Goal: Task Accomplishment & Management: Complete application form

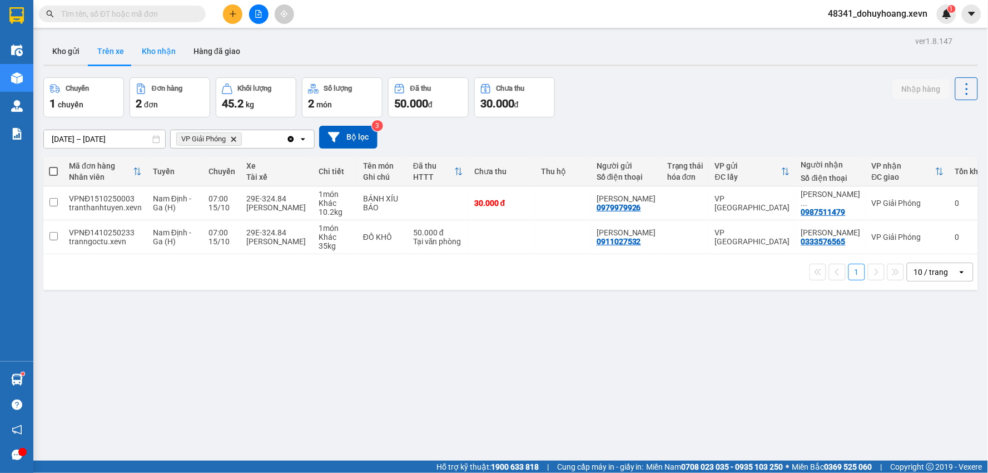
click at [141, 55] on button "Kho nhận" at bounding box center [159, 51] width 52 height 27
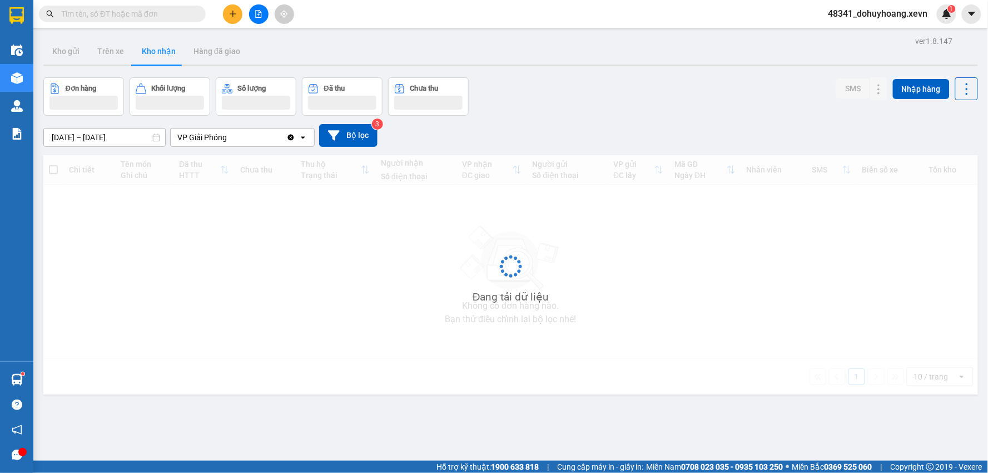
click at [154, 51] on button "Kho nhận" at bounding box center [159, 51] width 52 height 27
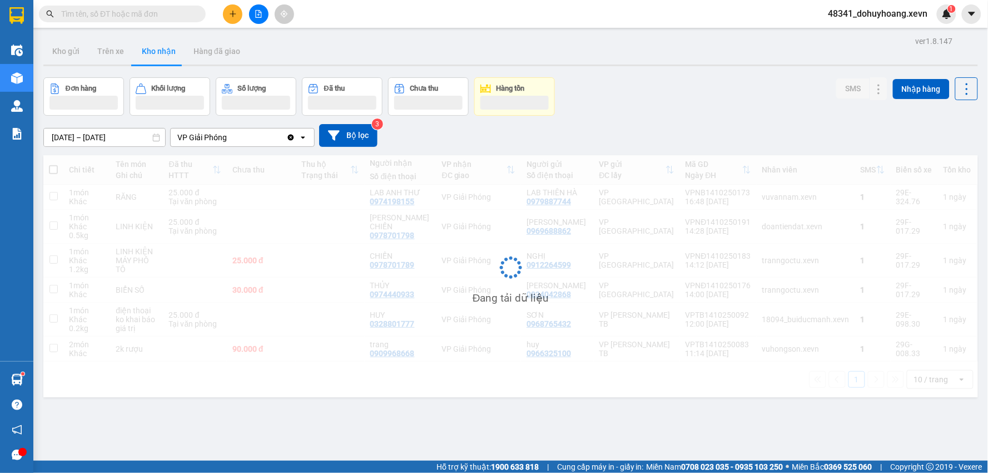
scroll to position [51, 0]
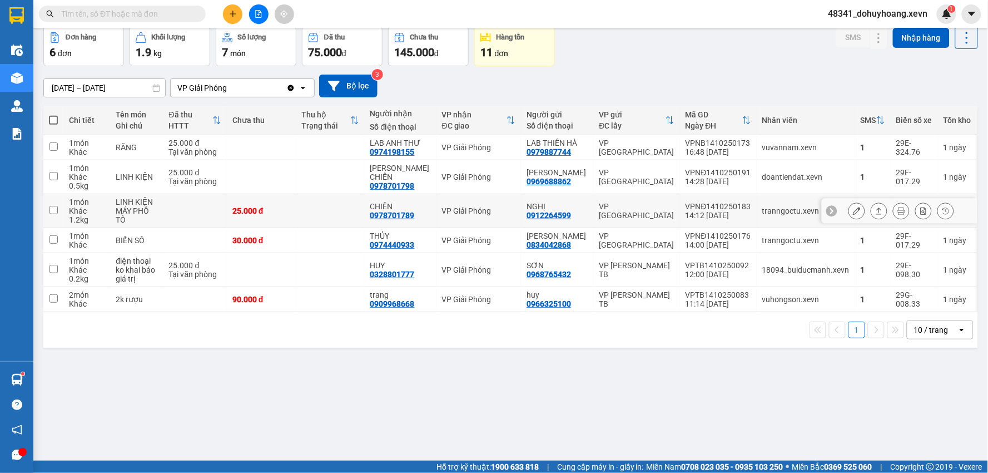
click at [408, 217] on div "0978701789" at bounding box center [392, 215] width 45 height 9
click at [408, 216] on div "0978701789" at bounding box center [392, 215] width 45 height 9
copy div "0978701789"
click at [87, 18] on input "text" at bounding box center [126, 14] width 131 height 12
paste input "0978701789"
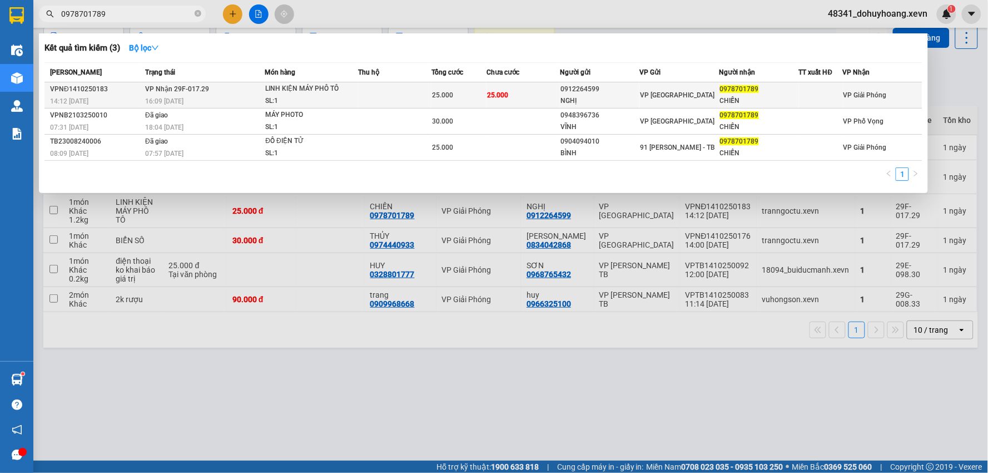
type input "0978701789"
click at [493, 91] on span "25.000" at bounding box center [497, 95] width 21 height 8
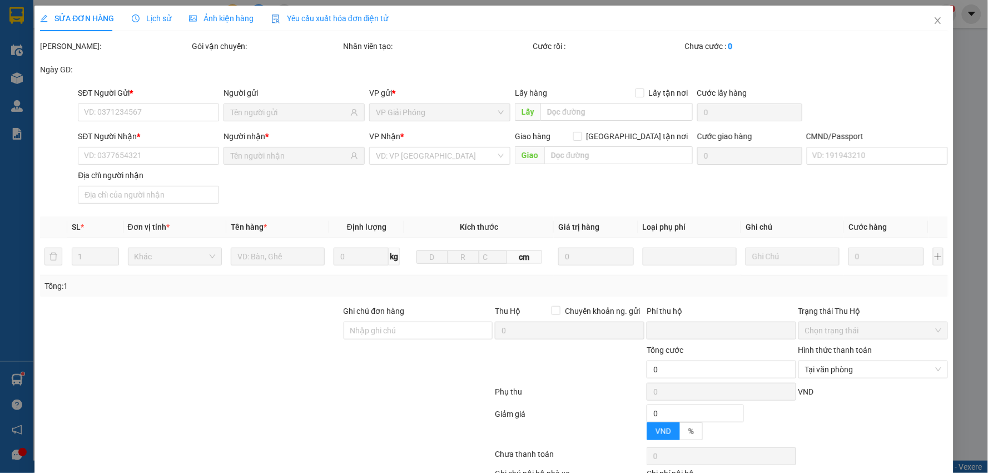
type input "0912264599"
type input "NGHỊ"
type input "0978701789"
type input "CHIẾN"
type input "001093023027 chu thế thành 1993"
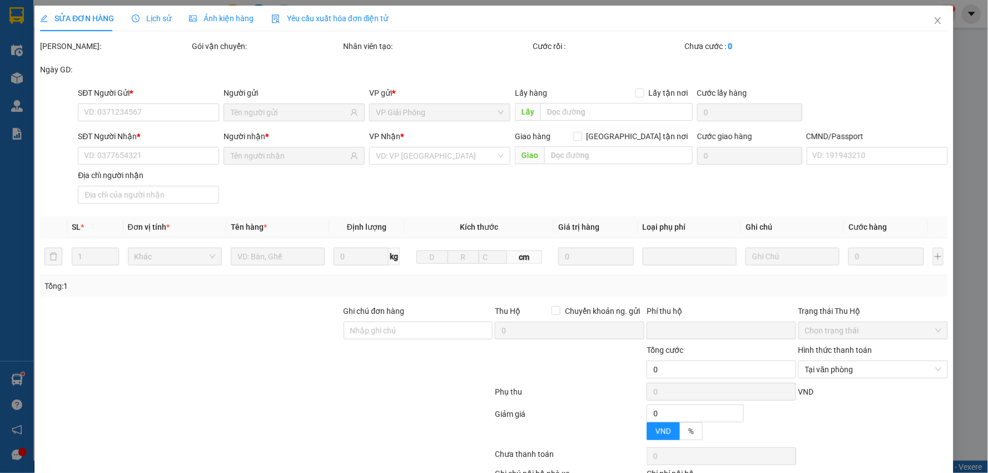
type input "sdt 0973779789"
type input "0"
type input "25.000"
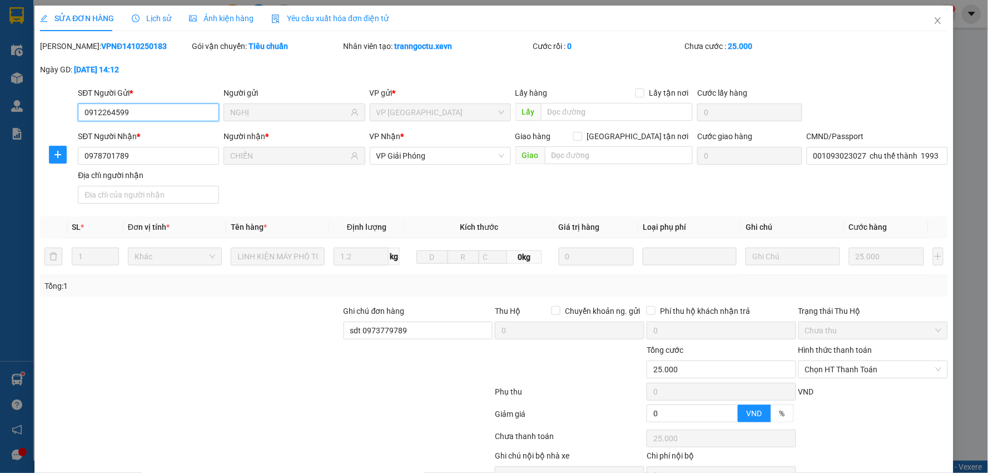
scroll to position [59, 0]
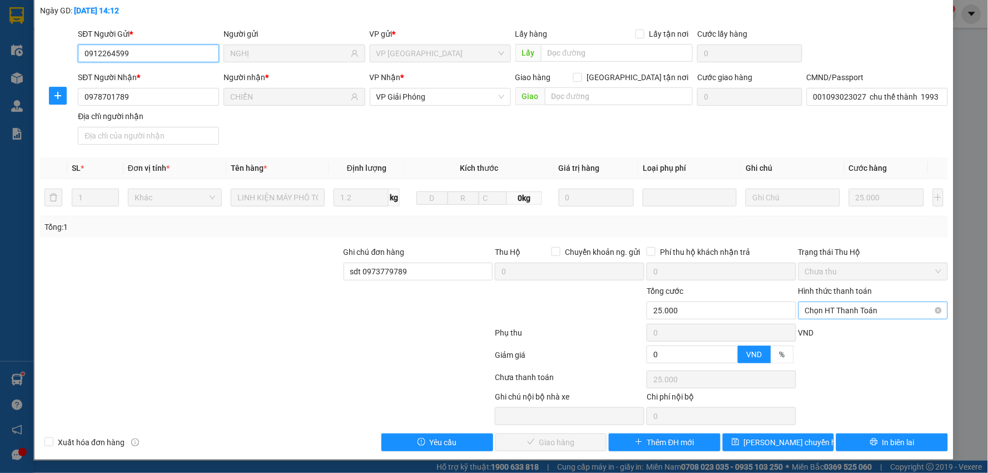
click at [877, 308] on span "Chọn HT Thanh Toán" at bounding box center [873, 310] width 136 height 17
click at [851, 338] on div "Tại văn phòng" at bounding box center [866, 333] width 148 height 18
type input "0"
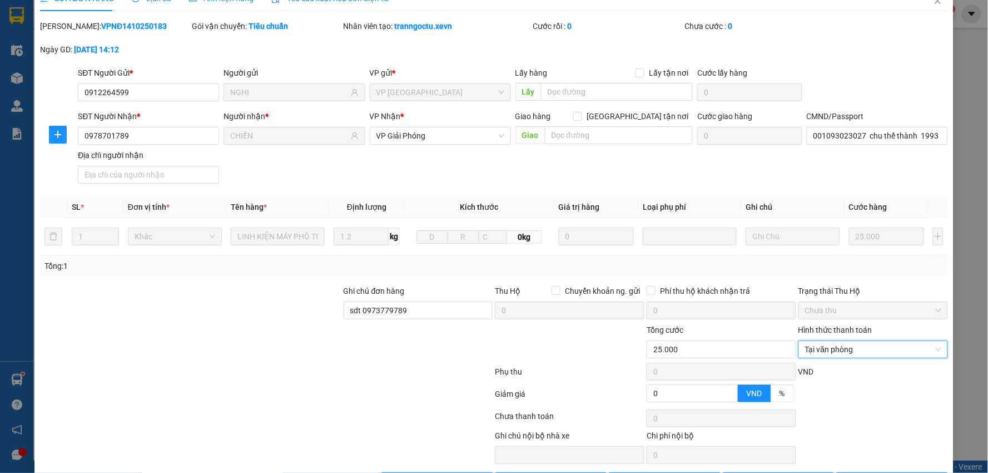
scroll to position [0, 0]
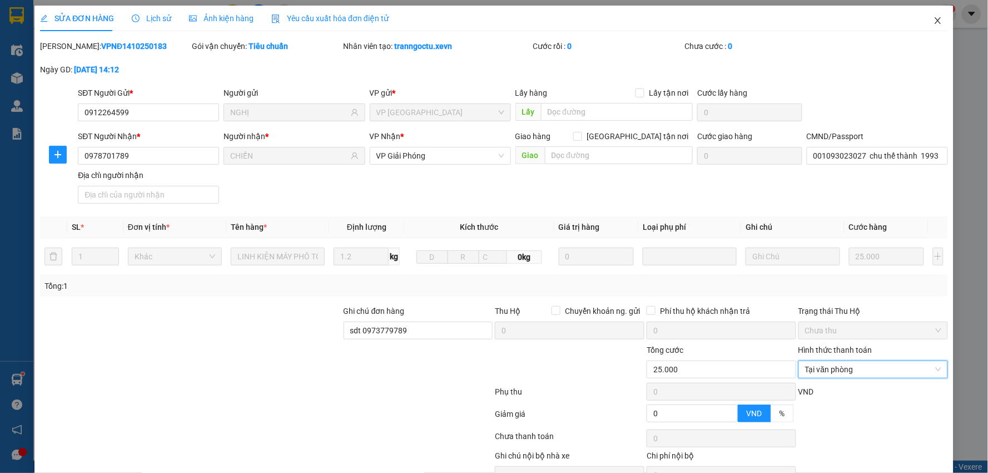
click at [923, 28] on span "Close" at bounding box center [938, 21] width 31 height 31
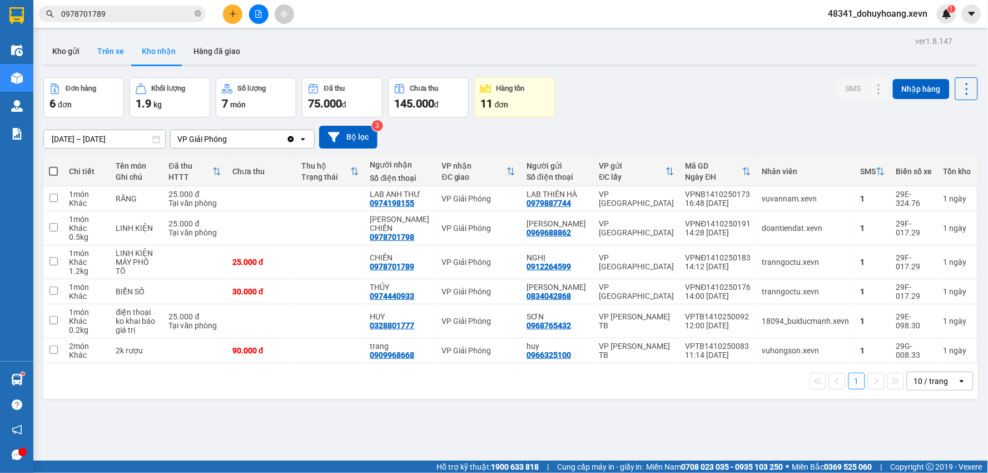
click at [120, 50] on button "Trên xe" at bounding box center [110, 51] width 45 height 27
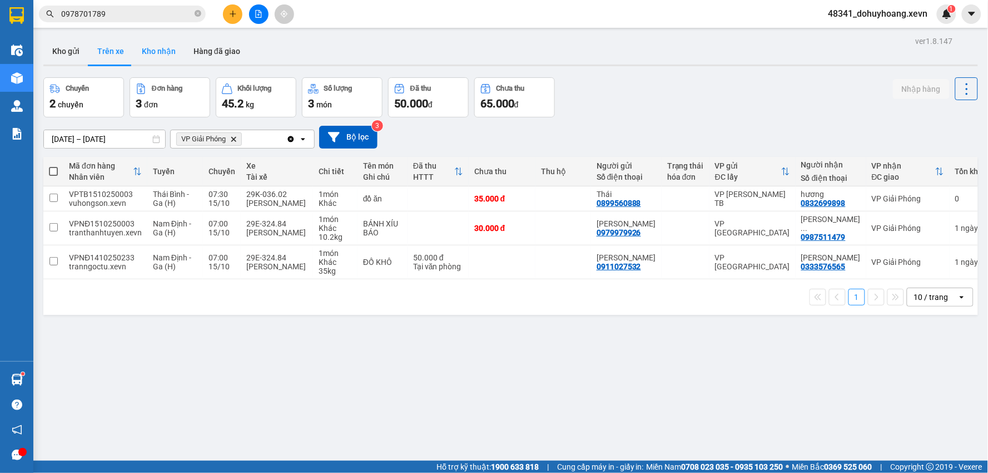
click at [165, 53] on button "Kho nhận" at bounding box center [159, 51] width 52 height 27
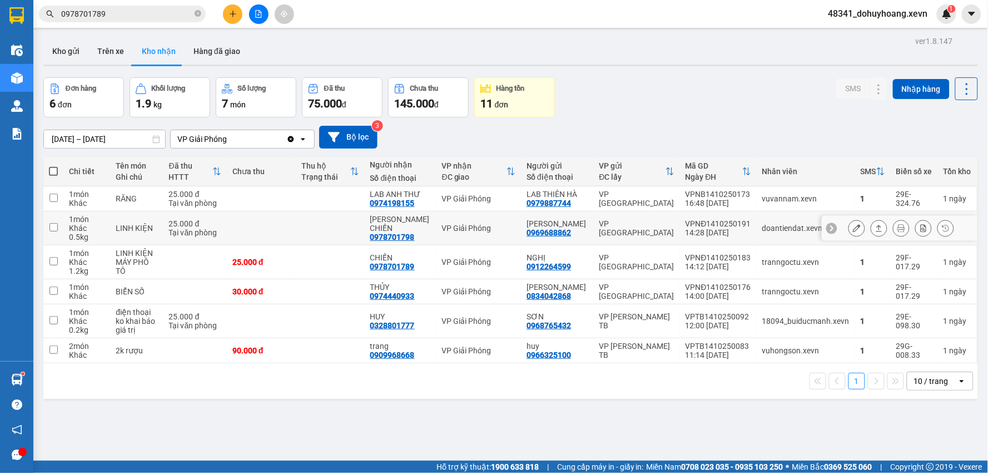
click at [397, 233] on div "0978701798" at bounding box center [392, 237] width 45 height 9
copy div "0978701798"
click at [129, 17] on input "0978701789" at bounding box center [126, 14] width 131 height 12
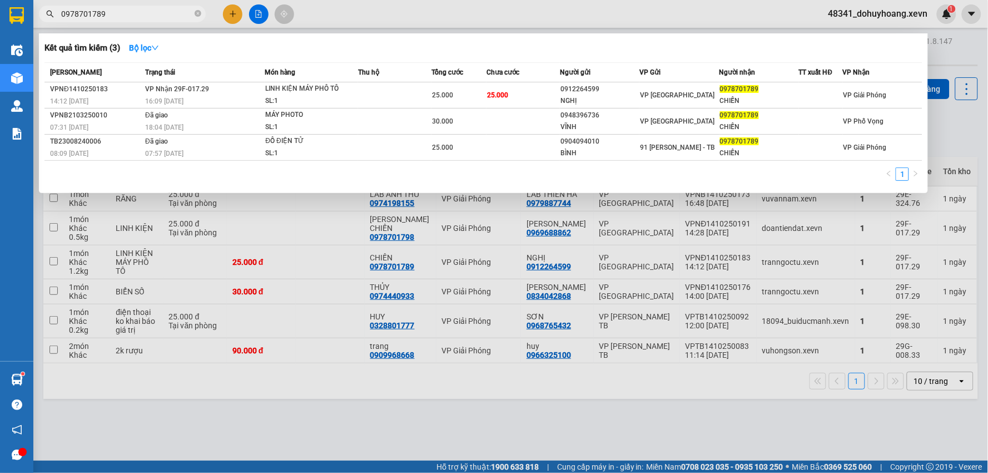
click at [129, 17] on input "0978701789" at bounding box center [126, 14] width 131 height 12
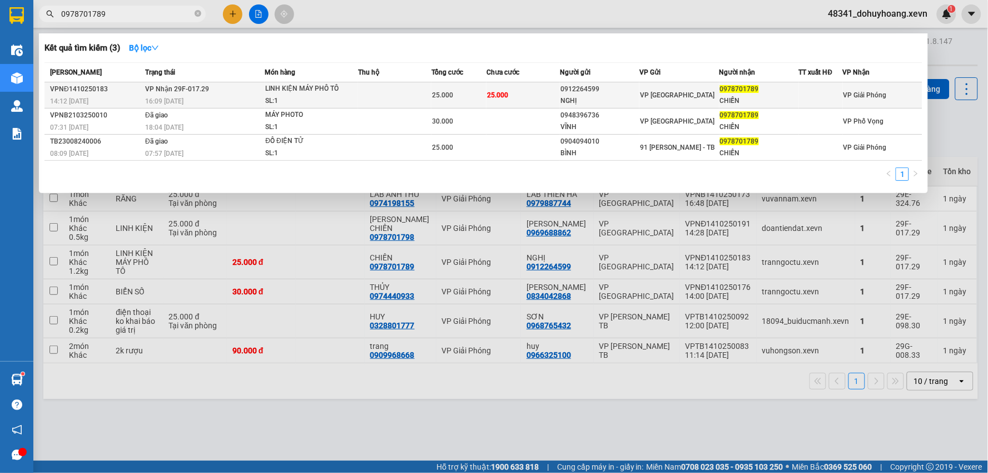
click at [453, 90] on div "25.000" at bounding box center [459, 95] width 54 height 12
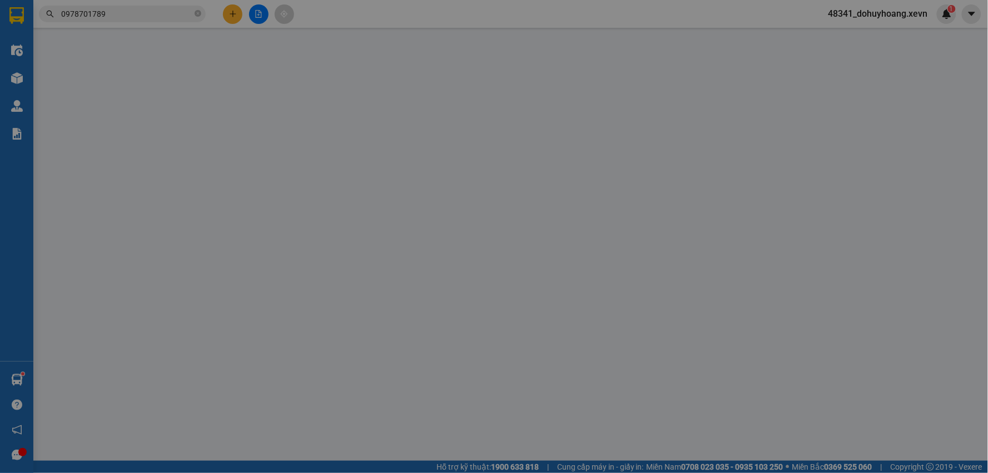
type input "0912264599"
type input "NGHỊ"
type input "0978701789"
type input "CHIẾN"
type input "001093023027 chu thế thành 1993"
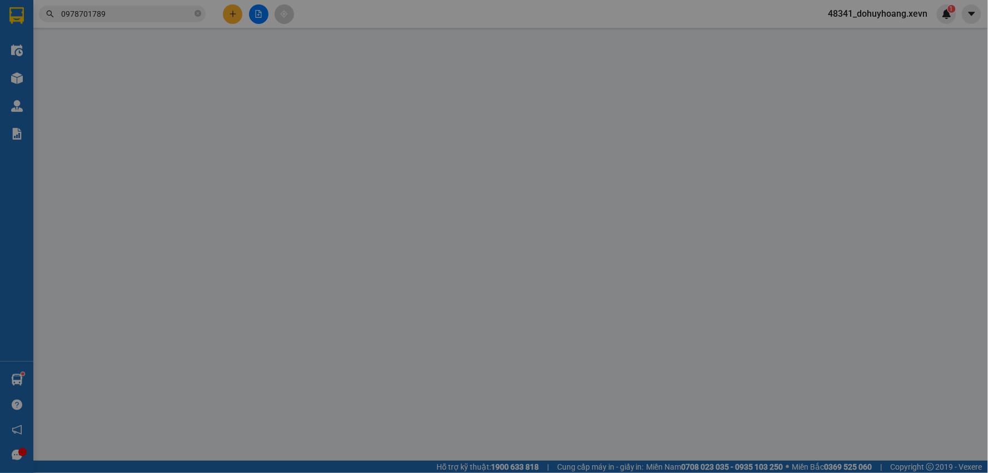
type input "sdt 0973779789"
type input "0"
type input "25.000"
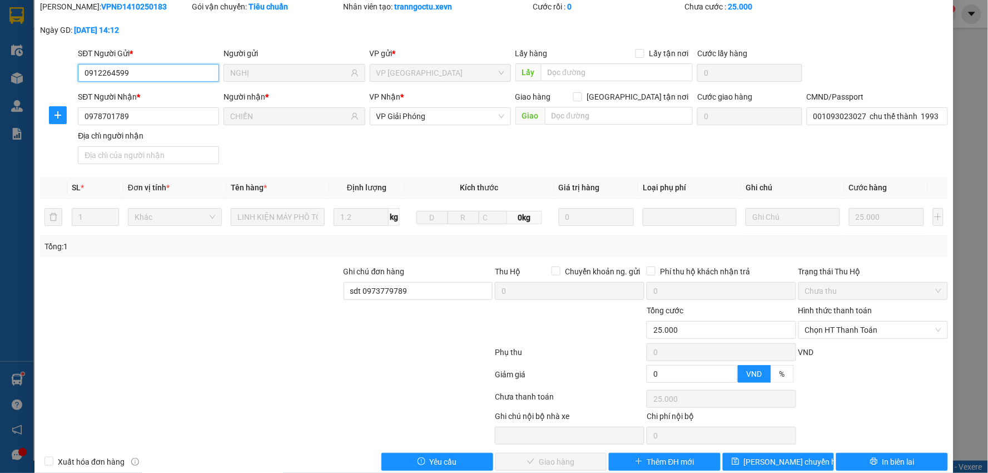
scroll to position [59, 0]
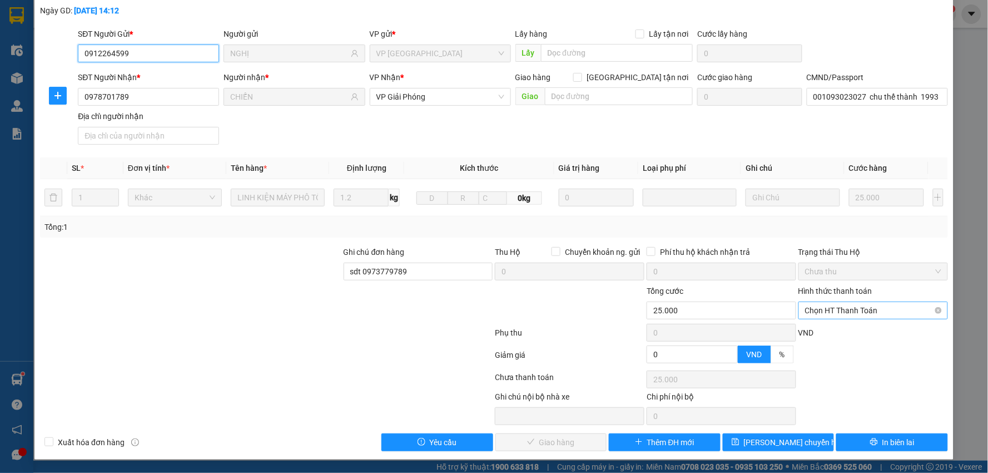
click at [878, 315] on span "Chọn HT Thanh Toán" at bounding box center [873, 310] width 136 height 17
click at [871, 327] on div "Tại văn phòng" at bounding box center [866, 333] width 135 height 12
type input "0"
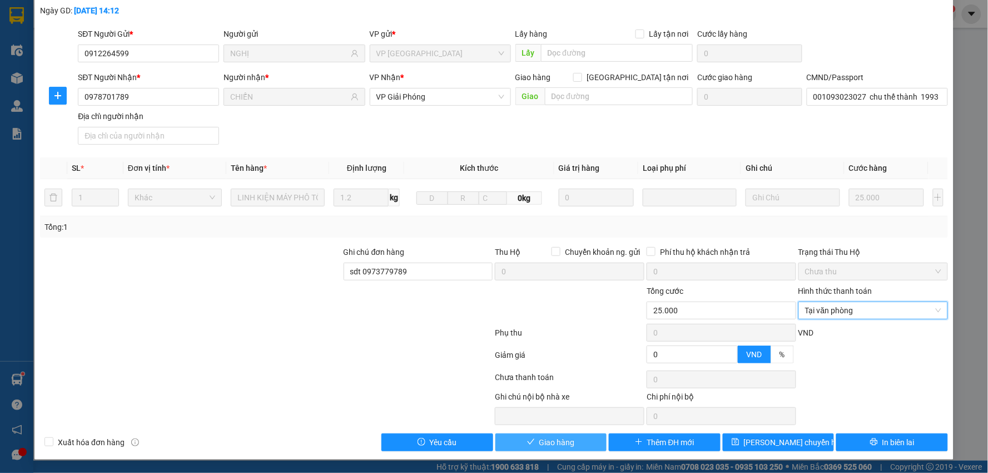
click at [566, 443] on span "Giao hàng" at bounding box center [558, 442] width 36 height 12
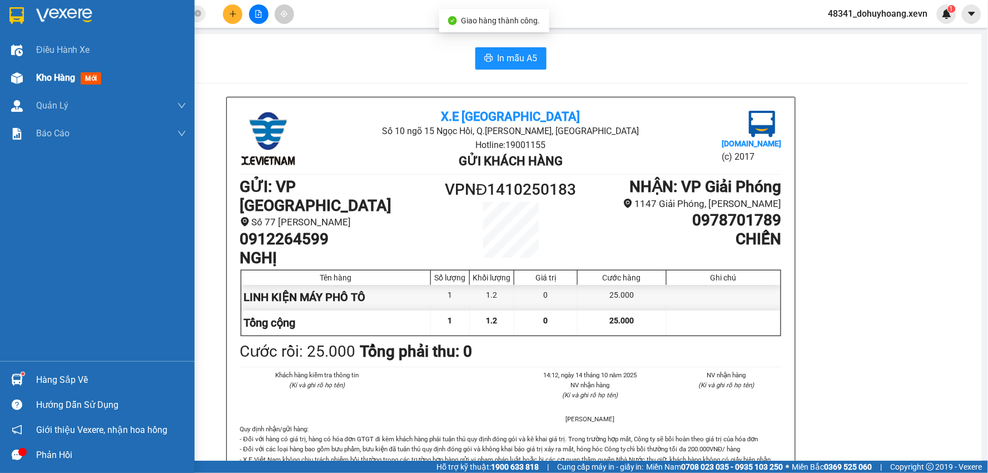
click at [0, 79] on div "Kho hàng mới" at bounding box center [97, 78] width 195 height 28
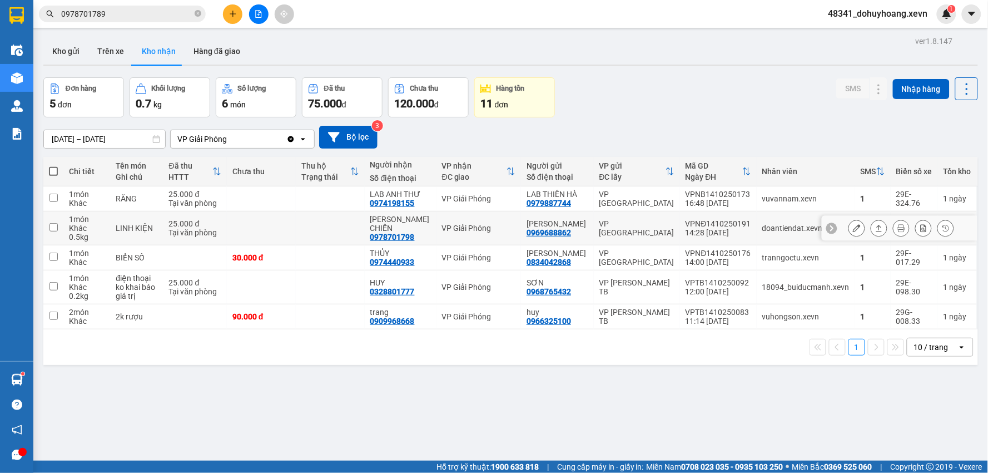
click at [395, 239] on td "[PERSON_NAME] CHIẾN 0978701798" at bounding box center [401, 228] width 72 height 34
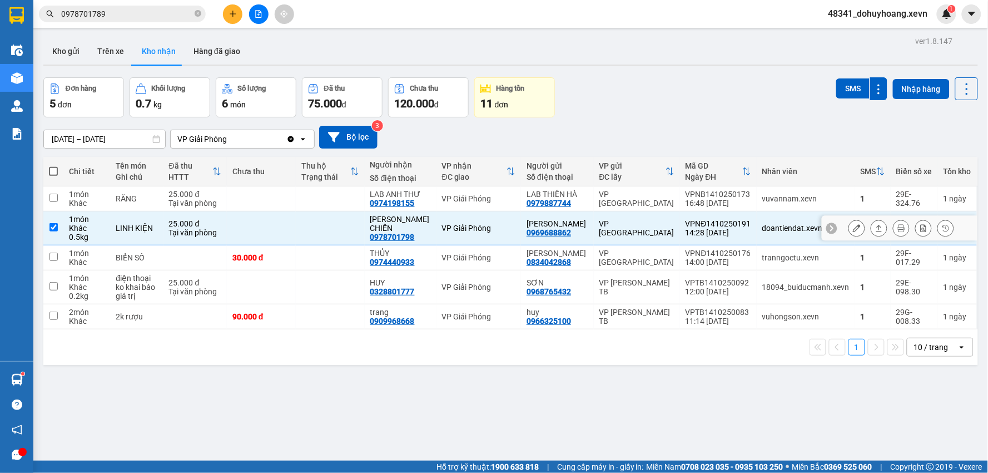
click at [395, 239] on td "[PERSON_NAME] CHIẾN 0978701798" at bounding box center [401, 228] width 72 height 34
checkbox input "false"
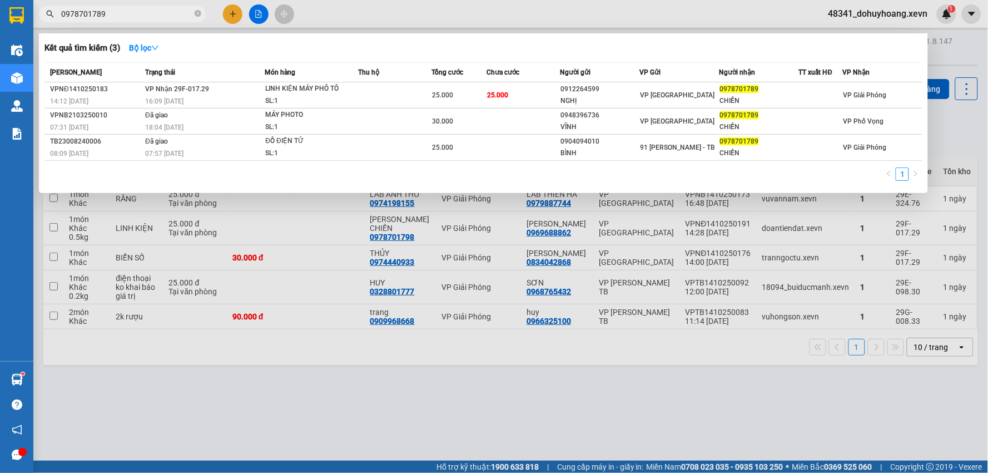
click at [123, 17] on input "0978701789" at bounding box center [126, 14] width 131 height 12
drag, startPoint x: 140, startPoint y: 12, endPoint x: 53, endPoint y: 13, distance: 87.3
click at [53, 13] on div "0978701789" at bounding box center [108, 14] width 217 height 17
click at [196, 10] on icon "close-circle" at bounding box center [198, 13] width 7 height 7
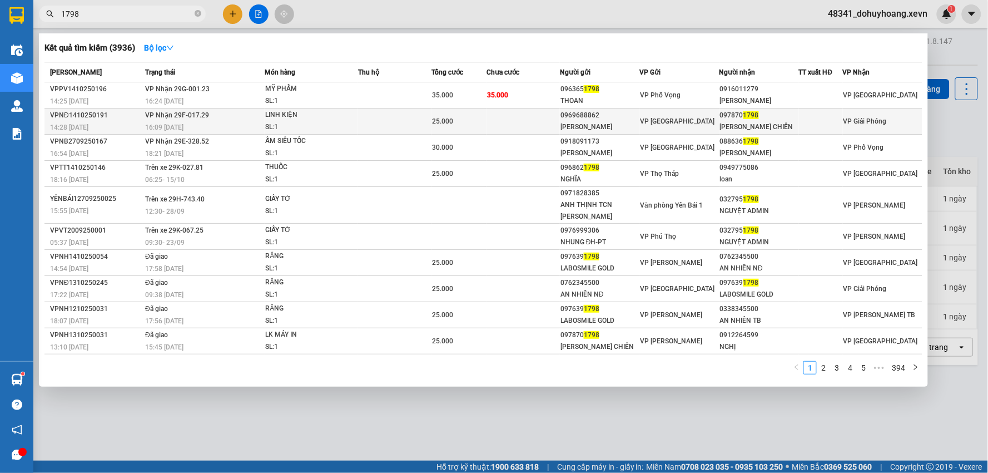
type input "1798"
click at [637, 125] on div "[PERSON_NAME]" at bounding box center [600, 127] width 78 height 12
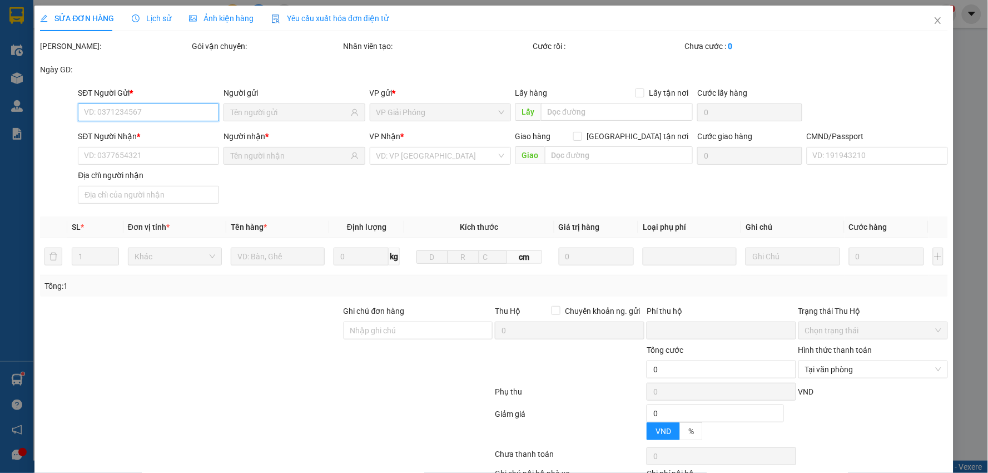
type input "0969688862"
type input "[PERSON_NAME]"
type input "0978701798"
type input "[PERSON_NAME] CHIẾN"
type input "1"
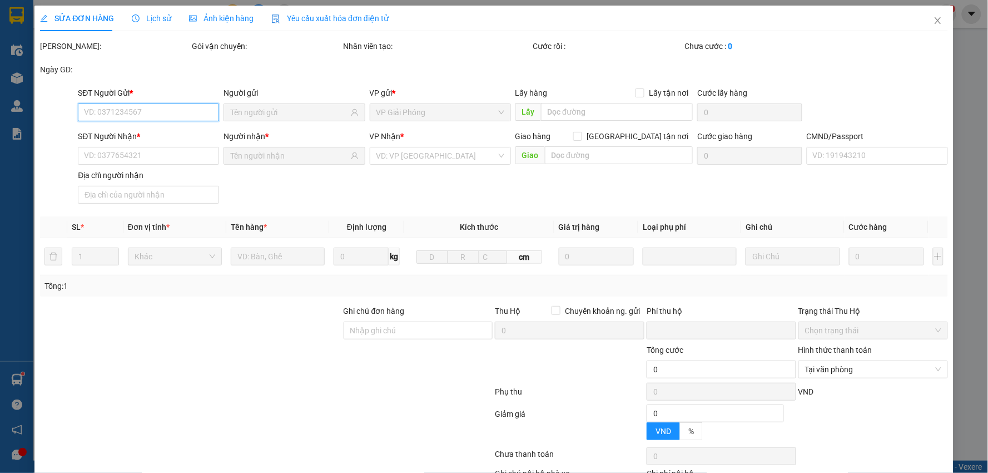
type input "0"
type input "25.000"
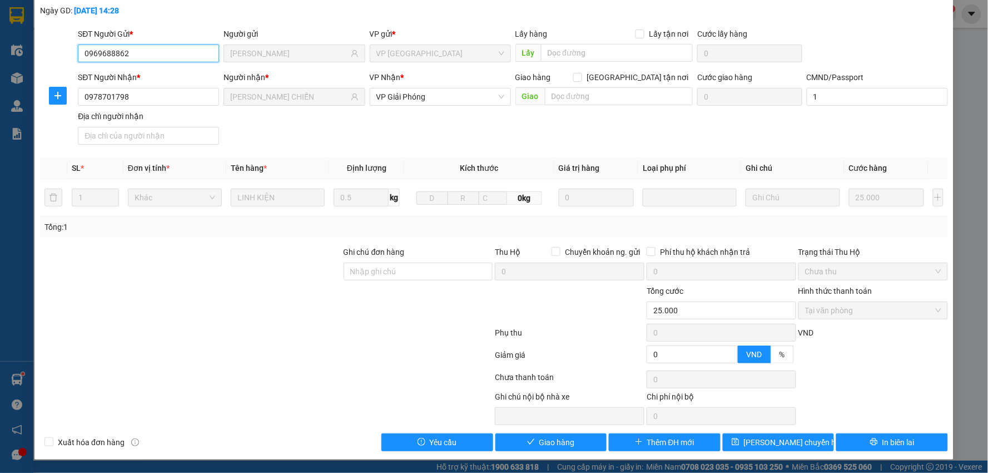
scroll to position [59, 0]
click at [577, 435] on button "Giao hàng" at bounding box center [552, 442] width 112 height 18
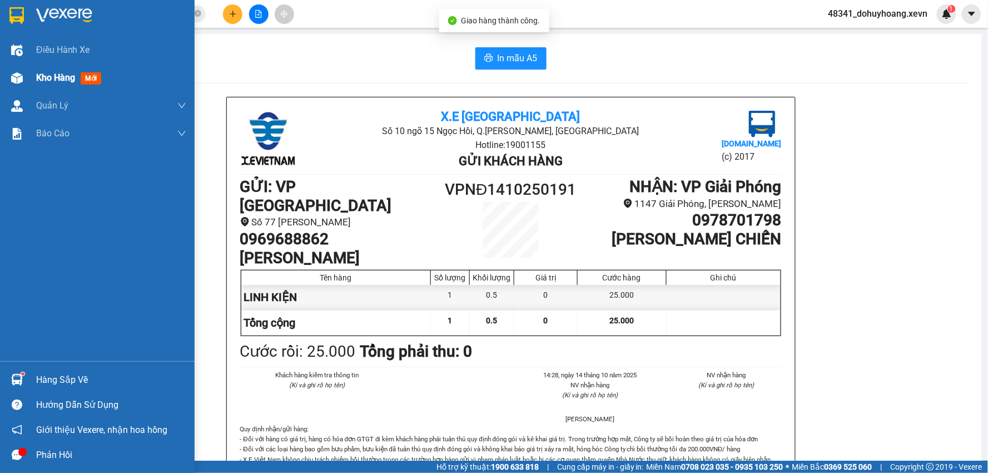
click at [0, 90] on div "Kho hàng mới" at bounding box center [97, 78] width 195 height 28
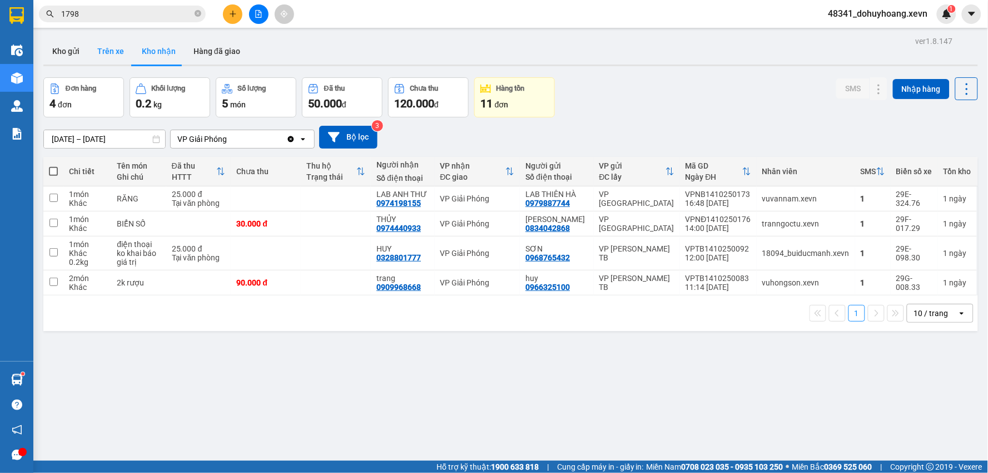
click at [99, 60] on button "Trên xe" at bounding box center [110, 51] width 45 height 27
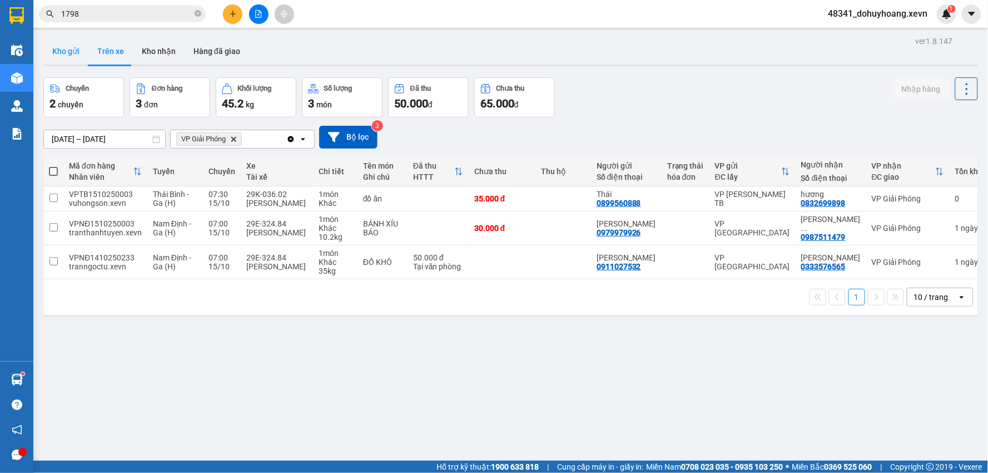
click at [73, 45] on button "Kho gửi" at bounding box center [65, 51] width 45 height 27
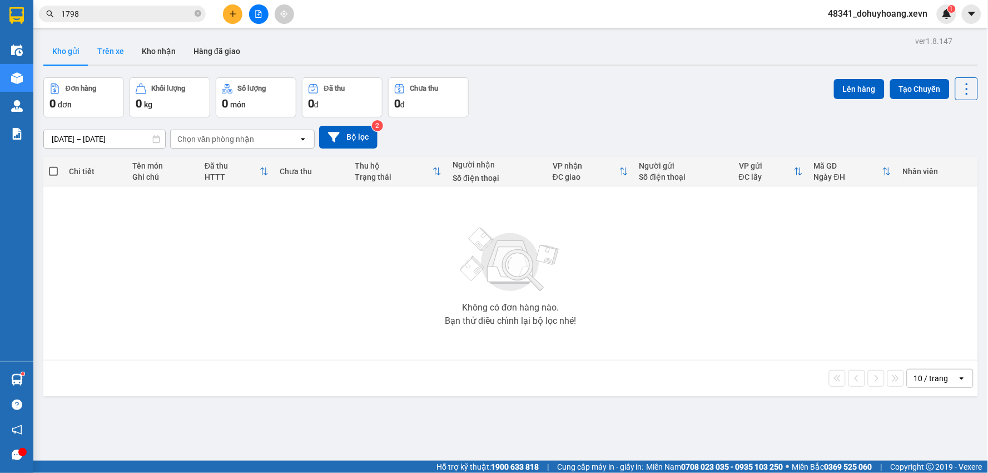
click at [112, 43] on button "Trên xe" at bounding box center [110, 51] width 45 height 27
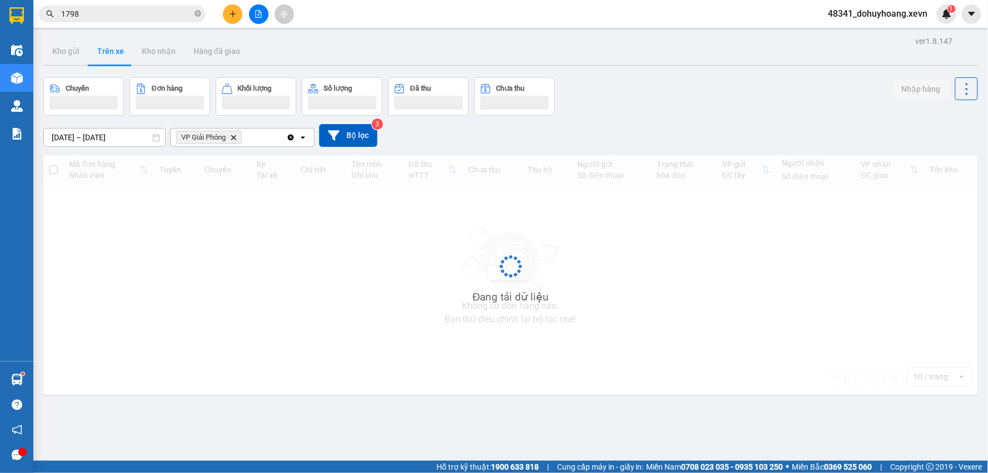
click at [112, 43] on button "Trên xe" at bounding box center [110, 51] width 45 height 27
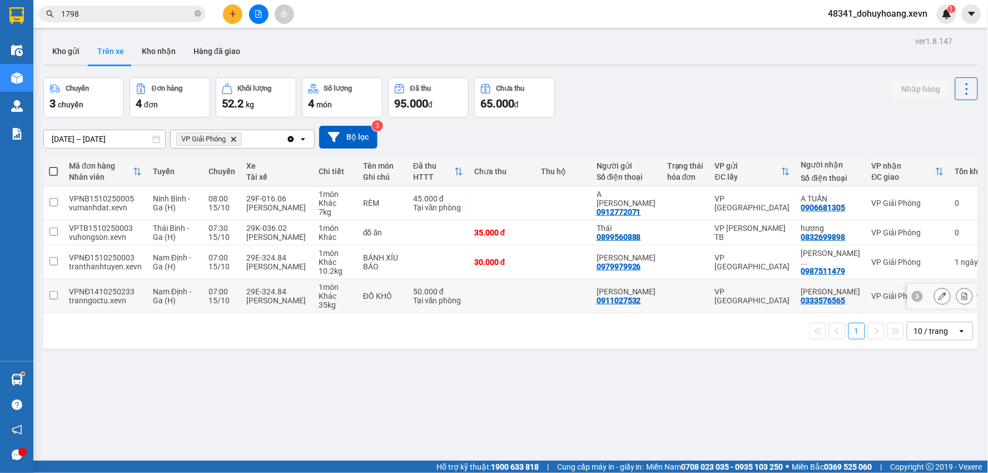
click at [243, 312] on td "29E-324.84 [PERSON_NAME]" at bounding box center [277, 296] width 72 height 34
checkbox input "true"
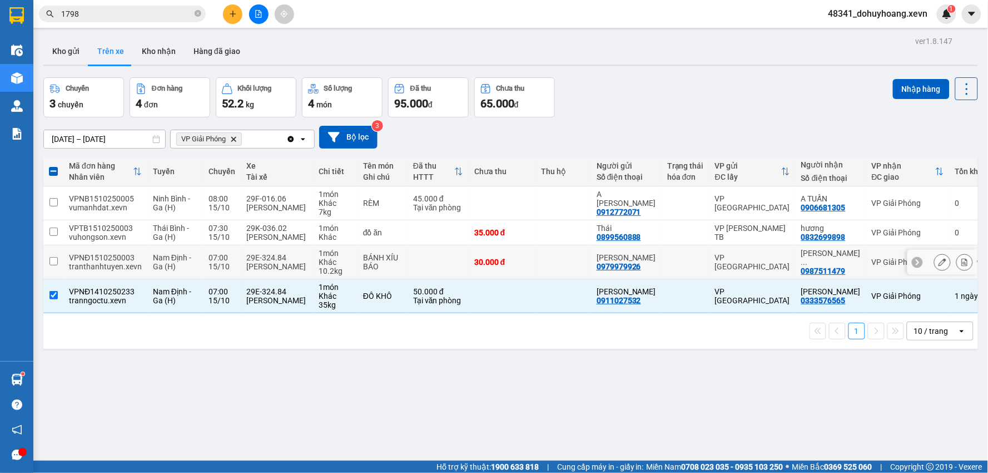
click at [246, 257] on div "29E-324.84" at bounding box center [276, 257] width 61 height 9
checkbox input "true"
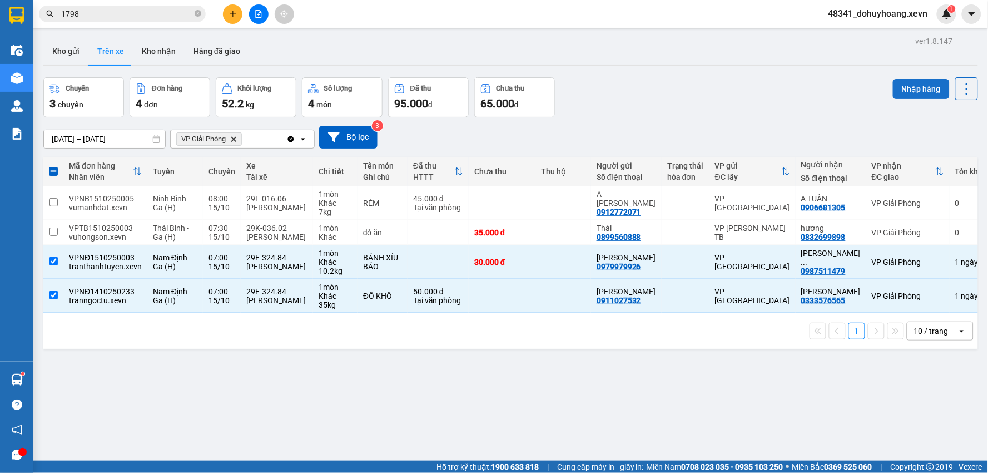
click at [919, 98] on button "Nhập hàng" at bounding box center [921, 89] width 57 height 20
click at [151, 55] on button "Kho nhận" at bounding box center [159, 51] width 52 height 27
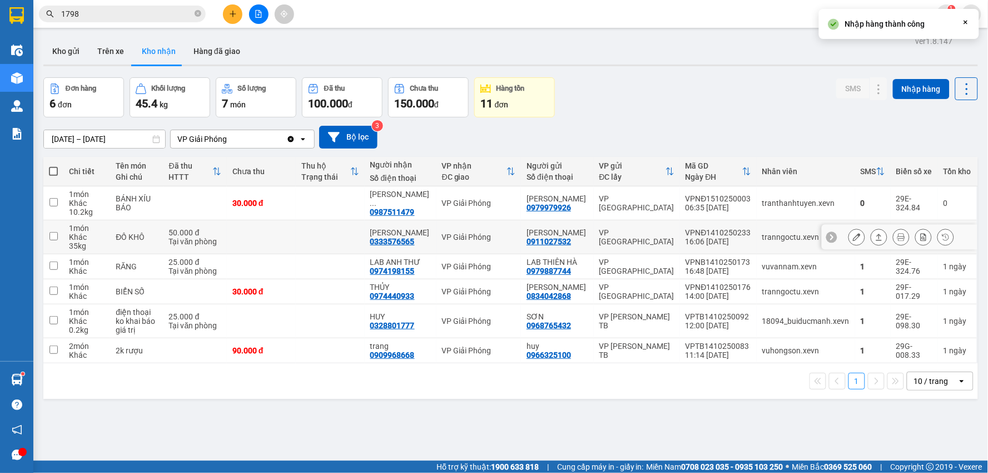
click at [793, 235] on div "tranngoctu.xevn" at bounding box center [806, 237] width 87 height 9
checkbox input "true"
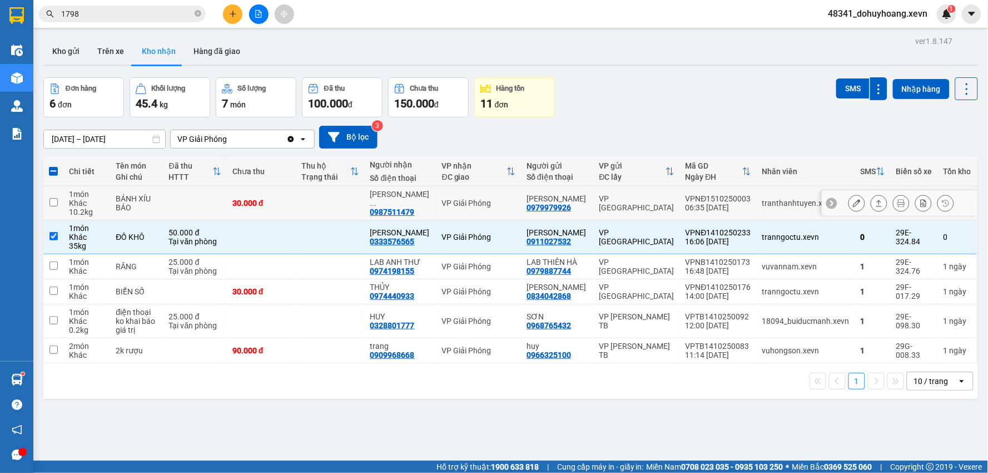
click at [787, 205] on div "tranthanhtuyen.xevn" at bounding box center [806, 203] width 87 height 9
checkbox input "true"
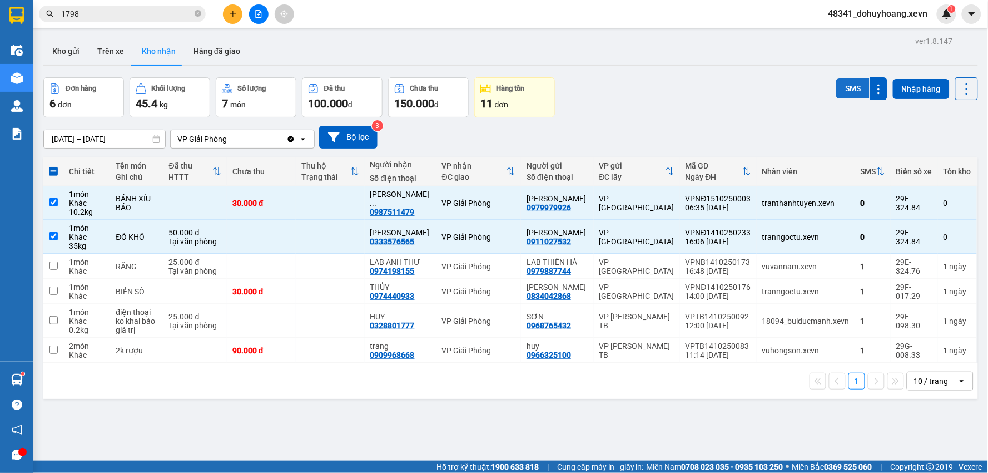
click at [847, 87] on button "SMS" at bounding box center [853, 88] width 33 height 20
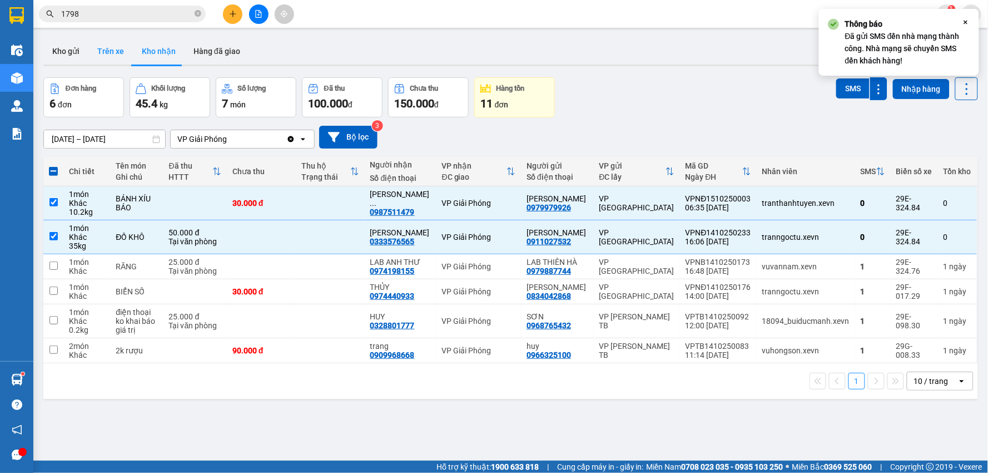
click at [122, 52] on button "Trên xe" at bounding box center [110, 51] width 45 height 27
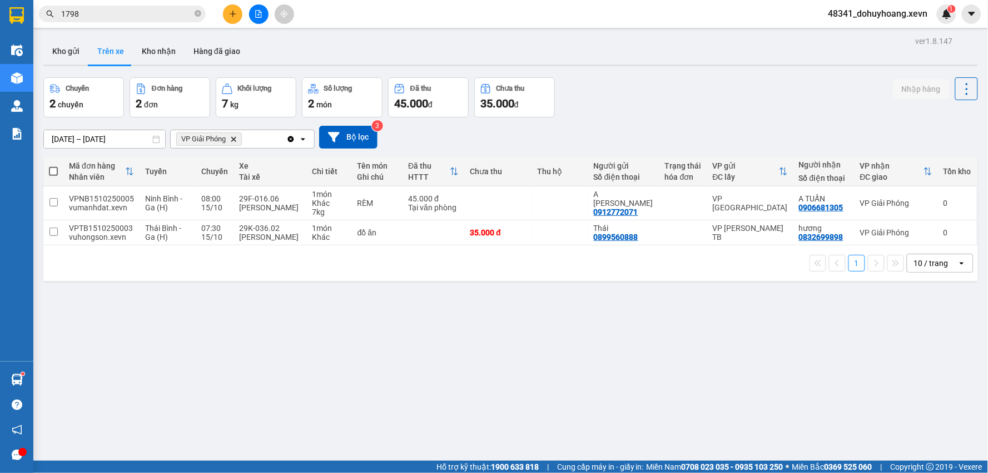
click at [131, 14] on input "1798" at bounding box center [126, 14] width 131 height 12
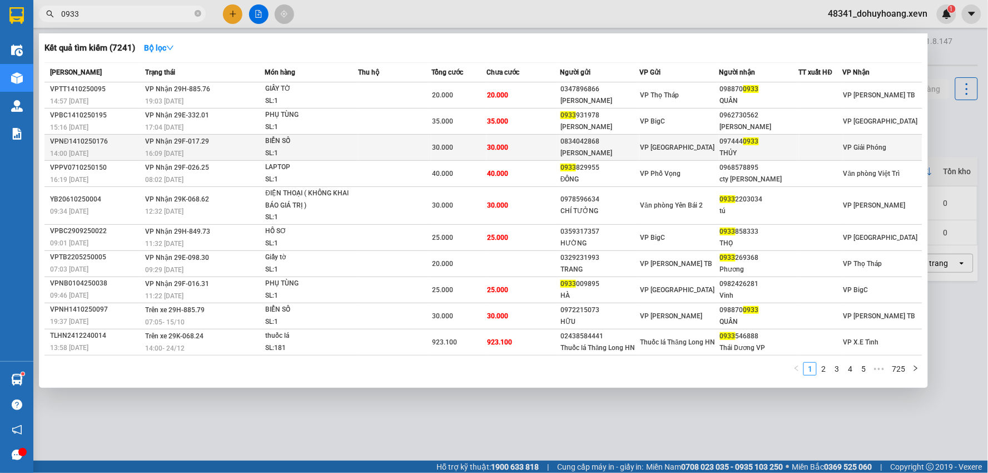
type input "0933"
click at [598, 149] on div "[PERSON_NAME]" at bounding box center [600, 153] width 78 height 12
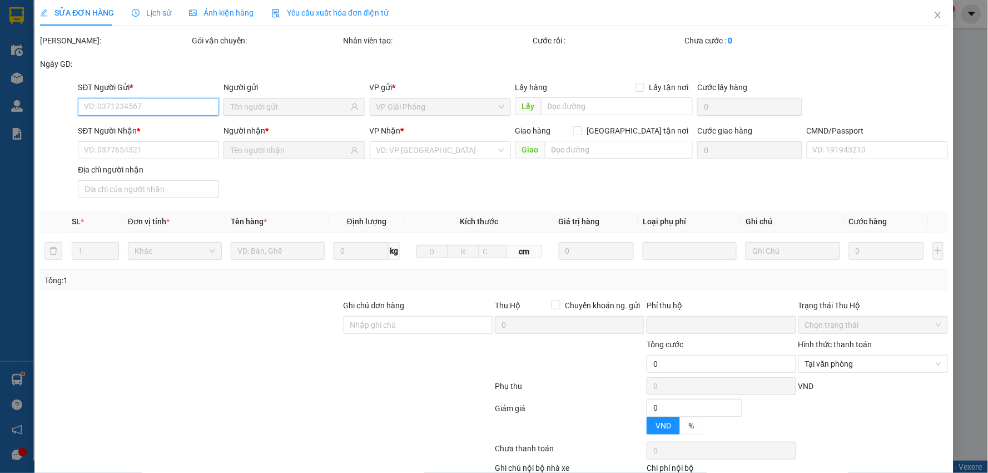
type input "0834042868"
type input "[PERSON_NAME]"
type input "0974440933"
type input "THỦY"
type input "CHÚ THẶNG"
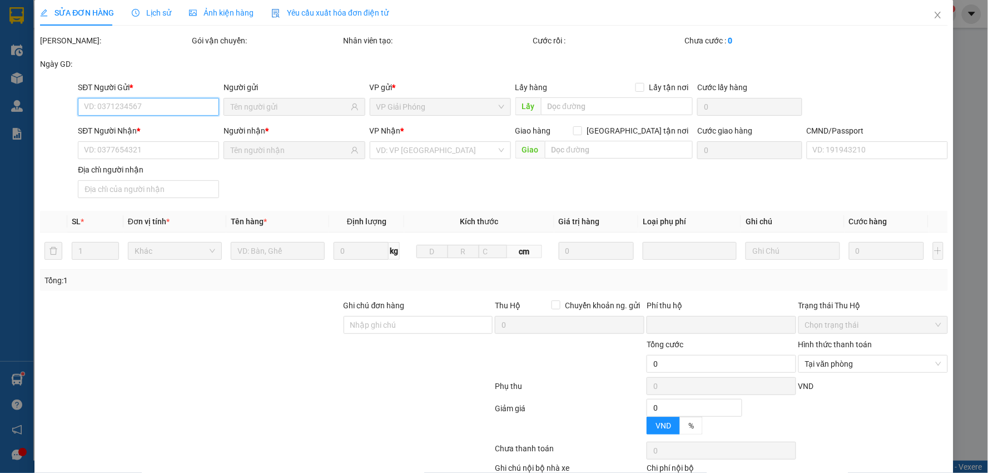
type input "0"
type input "30.000"
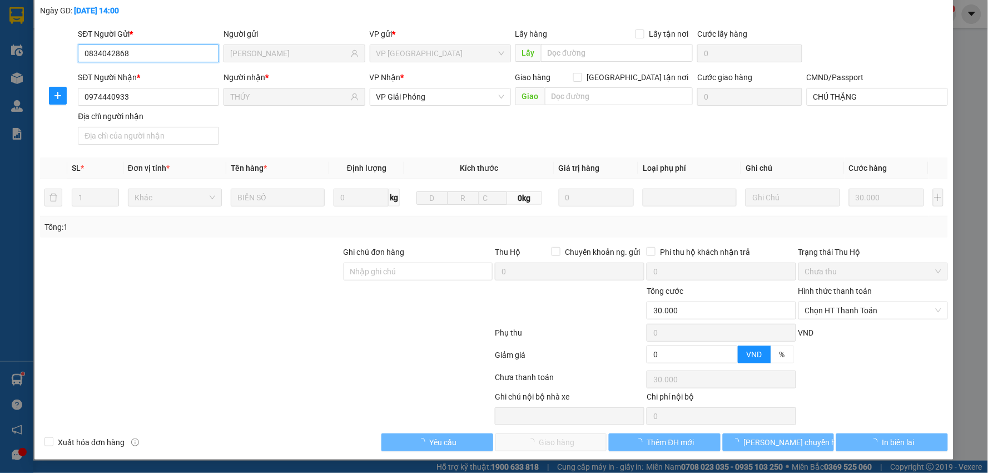
scroll to position [59, 0]
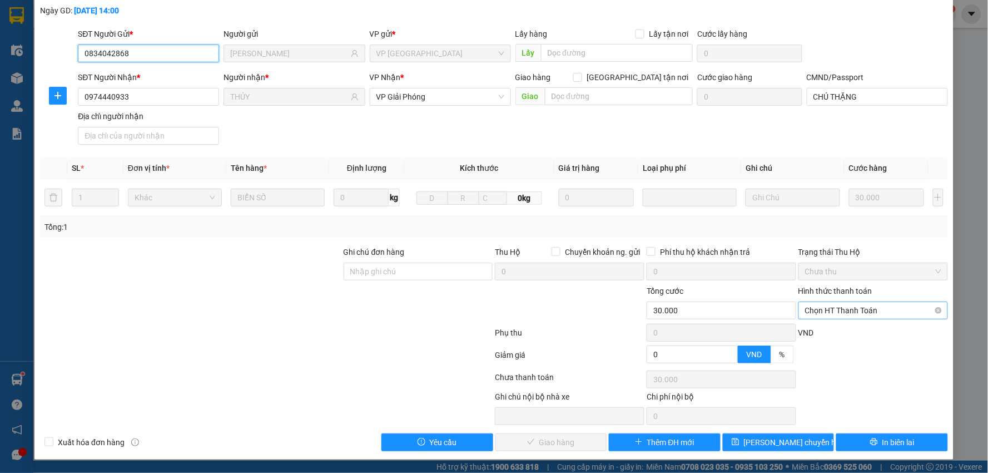
click at [871, 306] on span "Chọn HT Thanh Toán" at bounding box center [873, 310] width 136 height 17
click at [867, 332] on div "Tại văn phòng" at bounding box center [866, 333] width 135 height 12
type input "0"
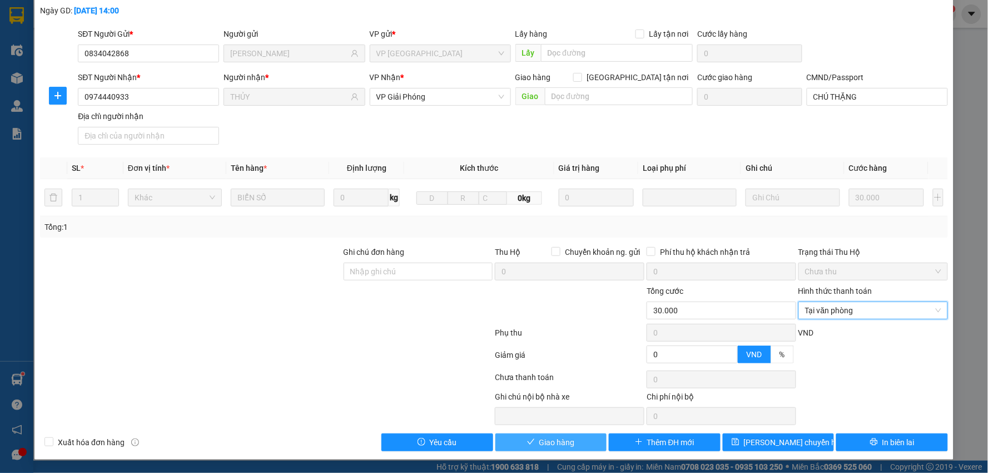
click at [544, 443] on span "Giao hàng" at bounding box center [558, 442] width 36 height 12
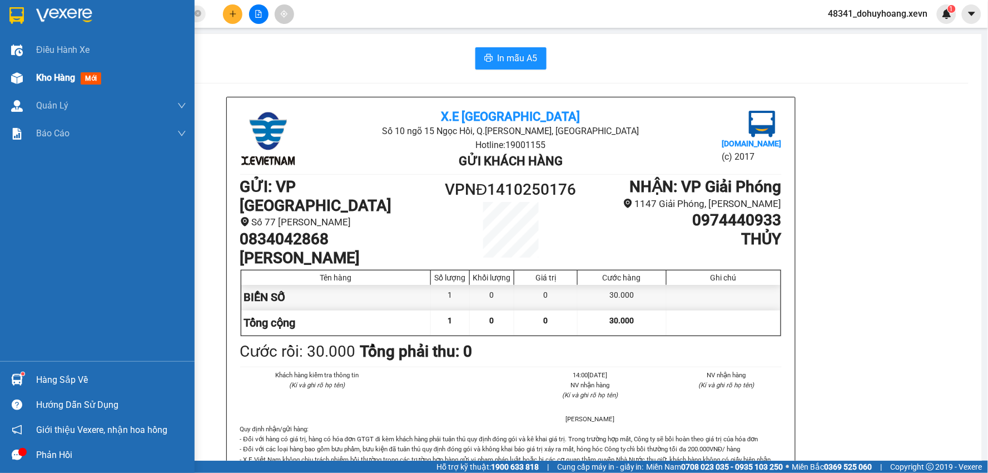
click at [75, 68] on div "Kho hàng mới" at bounding box center [111, 78] width 150 height 28
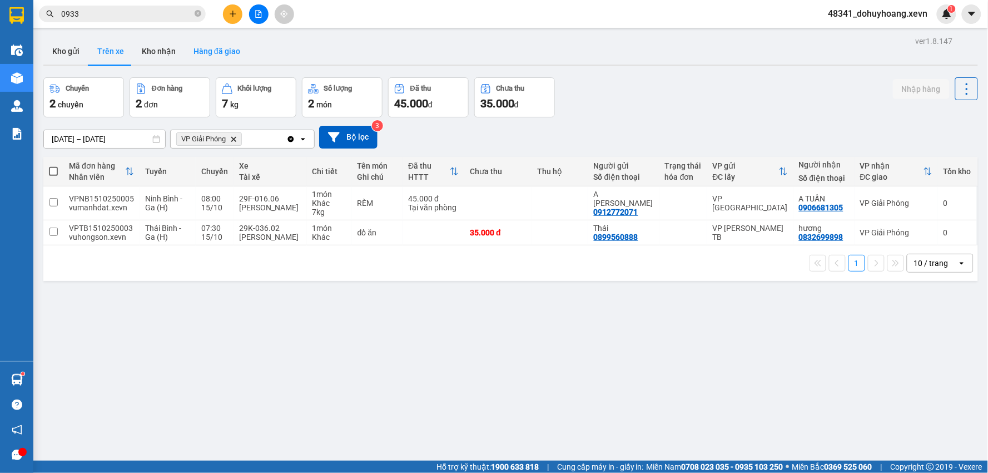
click at [199, 47] on button "Hàng đã giao" at bounding box center [217, 51] width 65 height 27
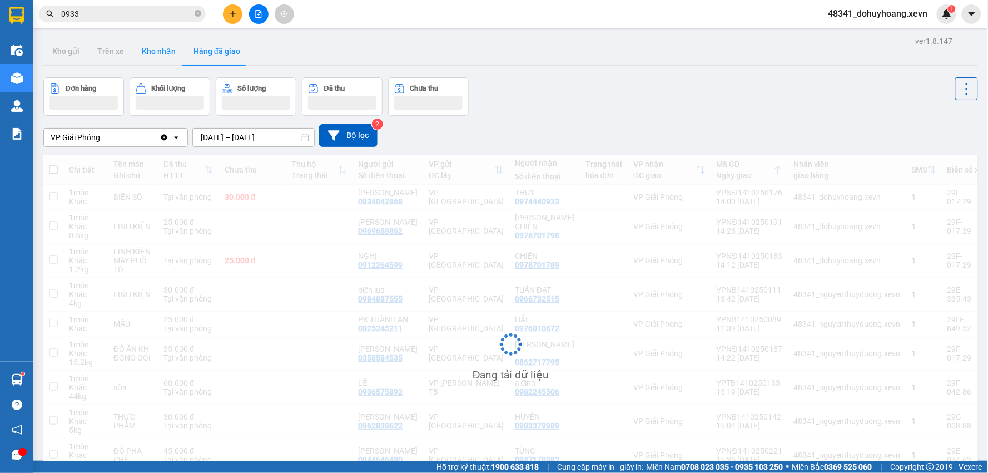
click at [158, 48] on button "Kho nhận" at bounding box center [159, 51] width 52 height 27
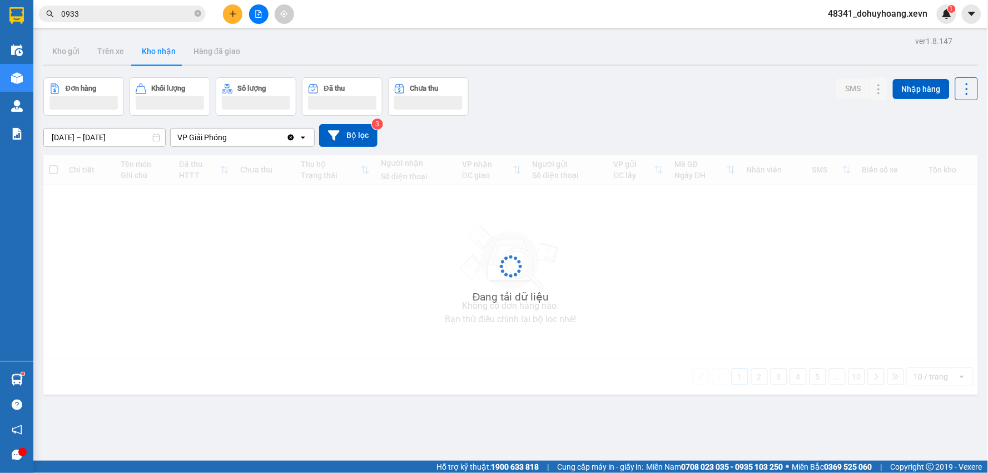
click at [158, 48] on button "Kho nhận" at bounding box center [159, 51] width 52 height 27
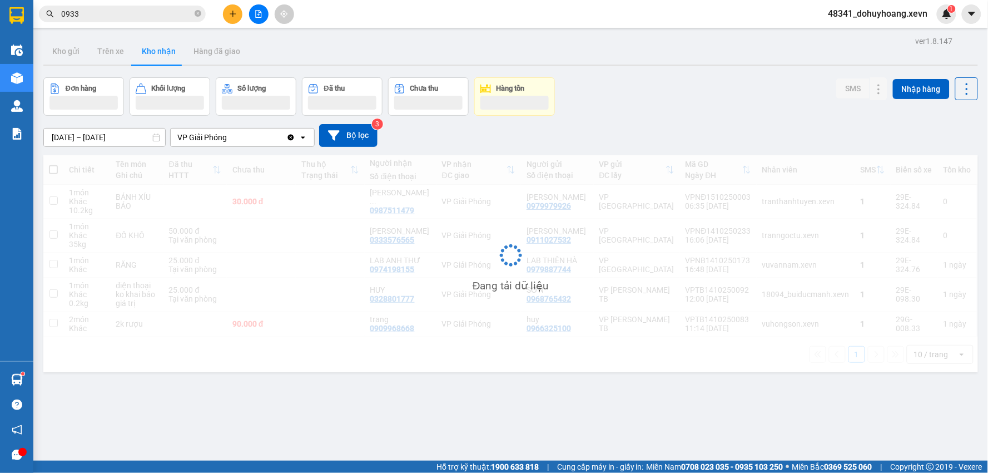
click at [158, 48] on button "Kho nhận" at bounding box center [159, 51] width 52 height 27
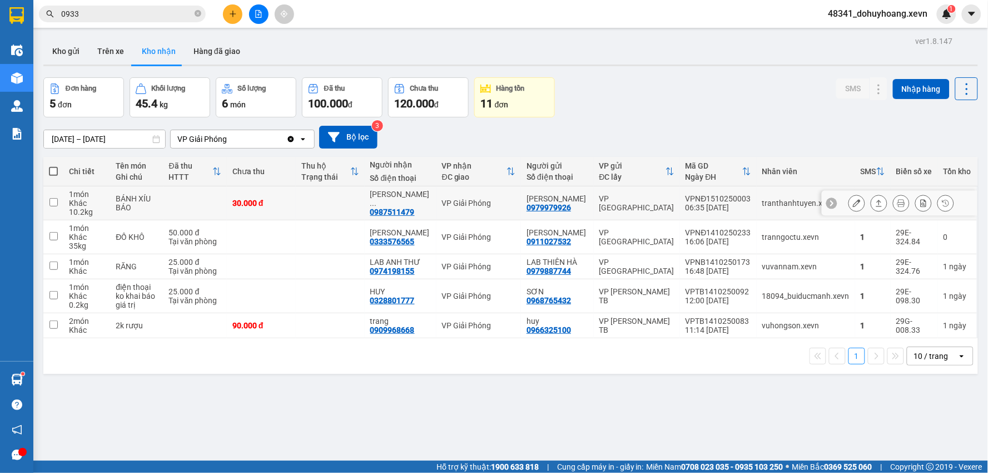
click at [406, 207] on div "0987511479" at bounding box center [392, 211] width 45 height 9
copy div "0987511479"
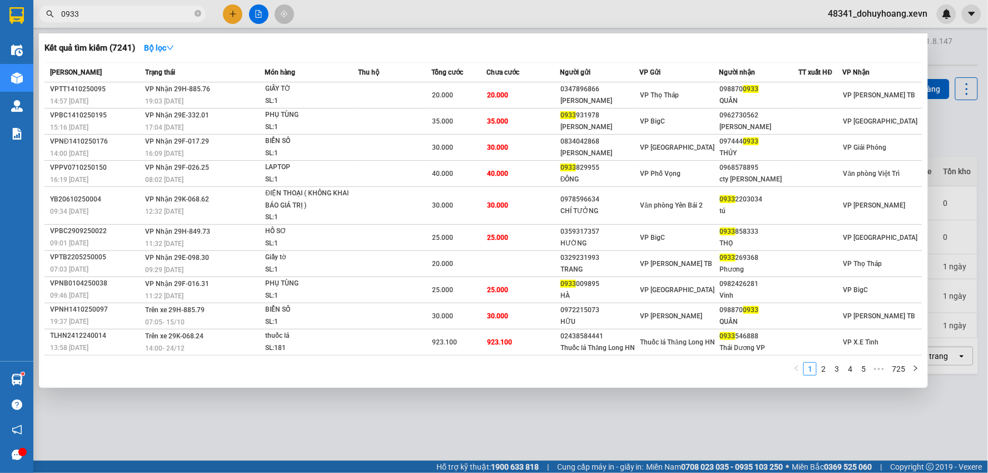
click at [128, 6] on span "0933" at bounding box center [122, 14] width 167 height 17
click at [127, 8] on input "0933" at bounding box center [126, 14] width 131 height 12
paste input "87511479"
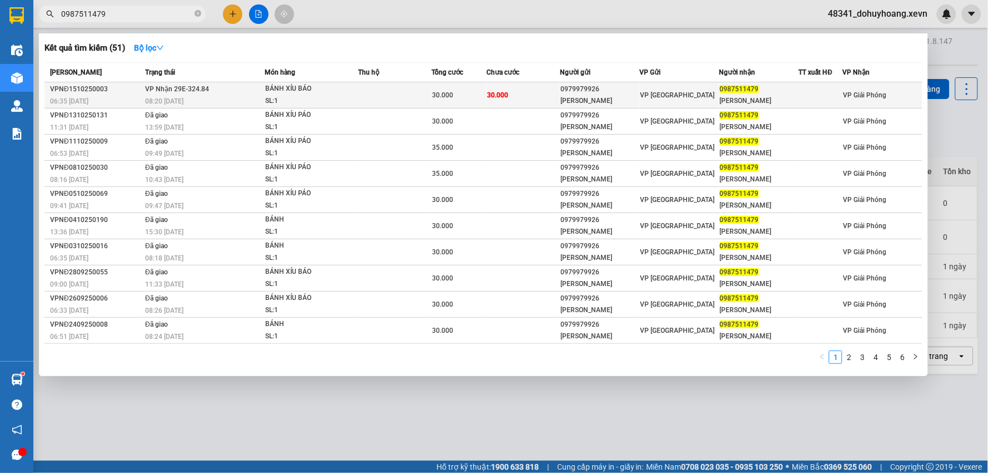
type input "0987511479"
click at [493, 91] on span "30.000" at bounding box center [497, 95] width 21 height 8
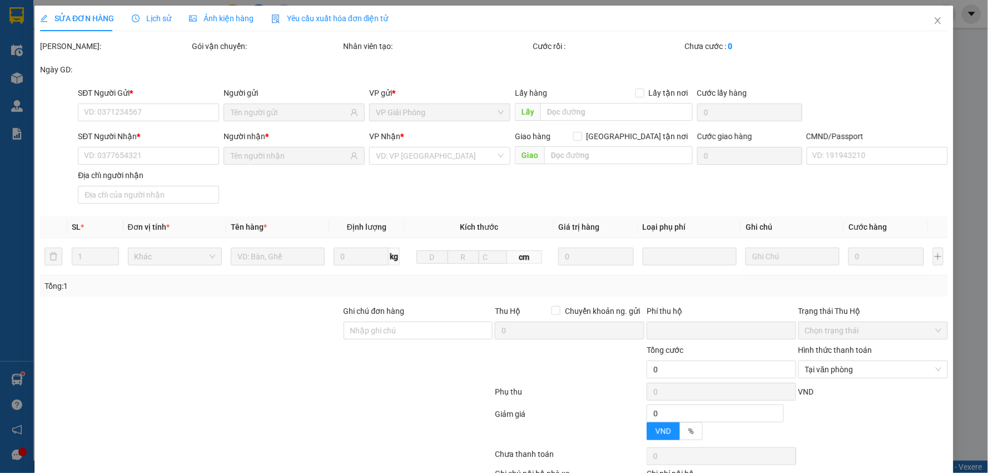
type input "0979979926"
type input "[PERSON_NAME]"
type input "0987511479"
type input "[PERSON_NAME]"
type input "34"
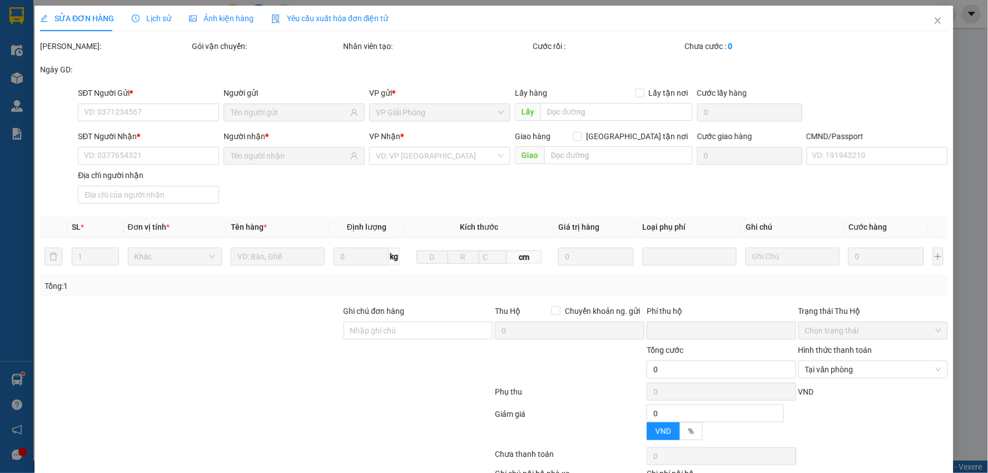
type input "0"
type input "30.000"
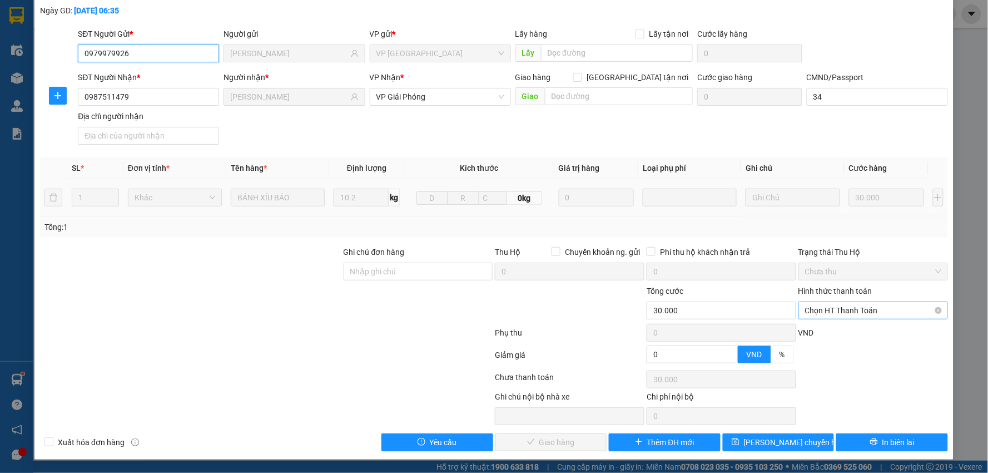
scroll to position [59, 0]
click at [841, 315] on span "Chọn HT Thanh Toán" at bounding box center [873, 310] width 136 height 17
click at [840, 325] on div "Tại văn phòng" at bounding box center [866, 333] width 148 height 18
type input "0"
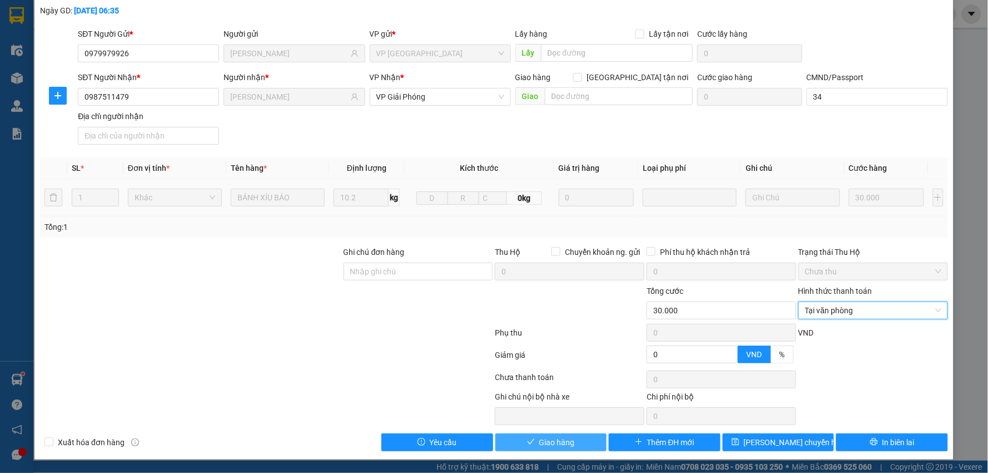
click at [583, 437] on button "Giao hàng" at bounding box center [552, 442] width 112 height 18
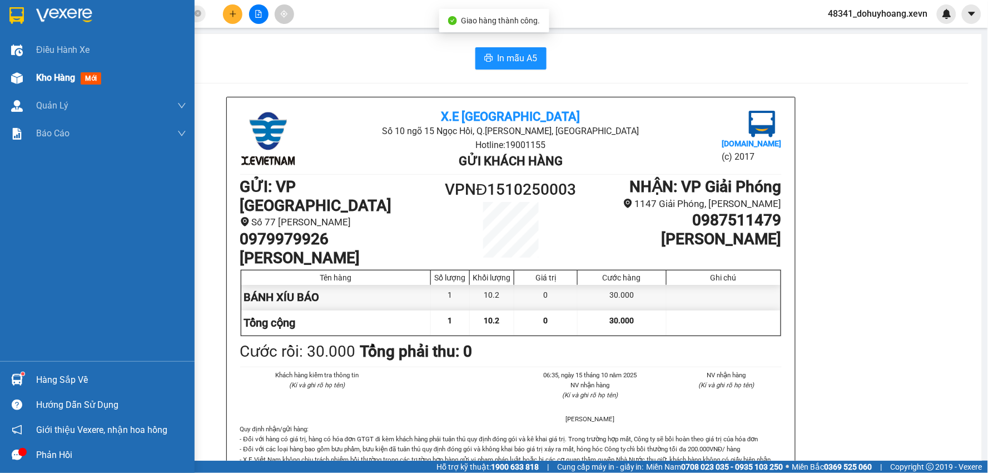
click at [37, 70] on div "Kho hàng mới" at bounding box center [111, 78] width 150 height 28
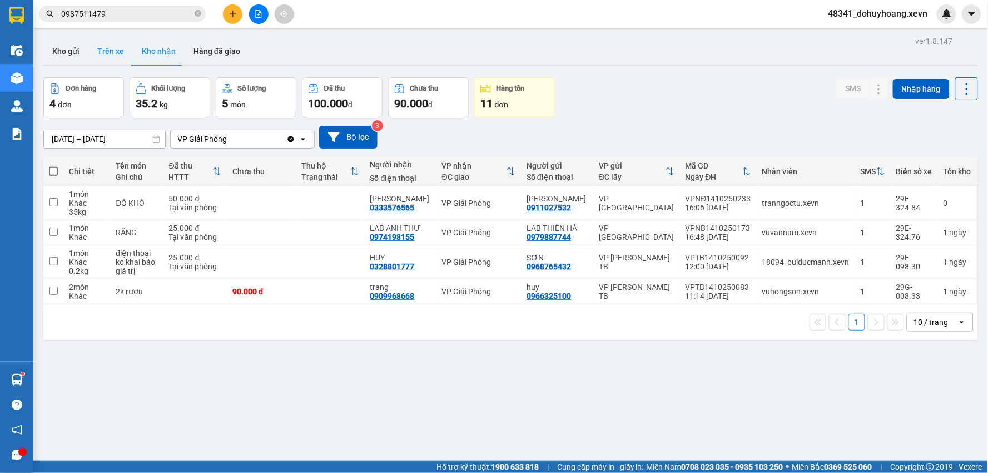
click at [117, 60] on button "Trên xe" at bounding box center [110, 51] width 45 height 27
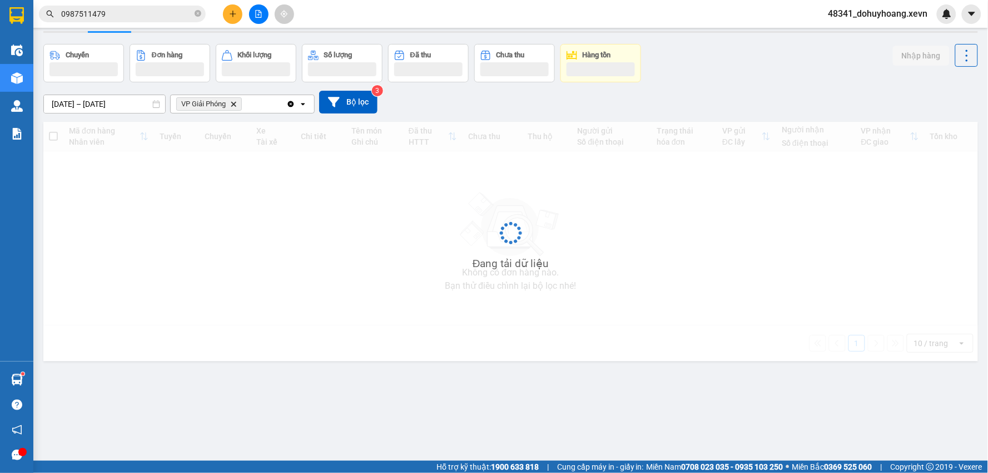
scroll to position [51, 0]
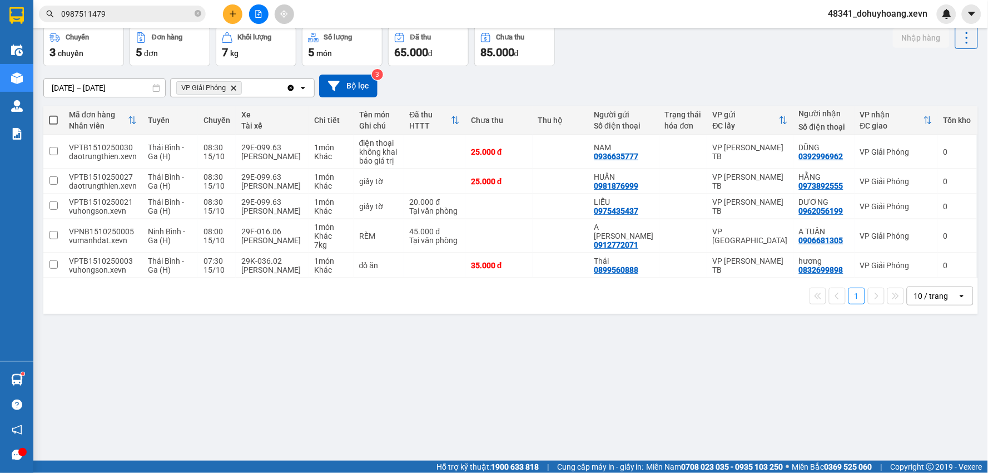
click at [112, 2] on div "Kết quả tìm kiếm ( 51 ) Bộ lọc Mã ĐH Trạng thái Món hàng Thu hộ Tổng cước Chưa …" at bounding box center [494, 14] width 988 height 28
click at [118, 13] on input "0987511479" at bounding box center [126, 14] width 131 height 12
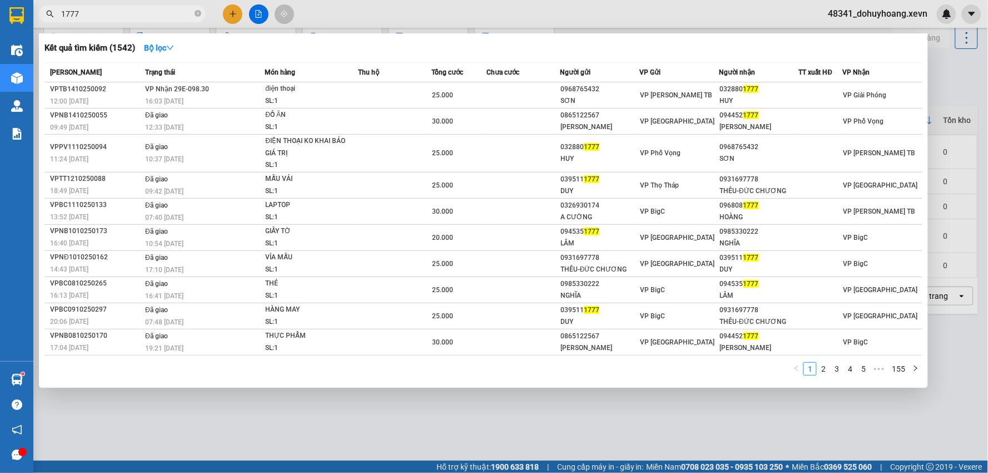
type input "1777"
click at [233, 101] on div "16:03 [DATE]" at bounding box center [204, 101] width 119 height 12
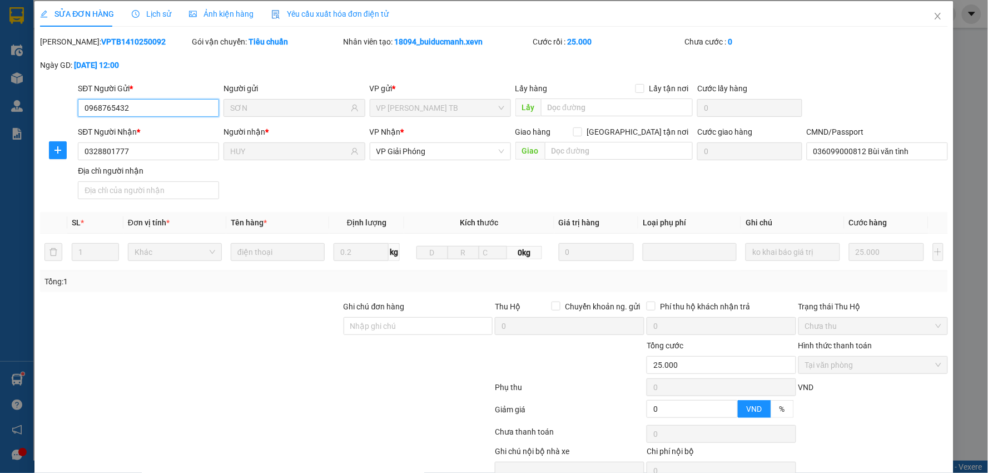
type input "0968765432"
type input "SƠN"
type input "0328801777"
type input "HUY"
type input "036099000812 Bùi văn tình"
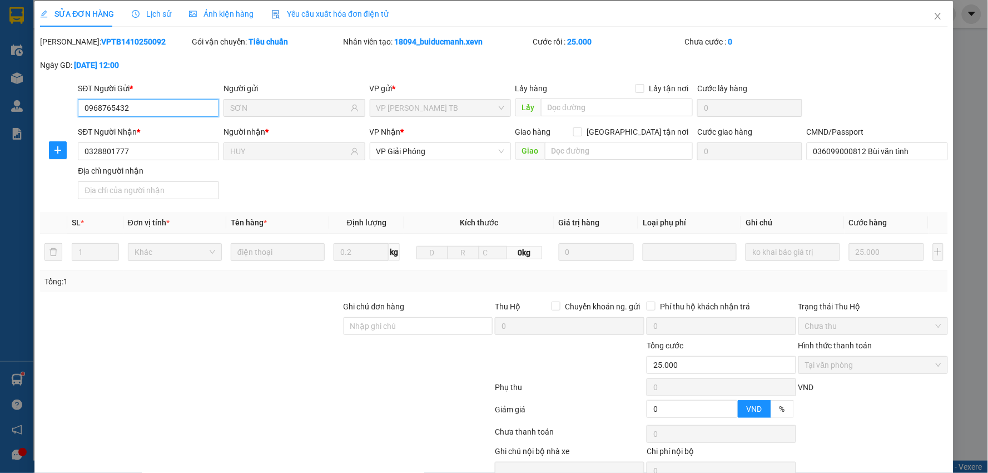
type input "0"
type input "25.000"
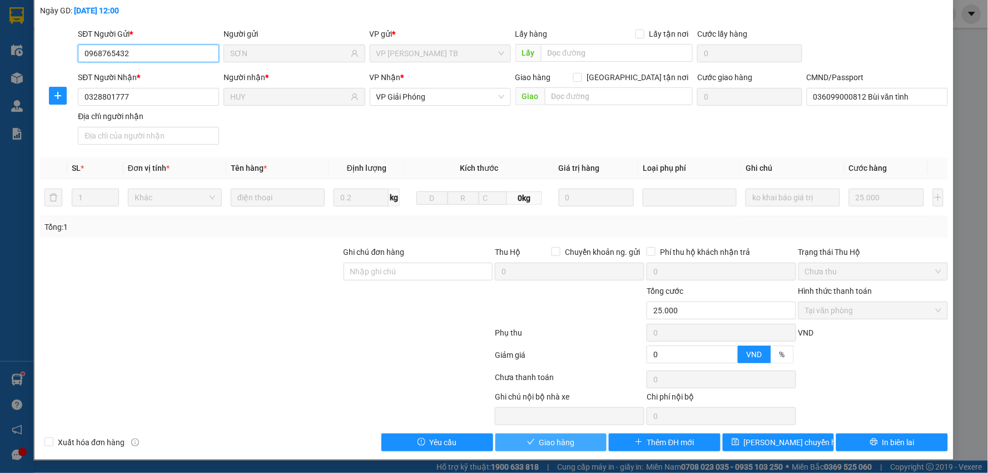
scroll to position [59, 0]
click at [551, 448] on button "Giao hàng" at bounding box center [552, 442] width 112 height 18
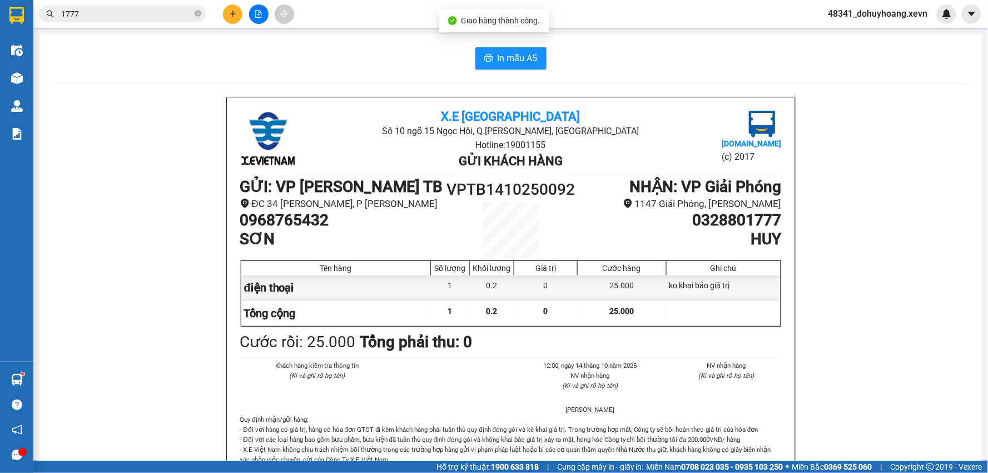
click at [147, 19] on input "1777" at bounding box center [126, 14] width 131 height 12
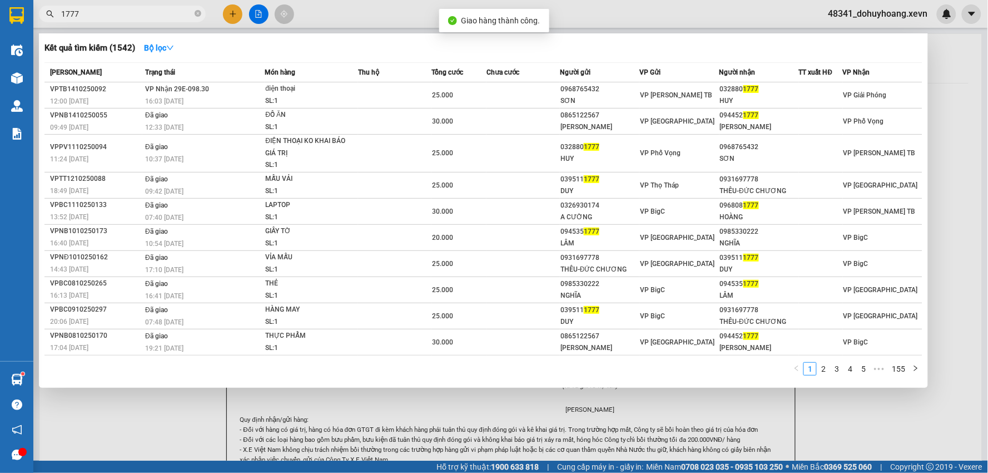
click at [147, 19] on input "1777" at bounding box center [126, 14] width 131 height 12
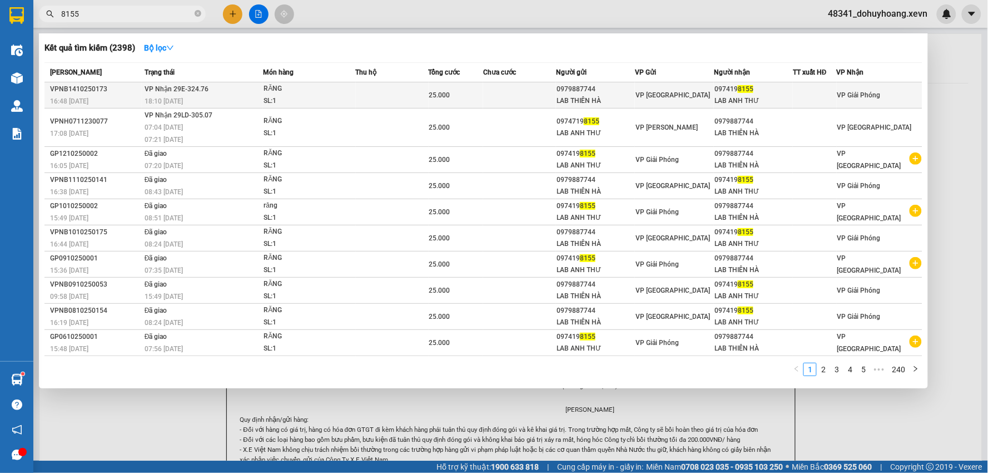
type input "8155"
click at [206, 97] on div "18:10 [DATE]" at bounding box center [204, 101] width 118 height 12
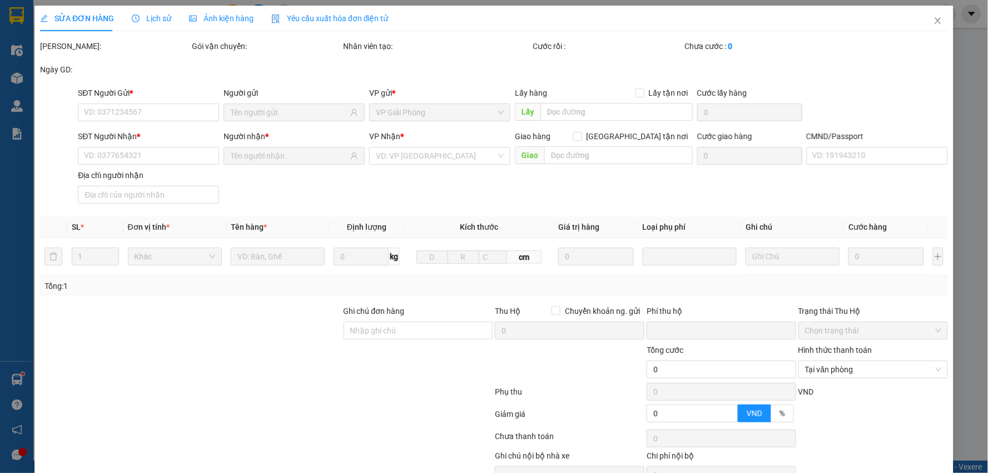
type input "0979887744"
type input "LAB THIÊN HÀ"
type input "0974198155"
type input "LAB ANH THƯ"
type input "ƯE"
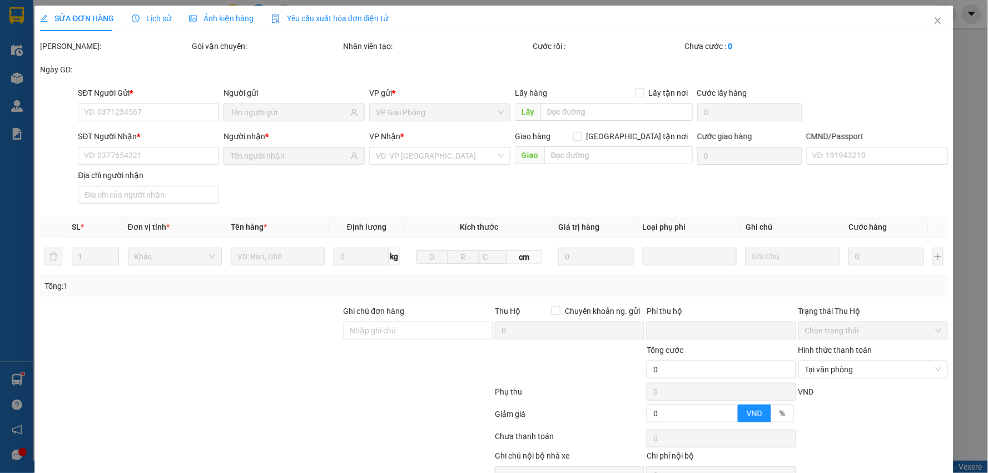
type input "0"
type input "25.000"
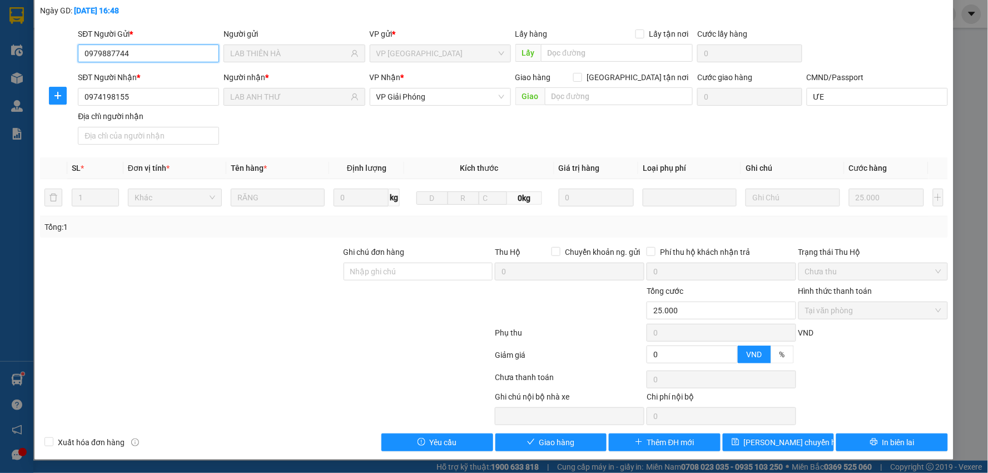
scroll to position [59, 0]
click at [563, 436] on span "Giao hàng" at bounding box center [558, 442] width 36 height 12
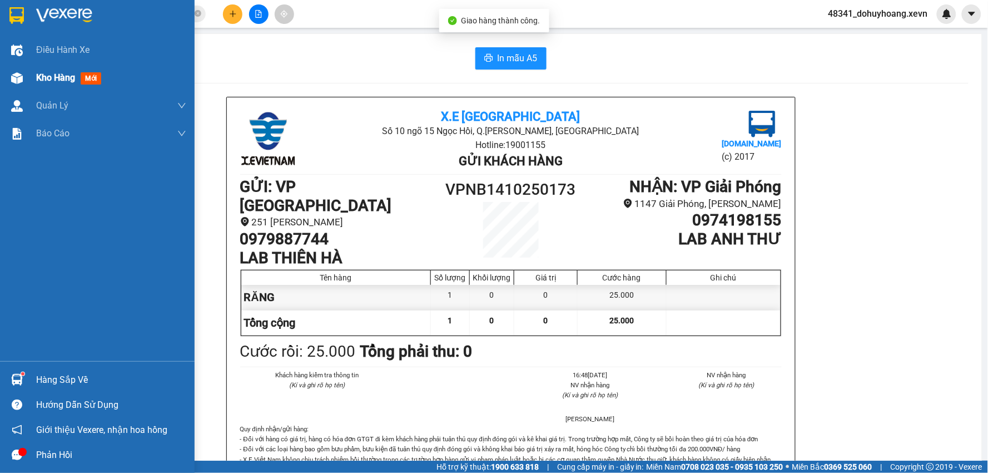
click at [12, 83] on img at bounding box center [17, 78] width 12 height 12
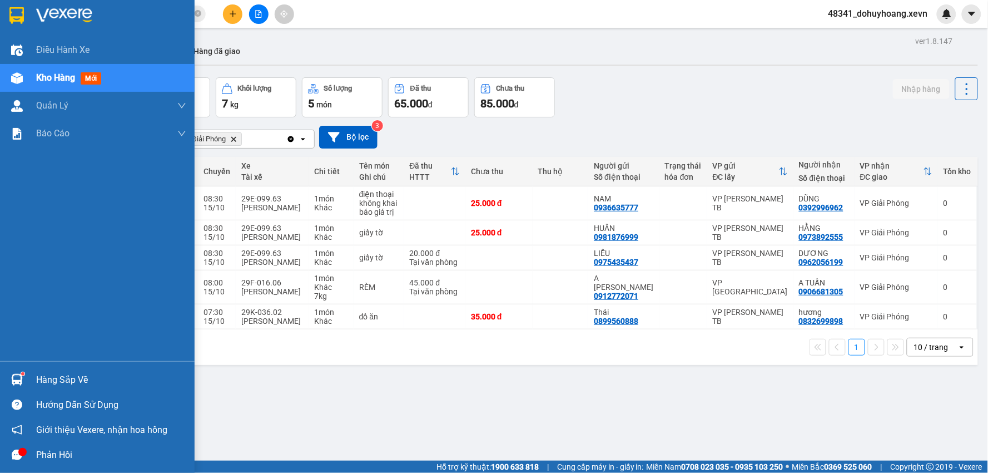
click at [16, 379] on img at bounding box center [17, 380] width 12 height 12
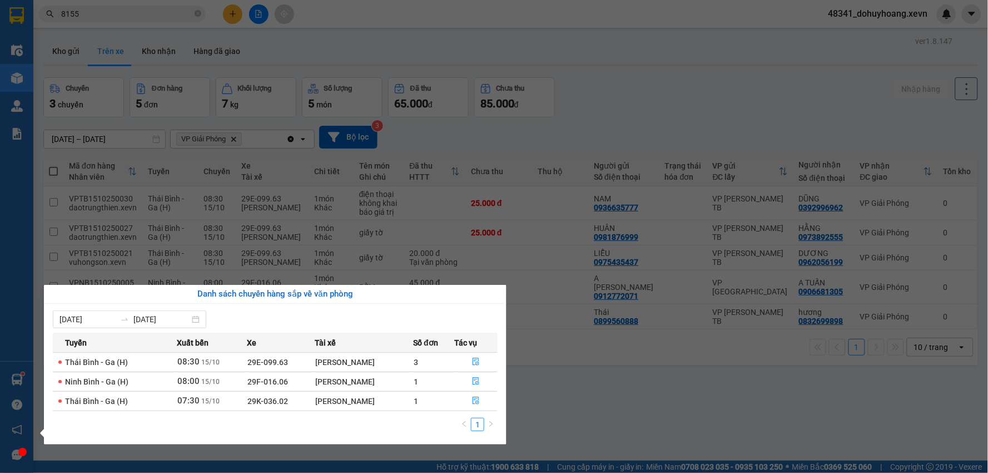
click at [580, 414] on section "Kết quả tìm kiếm ( 2398 ) Bộ lọc Mã ĐH Trạng thái Món hàng Thu hộ Tổng cước Chư…" at bounding box center [494, 236] width 988 height 473
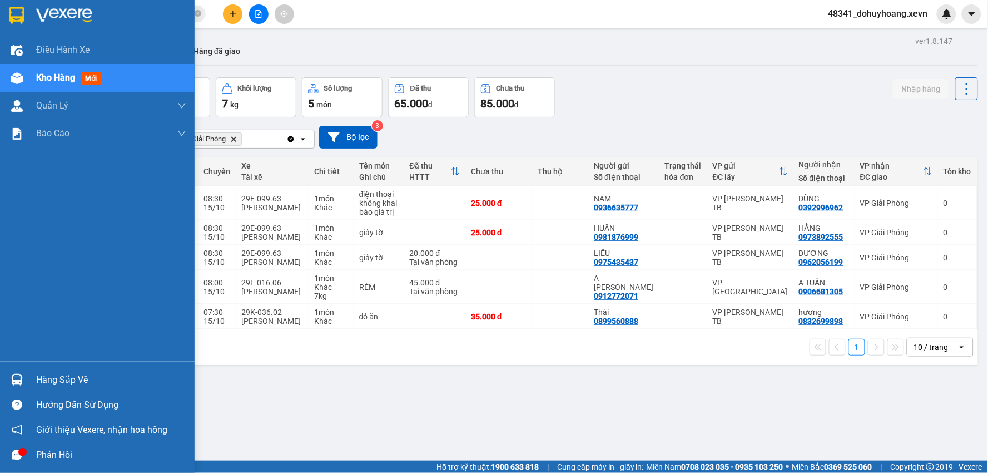
click at [17, 370] on div at bounding box center [16, 379] width 19 height 19
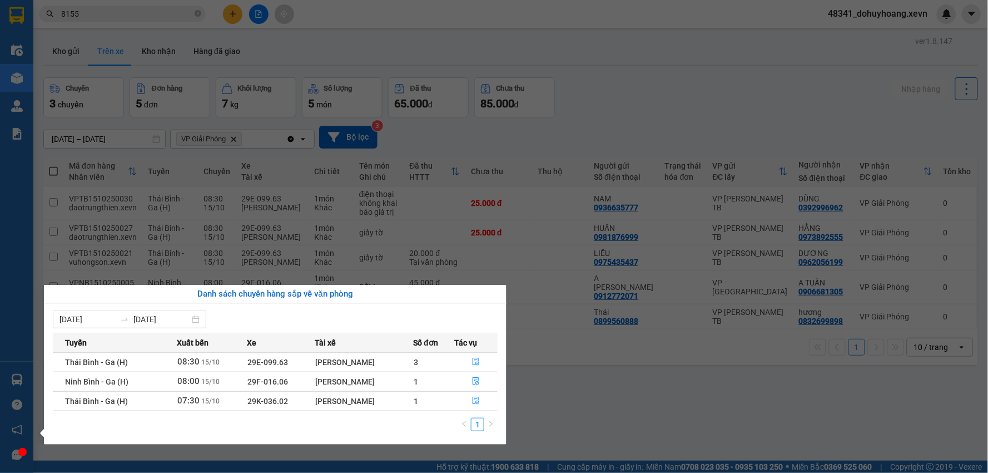
click at [571, 385] on section "Kết quả tìm kiếm ( 2398 ) Bộ lọc Mã ĐH Trạng thái Món hàng Thu hộ Tổng cước Chư…" at bounding box center [494, 236] width 988 height 473
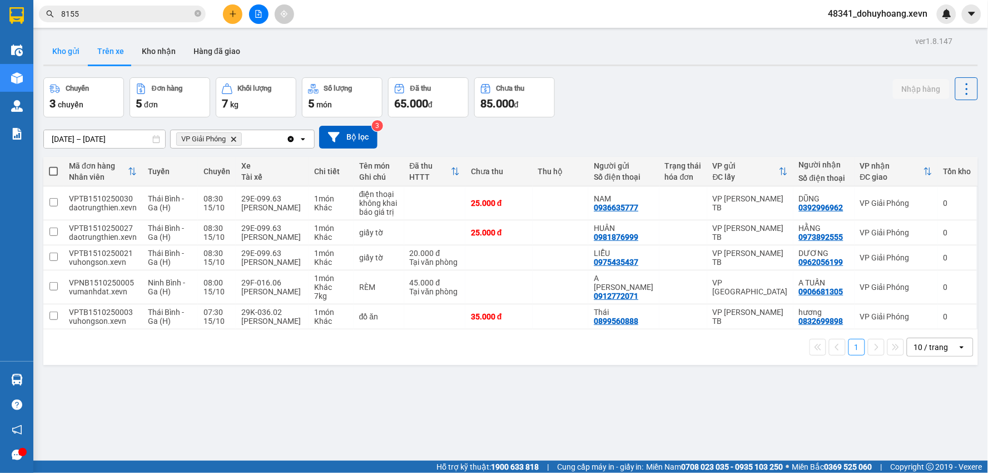
click at [79, 63] on button "Kho gửi" at bounding box center [65, 51] width 45 height 27
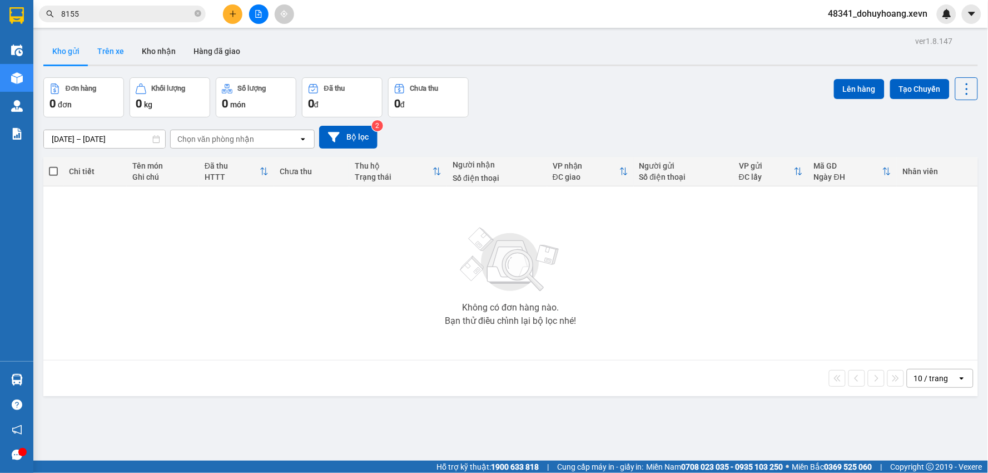
click at [100, 50] on button "Trên xe" at bounding box center [110, 51] width 45 height 27
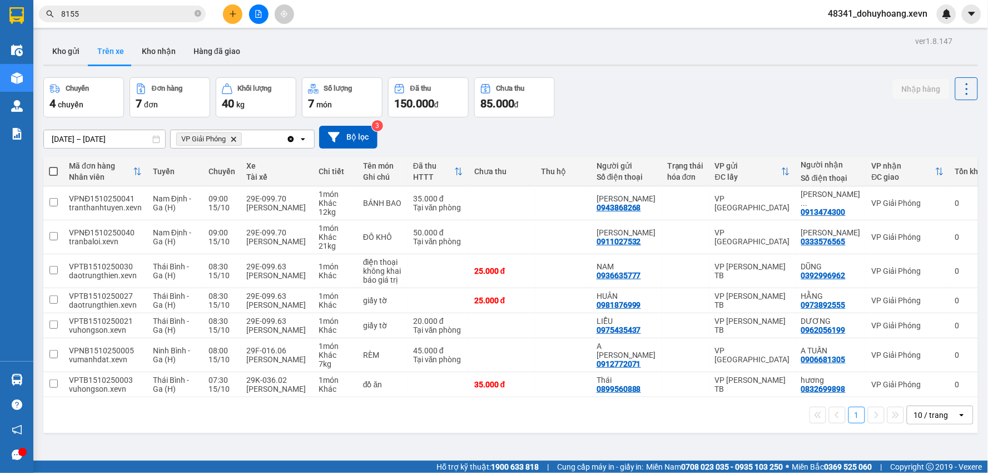
click at [101, 8] on input "8155" at bounding box center [126, 14] width 131 height 12
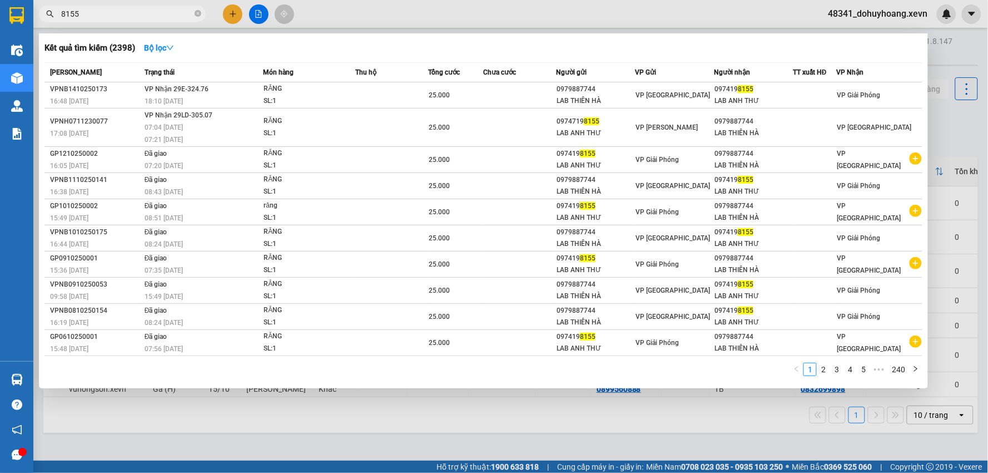
click at [101, 8] on input "8155" at bounding box center [126, 14] width 131 height 12
click at [199, 15] on icon "close-circle" at bounding box center [198, 13] width 7 height 7
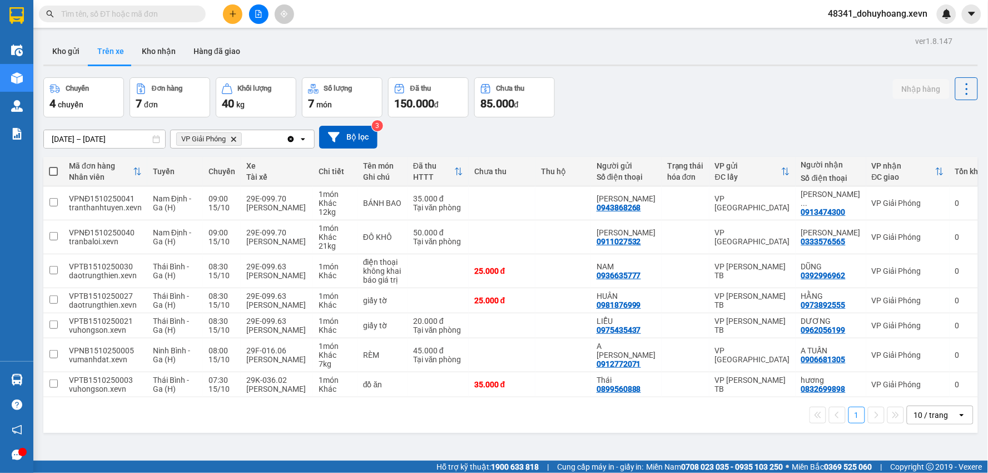
click at [236, 20] on button at bounding box center [232, 13] width 19 height 19
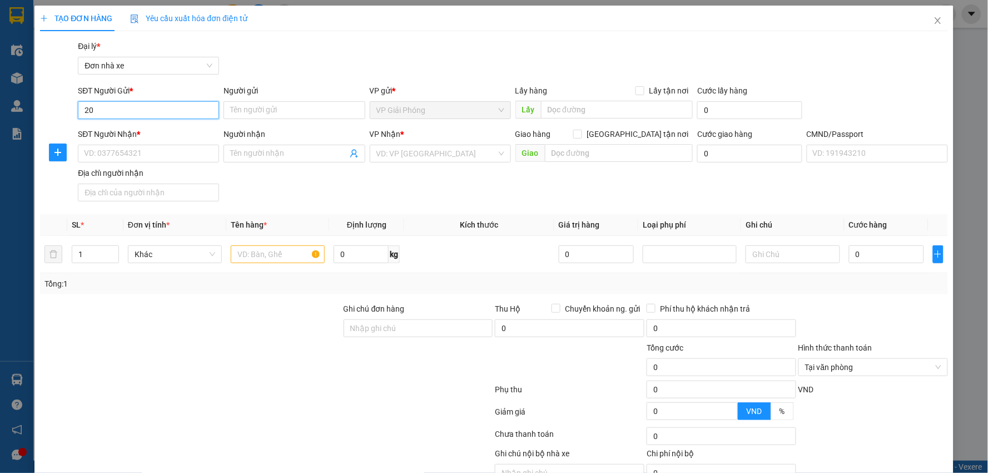
type input "2"
type input "0368262002"
click at [198, 130] on div "0368262002 - TRANG" at bounding box center [147, 132] width 127 height 12
type input "TRANG"
type input "0976127399"
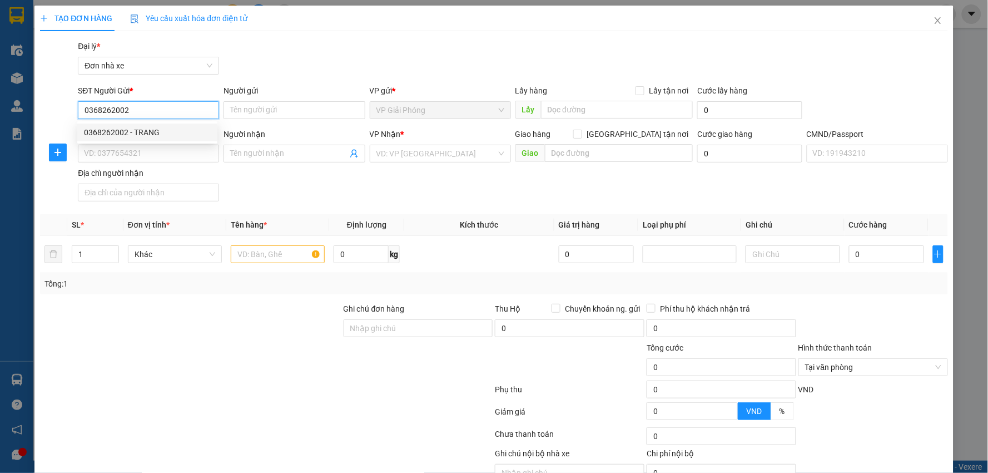
type input "HƯNG"
type input "035091000837 [PERSON_NAME]"
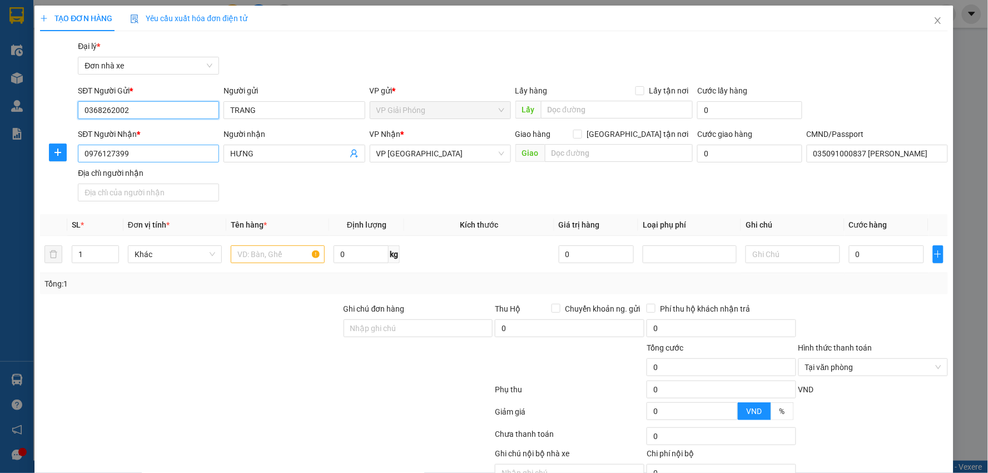
type input "0368262002"
click at [137, 154] on input "0976127399" at bounding box center [148, 154] width 141 height 18
type input "0398570303"
click at [283, 146] on span "HƯNG" at bounding box center [294, 154] width 141 height 18
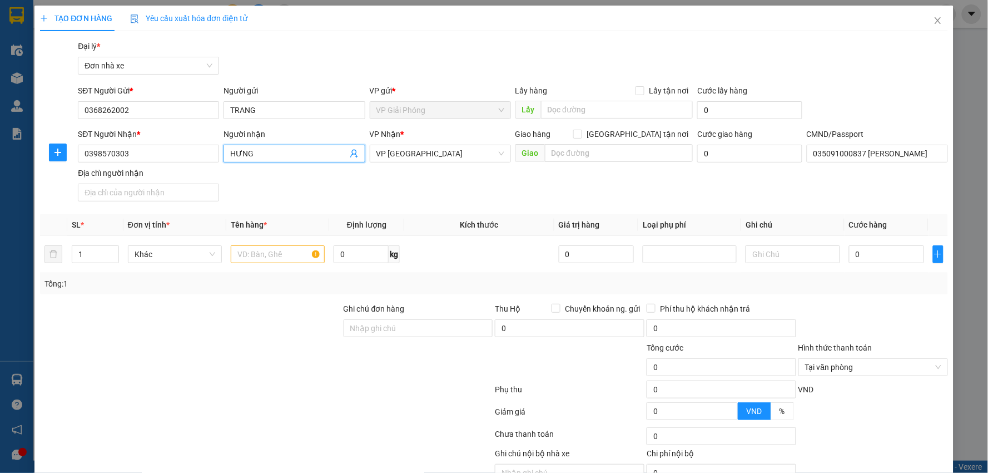
click at [283, 146] on span "HƯNG" at bounding box center [294, 154] width 141 height 18
click at [284, 147] on input "HƯNG" at bounding box center [288, 153] width 117 height 12
type input "c. thảo"
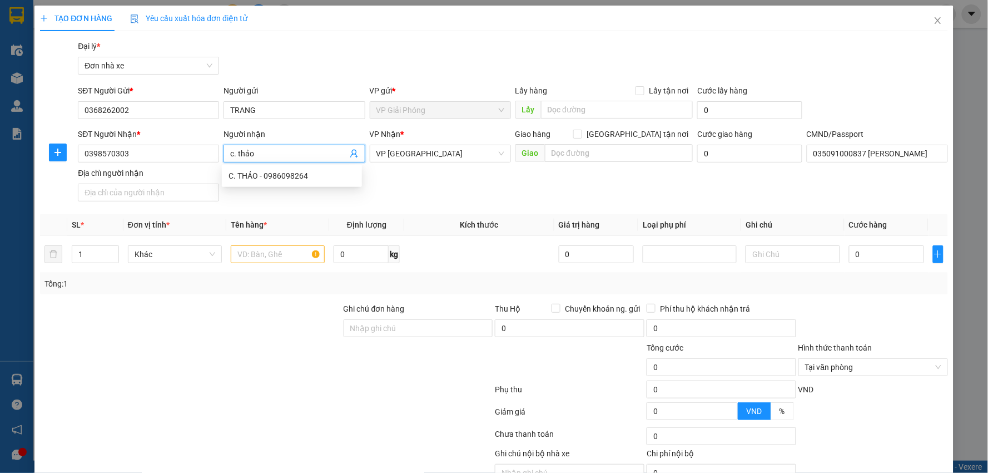
click at [430, 166] on div "VP Nhận * VP [GEOGRAPHIC_DATA]" at bounding box center [440, 147] width 141 height 39
click at [398, 154] on span "VP [GEOGRAPHIC_DATA]" at bounding box center [441, 153] width 128 height 17
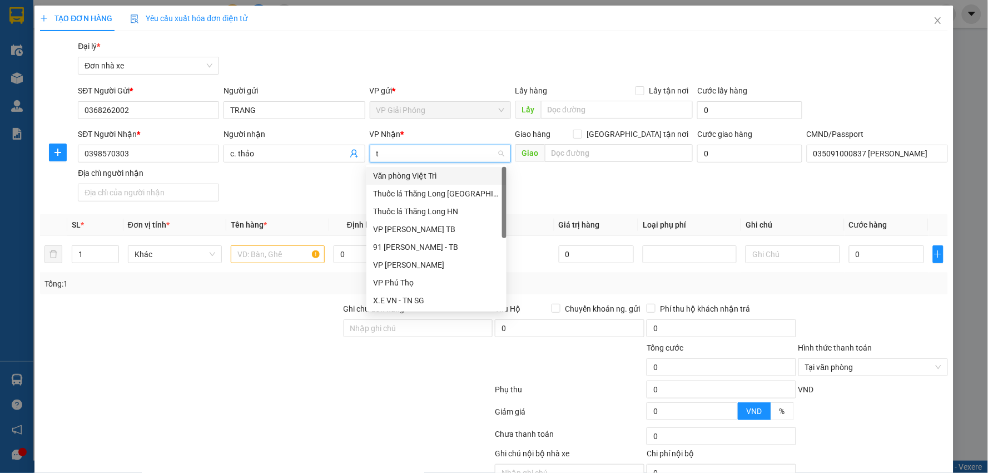
type input "tb"
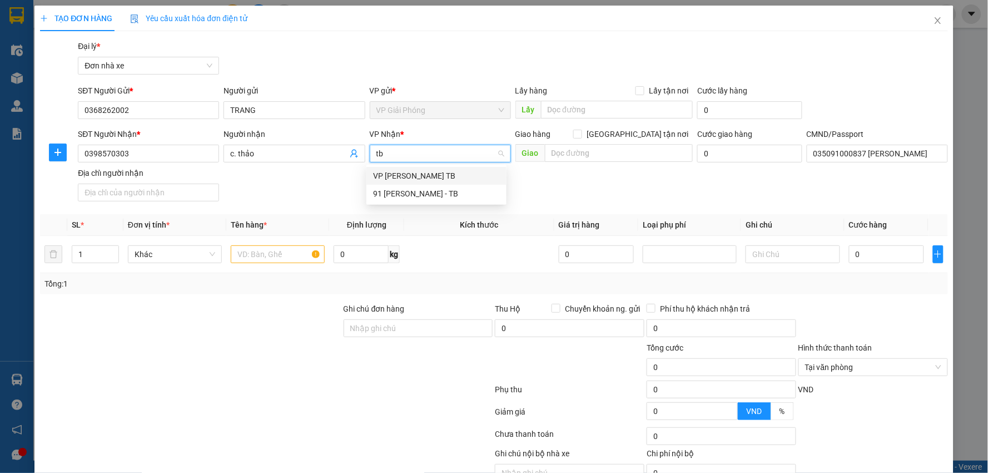
click at [409, 171] on div "VP [PERSON_NAME] TB" at bounding box center [436, 176] width 127 height 12
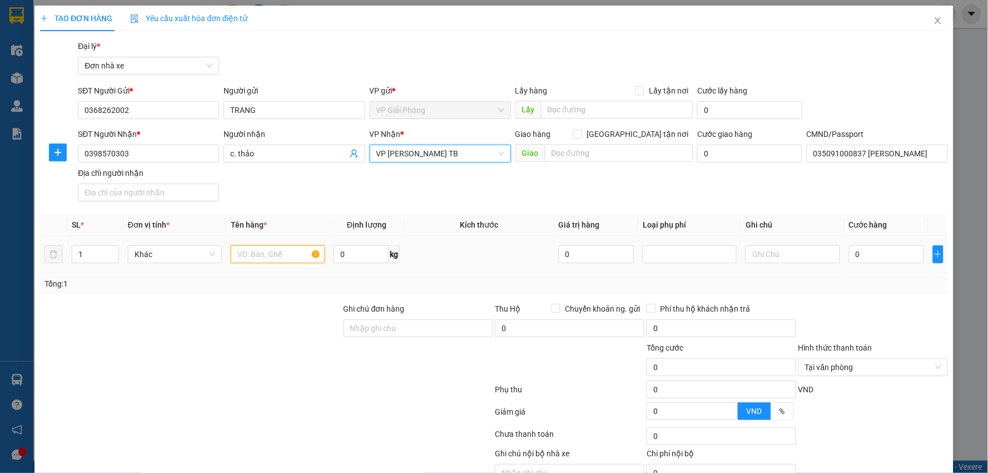
click at [286, 249] on input "text" at bounding box center [278, 254] width 94 height 18
type input "cúc"
click at [879, 255] on input "0" at bounding box center [887, 254] width 76 height 18
type input "2"
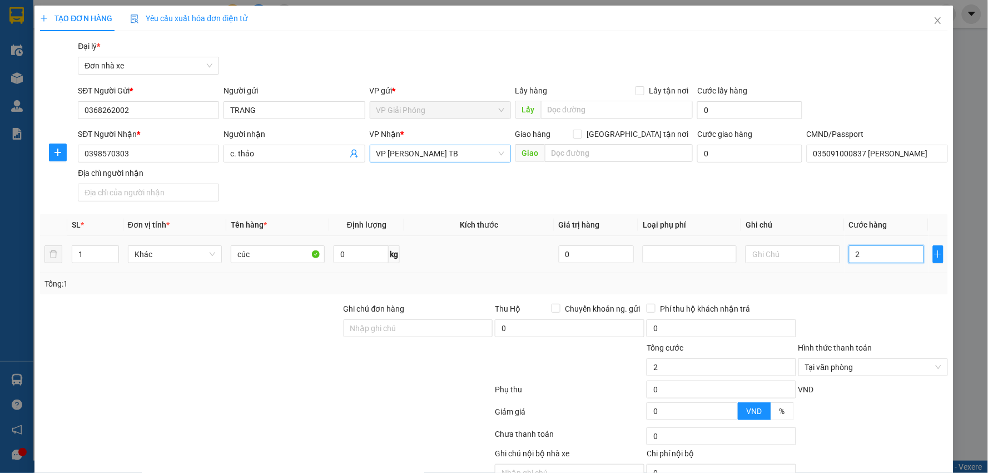
type input "25"
click at [898, 342] on div "Hình thức thanh toán" at bounding box center [874, 350] width 150 height 17
type input "25.000"
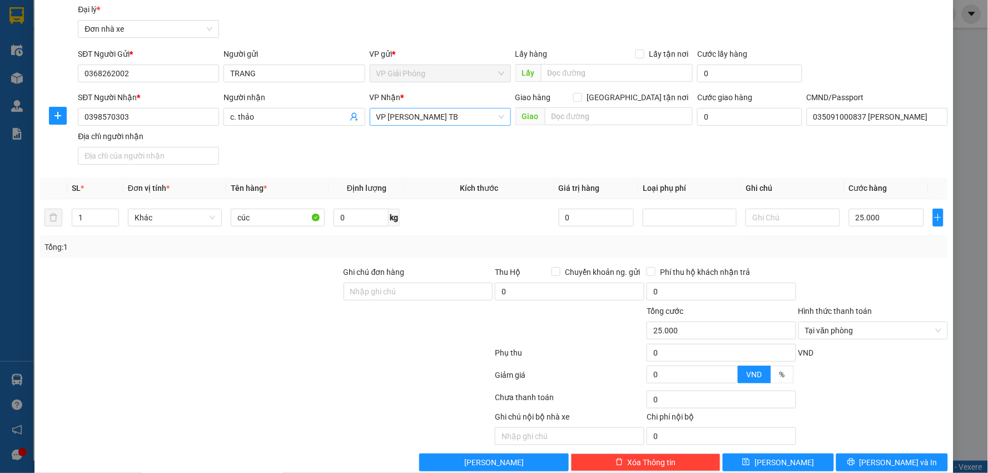
scroll to position [57, 0]
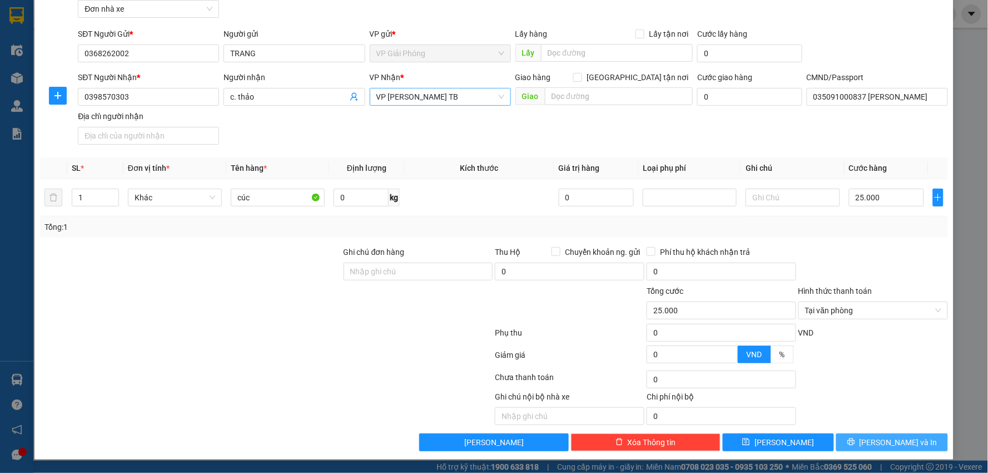
click at [868, 448] on button "[PERSON_NAME] và In" at bounding box center [893, 442] width 112 height 18
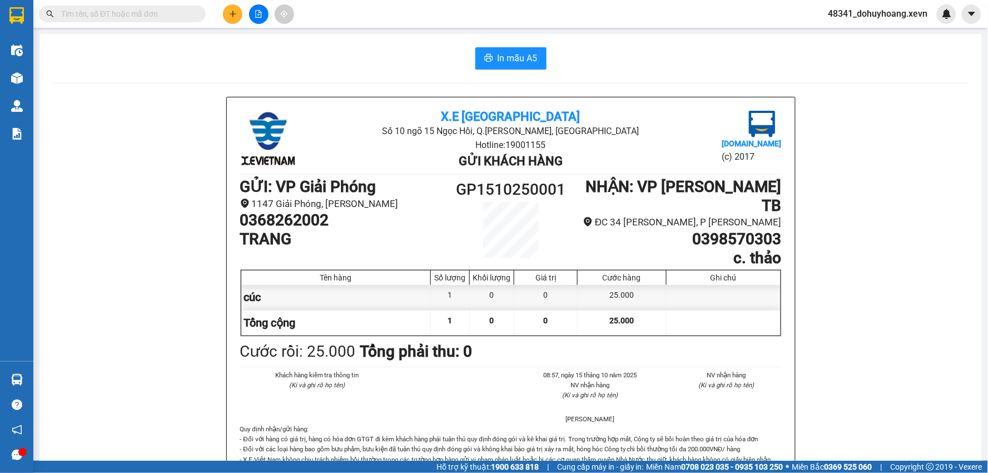
click at [521, 62] on span "In mẫu A5" at bounding box center [518, 58] width 40 height 14
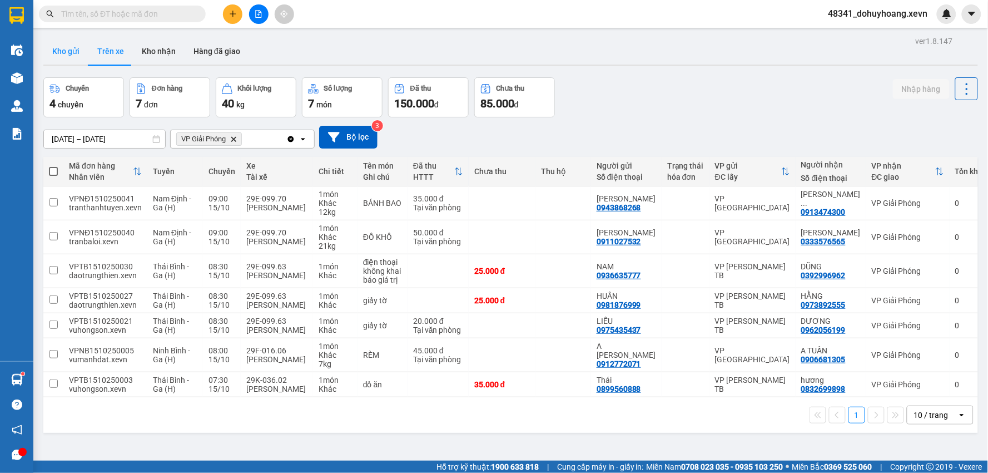
click at [56, 45] on button "Kho gửi" at bounding box center [65, 51] width 45 height 27
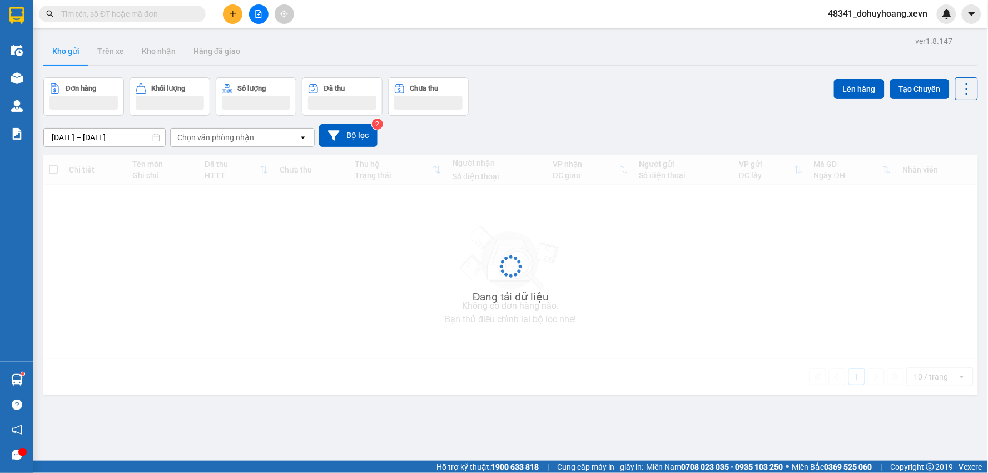
click at [56, 45] on button "Kho gửi" at bounding box center [65, 51] width 45 height 27
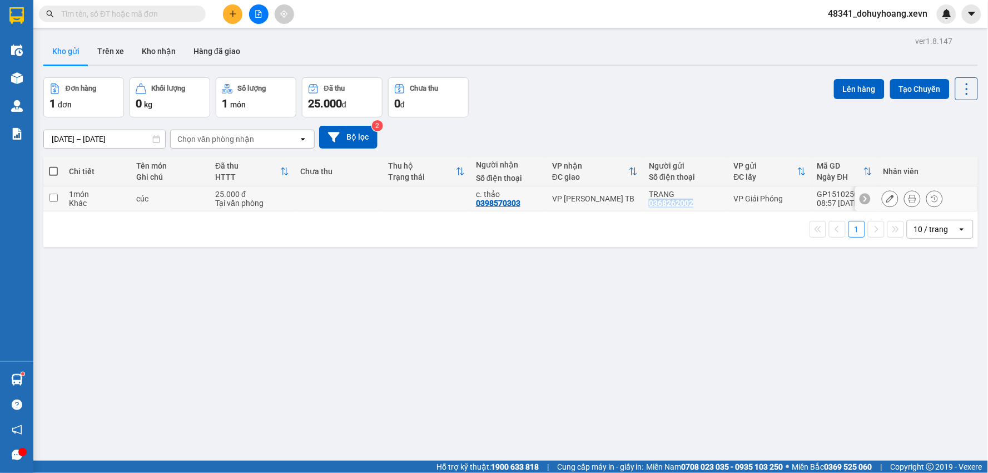
drag, startPoint x: 688, startPoint y: 206, endPoint x: 644, endPoint y: 206, distance: 43.9
click at [644, 206] on td "TRANG 0368262002" at bounding box center [686, 198] width 85 height 25
checkbox input "true"
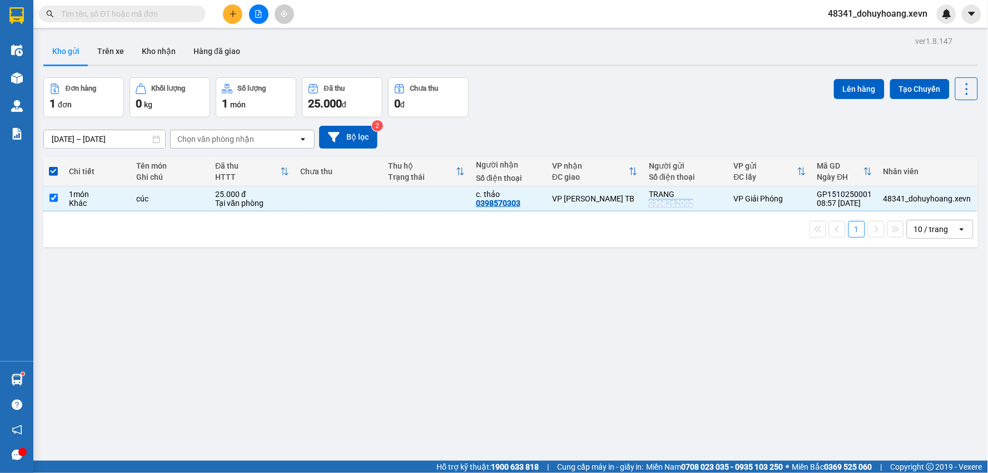
copy div "0368262002"
click at [95, 38] on button "Trên xe" at bounding box center [110, 51] width 45 height 27
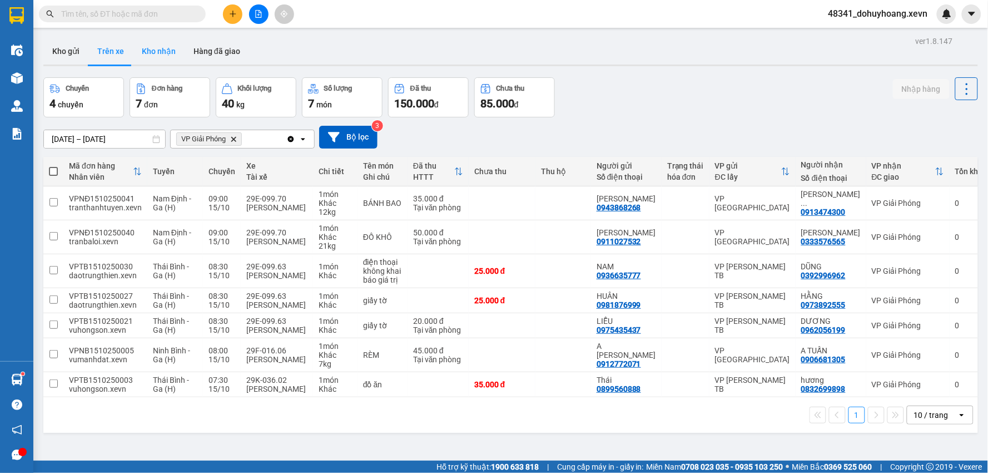
click at [164, 54] on button "Kho nhận" at bounding box center [159, 51] width 52 height 27
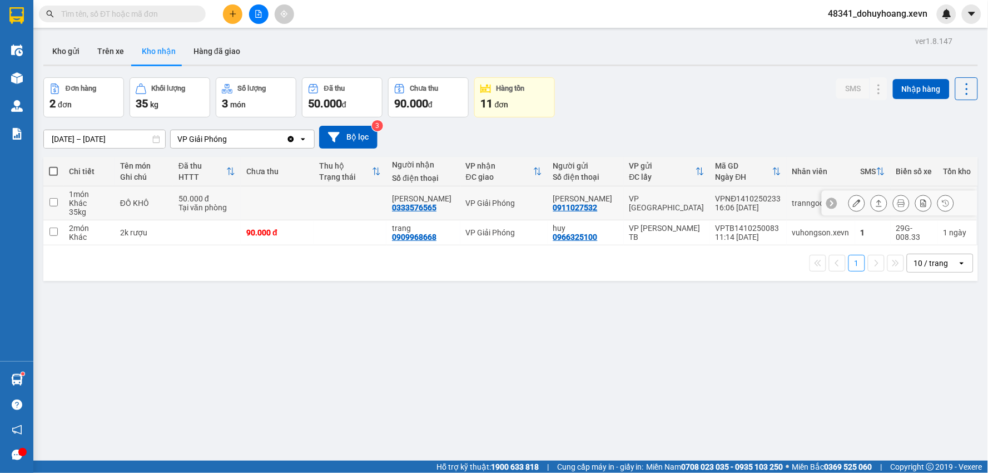
click at [419, 207] on div "0333576565" at bounding box center [414, 207] width 45 height 9
copy div "0333576565"
click at [122, 17] on input "text" at bounding box center [126, 14] width 131 height 12
paste input "0333576565"
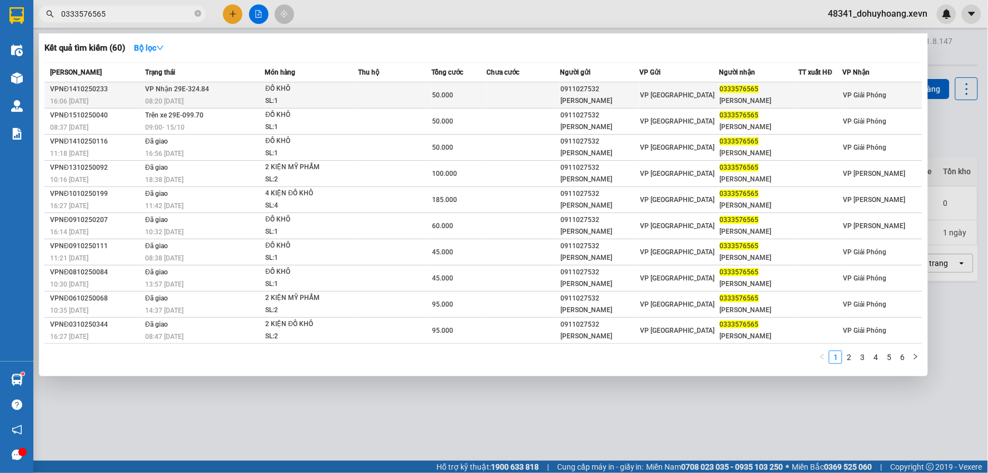
type input "0333576565"
click at [277, 92] on div "ĐỒ KHÔ" at bounding box center [306, 89] width 83 height 12
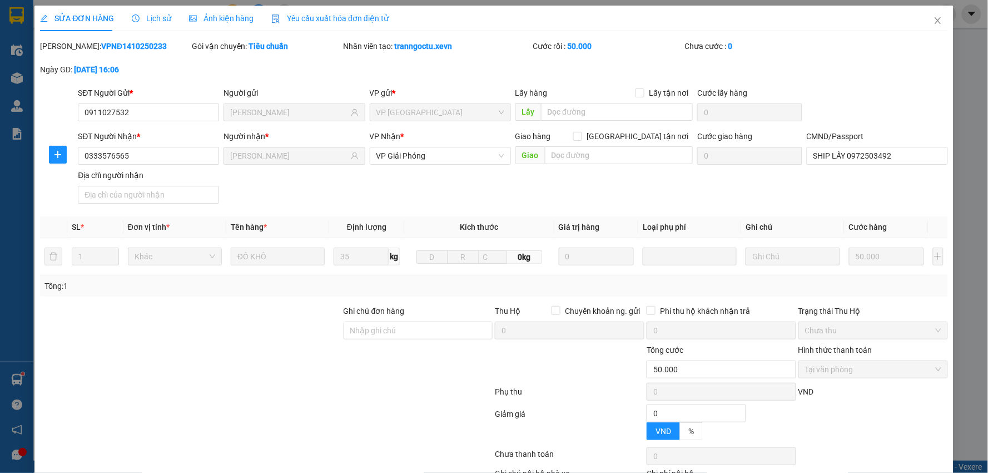
type input "0911027532"
type input "[PERSON_NAME]"
type input "0333576565"
type input "[PERSON_NAME]"
type input "SHIP LẤY 0972503492"
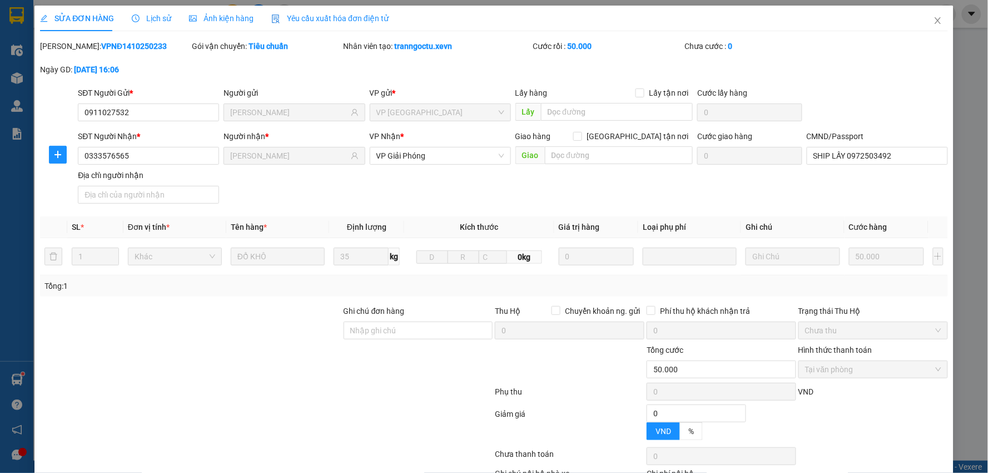
type input "0"
type input "50.000"
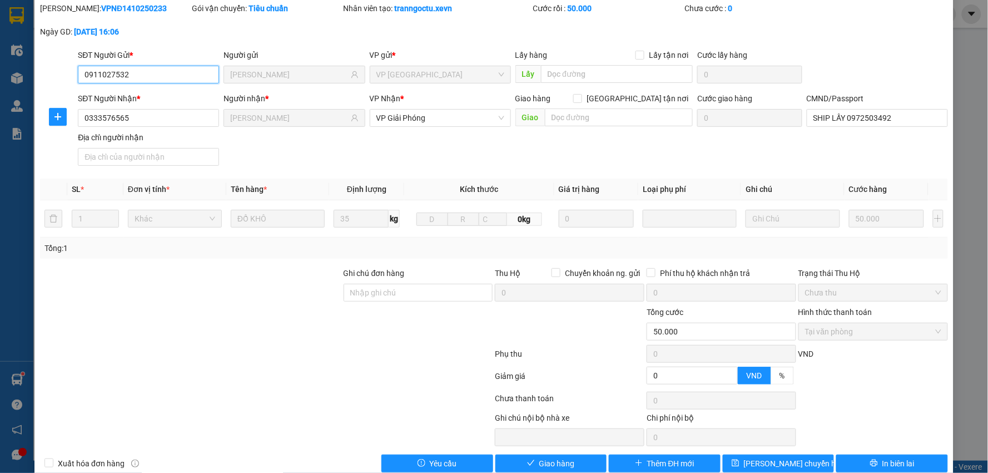
scroll to position [59, 0]
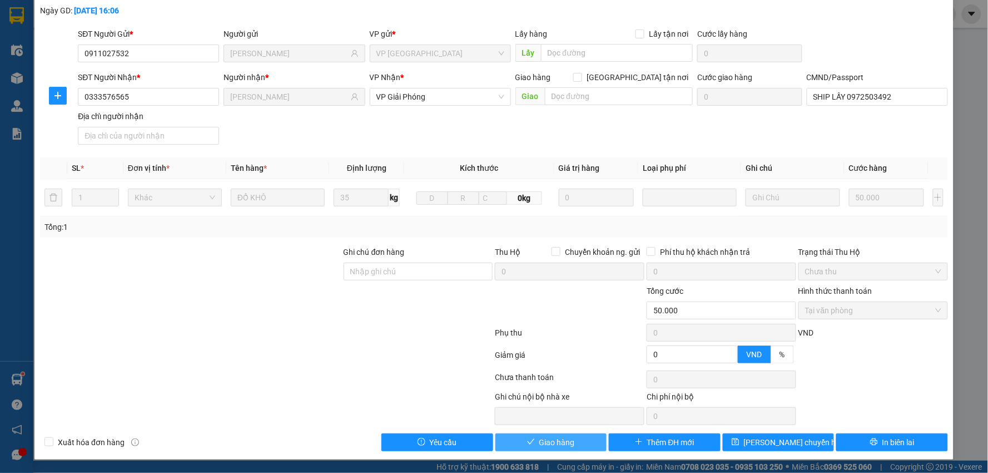
click at [564, 446] on span "Giao hàng" at bounding box center [558, 442] width 36 height 12
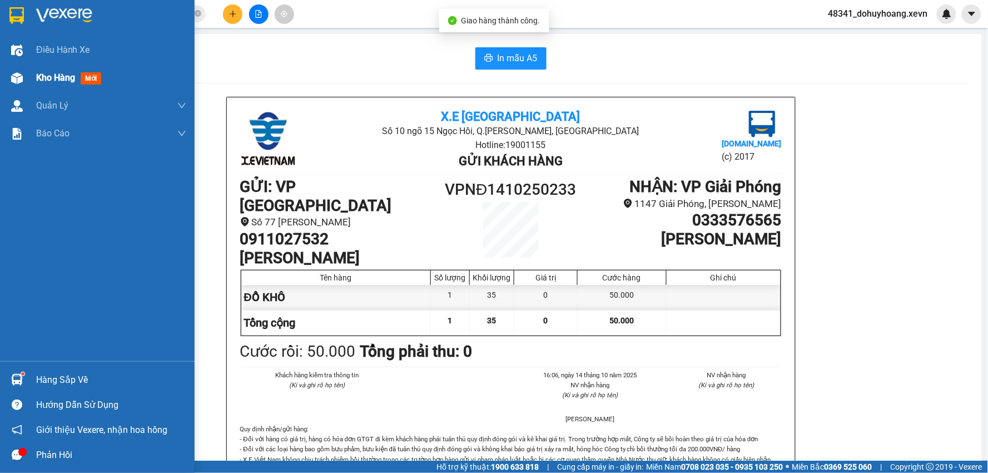
click at [2, 78] on div "Kho hàng mới" at bounding box center [97, 78] width 195 height 28
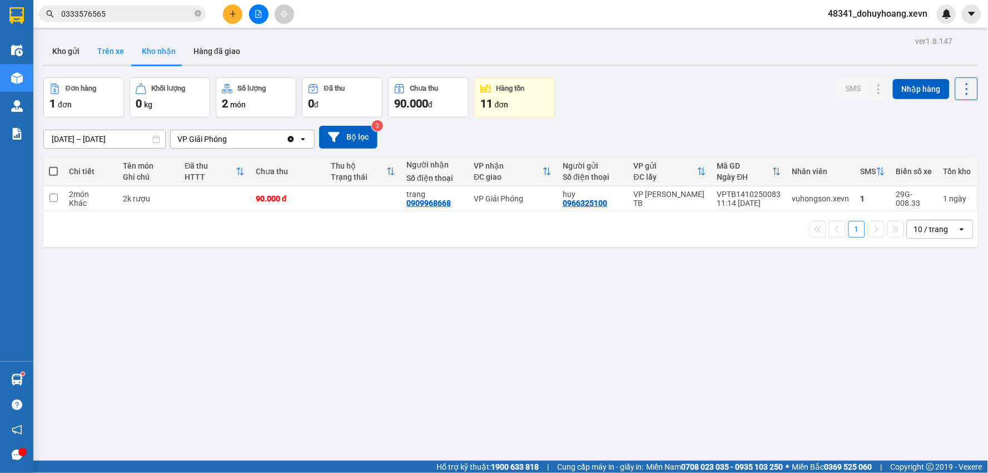
click at [118, 47] on button "Trên xe" at bounding box center [110, 51] width 45 height 27
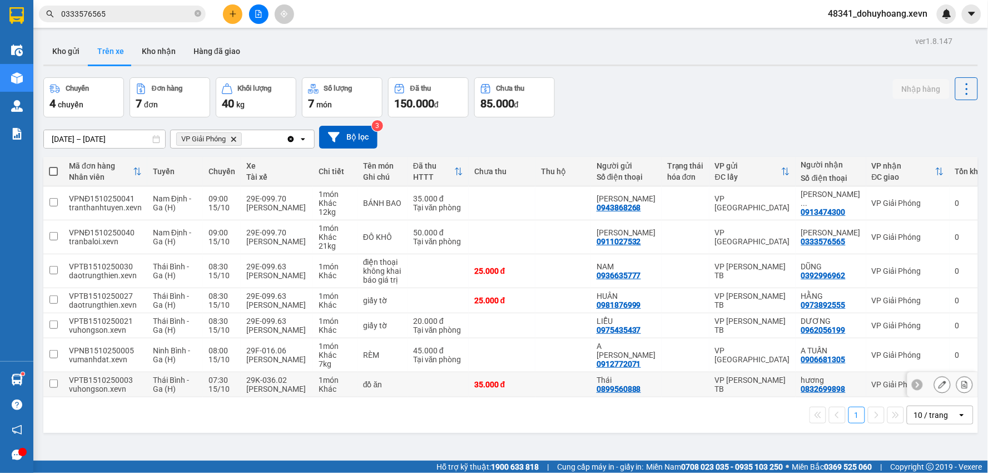
click at [260, 376] on div "29K-036.02" at bounding box center [276, 379] width 61 height 9
checkbox input "true"
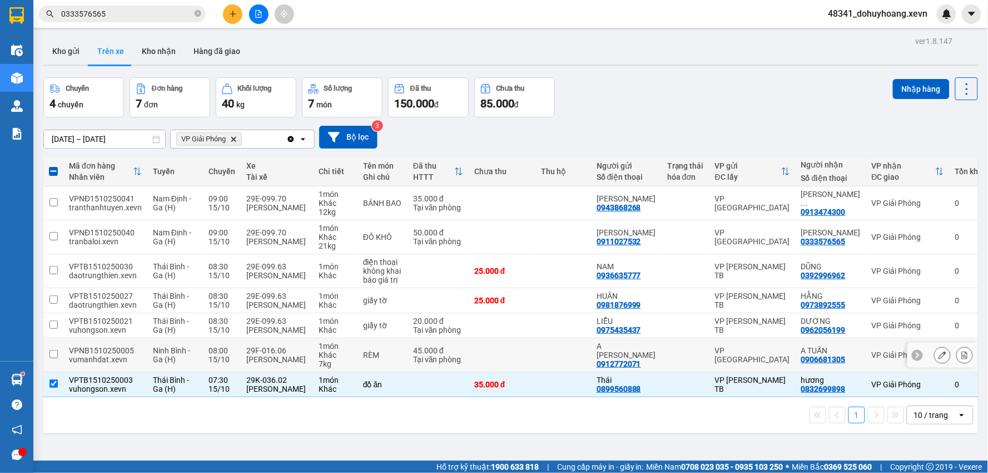
click at [258, 365] on td "29F-016.06 [PERSON_NAME]" at bounding box center [277, 355] width 72 height 34
checkbox input "true"
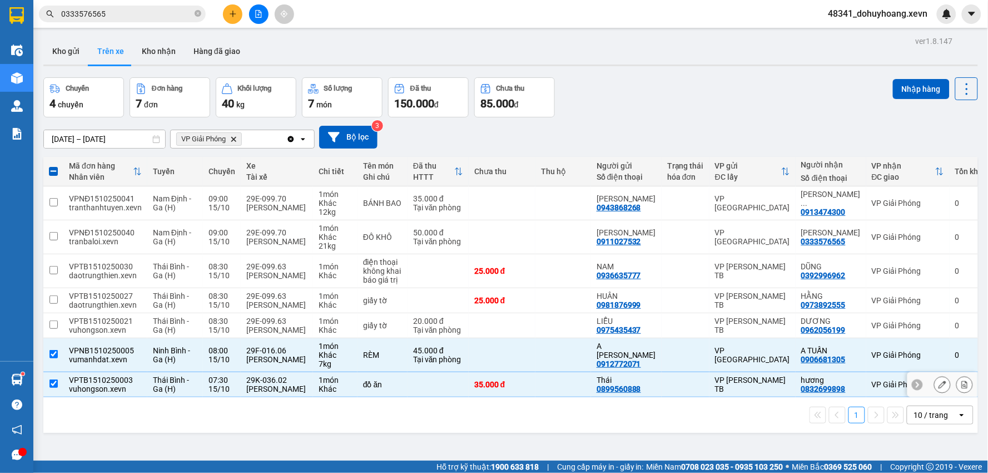
click at [265, 390] on div "[PERSON_NAME]" at bounding box center [276, 388] width 61 height 9
checkbox input "false"
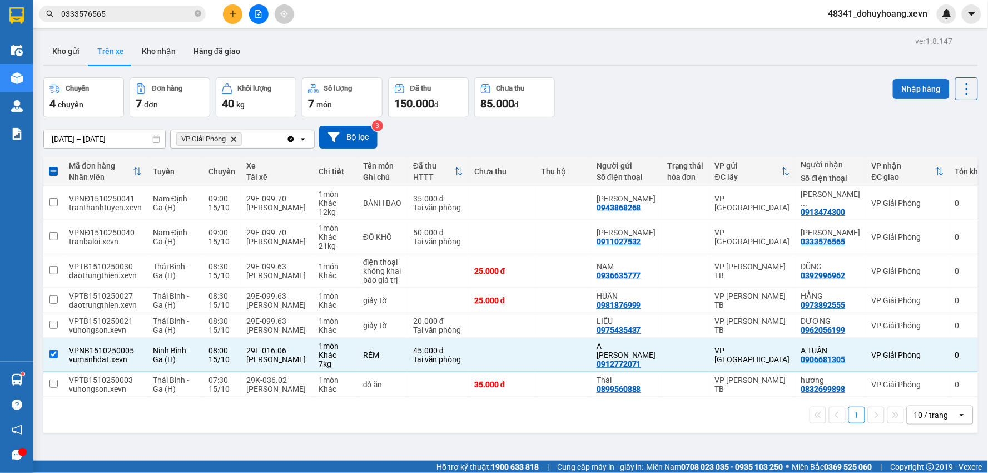
click at [919, 93] on button "Nhập hàng" at bounding box center [921, 89] width 57 height 20
click at [155, 45] on button "Kho nhận" at bounding box center [159, 51] width 52 height 27
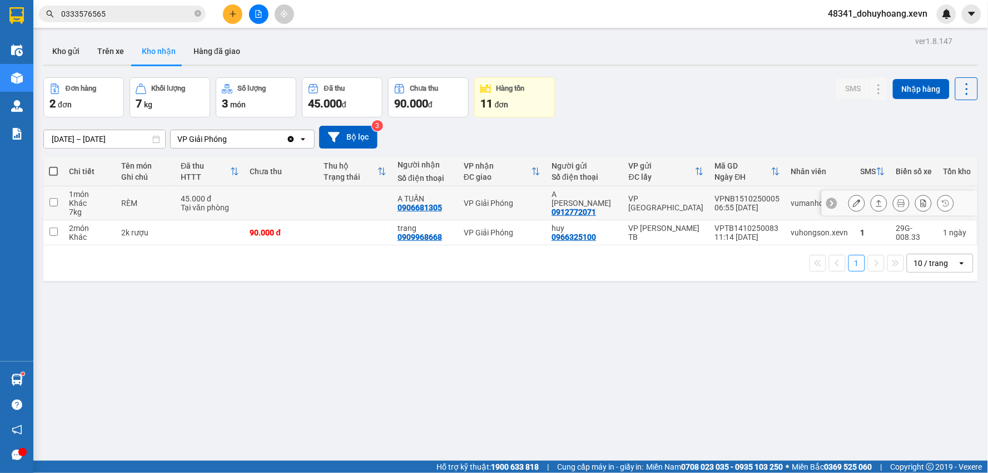
click at [715, 200] on div "VPNB1510250005" at bounding box center [747, 198] width 65 height 9
checkbox input "true"
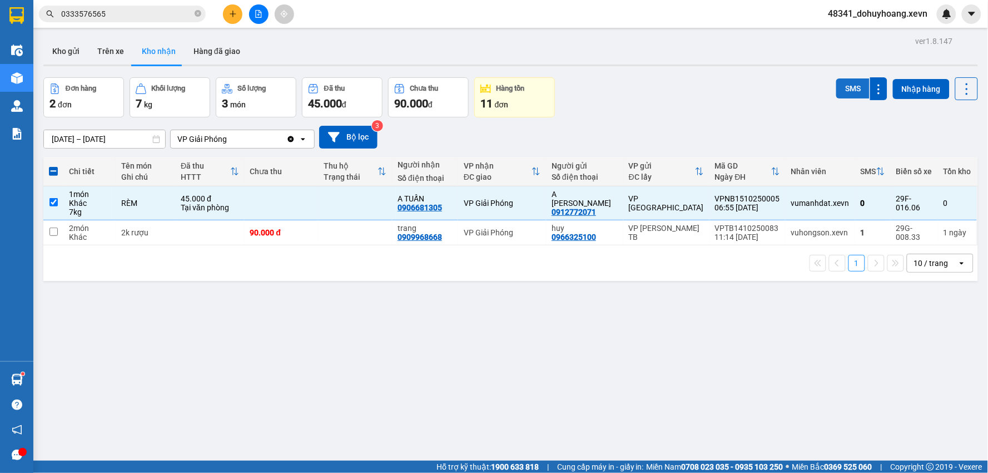
click at [846, 88] on button "SMS" at bounding box center [853, 88] width 33 height 20
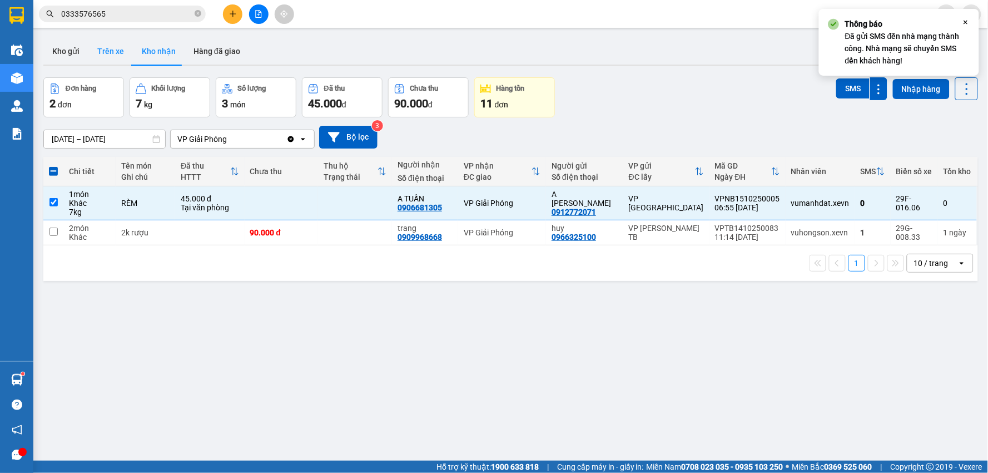
click at [118, 51] on button "Trên xe" at bounding box center [110, 51] width 45 height 27
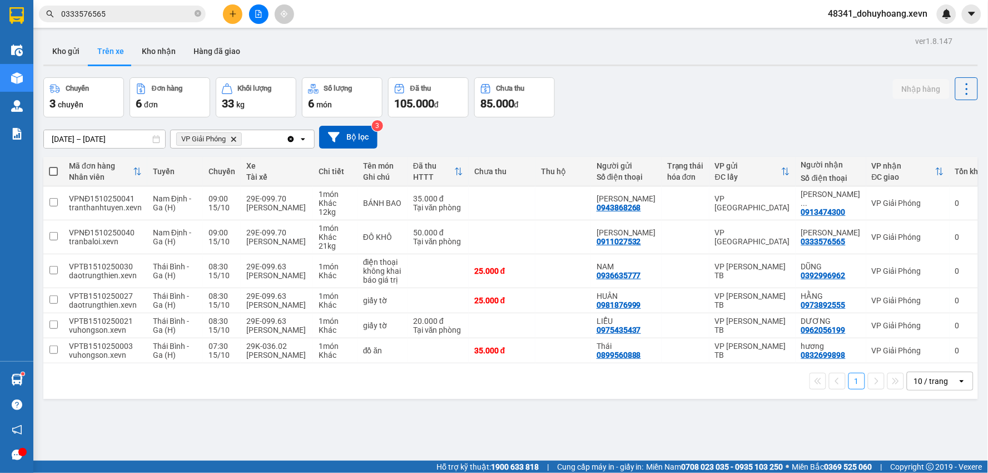
click at [294, 364] on div "1 10 / trang open" at bounding box center [510, 381] width 935 height 36
click at [351, 358] on td "1 món Khác" at bounding box center [335, 350] width 45 height 25
checkbox input "true"
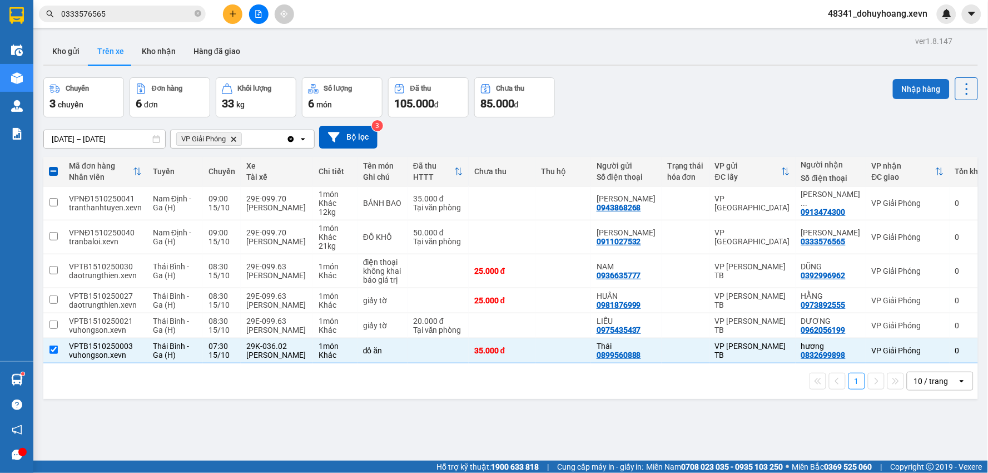
click at [923, 84] on button "Nhập hàng" at bounding box center [921, 89] width 57 height 20
click at [152, 39] on button "Kho nhận" at bounding box center [159, 51] width 52 height 27
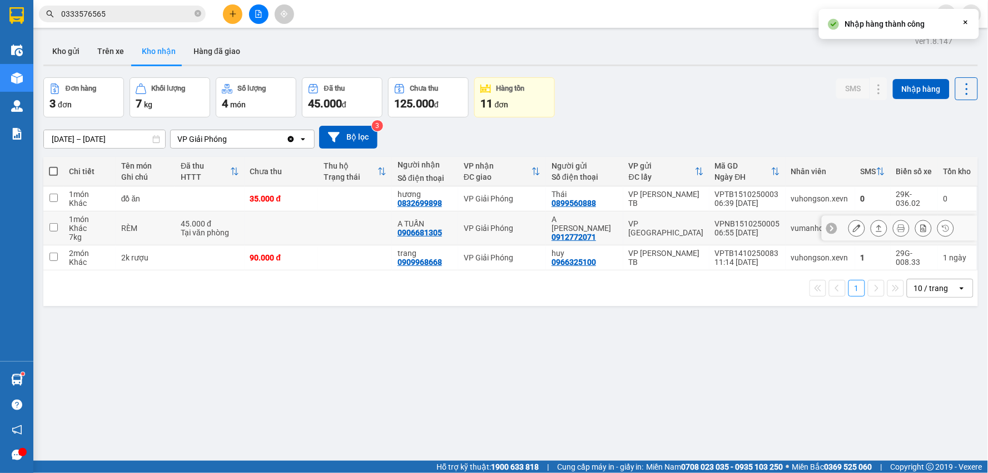
click at [754, 217] on td "VPNB1510250005 06:55 [DATE]" at bounding box center [748, 228] width 76 height 34
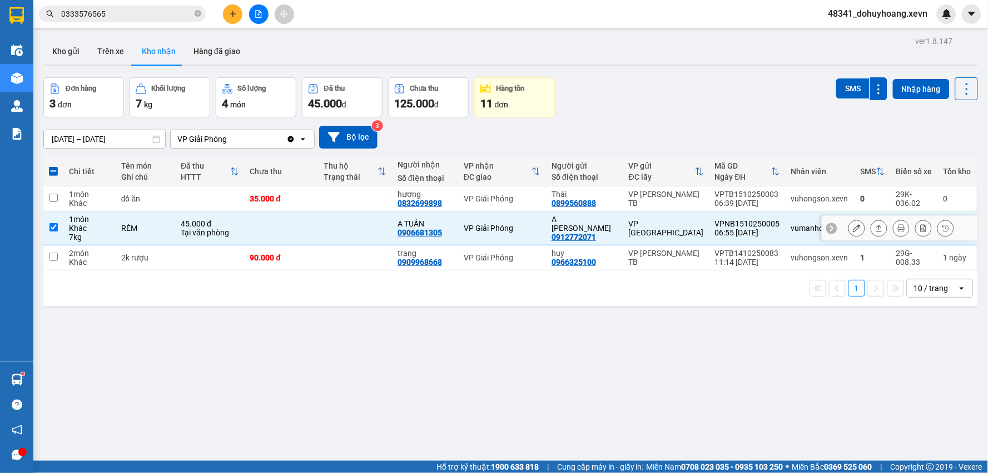
click at [754, 217] on td "VPNB1510250005 06:55 [DATE]" at bounding box center [748, 228] width 76 height 34
checkbox input "false"
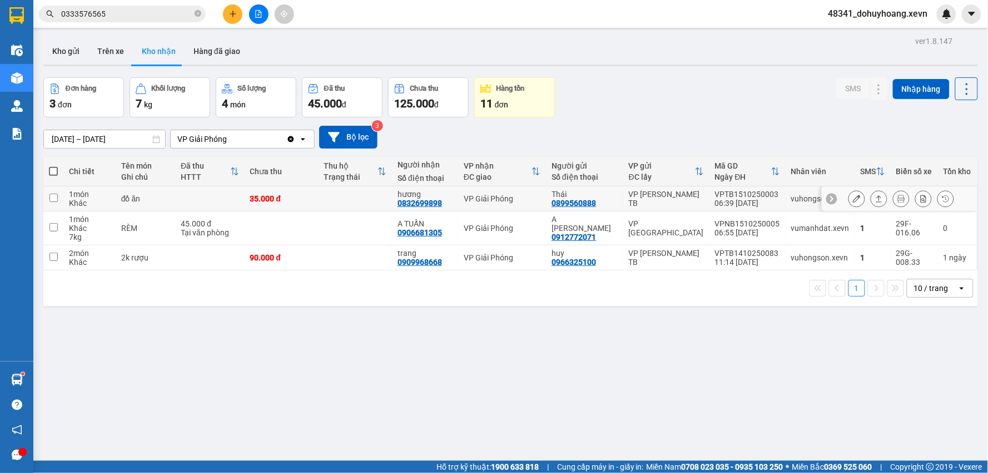
click at [757, 198] on div "VPTB1510250003" at bounding box center [747, 194] width 65 height 9
checkbox input "true"
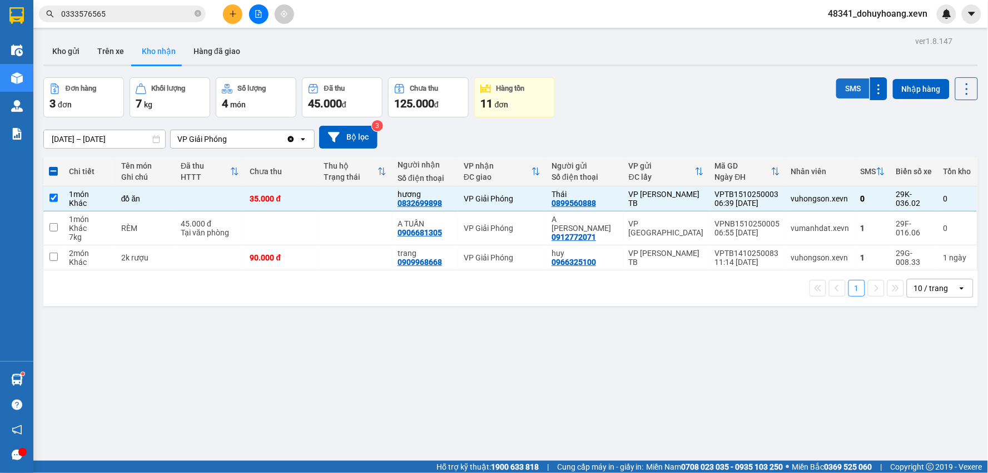
click at [846, 85] on button "SMS" at bounding box center [853, 88] width 33 height 20
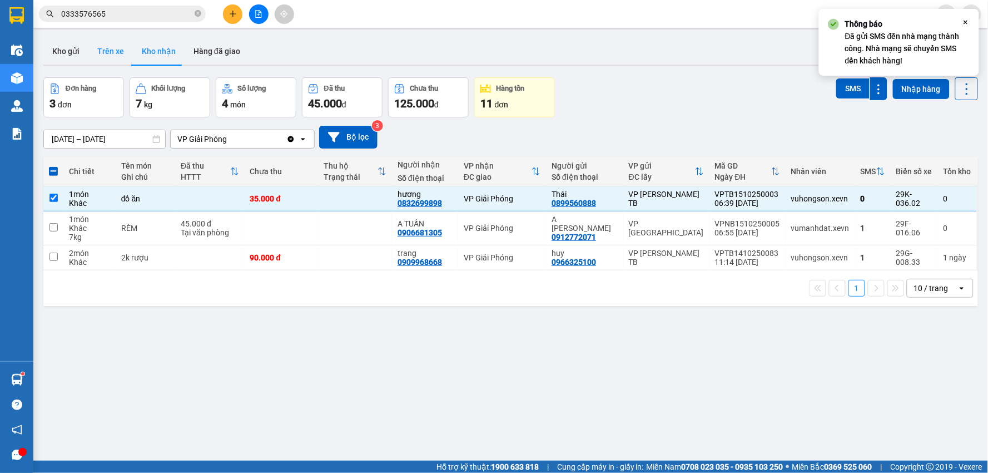
click at [110, 53] on button "Trên xe" at bounding box center [110, 51] width 45 height 27
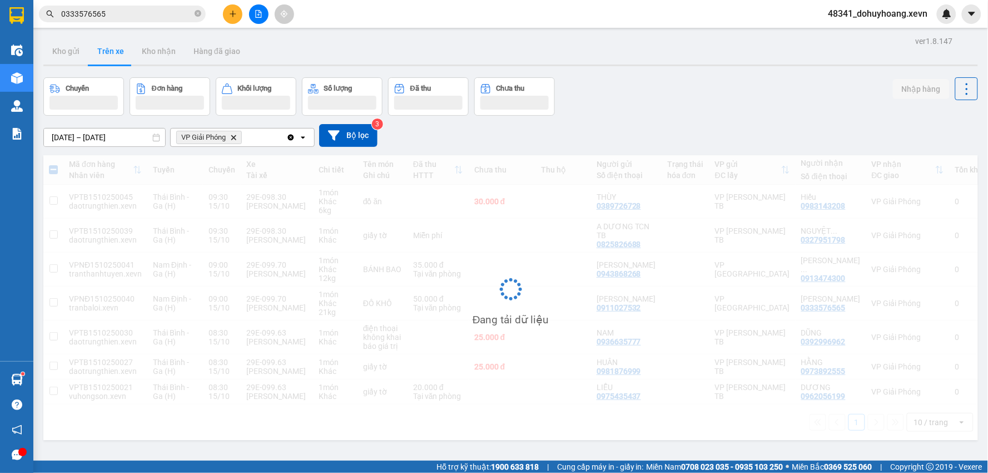
scroll to position [51, 0]
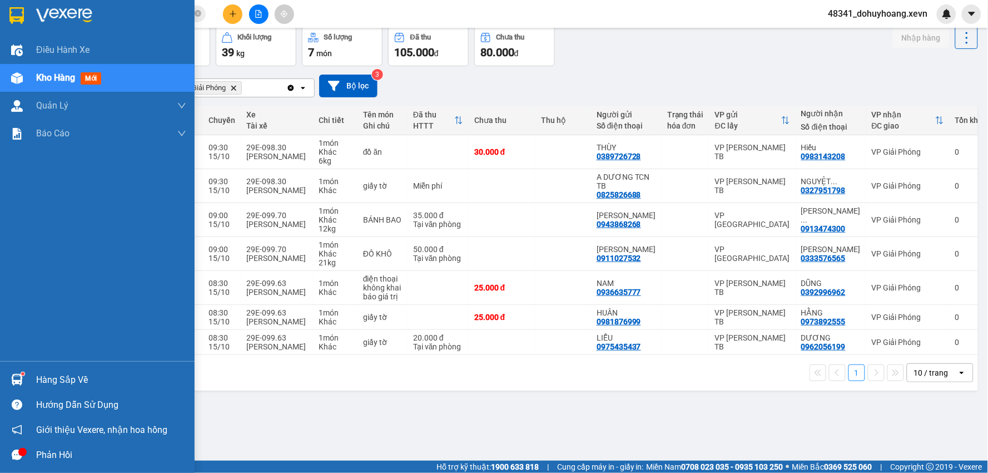
click at [0, 385] on div "Hàng sắp về" at bounding box center [97, 379] width 195 height 25
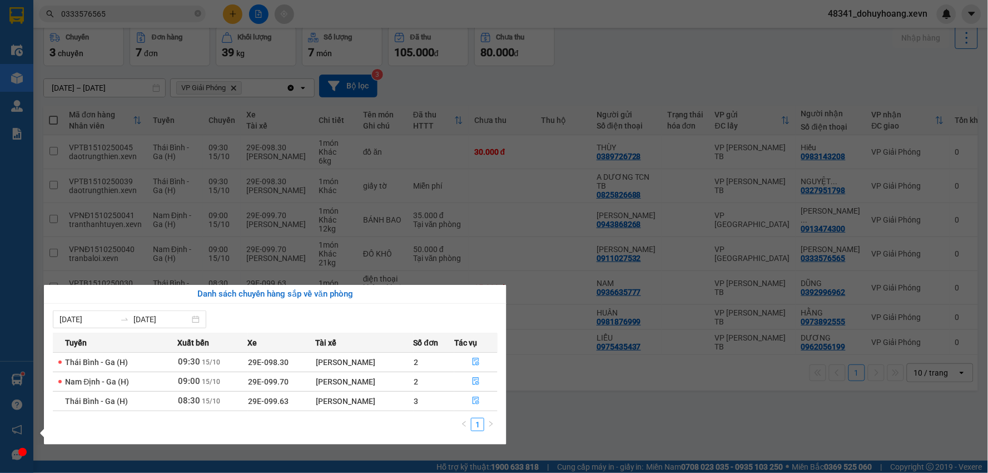
click at [102, 104] on section "Kết quả tìm kiếm ( 60 ) Bộ lọc Mã ĐH Trạng thái Món hàng Thu hộ Tổng cước Chưa …" at bounding box center [494, 236] width 988 height 473
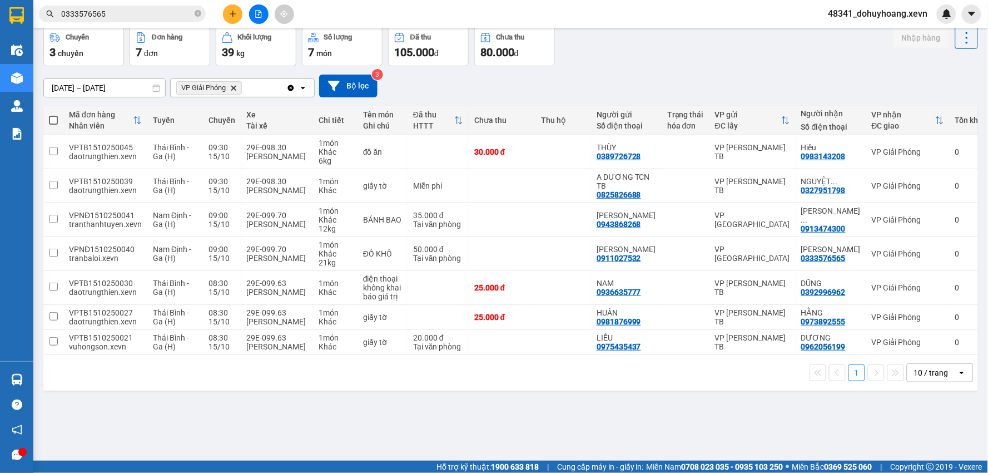
scroll to position [0, 0]
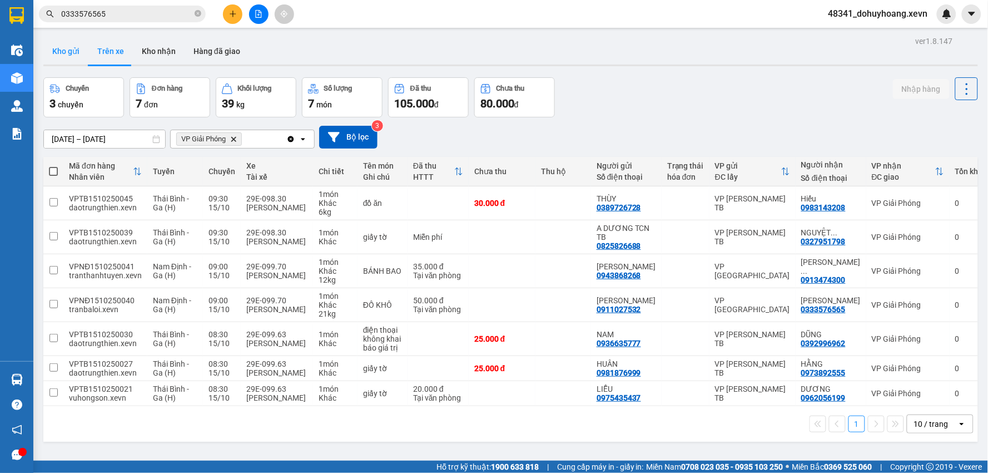
click at [67, 42] on button "Kho gửi" at bounding box center [65, 51] width 45 height 27
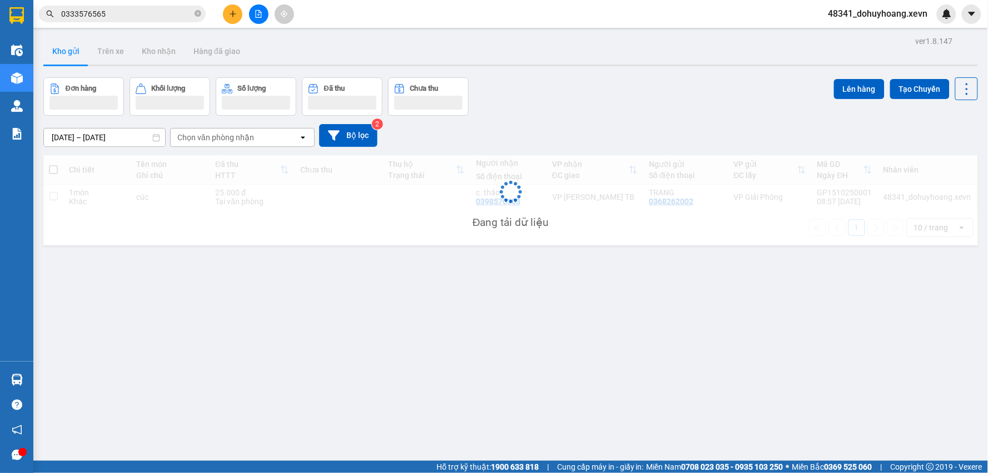
click at [245, 210] on td "25.000 đ Tại văn phòng" at bounding box center [252, 197] width 85 height 25
checkbox input "true"
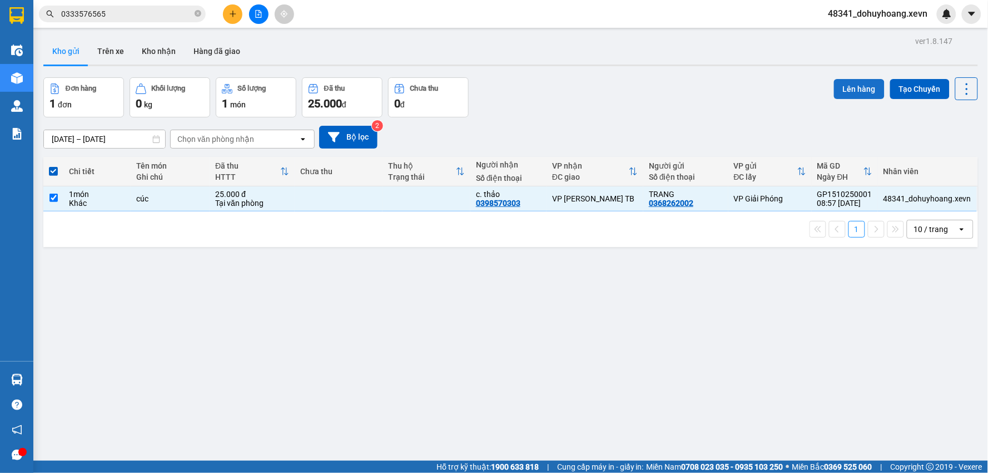
click at [863, 96] on button "Lên hàng" at bounding box center [859, 89] width 51 height 20
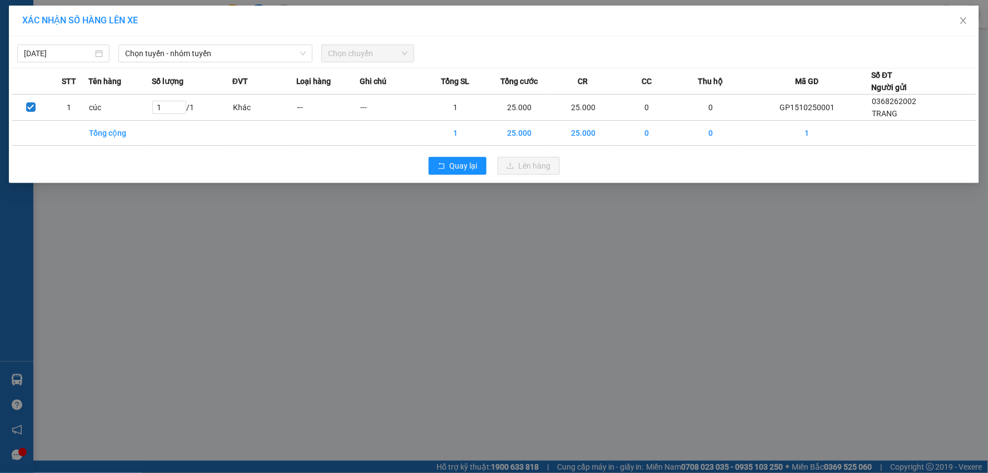
click at [256, 64] on div "[DATE] Chọn tuyến - nhóm tuyến Chọn chuyến STT Tên hàng Số lượng ĐVT Loại hàng …" at bounding box center [494, 109] width 971 height 147
click at [238, 46] on span "Chọn tuyến - nhóm tuyến" at bounding box center [215, 53] width 181 height 17
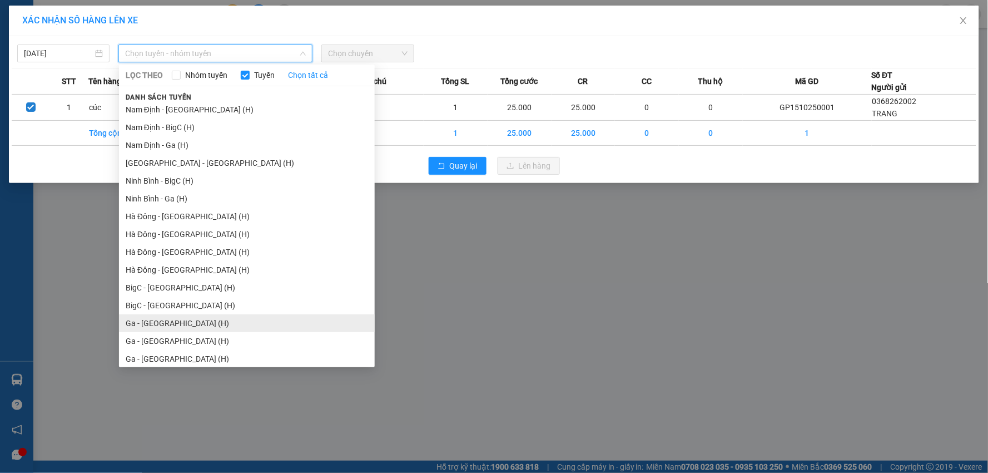
scroll to position [1341, 0]
click at [203, 322] on li "Ga - [GEOGRAPHIC_DATA] (H)" at bounding box center [247, 320] width 256 height 18
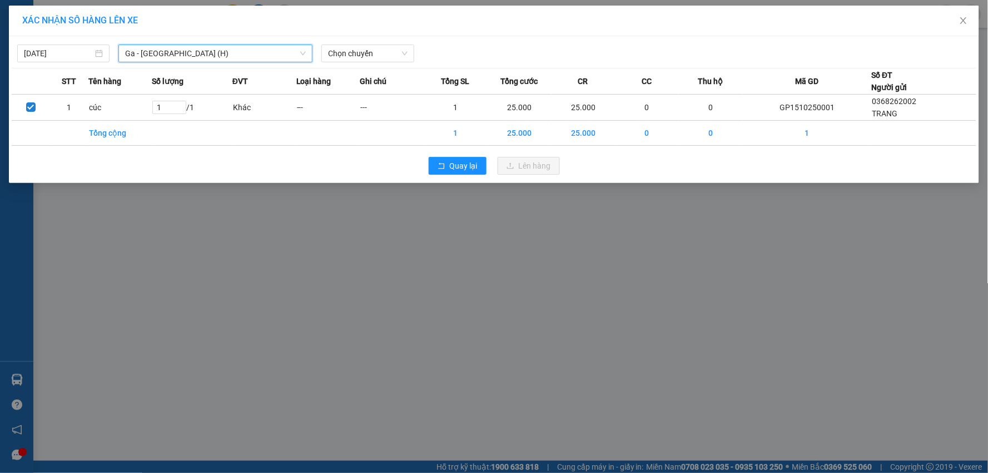
click at [372, 42] on div "[DATE] Ga - [GEOGRAPHIC_DATA] (H) [GEOGRAPHIC_DATA] - [GEOGRAPHIC_DATA] (H) LỌC…" at bounding box center [494, 50] width 965 height 23
click at [349, 53] on span "Chọn chuyến" at bounding box center [367, 53] width 79 height 17
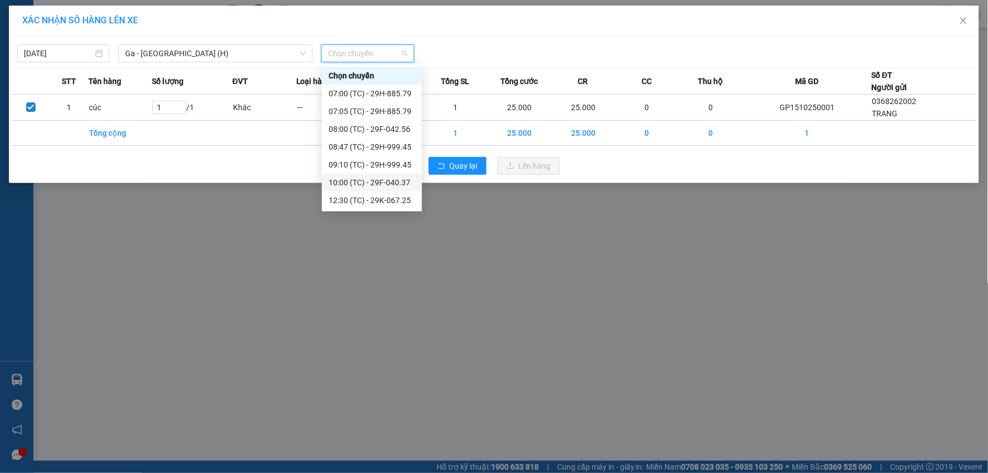
click at [368, 185] on div "10:00 (TC) - 29F-040.37" at bounding box center [372, 182] width 87 height 12
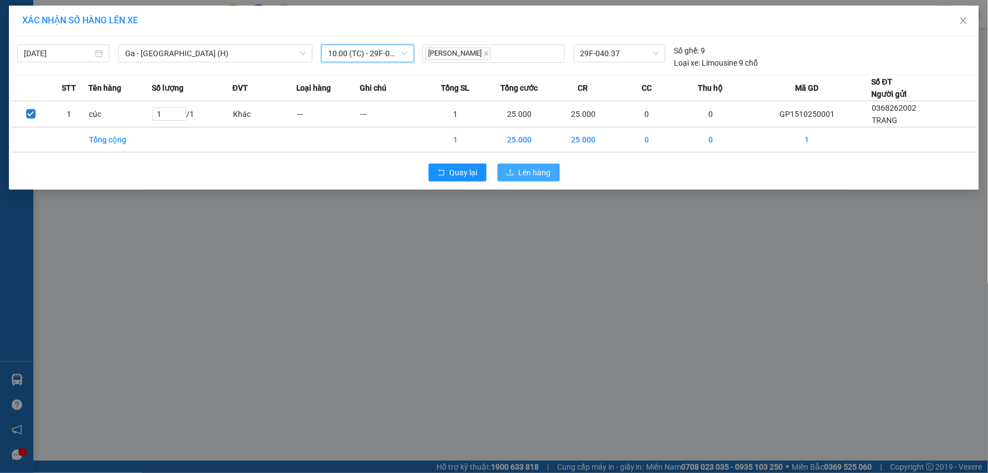
click at [536, 167] on span "Lên hàng" at bounding box center [535, 172] width 32 height 12
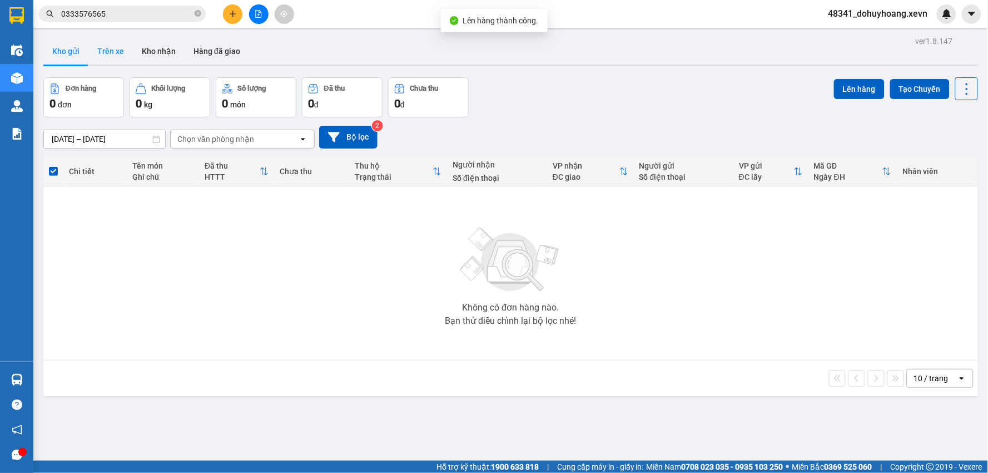
click at [114, 56] on button "Trên xe" at bounding box center [110, 51] width 45 height 27
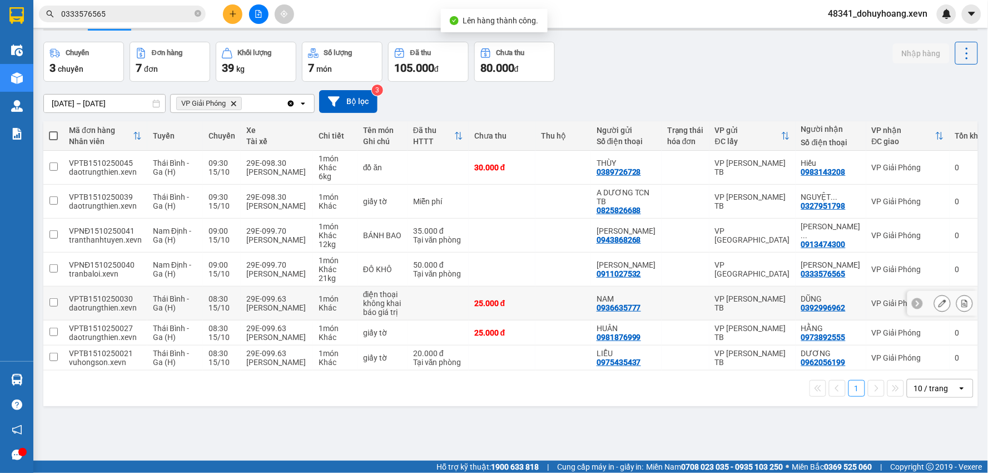
scroll to position [51, 0]
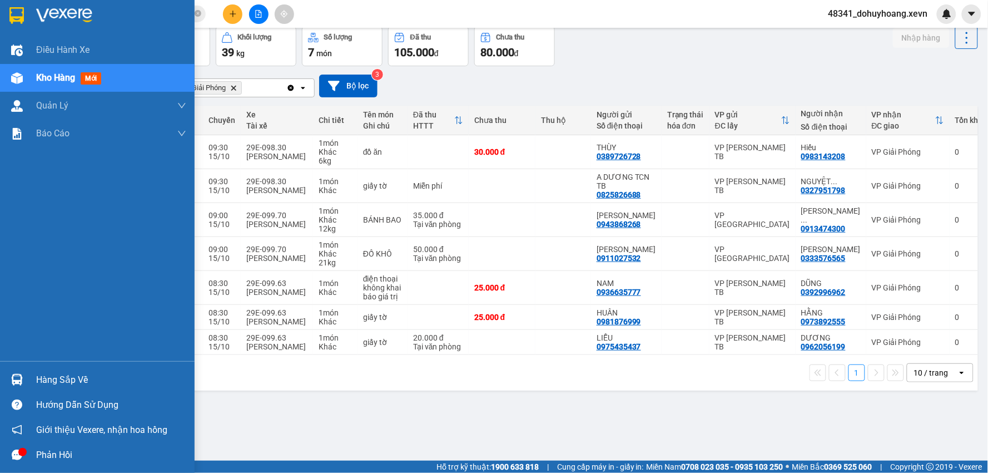
click at [11, 374] on img at bounding box center [17, 380] width 12 height 12
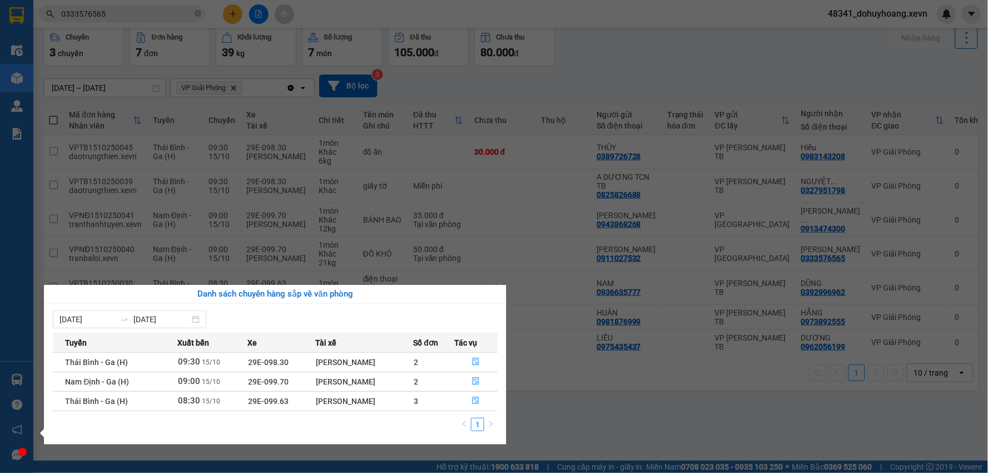
click at [594, 419] on section "Kết quả tìm kiếm ( 60 ) Bộ lọc Mã ĐH Trạng thái Món hàng Thu hộ Tổng cước Chưa …" at bounding box center [494, 236] width 988 height 473
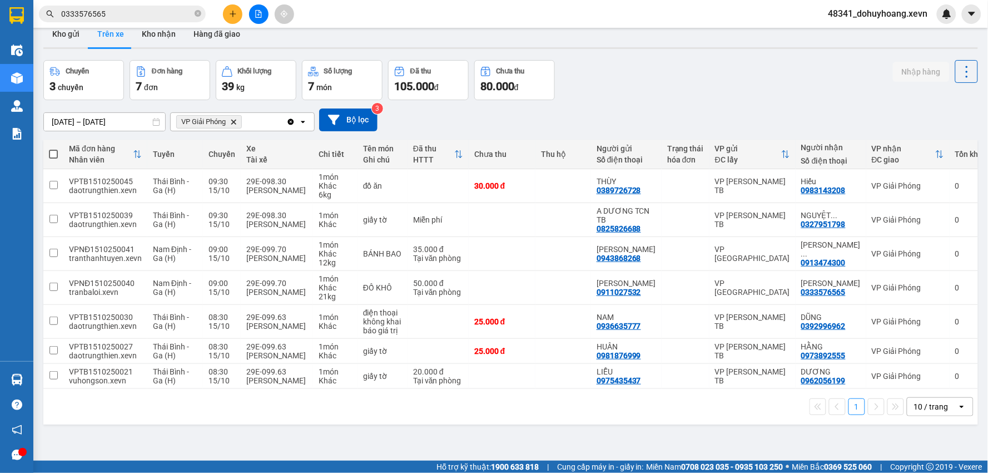
scroll to position [0, 0]
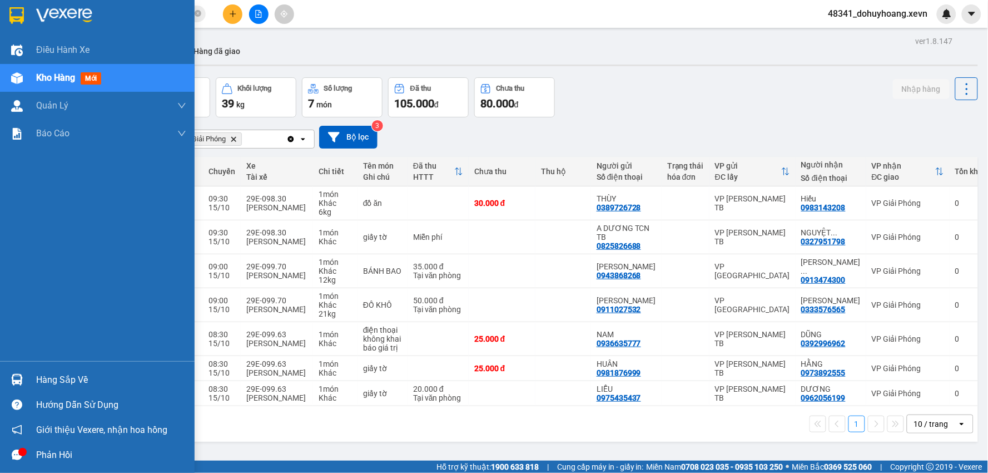
click at [7, 381] on div at bounding box center [16, 379] width 19 height 19
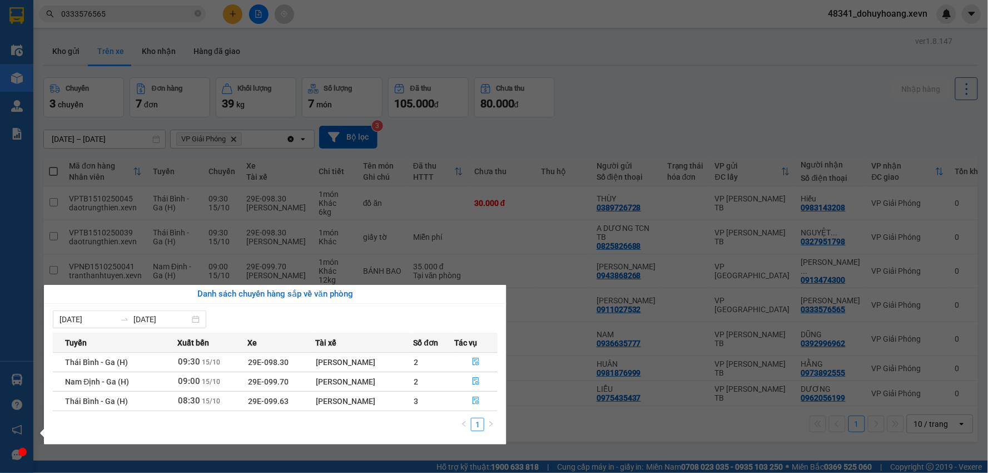
click at [627, 423] on section "Kết quả tìm kiếm ( 60 ) Bộ lọc Mã ĐH Trạng thái Món hàng Thu hộ Tổng cước Chưa …" at bounding box center [494, 236] width 988 height 473
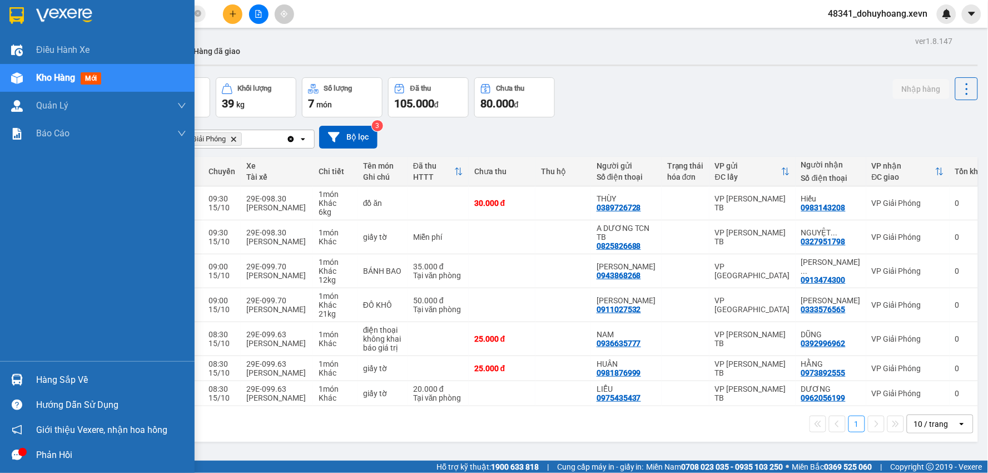
click at [14, 372] on div at bounding box center [16, 379] width 19 height 19
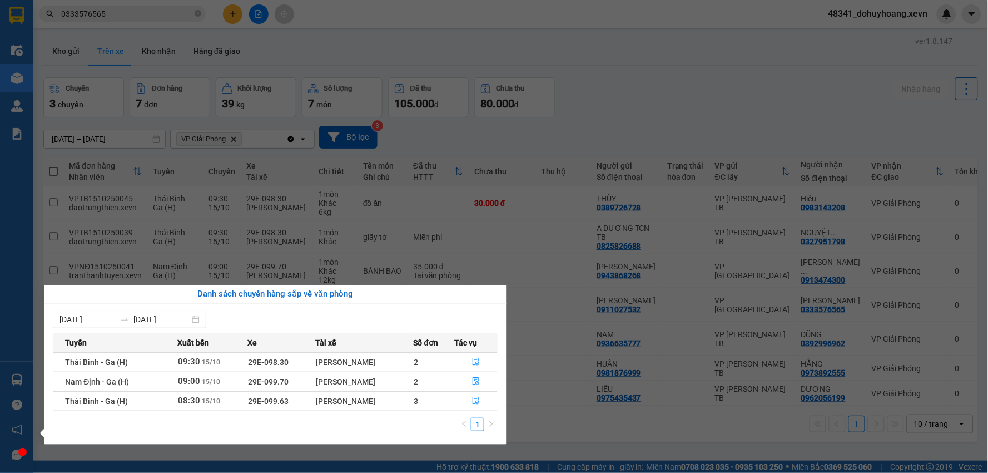
click at [279, 200] on section "Kết quả tìm kiếm ( 60 ) Bộ lọc Mã ĐH Trạng thái Món hàng Thu hộ Tổng cước Chưa …" at bounding box center [494, 236] width 988 height 473
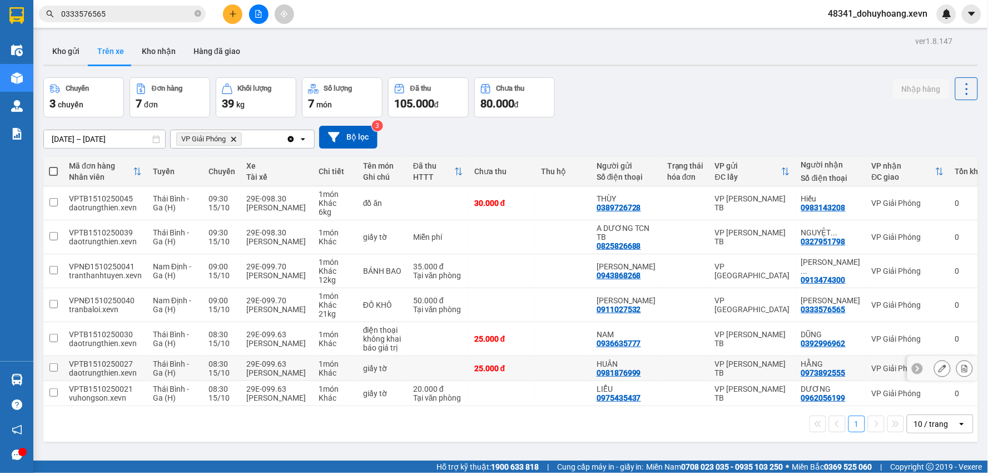
click at [290, 369] on div "[PERSON_NAME]" at bounding box center [276, 372] width 61 height 9
checkbox input "true"
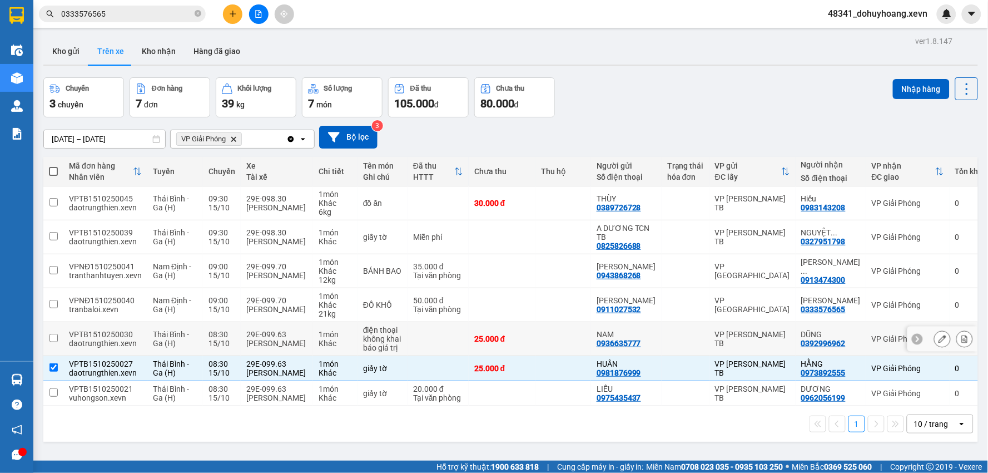
click at [295, 347] on div "[PERSON_NAME]" at bounding box center [276, 343] width 61 height 9
checkbox input "true"
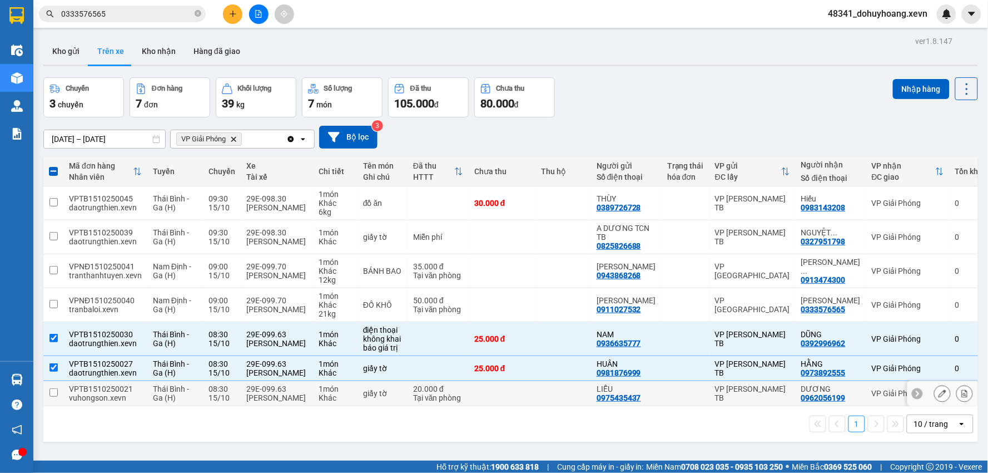
click at [341, 395] on div "Khác" at bounding box center [335, 397] width 33 height 9
checkbox input "true"
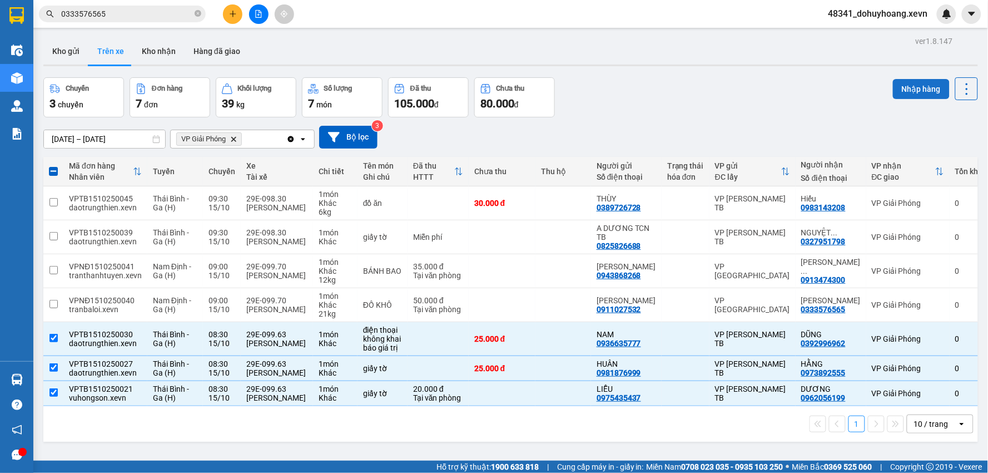
click at [907, 96] on button "Nhập hàng" at bounding box center [921, 89] width 57 height 20
click at [144, 52] on button "Kho nhận" at bounding box center [159, 51] width 52 height 27
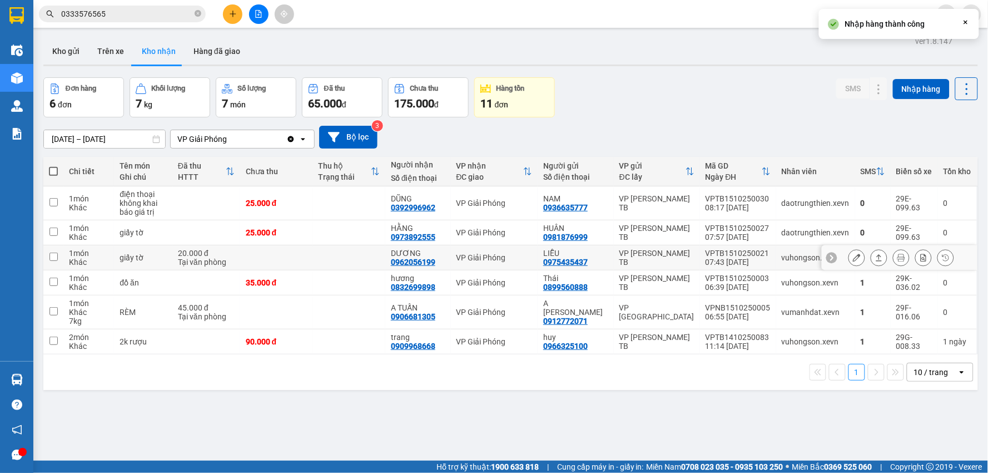
click at [802, 246] on td "vuhongson.xevn" at bounding box center [816, 257] width 79 height 25
checkbox input "true"
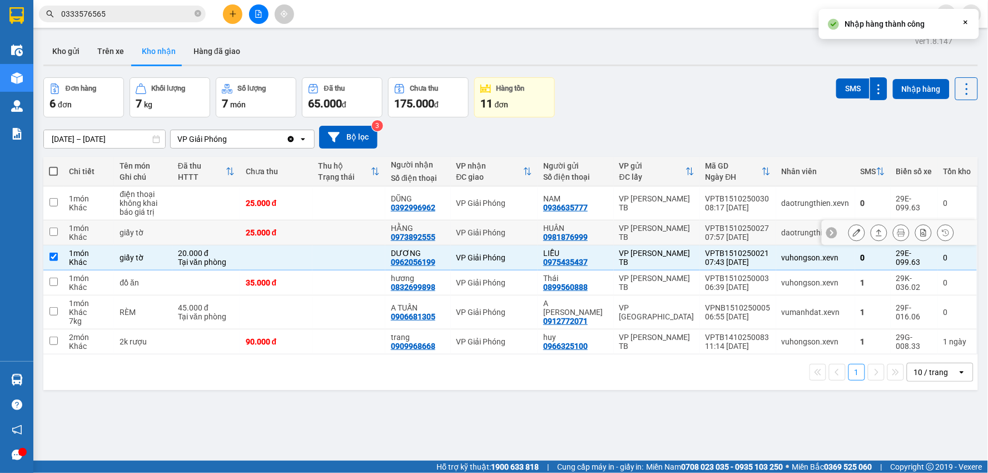
click at [790, 226] on td "daotrungthien.xevn" at bounding box center [816, 232] width 79 height 25
checkbox input "true"
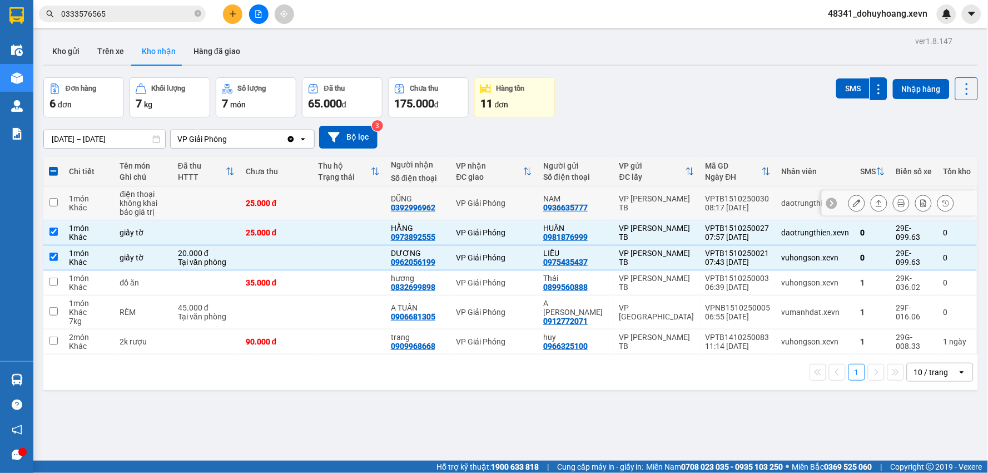
click at [782, 206] on div "daotrungthien.xevn" at bounding box center [816, 203] width 68 height 9
checkbox input "true"
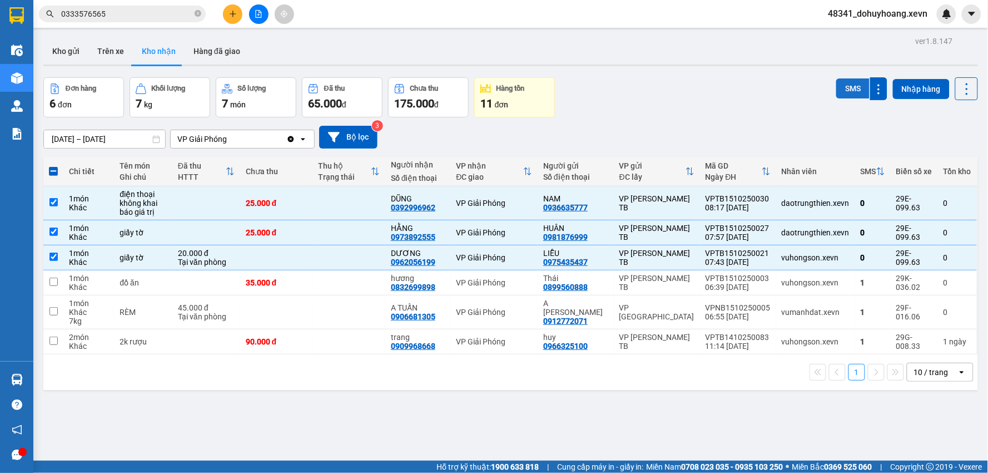
click at [848, 82] on button "SMS" at bounding box center [853, 88] width 33 height 20
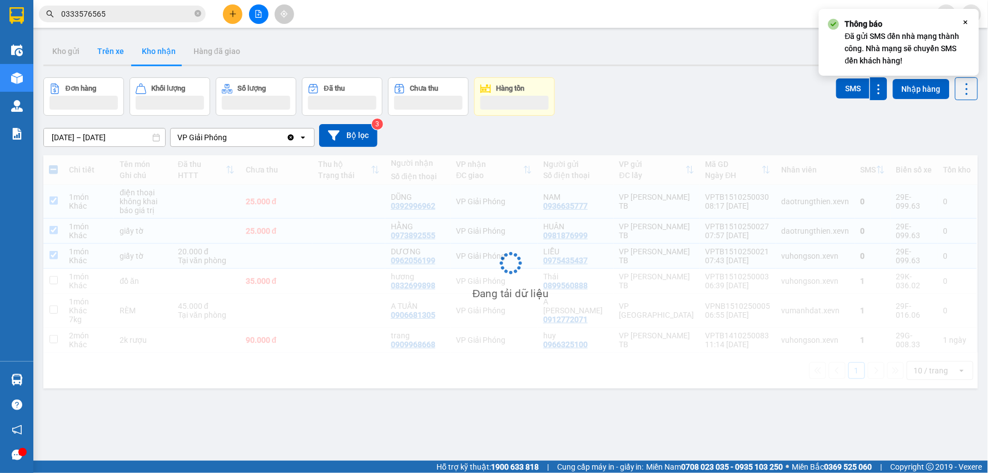
click at [97, 49] on button "Trên xe" at bounding box center [110, 51] width 45 height 27
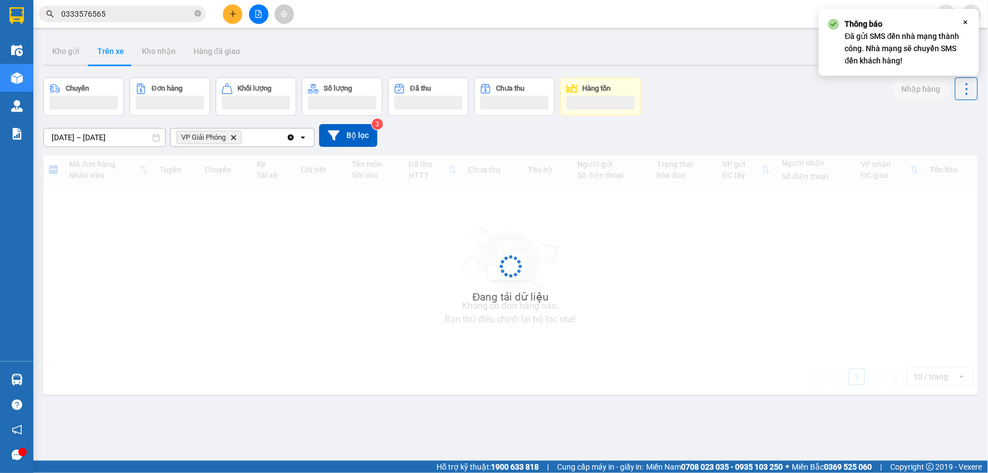
click at [97, 49] on button "Trên xe" at bounding box center [110, 51] width 45 height 27
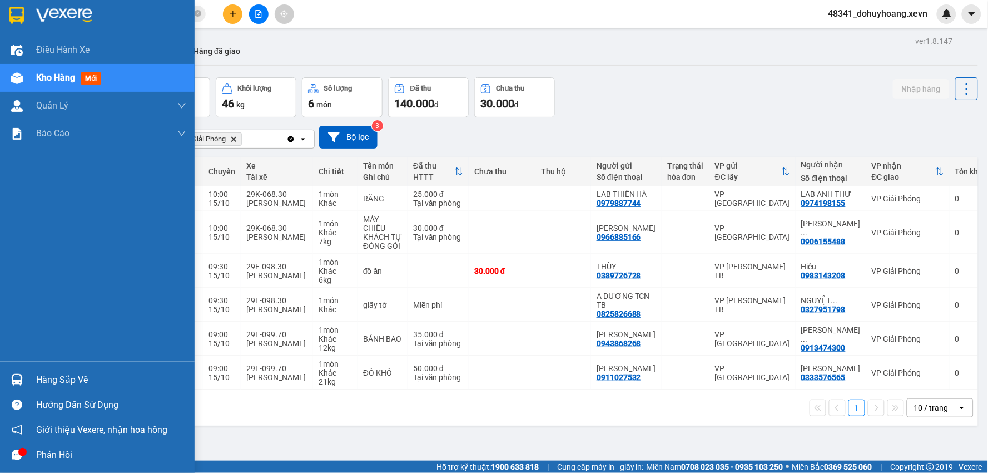
click at [18, 388] on div at bounding box center [16, 379] width 19 height 19
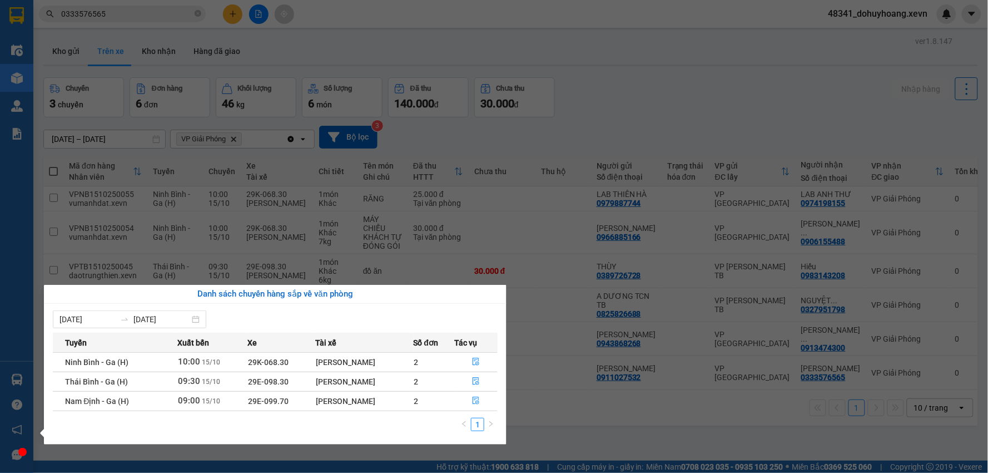
click at [552, 437] on section "Kết quả tìm kiếm ( 60 ) Bộ lọc Mã ĐH Trạng thái Món hàng Thu hộ Tổng cước Chưa …" at bounding box center [494, 236] width 988 height 473
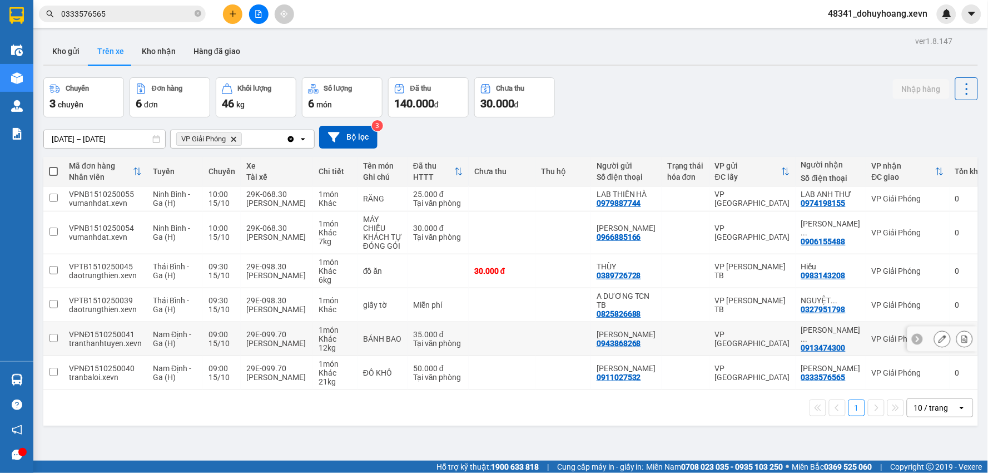
click at [234, 352] on td "09:00 [DATE]" at bounding box center [222, 339] width 38 height 34
checkbox input "true"
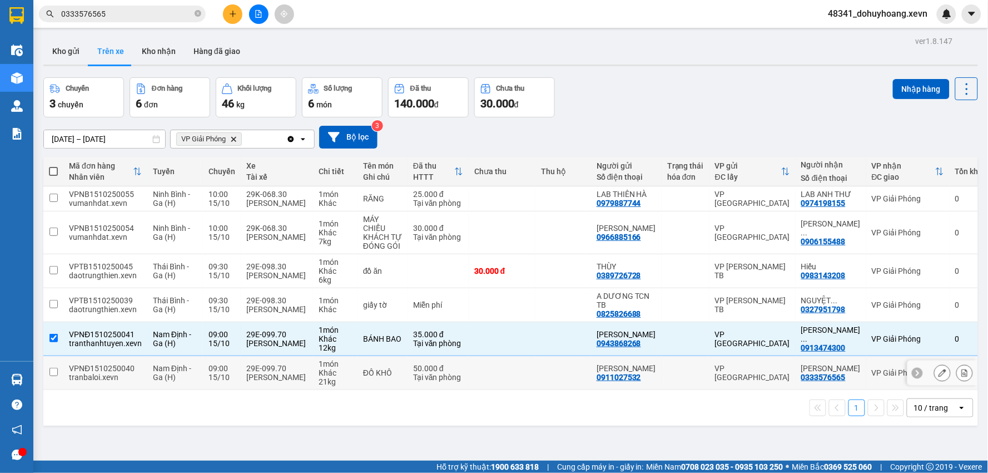
click at [277, 382] on div "[PERSON_NAME]" at bounding box center [276, 377] width 61 height 9
checkbox input "true"
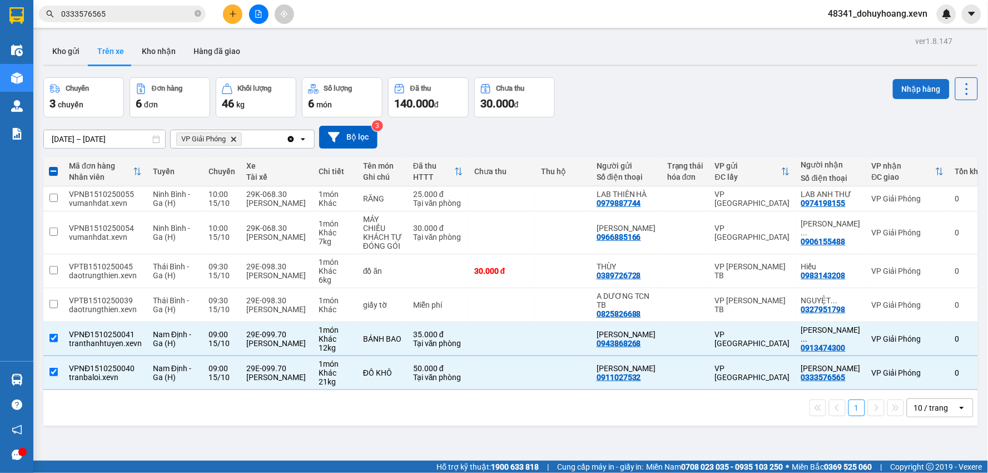
click at [901, 90] on button "Nhập hàng" at bounding box center [921, 89] width 57 height 20
click at [150, 43] on button "Kho nhận" at bounding box center [159, 51] width 52 height 27
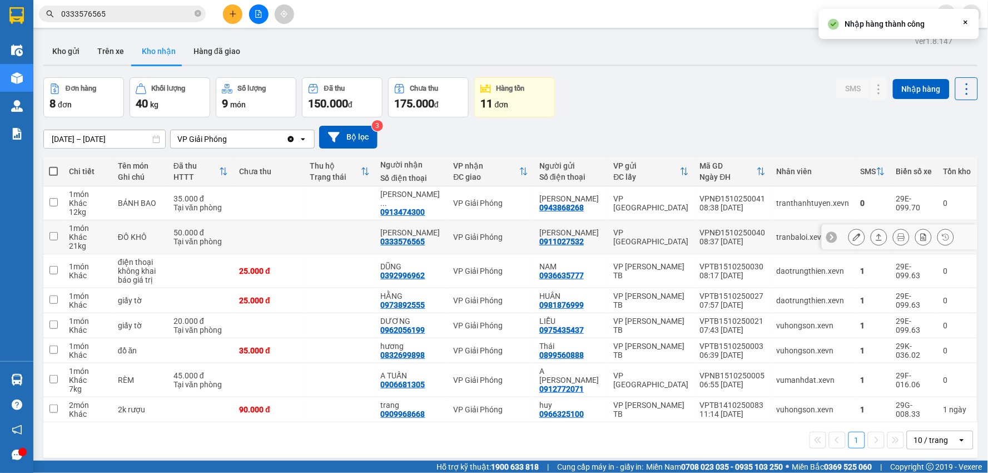
click at [736, 235] on div "VPNĐ1510250040" at bounding box center [733, 232] width 66 height 9
checkbox input "true"
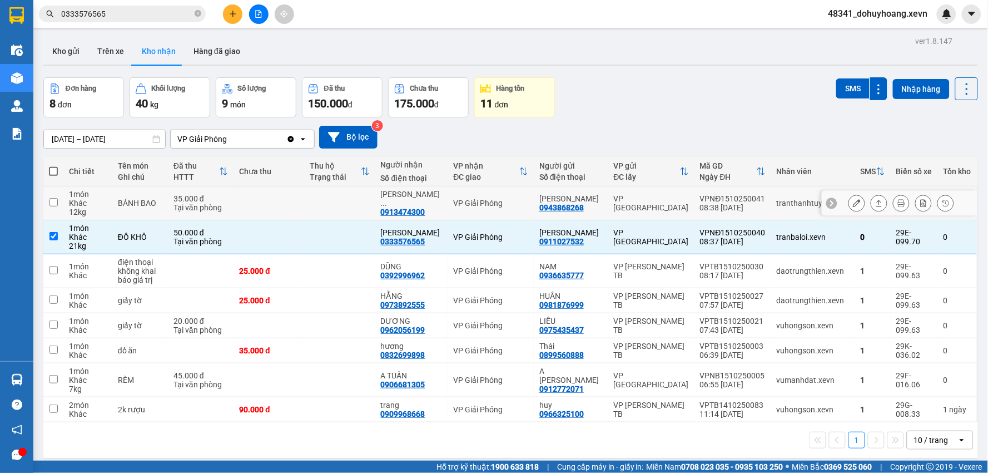
click at [734, 216] on td "VPNĐ1510250041 08:38 [DATE]" at bounding box center [733, 203] width 77 height 34
checkbox input "true"
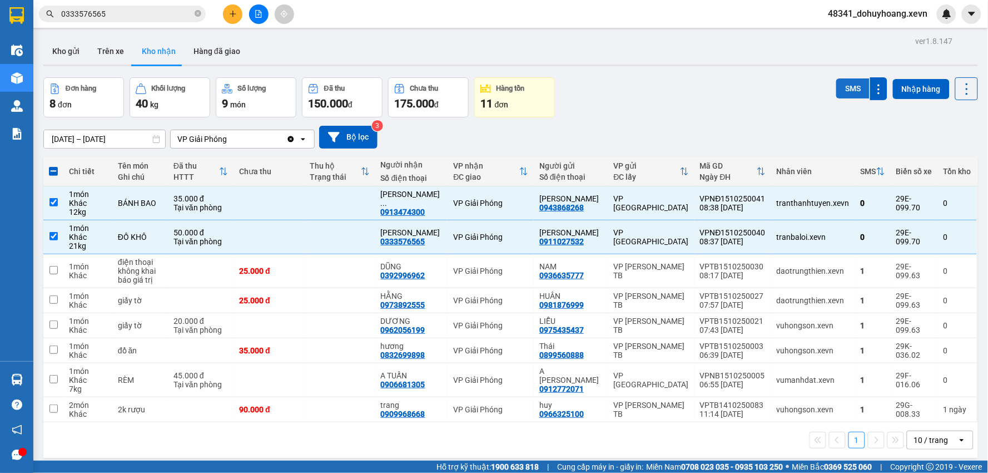
click at [841, 91] on button "SMS" at bounding box center [853, 88] width 33 height 20
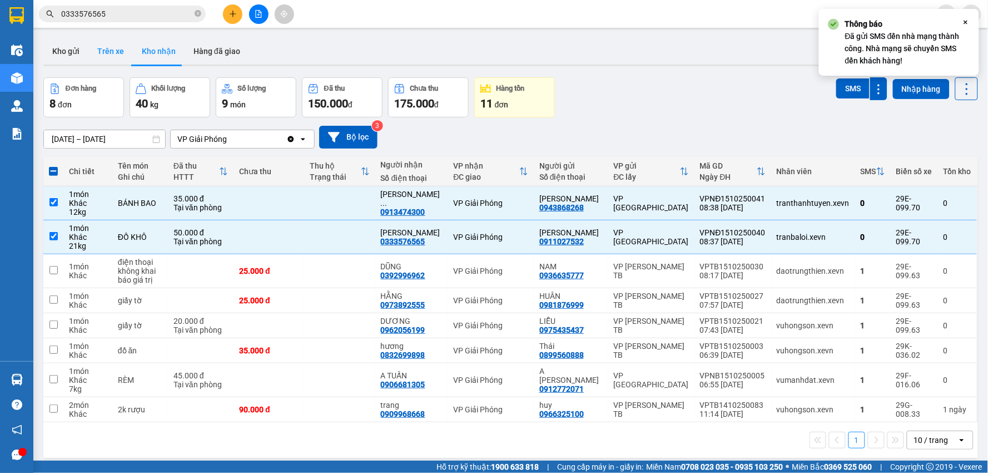
click at [118, 51] on button "Trên xe" at bounding box center [110, 51] width 45 height 27
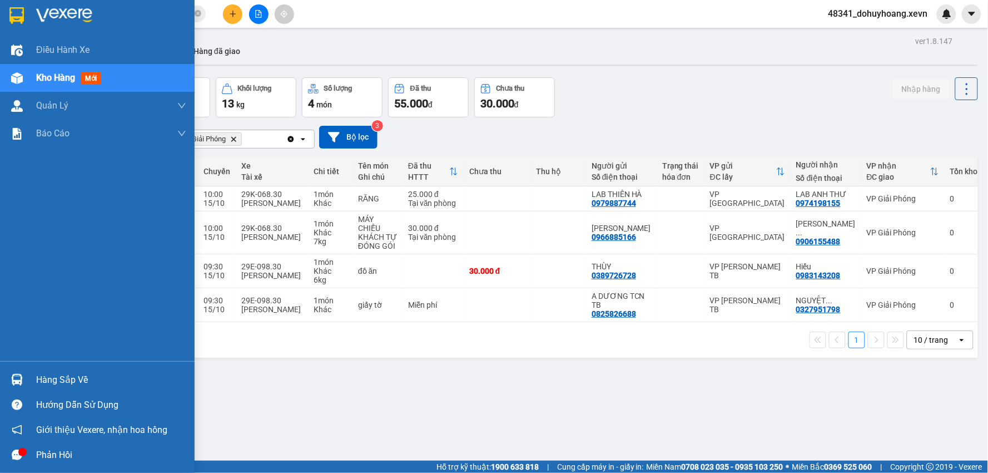
click at [19, 371] on div at bounding box center [16, 379] width 19 height 19
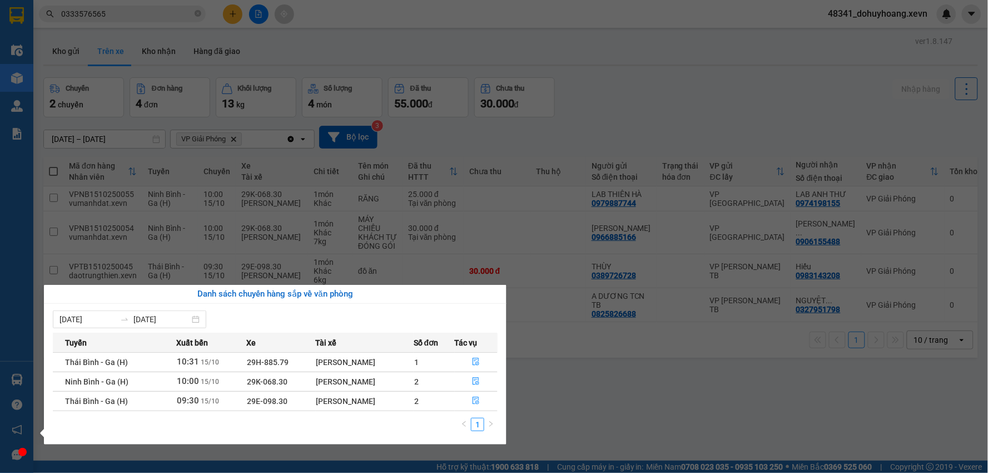
click at [596, 363] on section "Kết quả tìm kiếm ( 60 ) Bộ lọc Mã ĐH Trạng thái Món hàng Thu hộ Tổng cước Chưa …" at bounding box center [494, 236] width 988 height 473
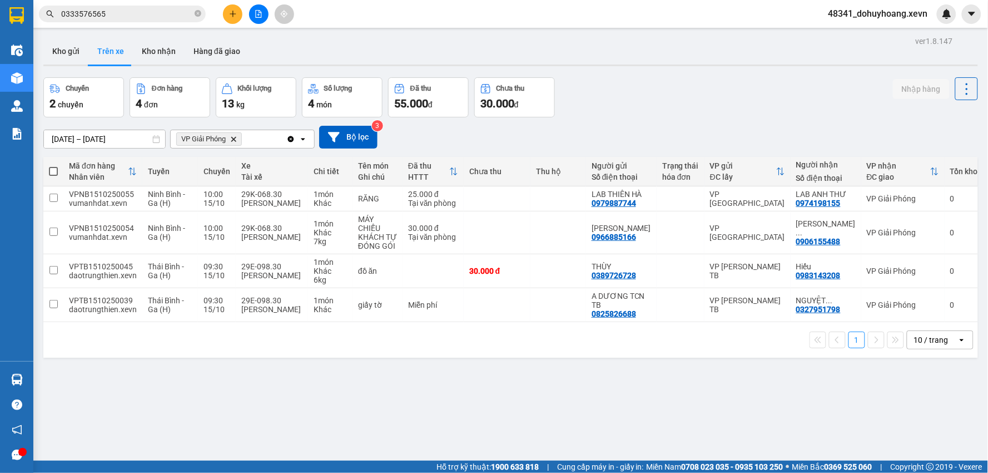
click at [79, 36] on div "ver 1.8.147 Kho gửi Trên xe Kho nhận Hàng đã giao Chuyến 2 chuyến Đơn hàng 4 đơ…" at bounding box center [511, 269] width 944 height 473
click at [78, 40] on button "Kho gửi" at bounding box center [65, 51] width 45 height 27
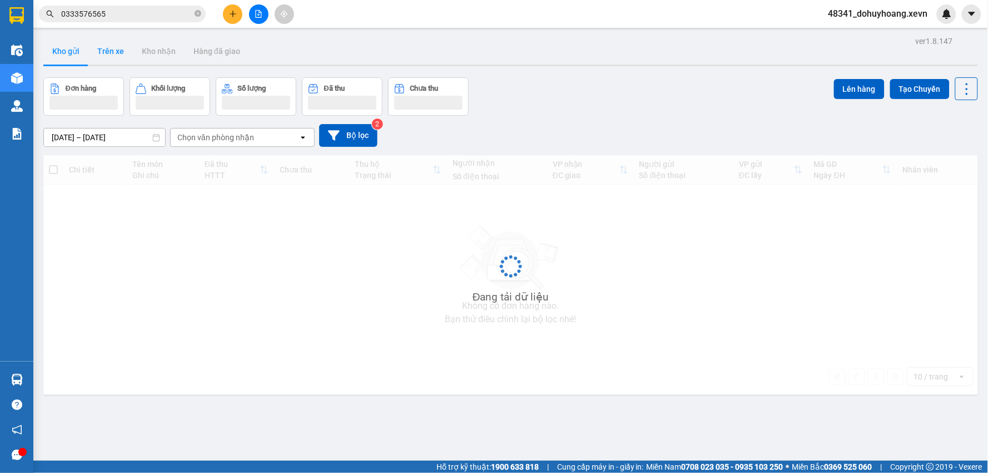
click at [97, 43] on button "Trên xe" at bounding box center [110, 51] width 45 height 27
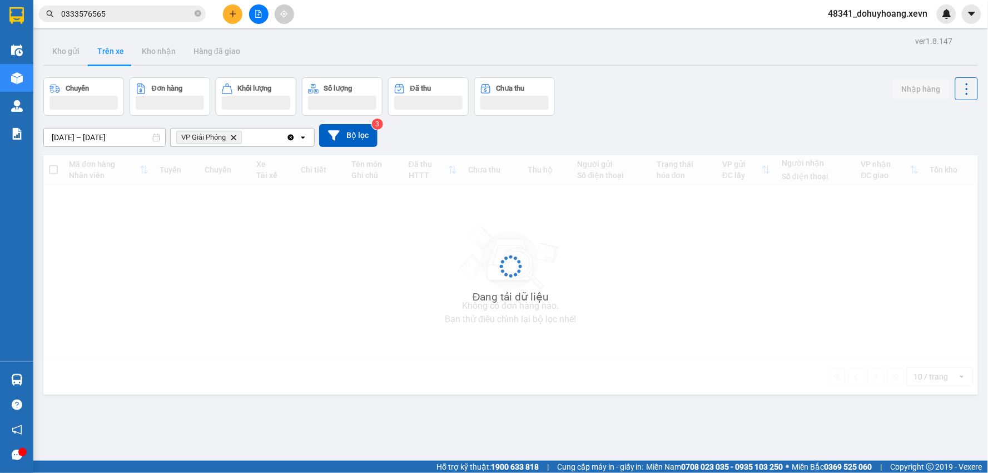
click at [97, 43] on button "Trên xe" at bounding box center [110, 51] width 45 height 27
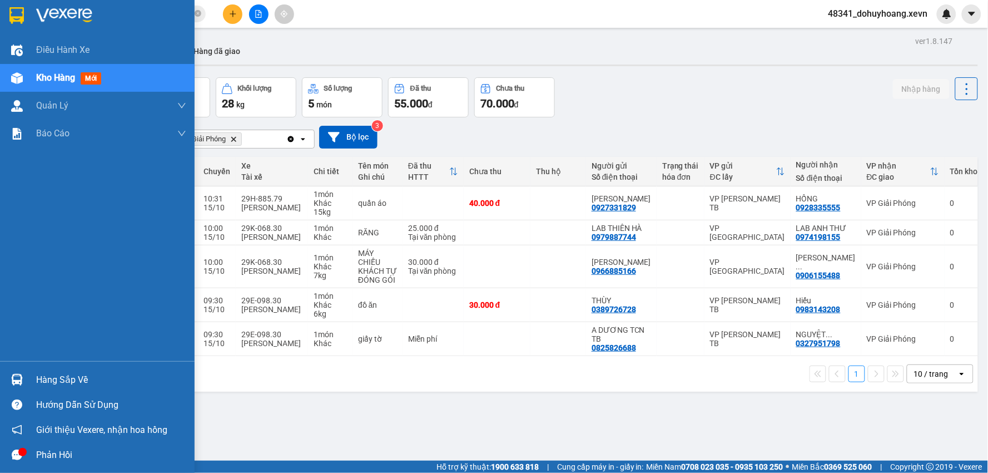
click at [30, 378] on div "Hàng sắp về" at bounding box center [97, 379] width 195 height 25
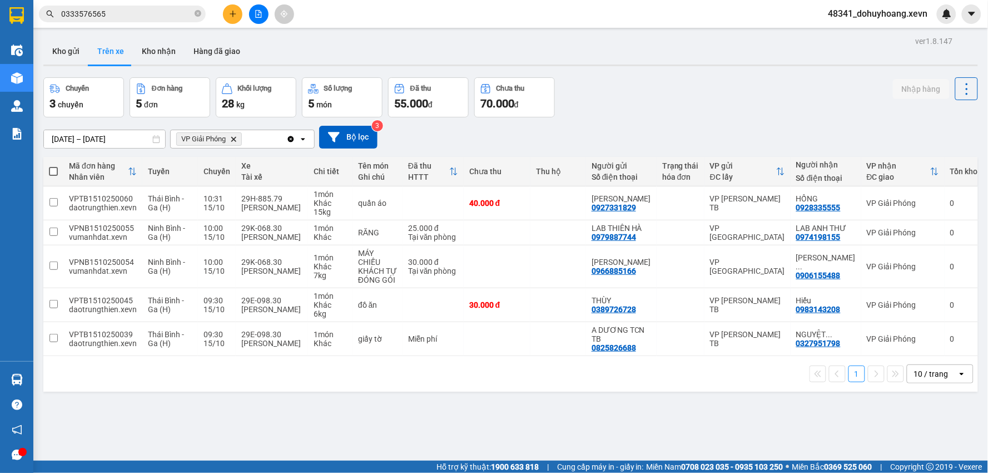
click at [590, 414] on section "Kết quả tìm kiếm ( 60 ) Bộ lọc Mã ĐH Trạng thái Món hàng Thu hộ Tổng cước Chưa …" at bounding box center [494, 236] width 988 height 473
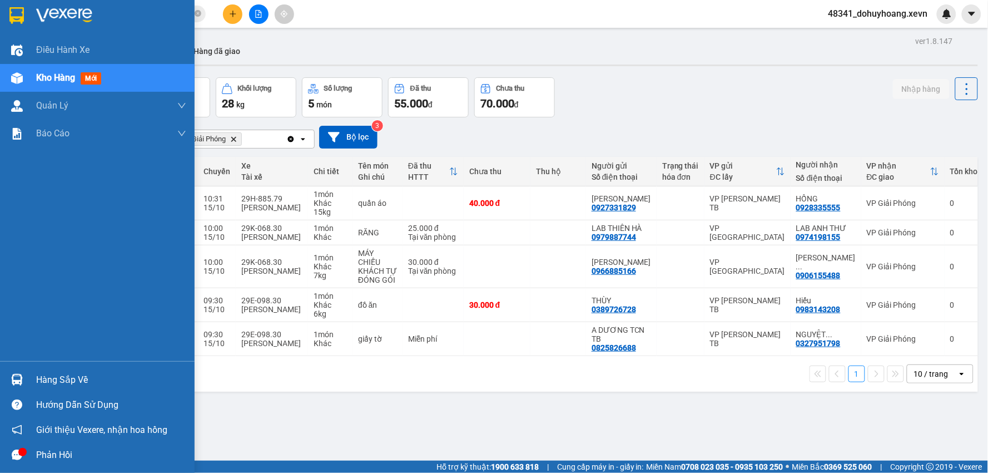
click at [55, 372] on div "Hàng sắp về" at bounding box center [111, 380] width 150 height 17
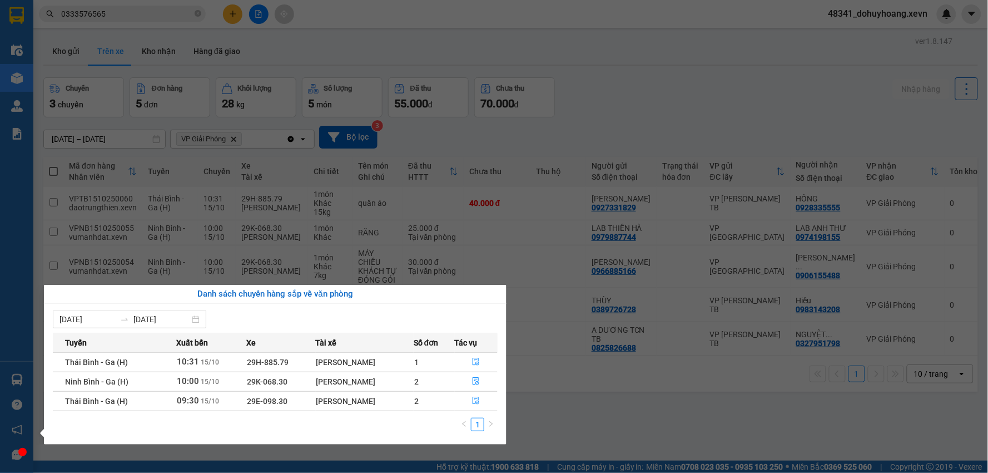
click at [580, 397] on section "Kết quả tìm kiếm ( 60 ) Bộ lọc Mã ĐH Trạng thái Món hàng Thu hộ Tổng cước Chưa …" at bounding box center [494, 236] width 988 height 473
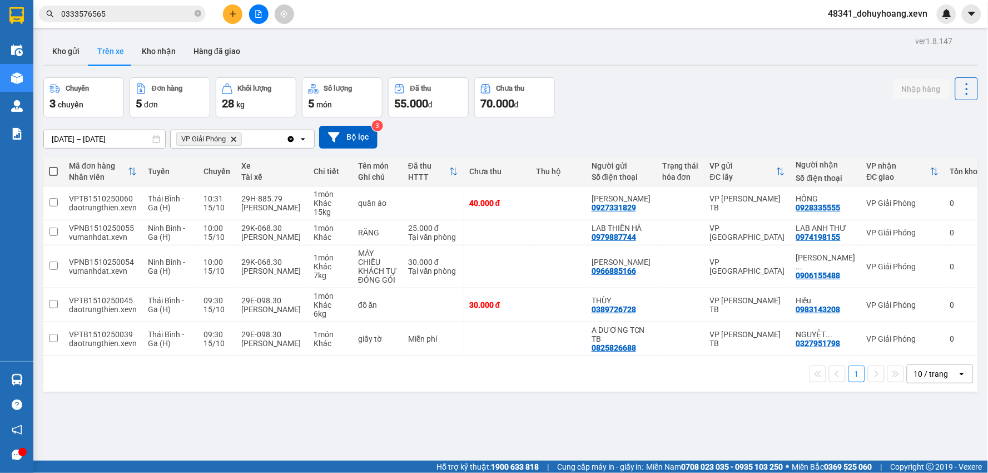
click at [121, 11] on input "0333576565" at bounding box center [126, 14] width 131 height 12
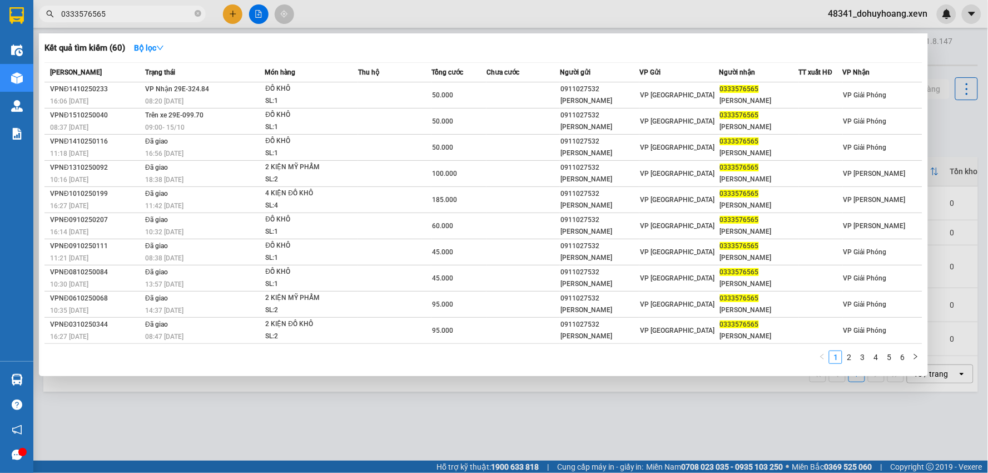
click at [121, 11] on input "0333576565" at bounding box center [126, 14] width 131 height 12
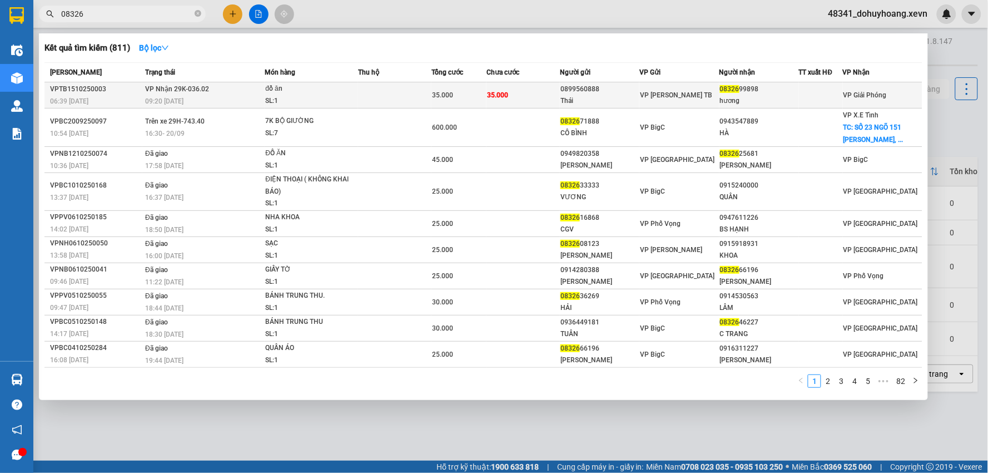
type input "08326"
click at [481, 95] on div "35.000" at bounding box center [459, 95] width 54 height 12
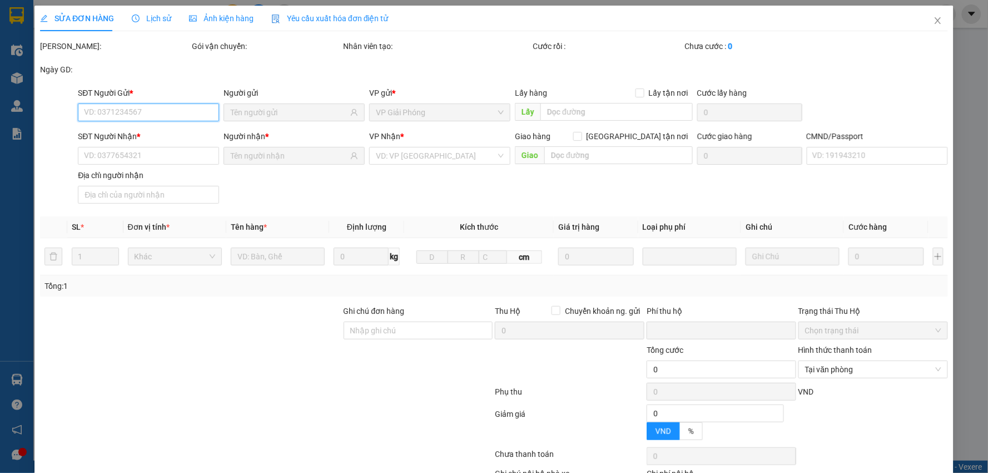
type input "0899560888"
type input "Thái"
type input "0832699898"
type input "hương"
type input "001091056830 [PERSON_NAME] 1991"
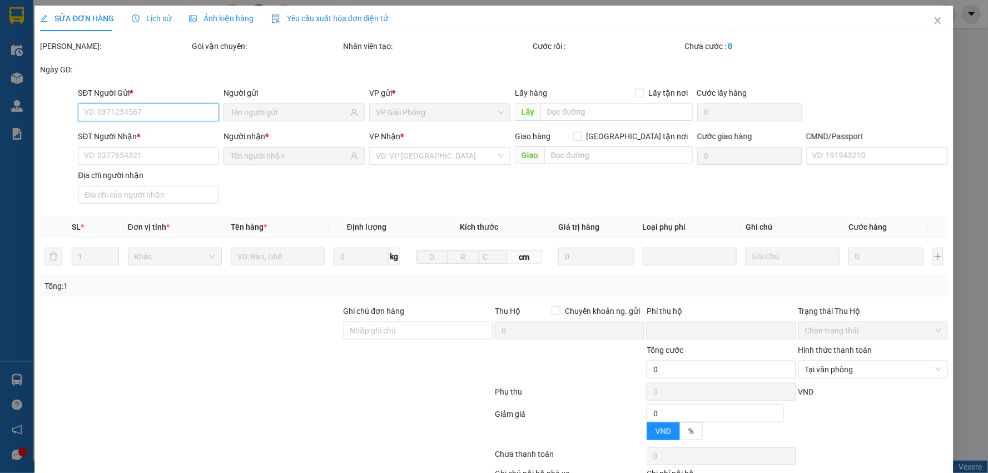
type input "0"
type input "35.000"
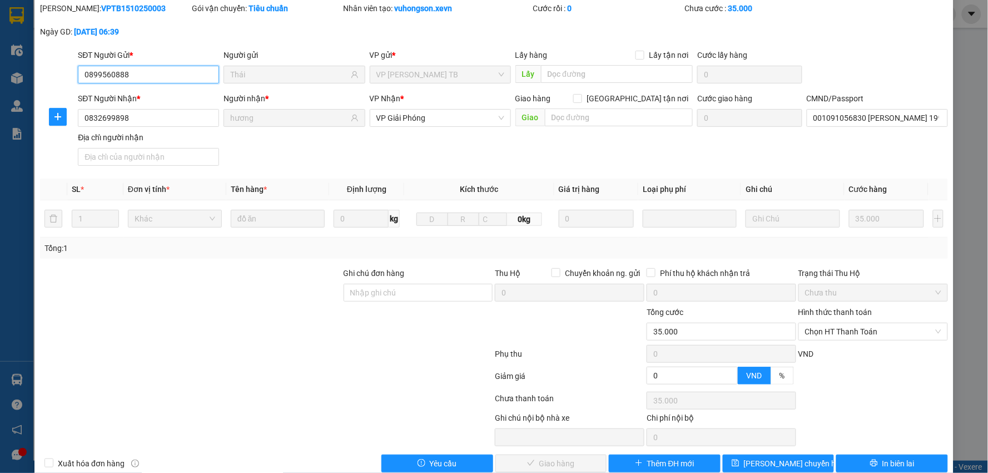
scroll to position [59, 0]
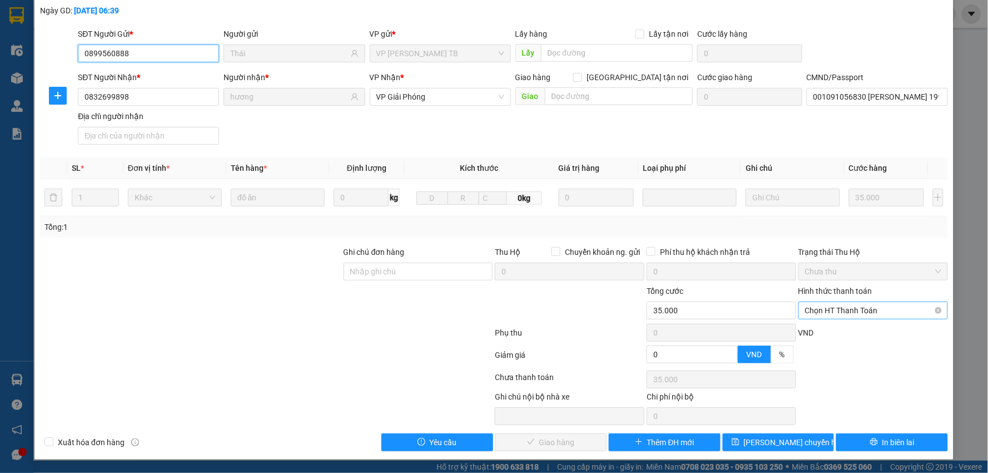
click at [838, 302] on span "Chọn HT Thanh Toán" at bounding box center [873, 310] width 136 height 17
click at [858, 324] on div "Tại văn phòng" at bounding box center [866, 333] width 148 height 18
type input "0"
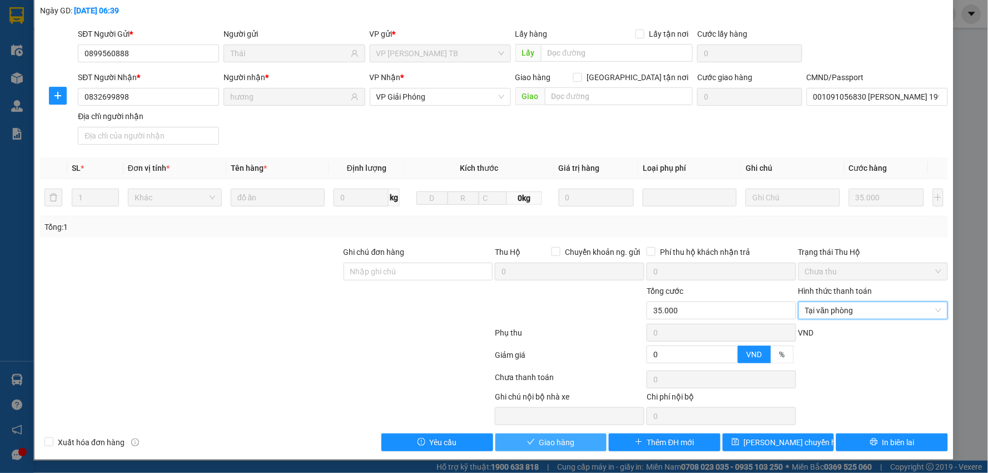
click at [558, 438] on span "Giao hàng" at bounding box center [558, 442] width 36 height 12
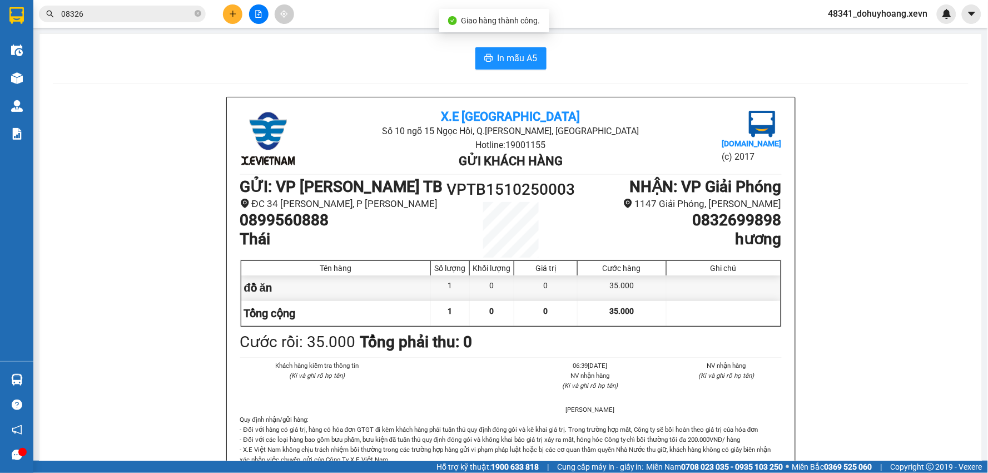
click at [108, 22] on div "Kết quả tìm kiếm ( 811 ) Bộ lọc Mã ĐH Trạng thái Món hàng Thu hộ Tổng cước Chưa…" at bounding box center [108, 13] width 217 height 19
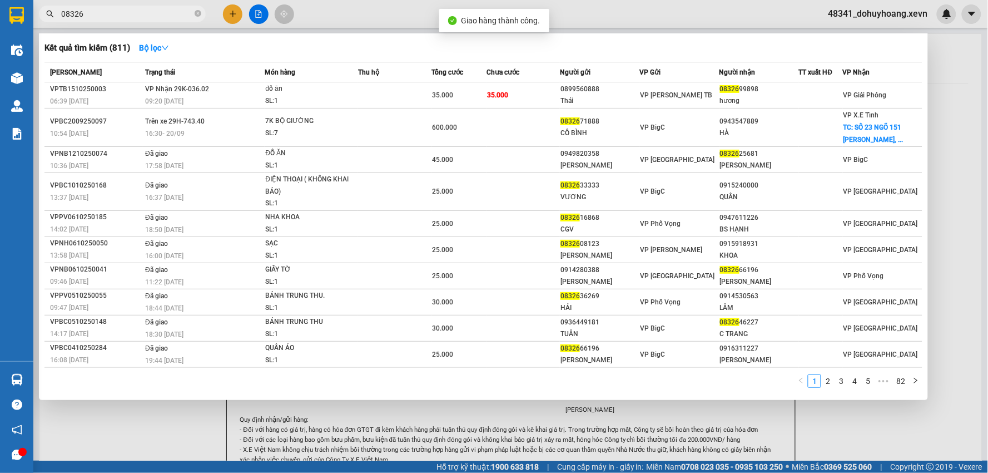
click at [92, 9] on input "08326" at bounding box center [126, 14] width 131 height 12
click at [98, 13] on input "08326" at bounding box center [126, 14] width 131 height 12
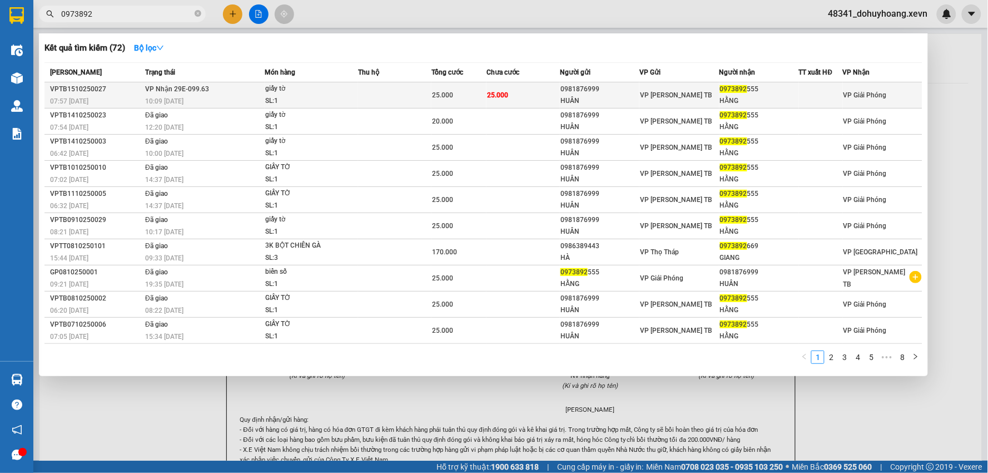
type input "0973892"
click at [403, 96] on td at bounding box center [394, 95] width 73 height 26
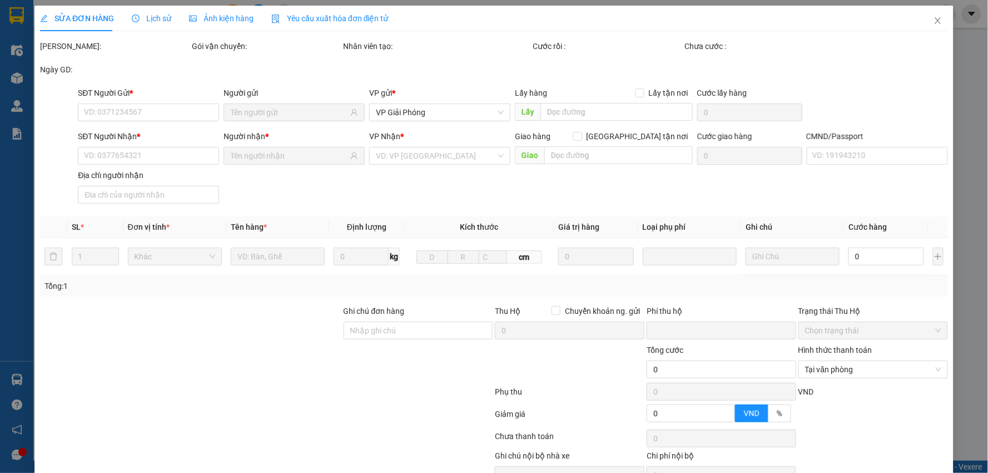
type input "0981876999"
type input "HUÂN"
type input "0973892555"
type input "HẰNG"
type input "001195012234 [PERSON_NAME]"
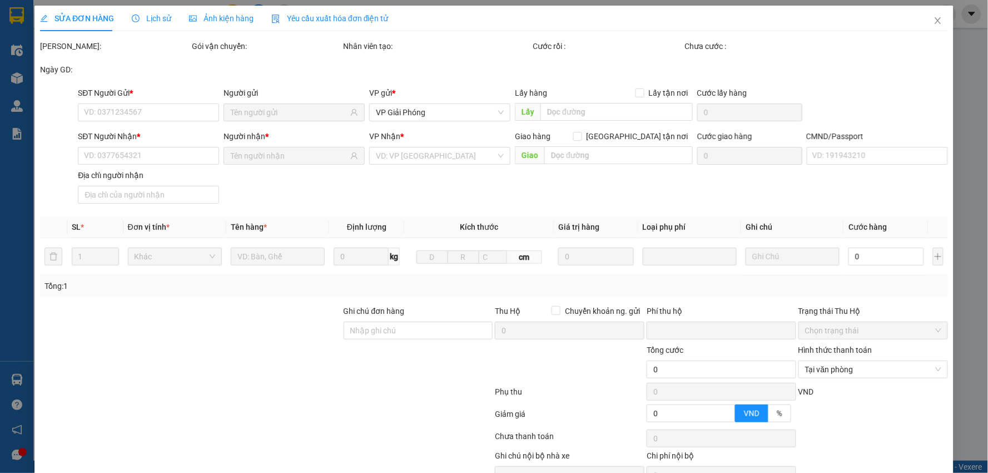
type input "0"
type input "25.000"
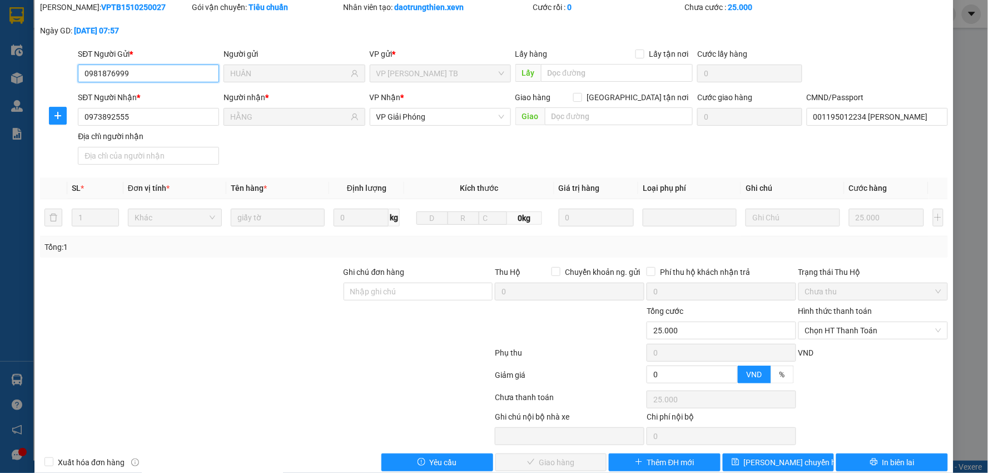
scroll to position [59, 0]
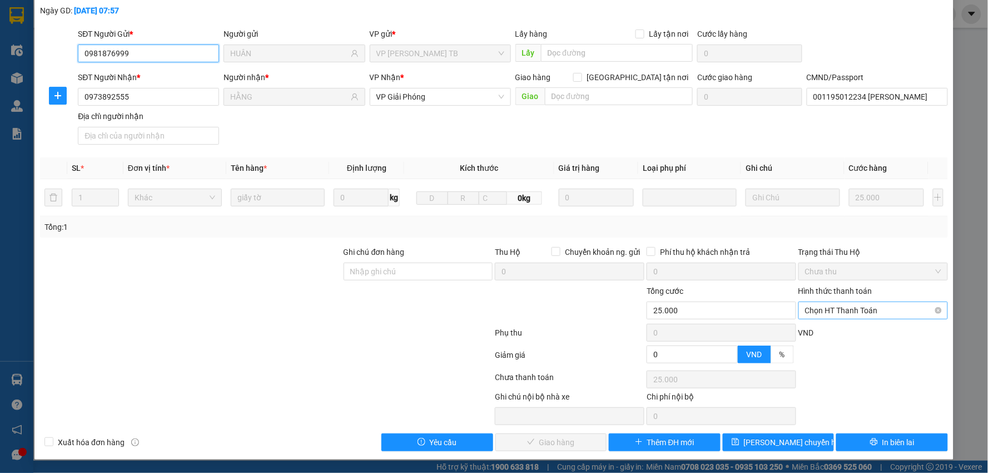
click at [816, 304] on span "Chọn HT Thanh Toán" at bounding box center [873, 310] width 136 height 17
click at [827, 334] on div "Tại văn phòng" at bounding box center [866, 333] width 135 height 12
type input "0"
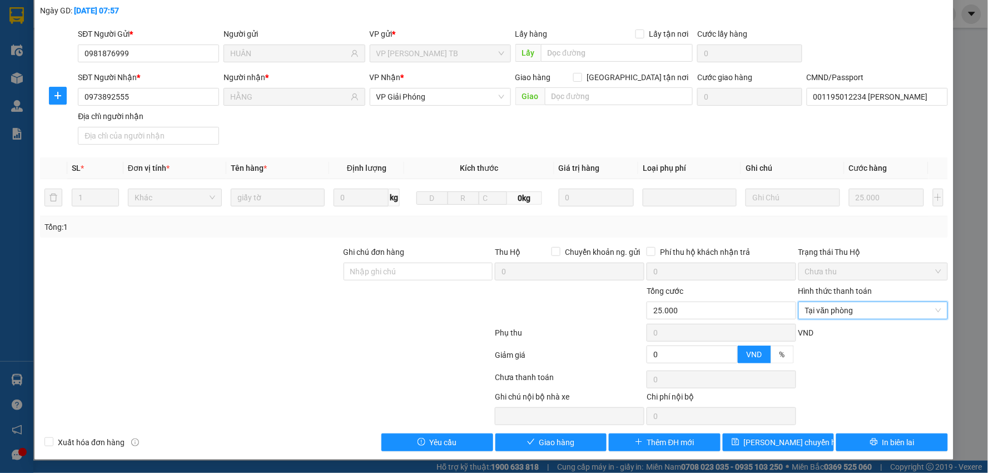
click at [537, 426] on div "Total Paid Fee 0 Total UnPaid Fee 25.000 Cash Collection Total Fee Mã ĐH: VPTB1…" at bounding box center [494, 216] width 908 height 470
click at [540, 435] on button "Giao hàng" at bounding box center [552, 442] width 112 height 18
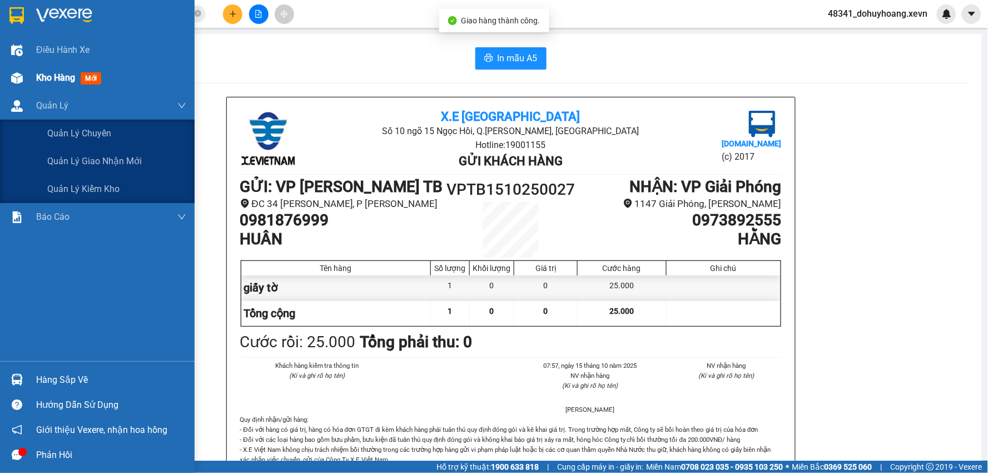
click at [9, 82] on div at bounding box center [16, 77] width 19 height 19
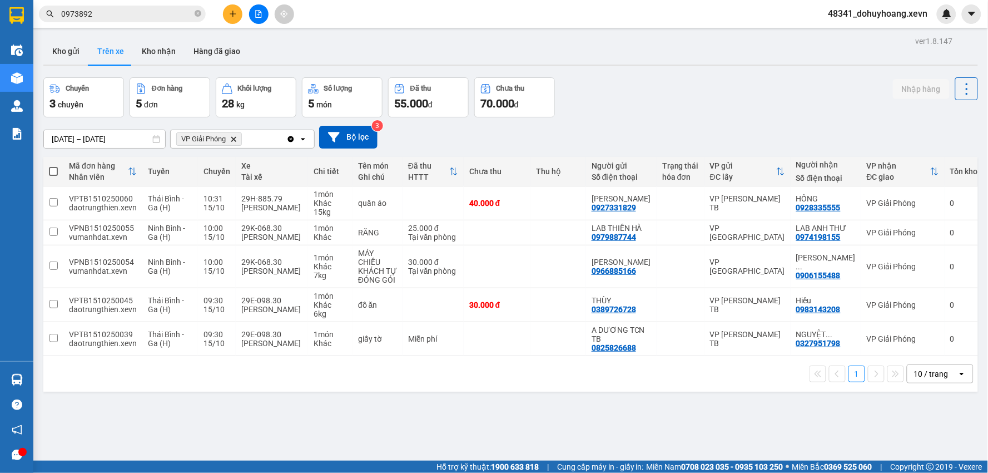
click at [158, 19] on input "0973892" at bounding box center [126, 14] width 131 height 12
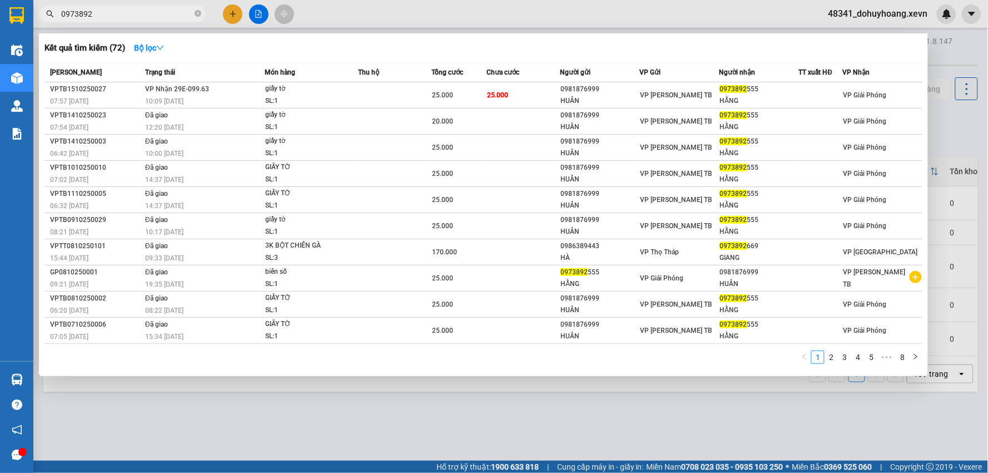
click at [158, 19] on input "0973892" at bounding box center [126, 14] width 131 height 12
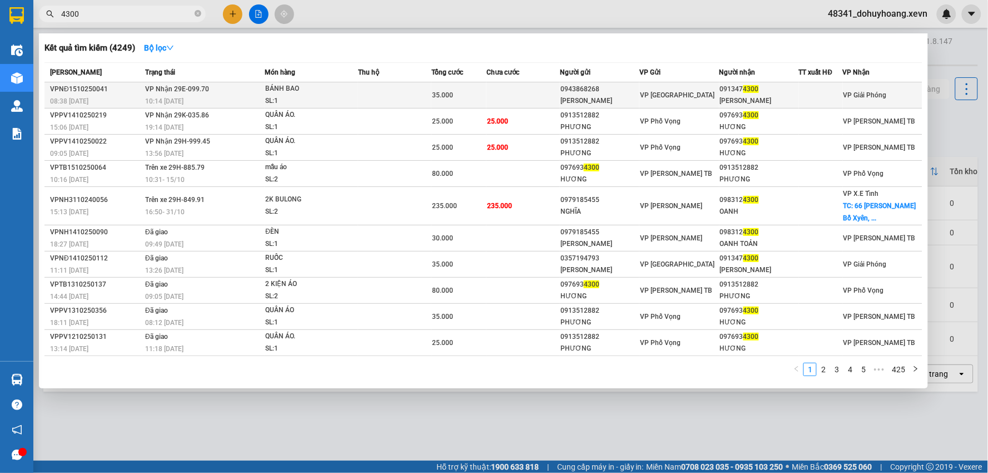
type input "4300"
click at [463, 89] on div "35.000" at bounding box center [459, 95] width 54 height 12
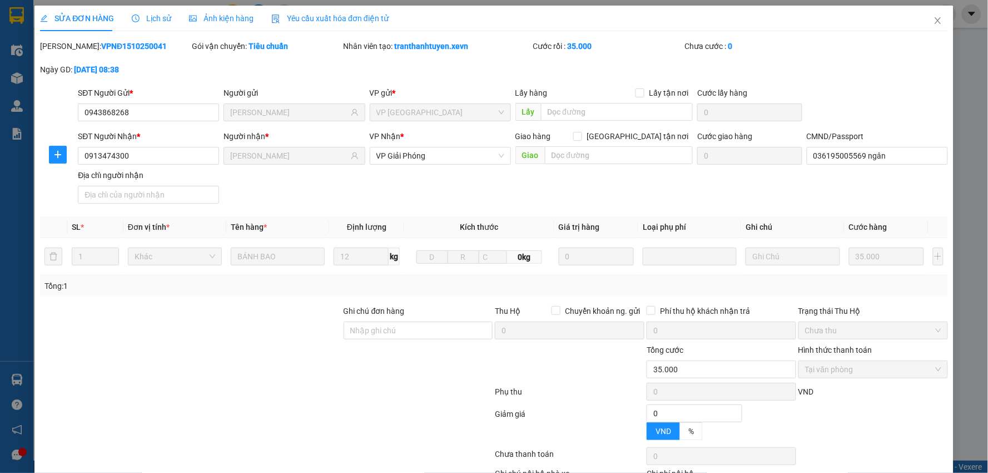
type input "0943868268"
type input "[PERSON_NAME]"
type input "0913474300"
type input "[PERSON_NAME]"
type input "036195005569 ngân"
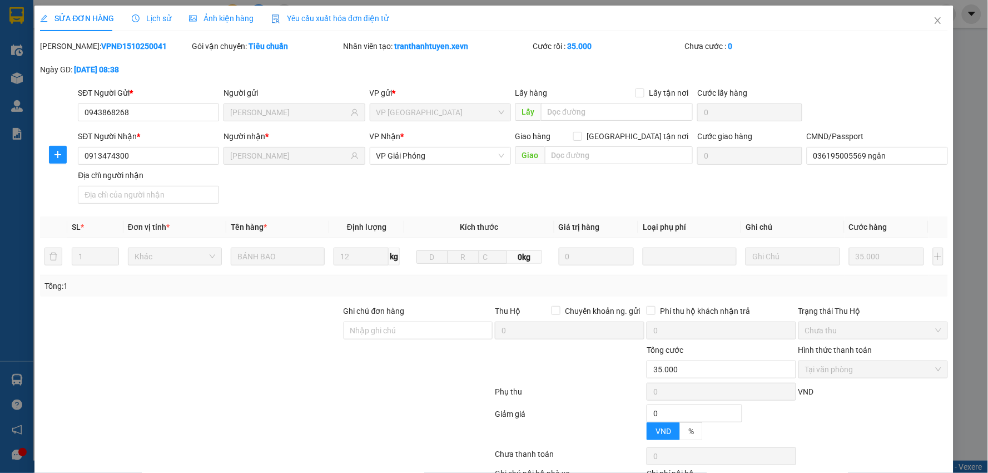
type input "0"
type input "35.000"
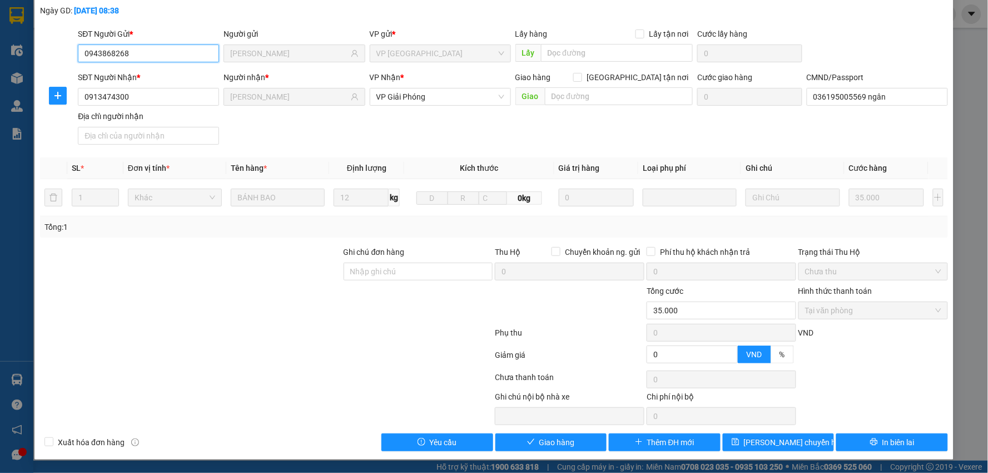
scroll to position [59, 0]
click at [573, 443] on button "Giao hàng" at bounding box center [552, 442] width 112 height 18
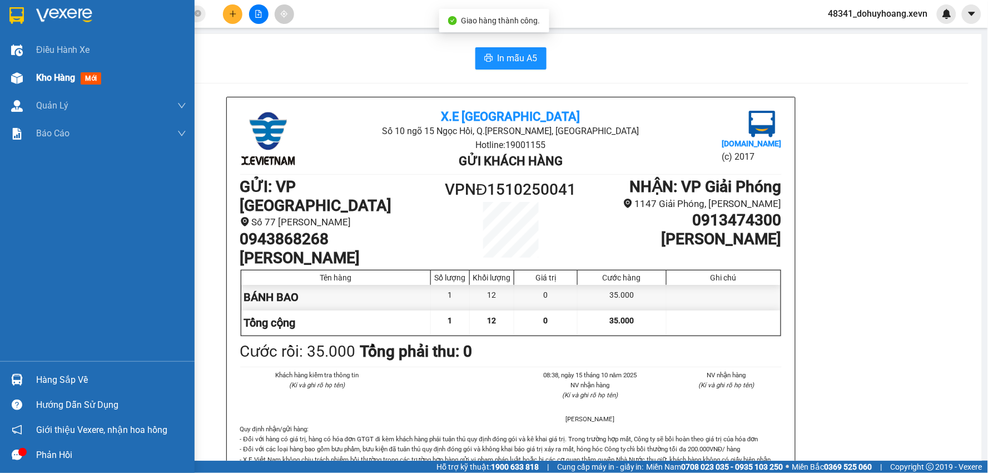
click at [0, 70] on div "Kho hàng mới" at bounding box center [97, 78] width 195 height 28
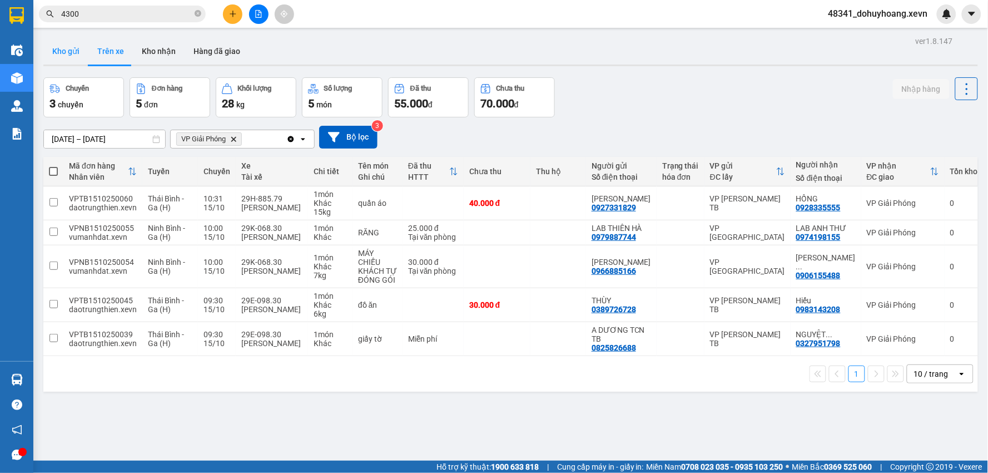
click at [53, 60] on button "Kho gửi" at bounding box center [65, 51] width 45 height 27
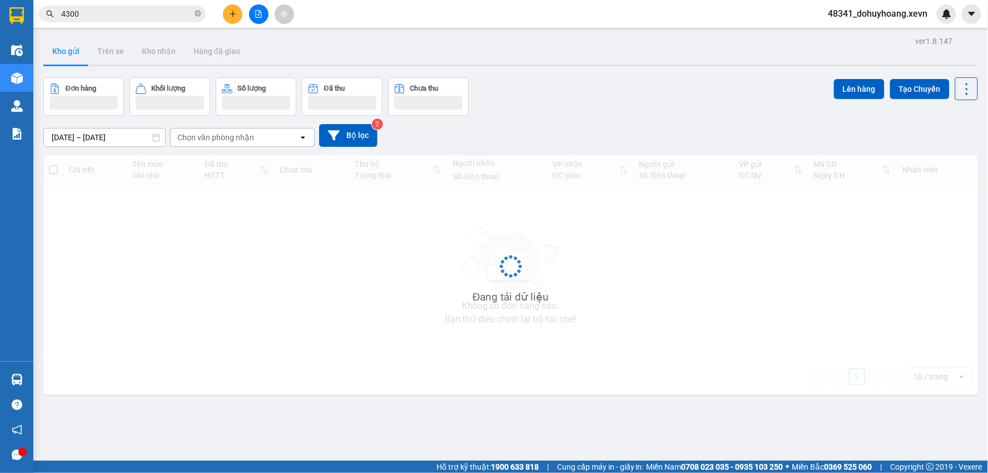
click at [52, 59] on button "Kho gửi" at bounding box center [65, 51] width 45 height 27
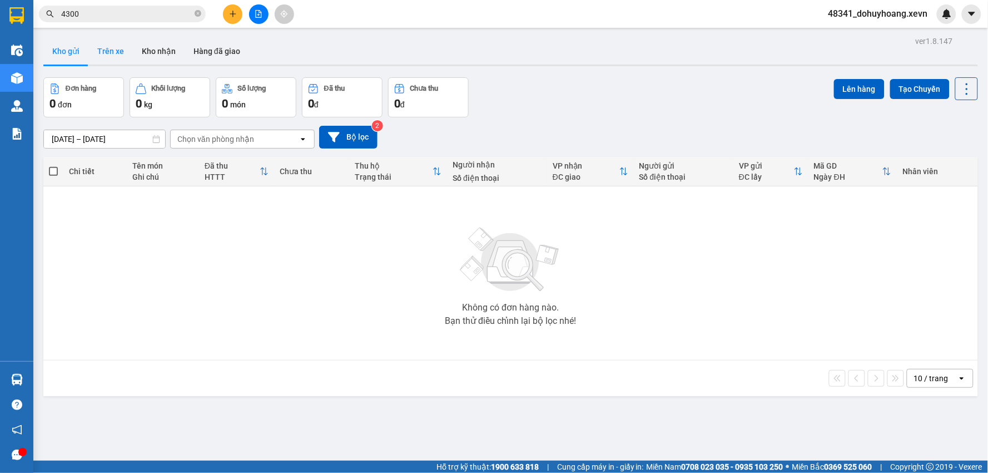
click at [111, 55] on button "Trên xe" at bounding box center [110, 51] width 45 height 27
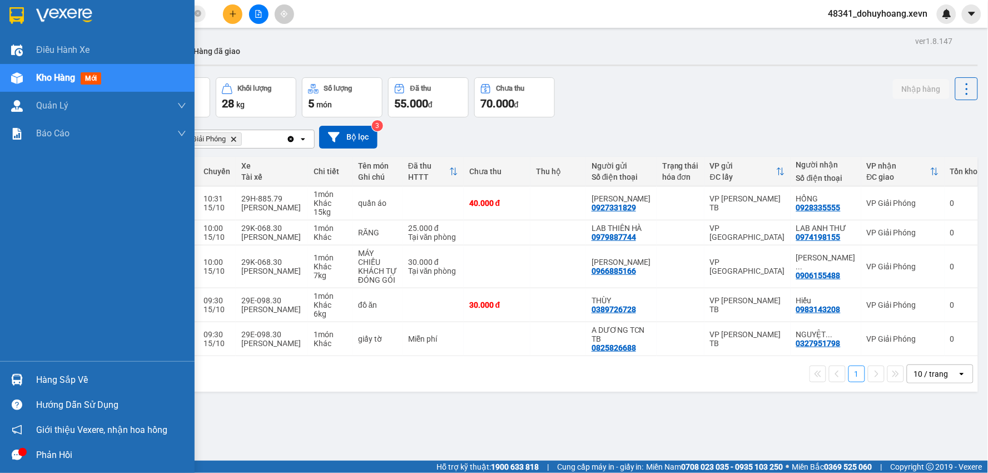
click at [27, 377] on div "Hàng sắp về" at bounding box center [97, 379] width 195 height 25
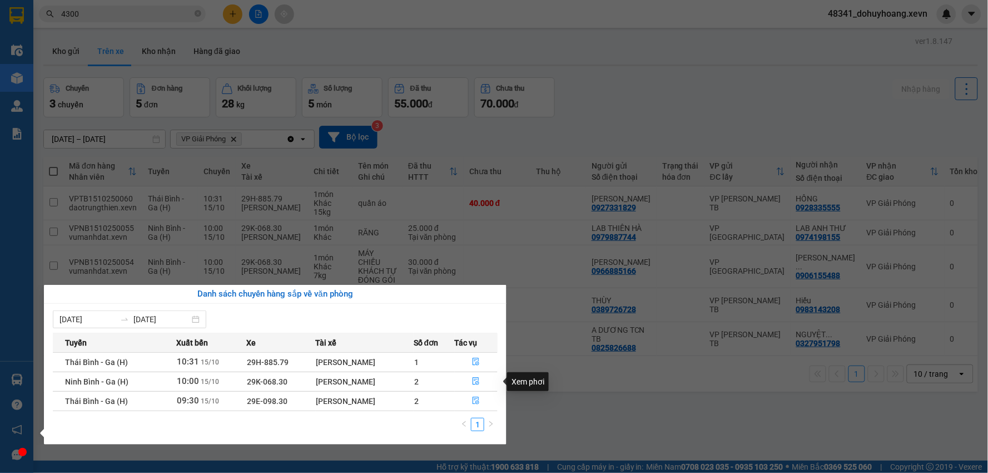
click at [522, 404] on section "Kết quả tìm kiếm ( 4249 ) Bộ lọc Mã ĐH Trạng thái Món hàng Thu hộ Tổng cước Chư…" at bounding box center [494, 236] width 988 height 473
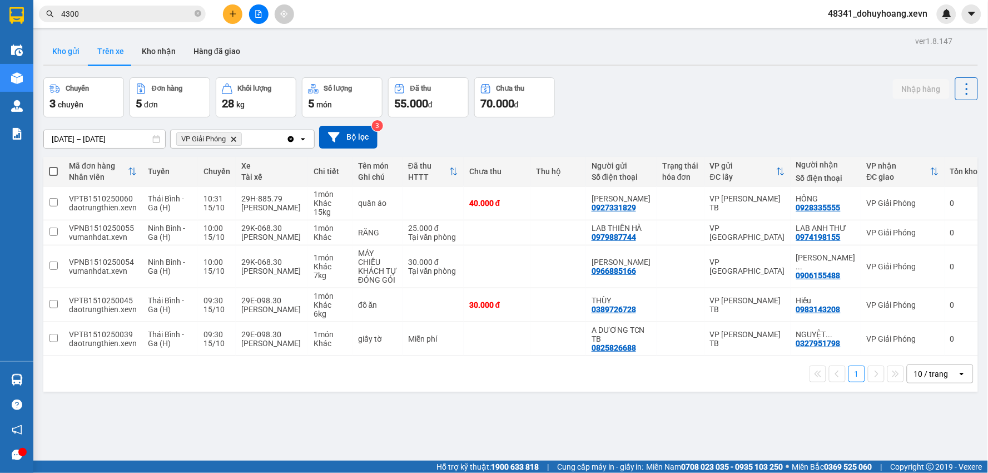
click at [80, 53] on button "Kho gửi" at bounding box center [65, 51] width 45 height 27
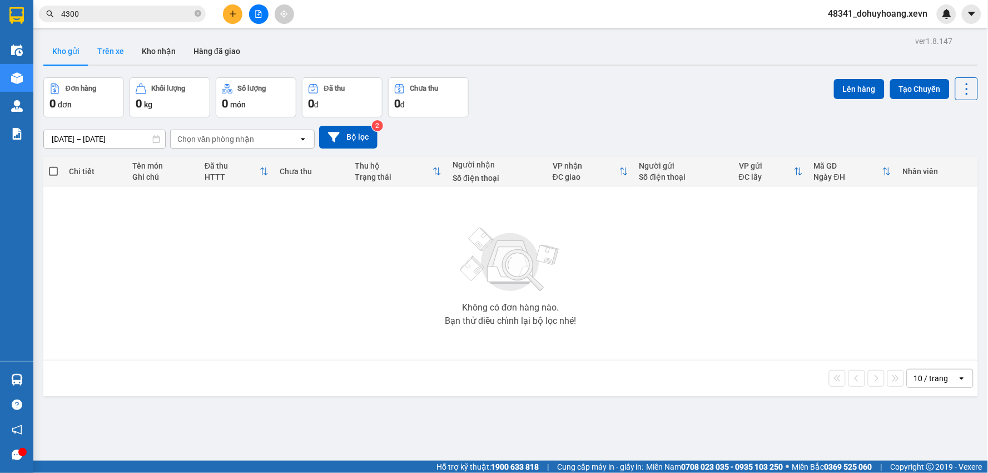
click at [113, 53] on button "Trên xe" at bounding box center [110, 51] width 45 height 27
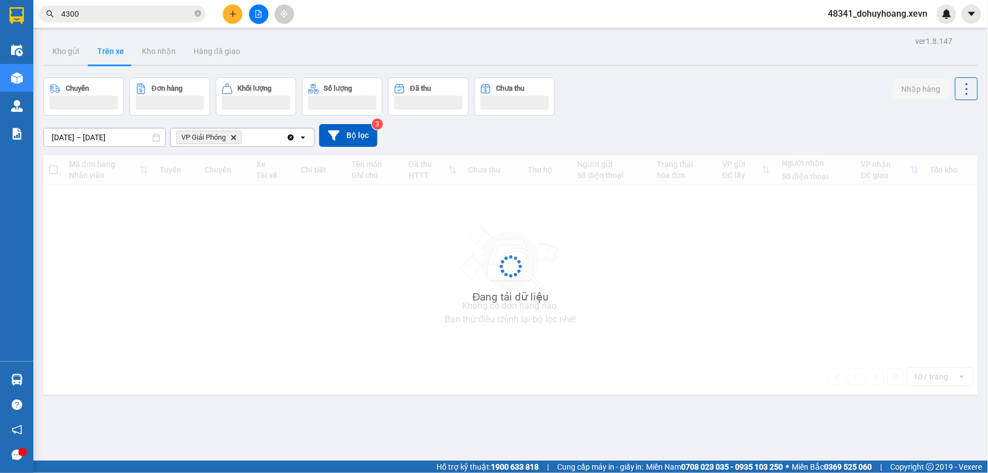
click at [113, 53] on button "Trên xe" at bounding box center [110, 51] width 45 height 27
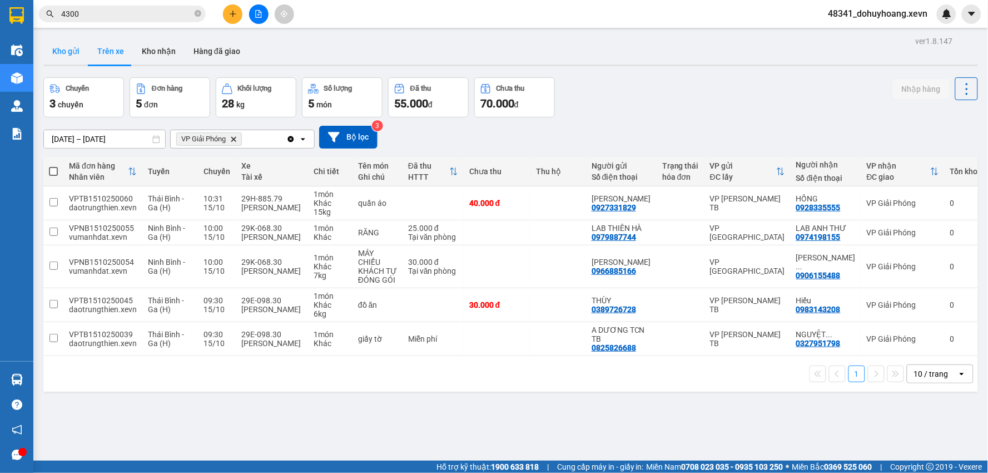
click at [81, 45] on button "Kho gửi" at bounding box center [65, 51] width 45 height 27
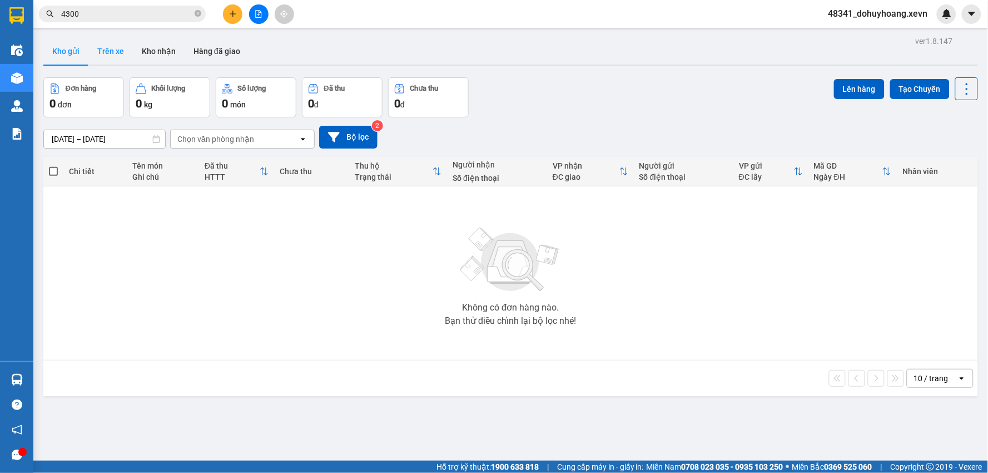
click at [120, 58] on button "Trên xe" at bounding box center [110, 51] width 45 height 27
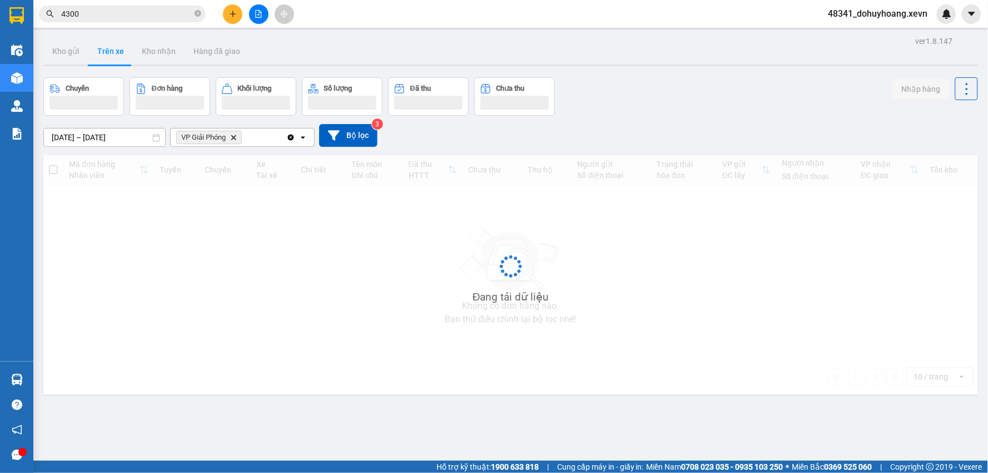
click at [120, 58] on button "Trên xe" at bounding box center [110, 51] width 45 height 27
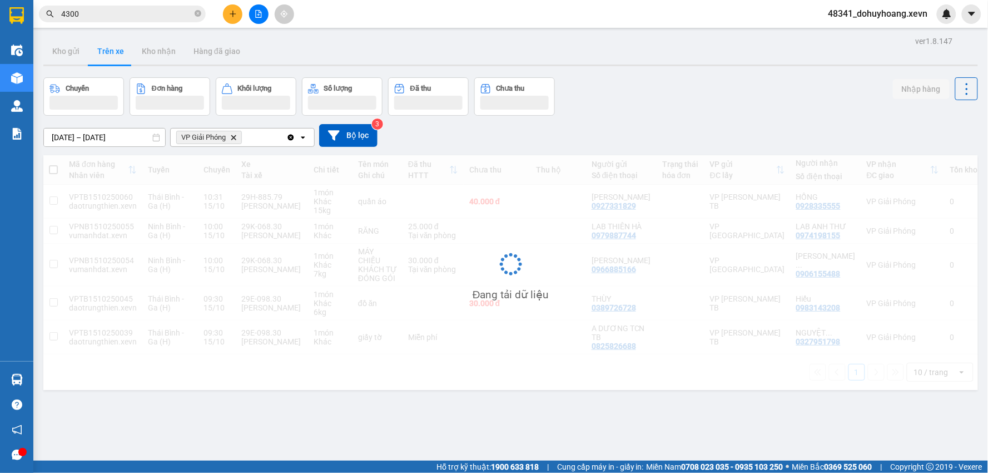
scroll to position [51, 0]
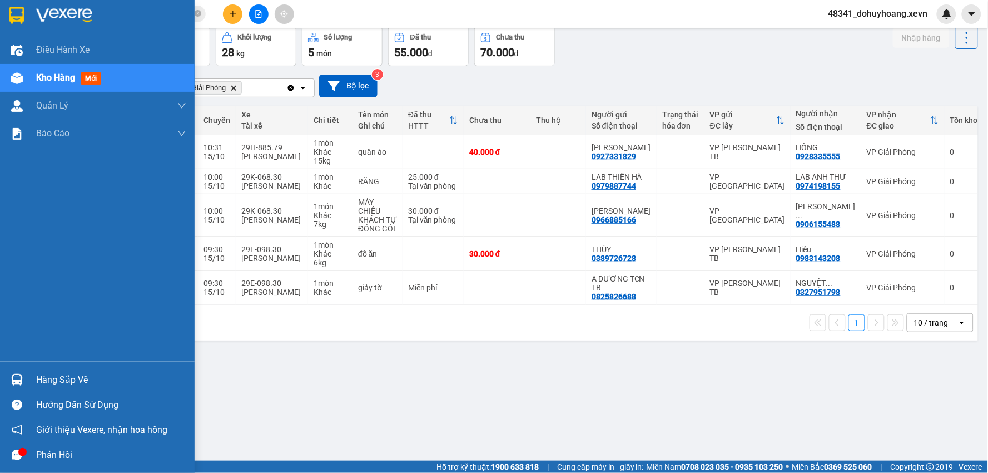
click at [28, 371] on div "Hàng sắp về" at bounding box center [97, 379] width 195 height 25
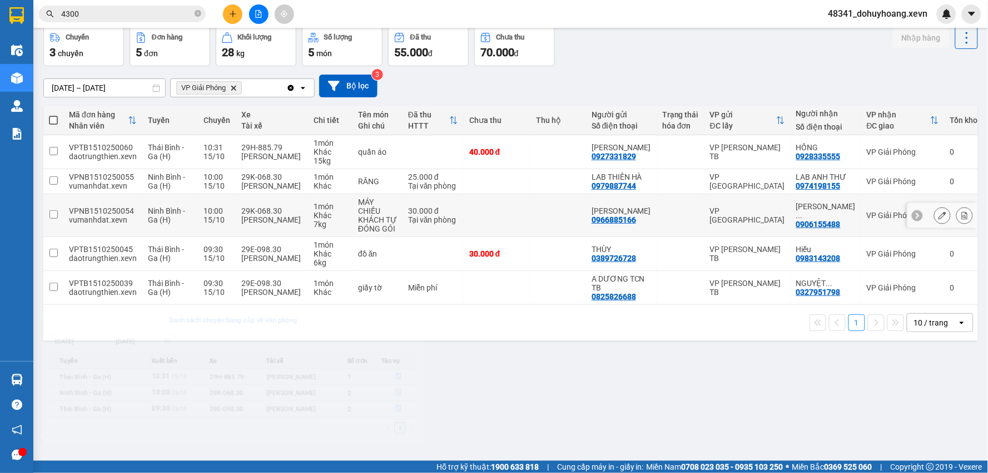
click at [128, 227] on section "Kết quả tìm kiếm ( 4249 ) Bộ lọc Mã ĐH Trạng thái Món hàng Thu hộ Tổng cước Chư…" at bounding box center [494, 236] width 988 height 473
click at [310, 14] on div "Kết quả tìm kiếm ( 4249 ) Bộ lọc Mã ĐH Trạng thái Món hàng Thu hộ Tổng cước Chư…" at bounding box center [494, 14] width 988 height 28
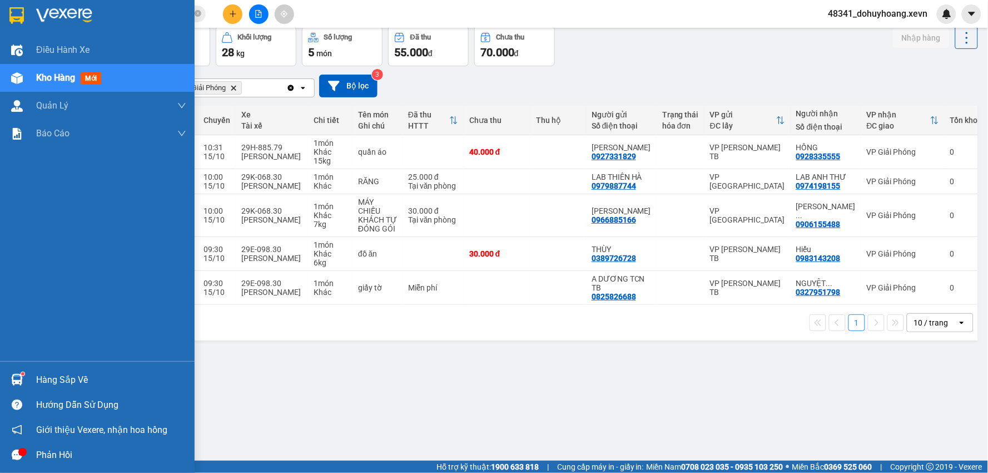
click at [0, 337] on div "Điều hành xe Kho hàng mới Quản [PERSON_NAME] lý chuyến Quản lý giao nhận mới Qu…" at bounding box center [97, 198] width 195 height 325
click at [15, 368] on div "Hàng sắp về" at bounding box center [97, 379] width 195 height 25
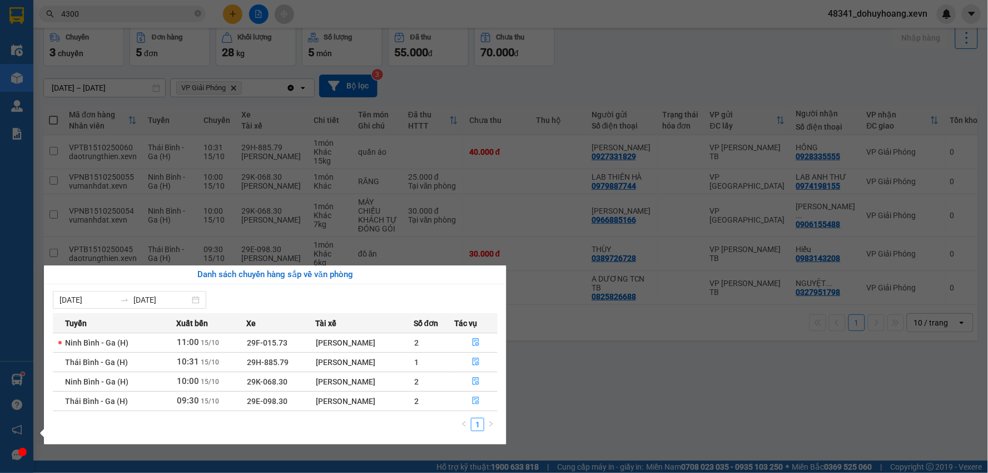
click at [612, 414] on section "Kết quả tìm kiếm ( 4249 ) Bộ lọc Mã ĐH Trạng thái Món hàng Thu hộ Tổng cước Chư…" at bounding box center [494, 236] width 988 height 473
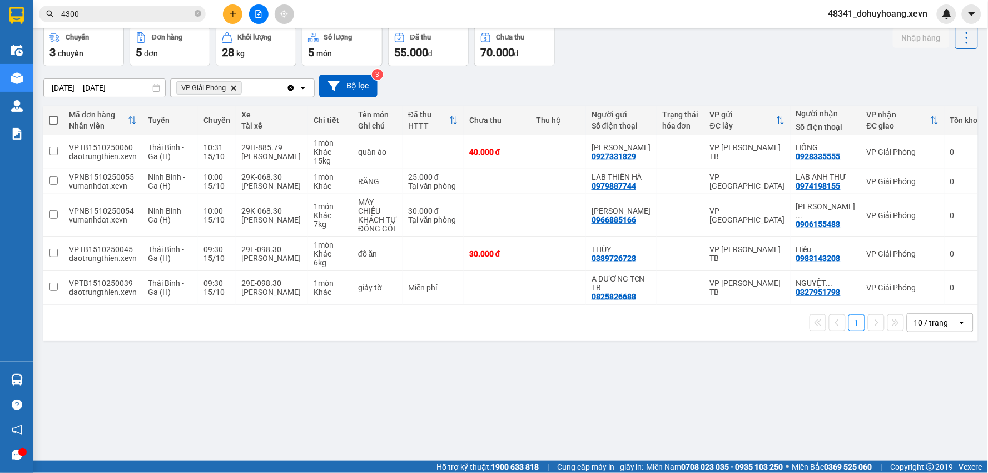
scroll to position [0, 0]
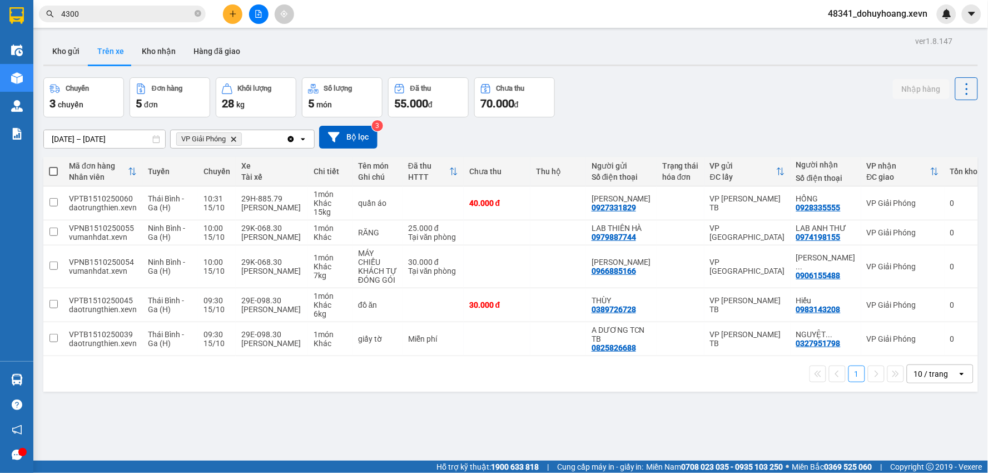
click at [88, 51] on button "Trên xe" at bounding box center [110, 51] width 45 height 27
click at [76, 53] on button "Kho gửi" at bounding box center [65, 51] width 45 height 27
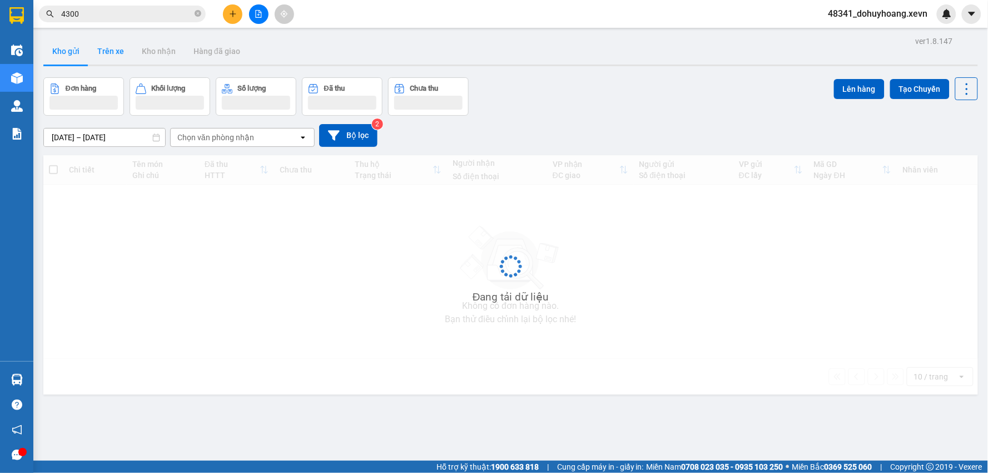
click at [115, 51] on button "Trên xe" at bounding box center [110, 51] width 45 height 27
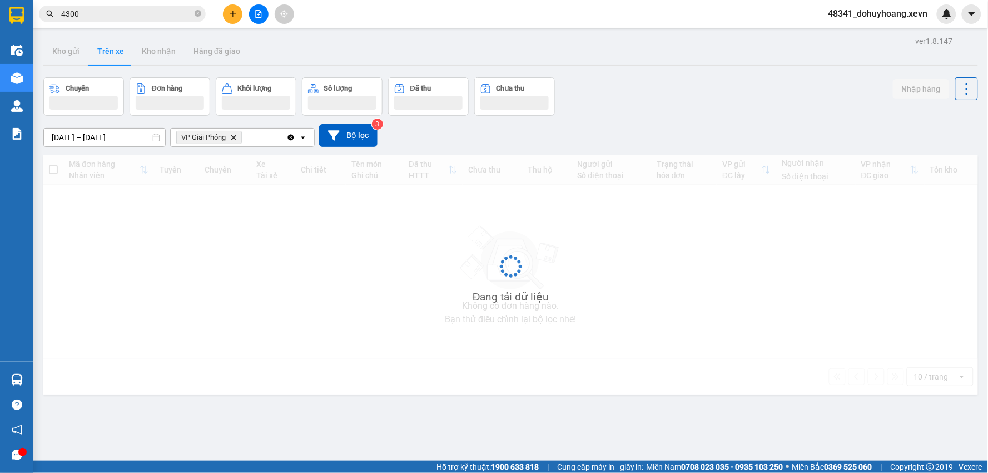
click at [115, 51] on button "Trên xe" at bounding box center [110, 51] width 45 height 27
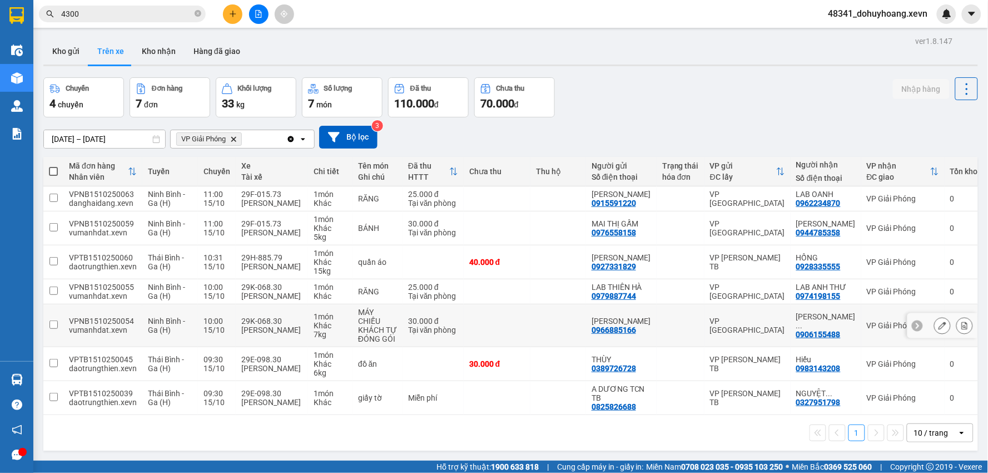
click at [259, 319] on div "29K-068.30" at bounding box center [271, 321] width 61 height 9
checkbox input "true"
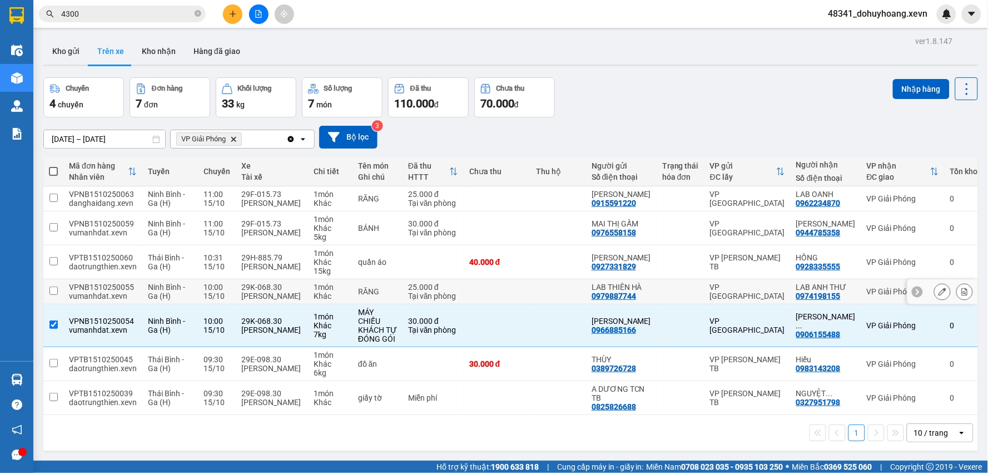
click at [269, 291] on div "[PERSON_NAME]" at bounding box center [271, 295] width 61 height 9
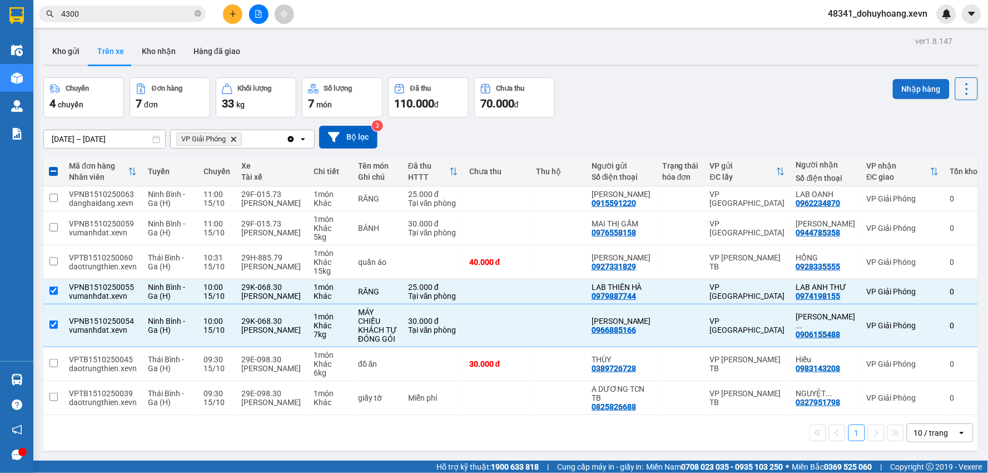
click at [926, 86] on button "Nhập hàng" at bounding box center [921, 89] width 57 height 20
checkbox input "false"
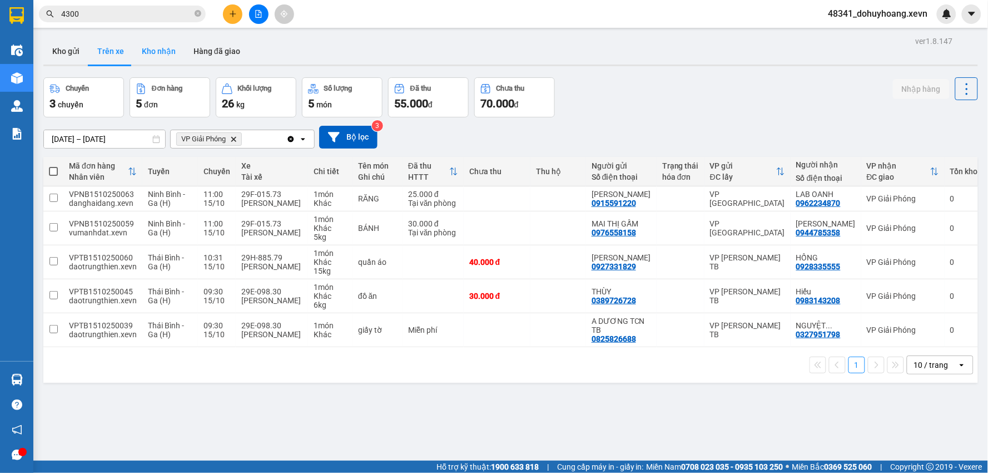
click at [173, 51] on button "Kho nhận" at bounding box center [159, 51] width 52 height 27
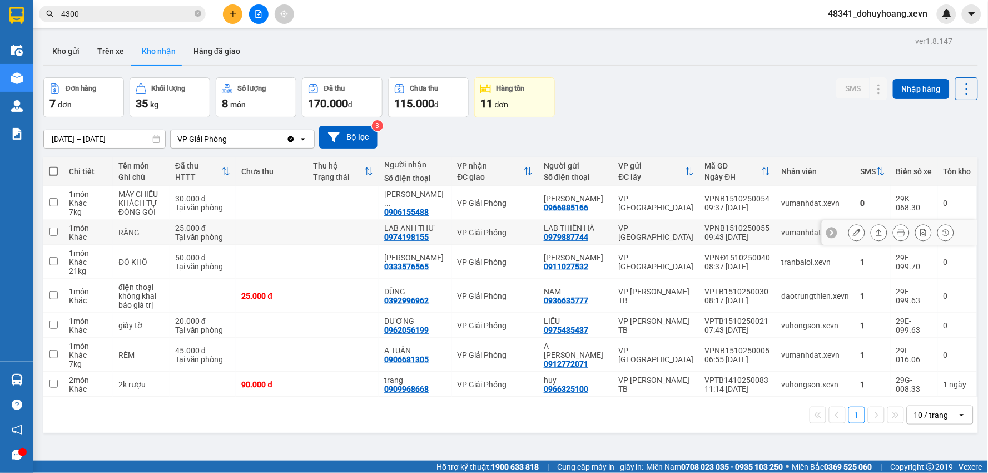
click at [758, 236] on div "09:43 [DATE]" at bounding box center [738, 237] width 66 height 9
checkbox input "true"
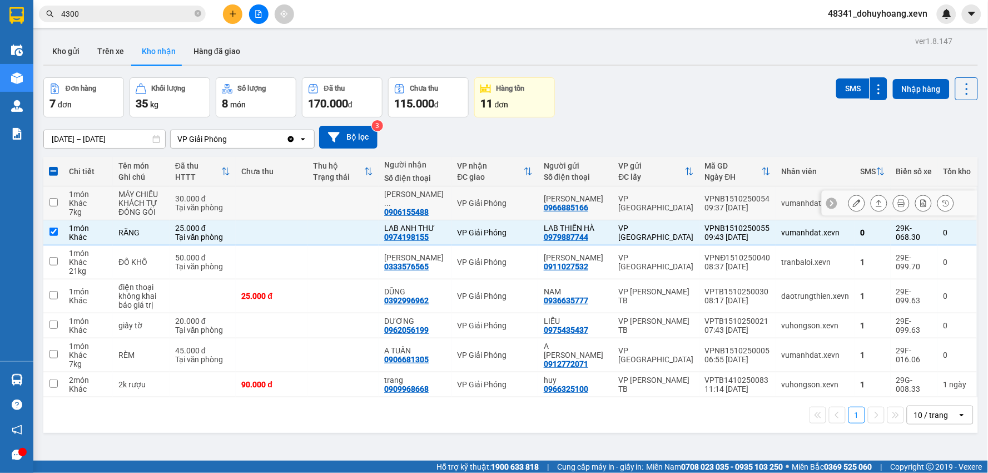
click at [748, 210] on div "09:37 [DATE]" at bounding box center [738, 207] width 66 height 9
checkbox input "true"
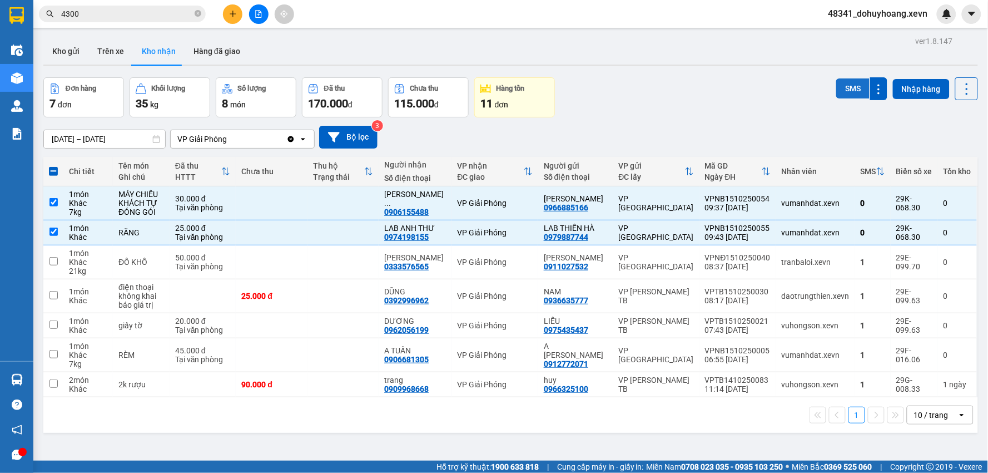
click at [858, 84] on button "SMS" at bounding box center [853, 88] width 33 height 20
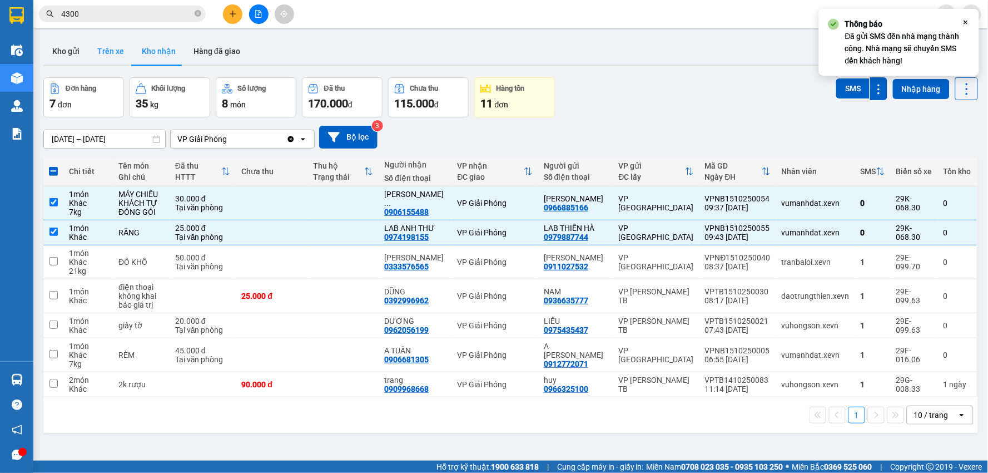
click at [122, 59] on button "Trên xe" at bounding box center [110, 51] width 45 height 27
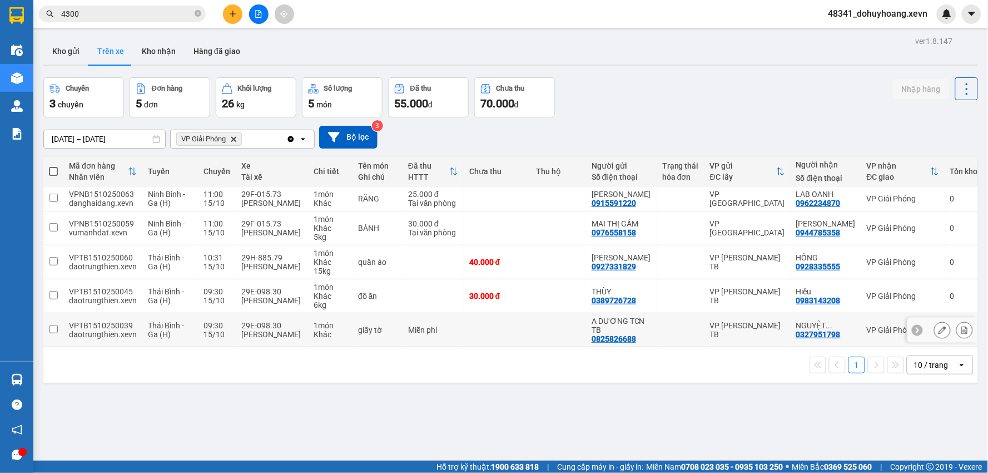
click at [335, 316] on td "1 món Khác" at bounding box center [330, 330] width 45 height 34
checkbox input "true"
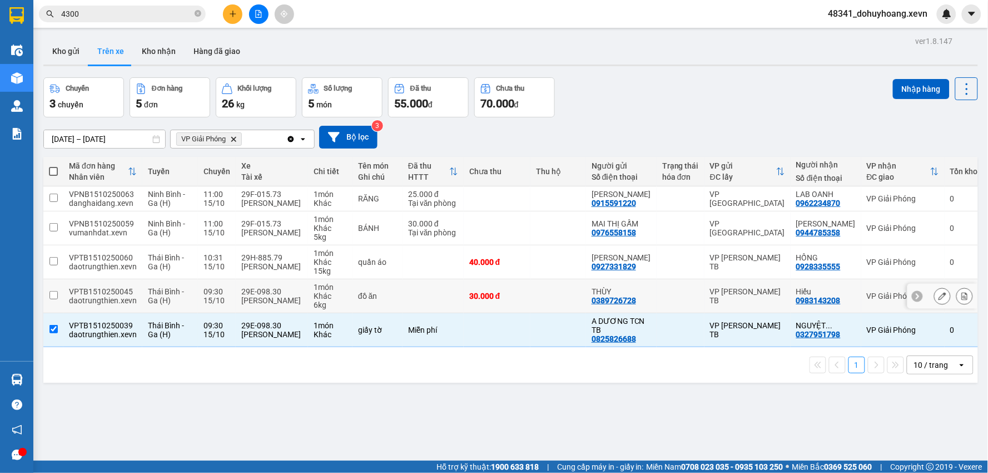
click at [332, 296] on div "Khác" at bounding box center [330, 295] width 33 height 9
checkbox input "true"
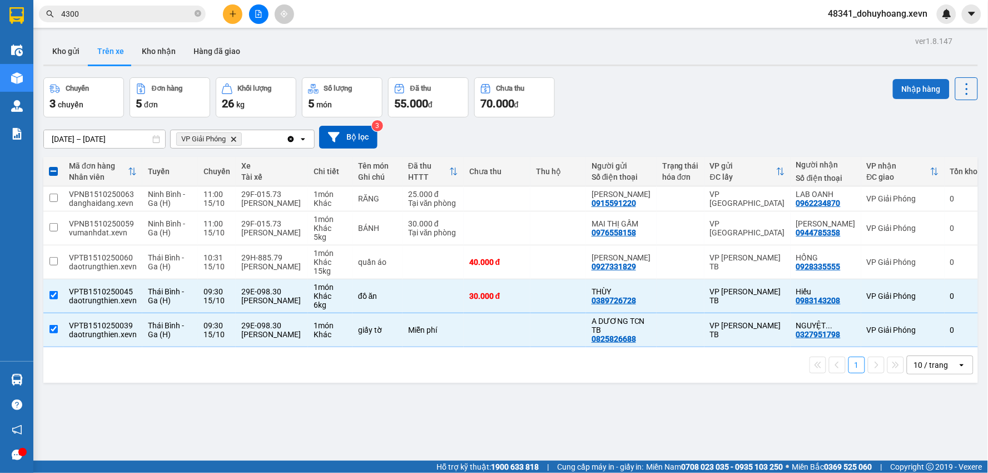
click at [904, 84] on button "Nhập hàng" at bounding box center [921, 89] width 57 height 20
click at [154, 57] on button "Kho nhận" at bounding box center [159, 51] width 52 height 27
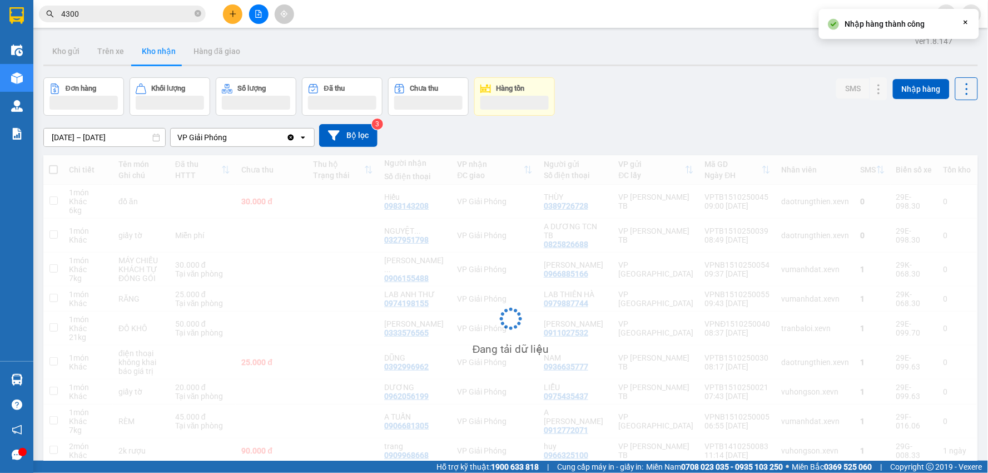
click at [800, 242] on div "Đang tải dữ liệu" at bounding box center [510, 327] width 935 height 344
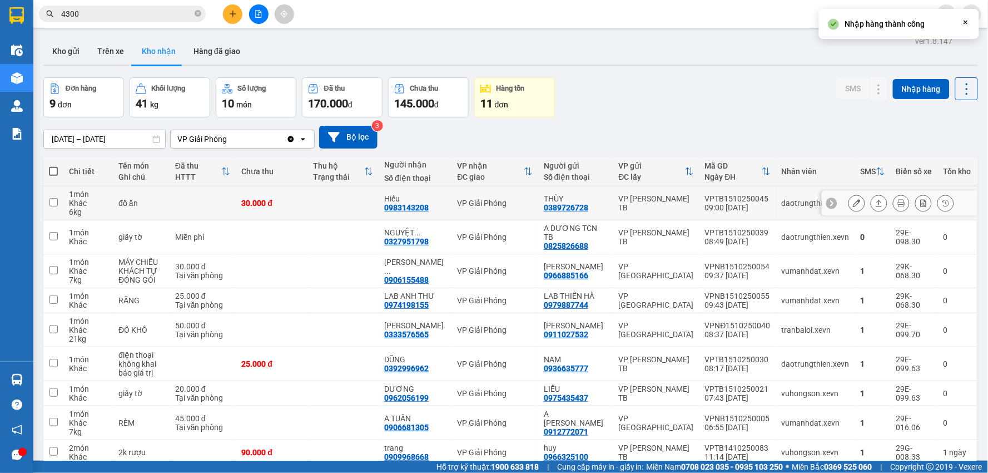
click at [743, 230] on div "VPTB1510250039" at bounding box center [738, 232] width 66 height 9
checkbox input "true"
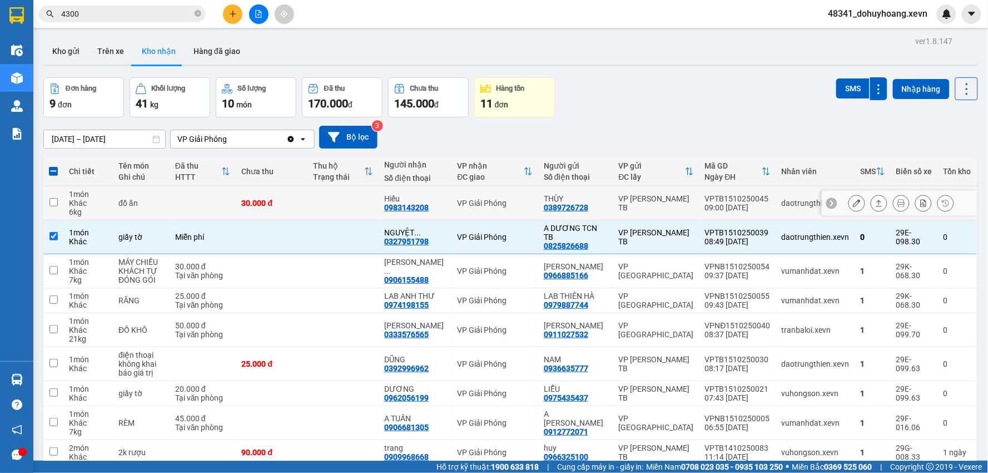
click at [735, 200] on div "VPTB1510250045" at bounding box center [738, 198] width 66 height 9
checkbox input "true"
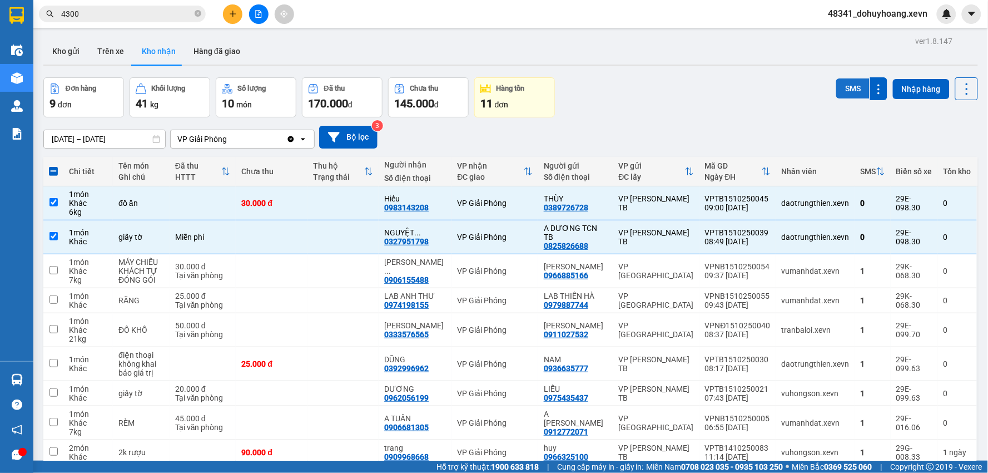
click at [841, 85] on button "SMS" at bounding box center [853, 88] width 33 height 20
click at [109, 52] on button "Trên xe" at bounding box center [110, 51] width 45 height 27
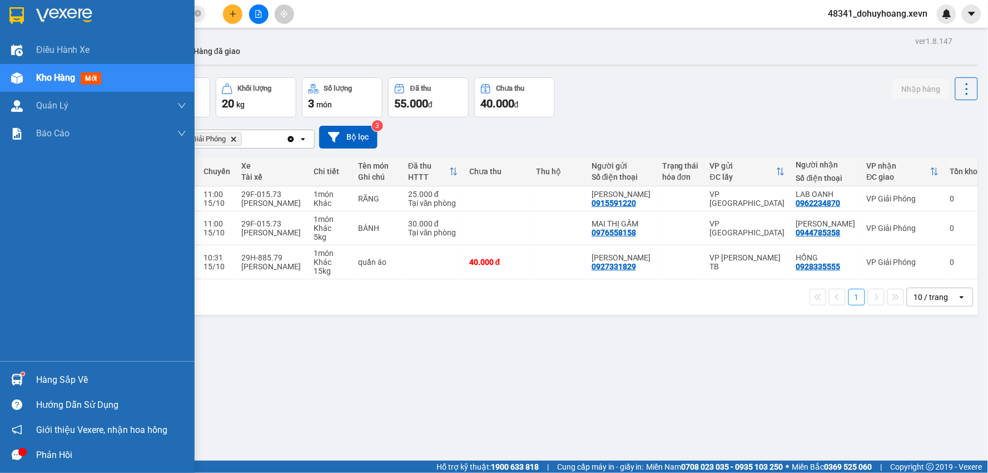
click at [1, 374] on div "Hàng sắp về" at bounding box center [97, 379] width 195 height 25
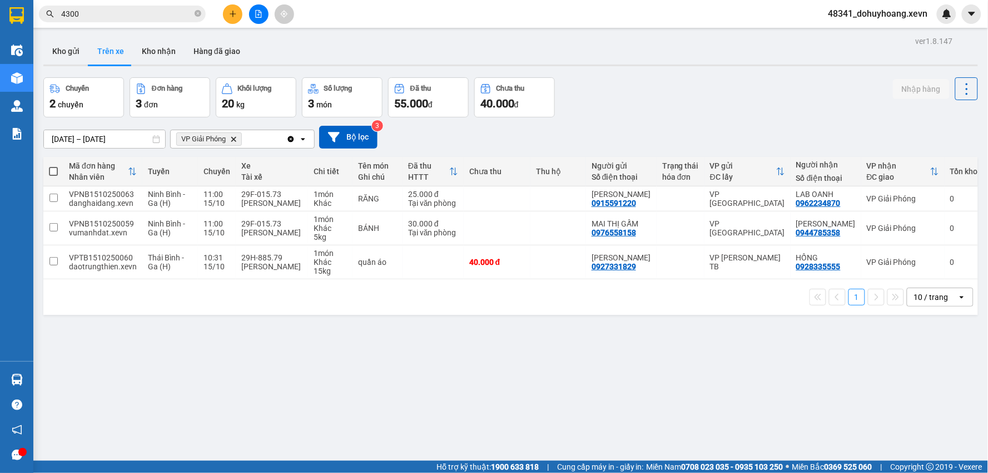
click at [611, 381] on section "Kết quả tìm kiếm ( 4249 ) Bộ lọc Mã ĐH Trạng thái Món hàng Thu hộ Tổng cước Chư…" at bounding box center [494, 236] width 988 height 473
click at [87, 14] on input "4300" at bounding box center [126, 14] width 131 height 12
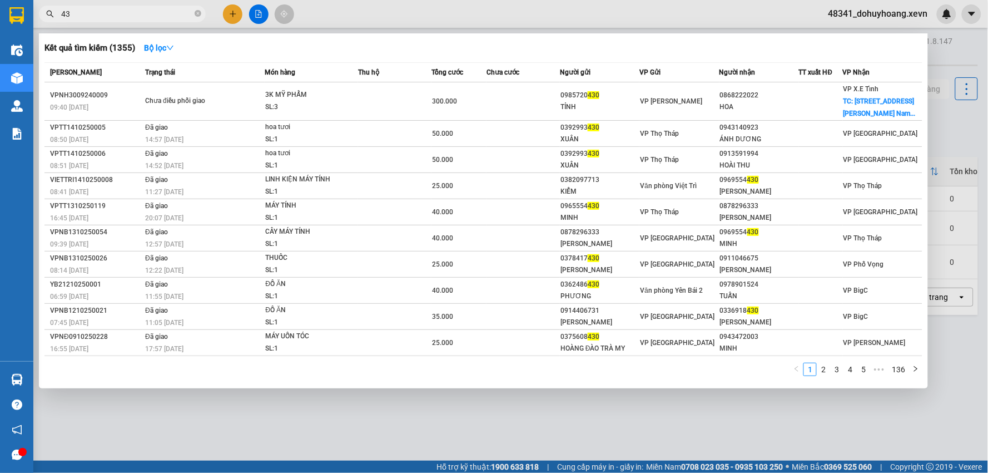
type input "4"
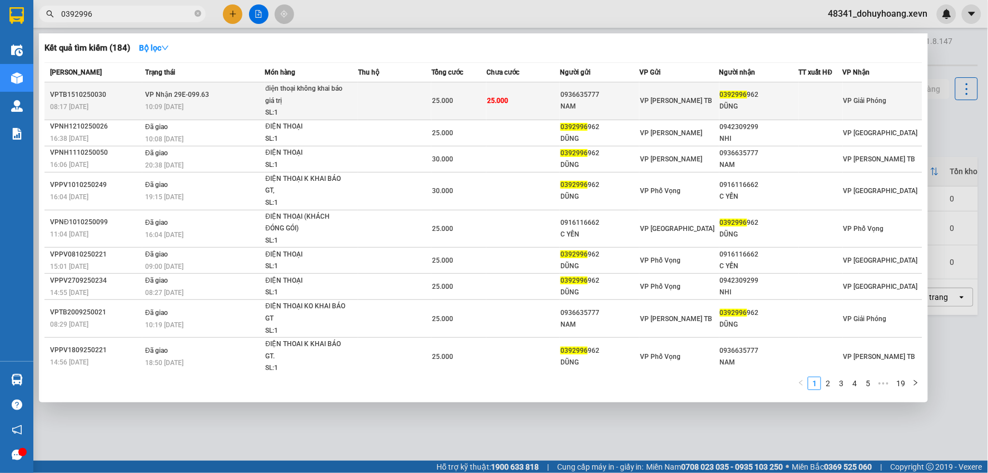
type input "0392996"
click at [619, 109] on div "NAM" at bounding box center [600, 107] width 78 height 12
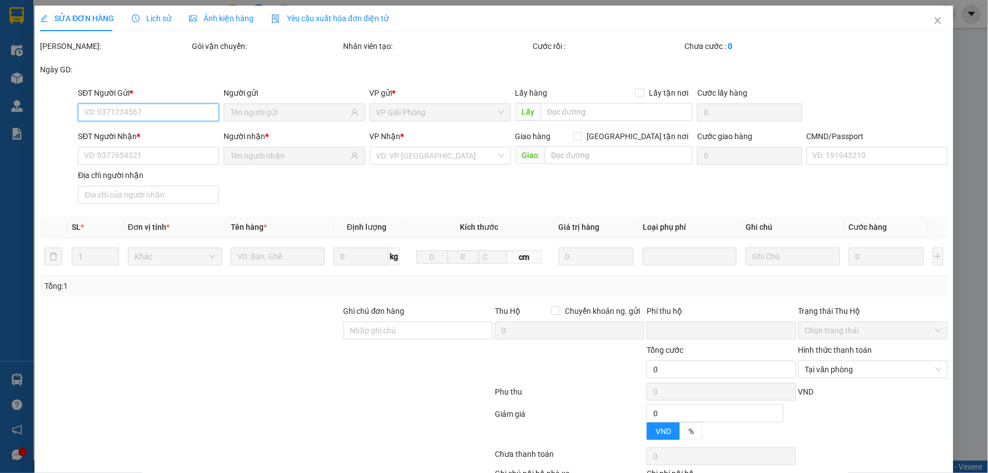
type input "0936635777"
type input "NAM"
type input "0392996962"
type input "DŨNG"
type input "036203007592 [PERSON_NAME]"
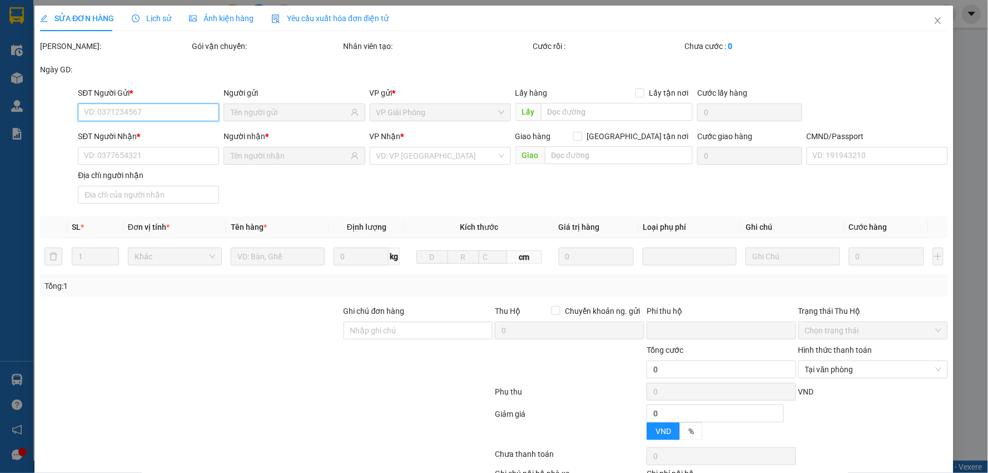
type input "0"
type input "25.000"
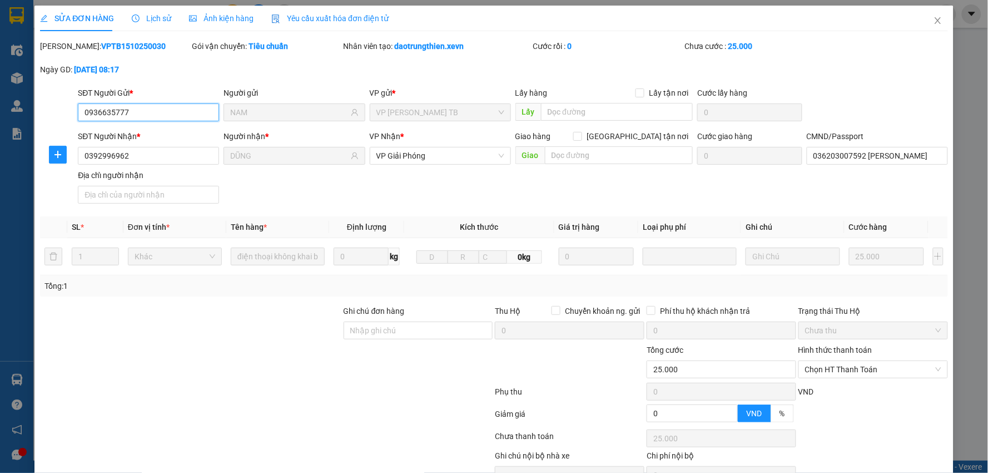
scroll to position [59, 0]
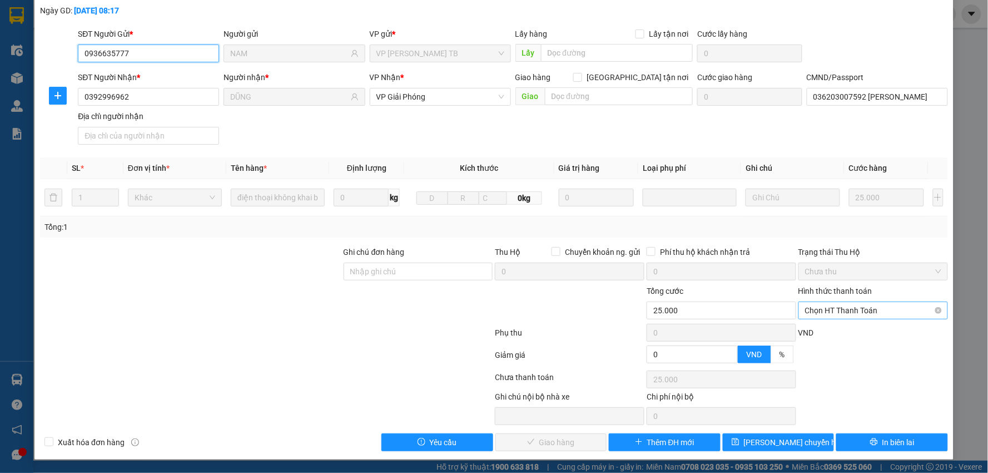
click at [897, 308] on span "Chọn HT Thanh Toán" at bounding box center [873, 310] width 136 height 17
click at [885, 323] on div "Total Paid Fee 0 Total UnPaid Fee 25.000 Cash Collection Total Fee Mã ĐH: VPTB1…" at bounding box center [494, 216] width 908 height 470
drag, startPoint x: 817, startPoint y: 292, endPoint x: 824, endPoint y: 316, distance: 25.0
click at [813, 299] on div "Hình thức thanh toán" at bounding box center [874, 293] width 150 height 17
click at [824, 316] on span "Chọn HT Thanh Toán" at bounding box center [873, 310] width 136 height 17
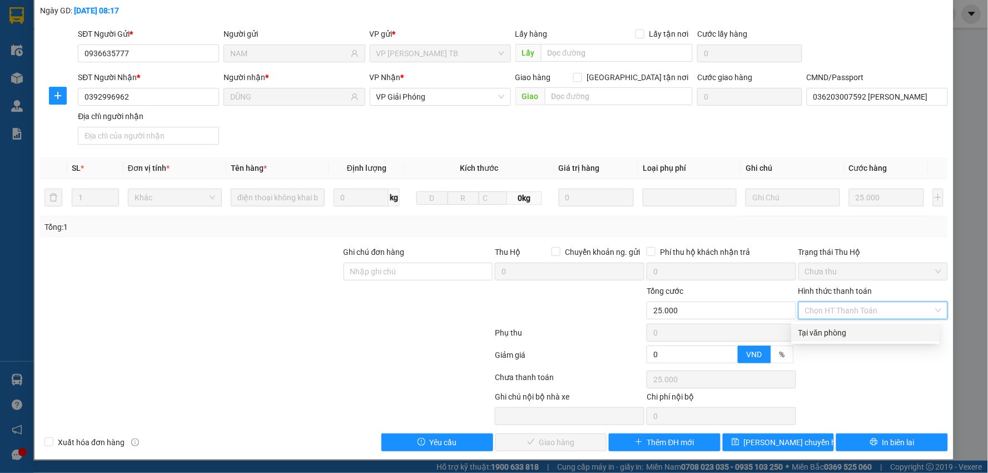
click at [830, 327] on div "Tại văn phòng" at bounding box center [866, 333] width 135 height 12
type input "0"
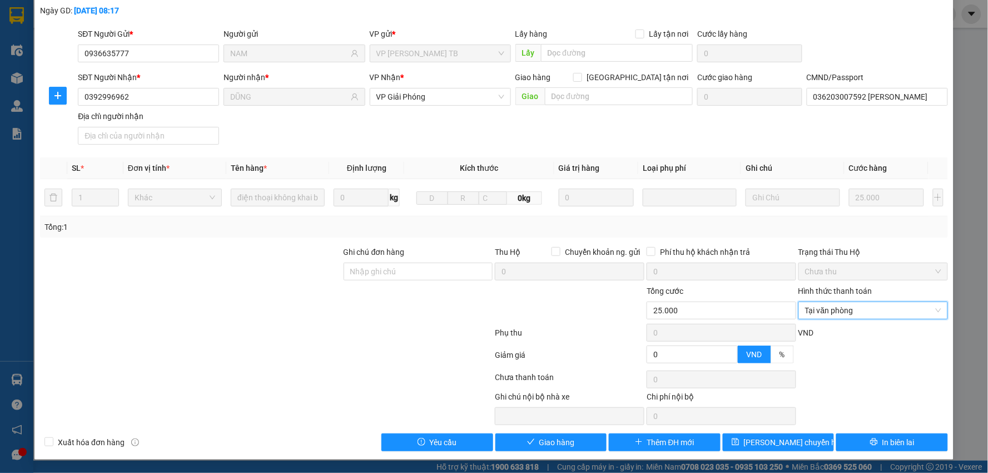
click at [558, 452] on div "SỬA ĐƠN HÀNG Lịch sử Ảnh kiện hàng Yêu cầu xuất hóa đơn điện tử Total Paid Fee …" at bounding box center [493, 203] width 919 height 513
click at [552, 440] on span "Giao hàng" at bounding box center [558, 442] width 36 height 12
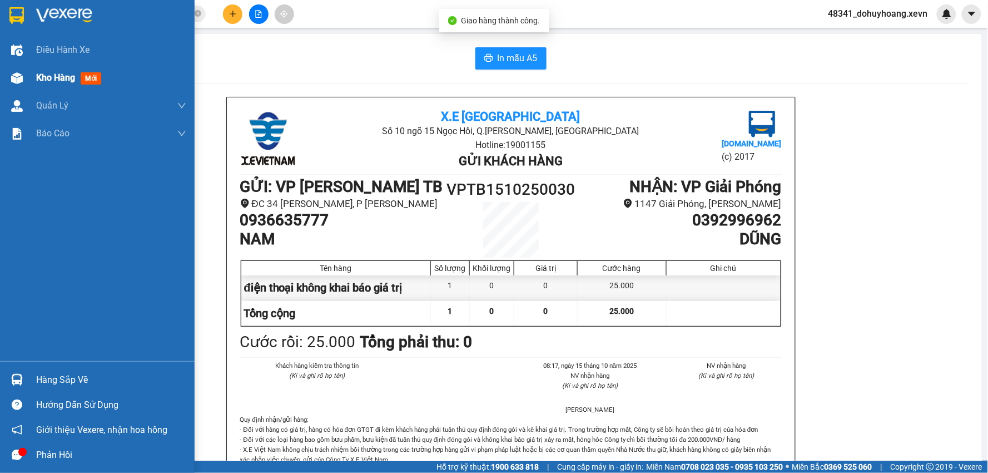
click at [51, 80] on span "Kho hàng" at bounding box center [55, 77] width 39 height 11
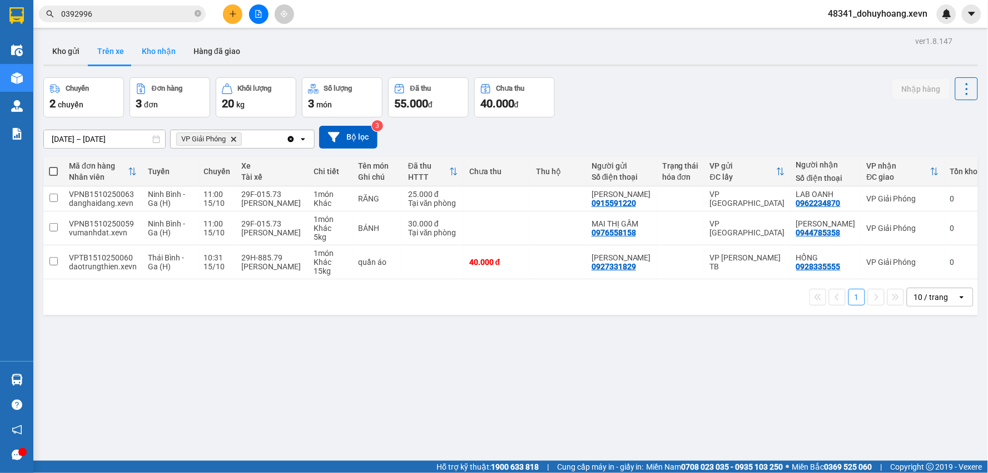
click at [149, 50] on button "Kho nhận" at bounding box center [159, 51] width 52 height 27
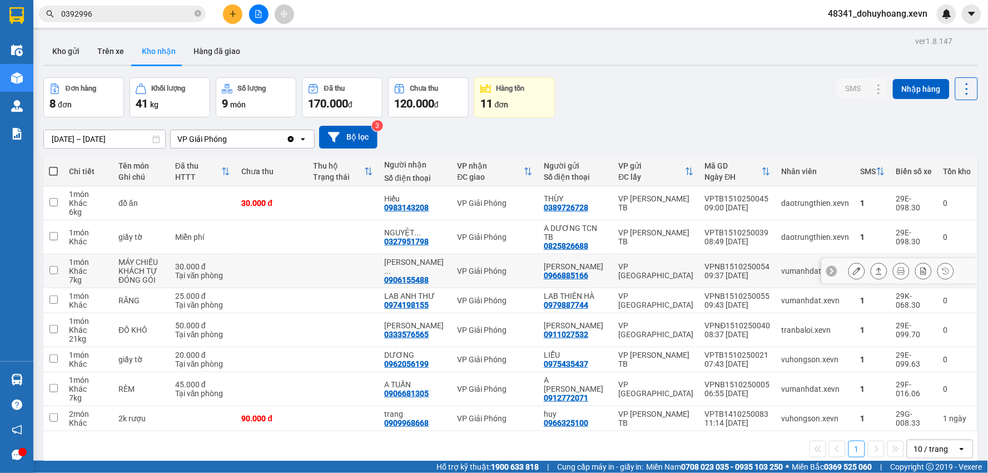
scroll to position [51, 0]
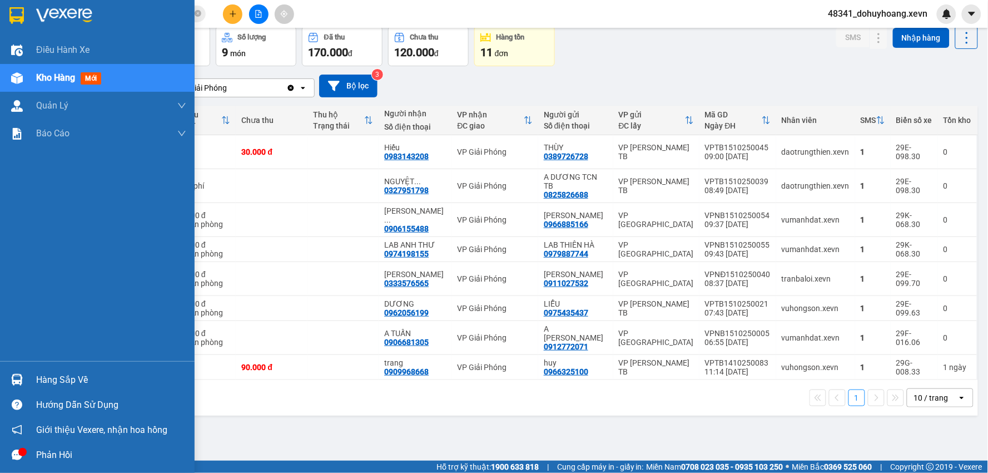
click at [36, 369] on div "Hàng sắp về" at bounding box center [97, 379] width 195 height 25
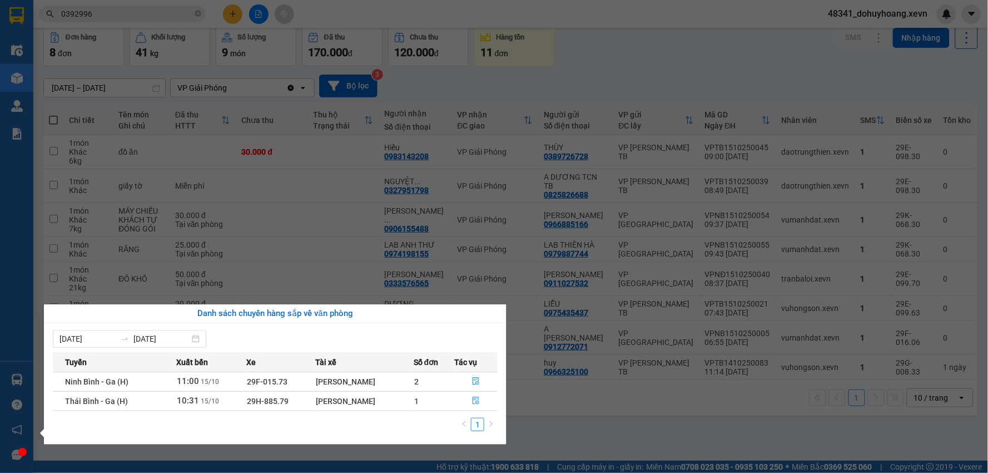
click at [566, 412] on section "Kết quả tìm kiếm ( 184 ) Bộ lọc Mã ĐH Trạng thái Món hàng Thu hộ Tổng cước Chưa…" at bounding box center [494, 236] width 988 height 473
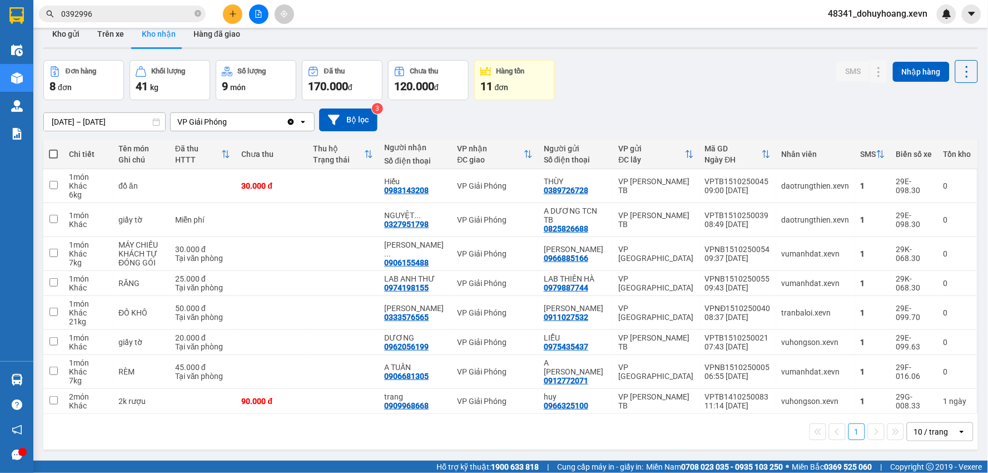
scroll to position [0, 0]
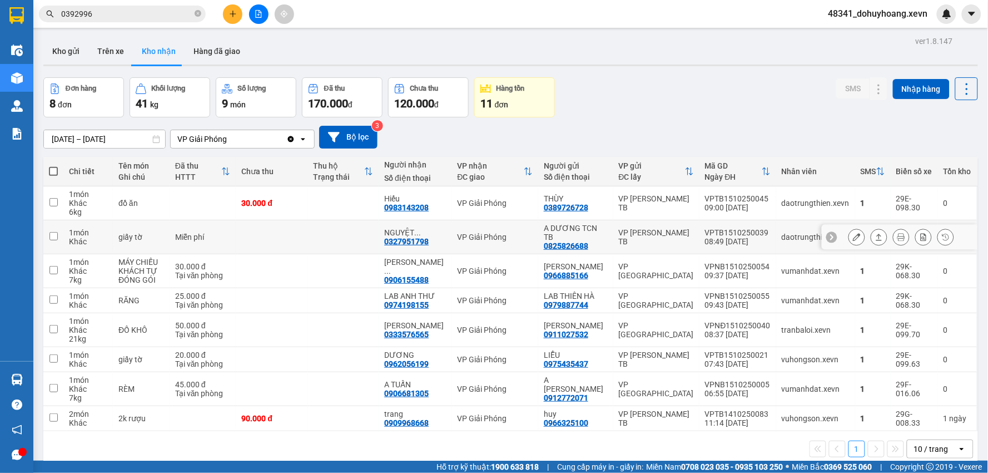
click at [427, 246] on td "NGUYỆT ... 0327951798" at bounding box center [415, 237] width 73 height 34
checkbox input "false"
click at [412, 243] on div "0327951798" at bounding box center [406, 241] width 45 height 9
click at [411, 242] on div "0327951798" at bounding box center [406, 241] width 45 height 9
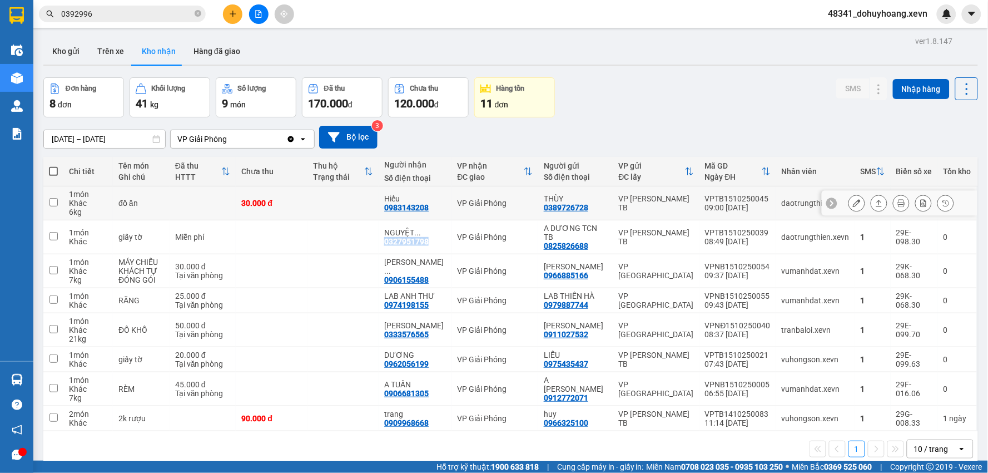
copy div "0327951798"
click at [128, 13] on input "0392996" at bounding box center [126, 14] width 131 height 12
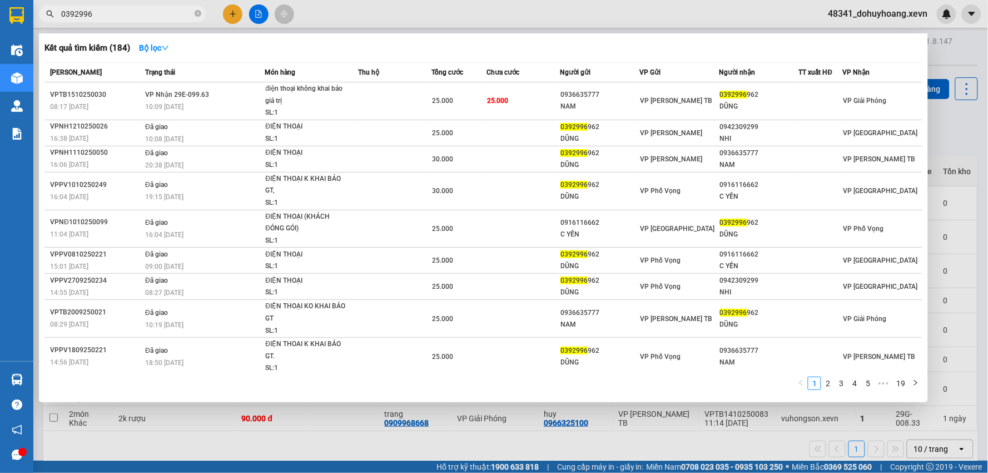
click at [128, 13] on input "0392996" at bounding box center [126, 14] width 131 height 12
paste input "27951798"
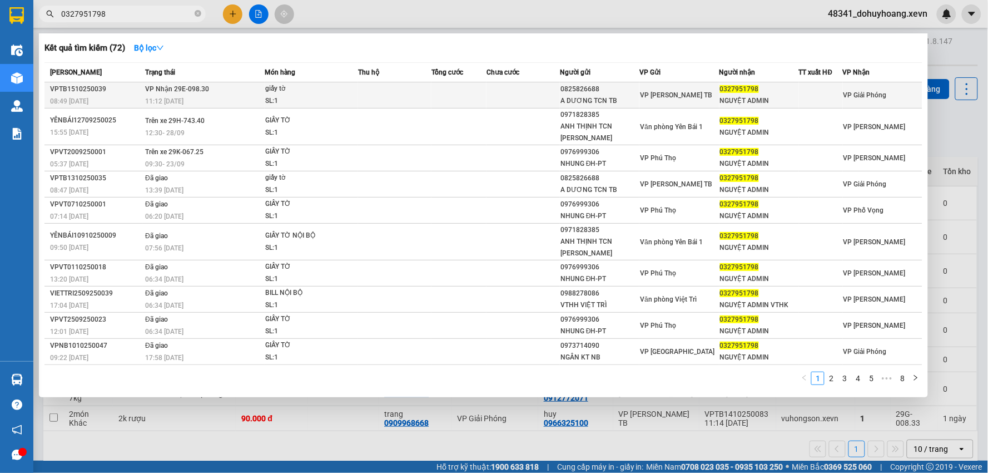
type input "0327951798"
click at [463, 87] on td at bounding box center [459, 95] width 55 height 26
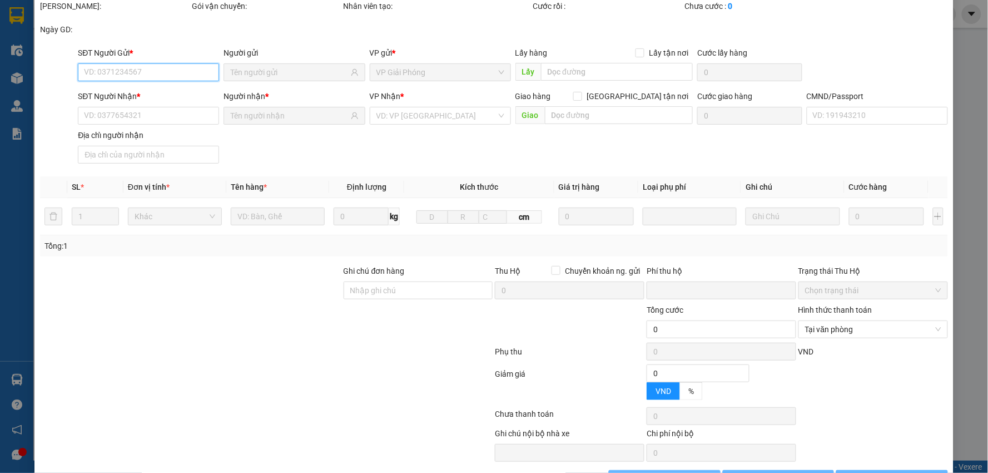
type input "0825826688"
type input "A DƯƠNG TCN TB"
type input "0327951798"
type input "NGUYỆT ADMIN"
type input "1"
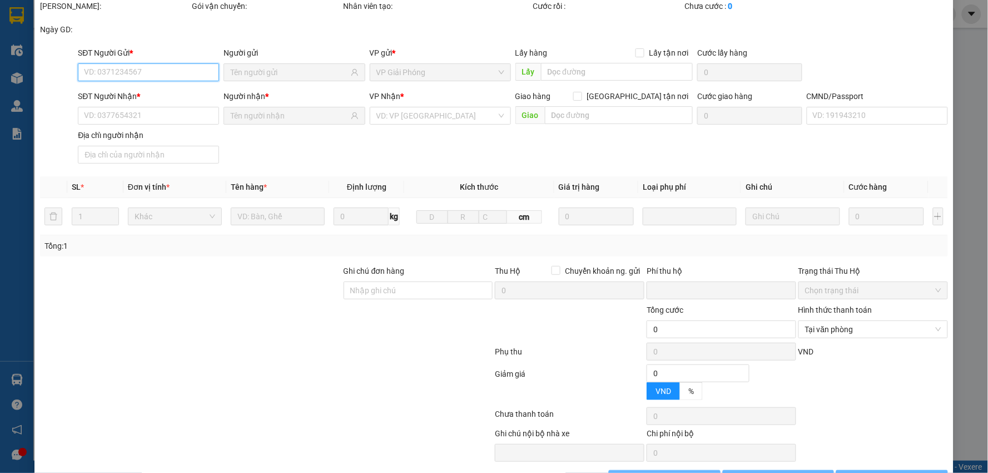
type input "0"
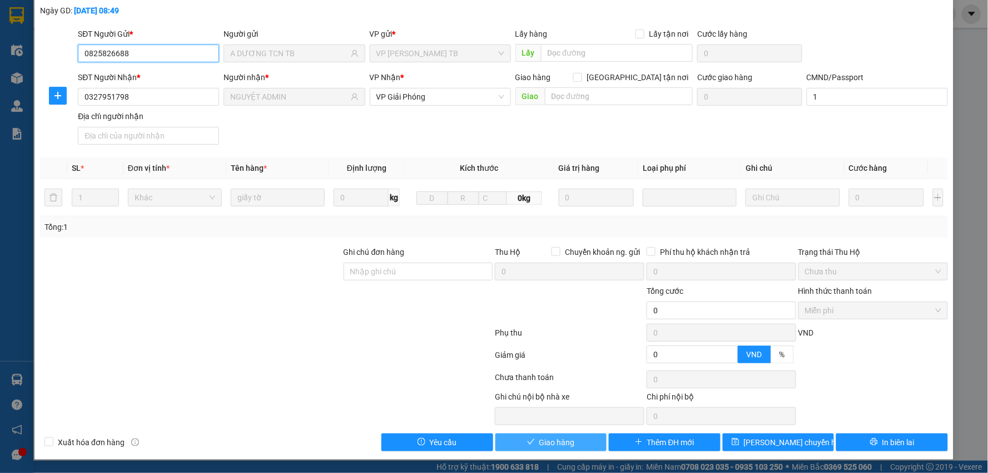
scroll to position [59, 0]
click at [553, 443] on span "Giao hàng" at bounding box center [558, 442] width 36 height 12
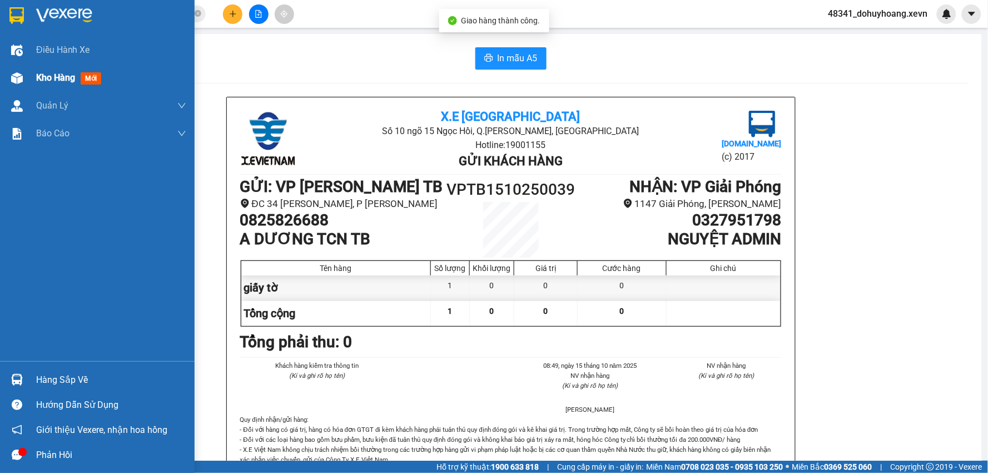
click at [12, 85] on div at bounding box center [16, 77] width 19 height 19
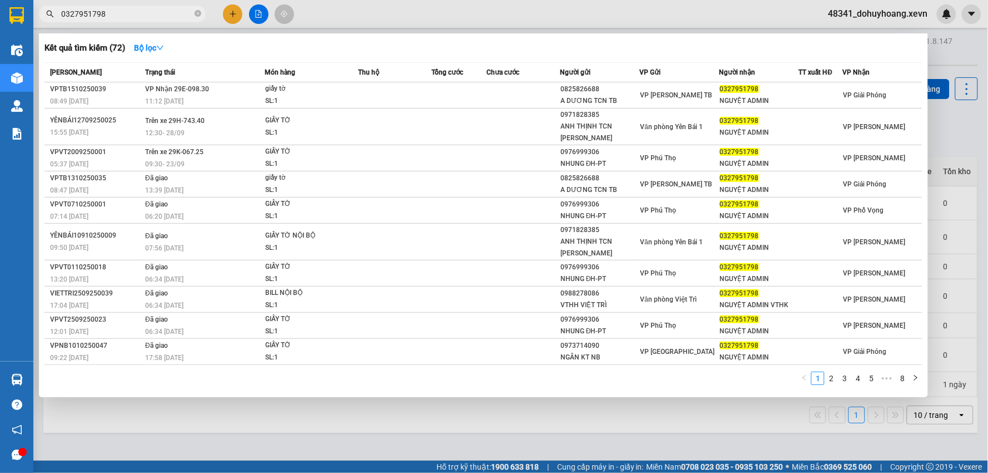
click at [124, 9] on input "0327951798" at bounding box center [126, 14] width 131 height 12
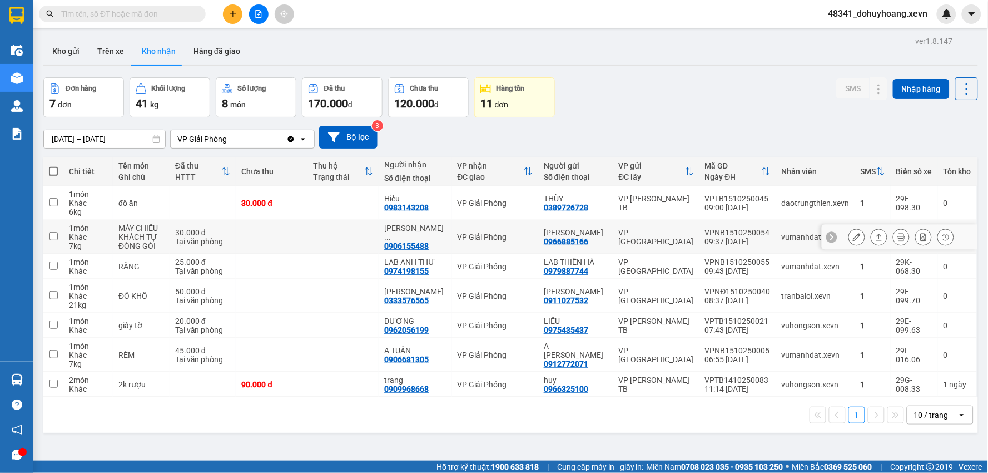
click at [429, 245] on div "0906155488" at bounding box center [406, 245] width 45 height 9
copy div "0906155488"
click at [123, 15] on input "text" at bounding box center [126, 14] width 131 height 12
paste input "0906155488"
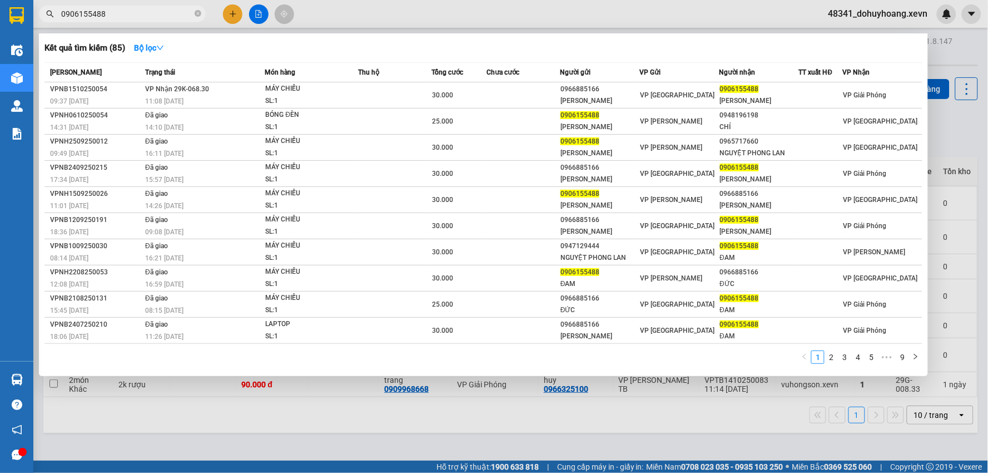
type input "0906155488"
click at [215, 92] on td "VP Nhận 29K-068.30 11:08 [DATE]" at bounding box center [203, 95] width 122 height 26
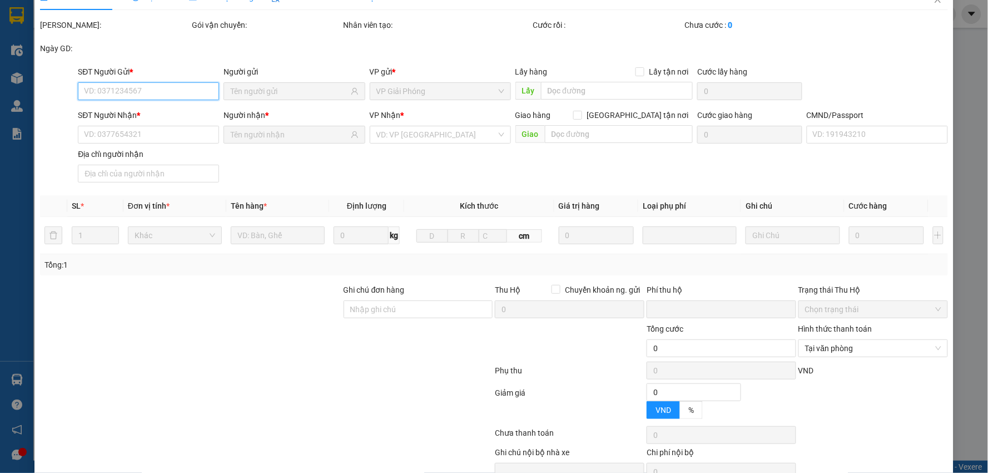
type input "0966885166"
type input "[PERSON_NAME]"
type input "0906155488"
type input "[PERSON_NAME]"
type input "001090030637 [PERSON_NAME]"
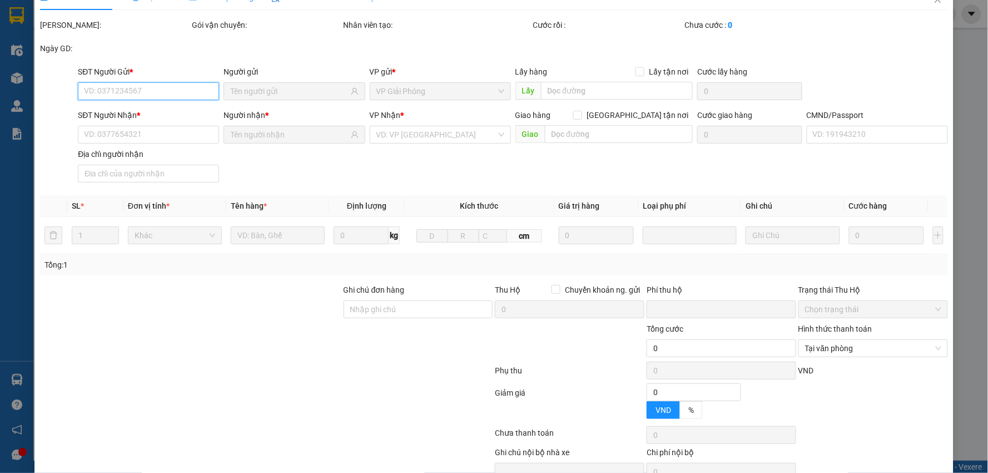
type input "0"
type input "30.000"
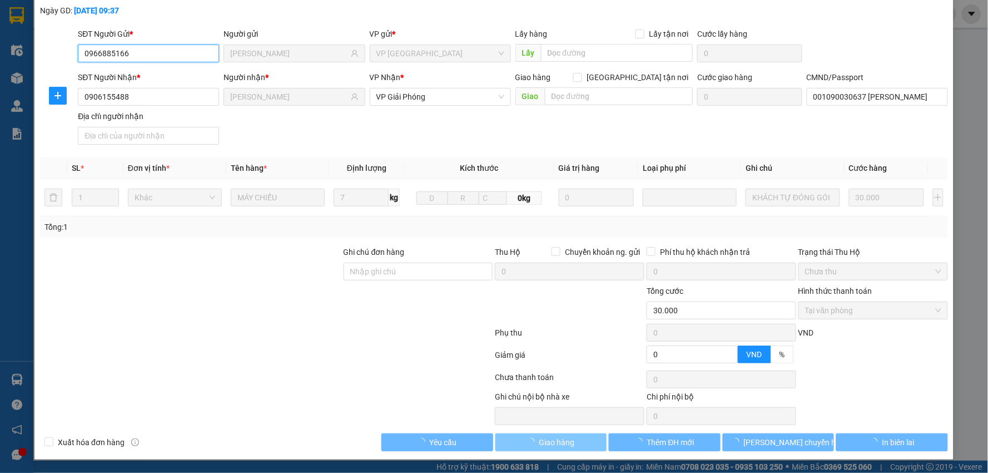
scroll to position [59, 0]
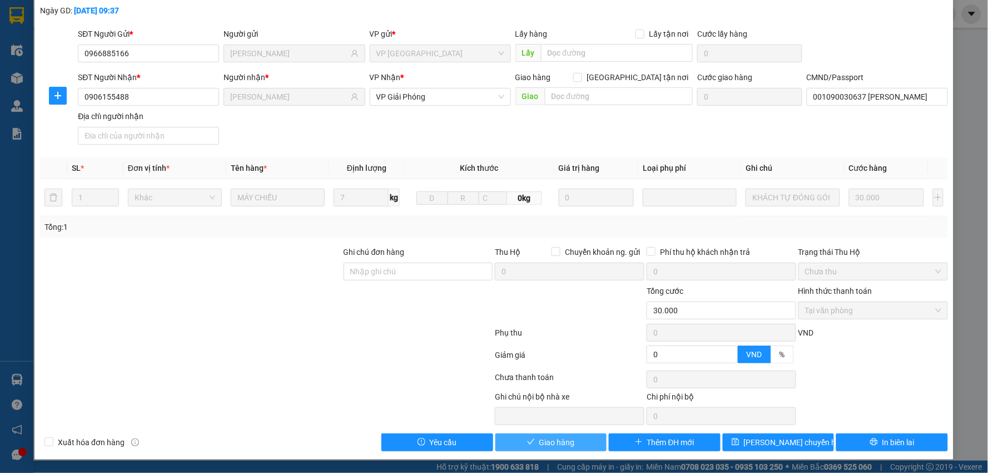
click at [521, 442] on button "Giao hàng" at bounding box center [552, 442] width 112 height 18
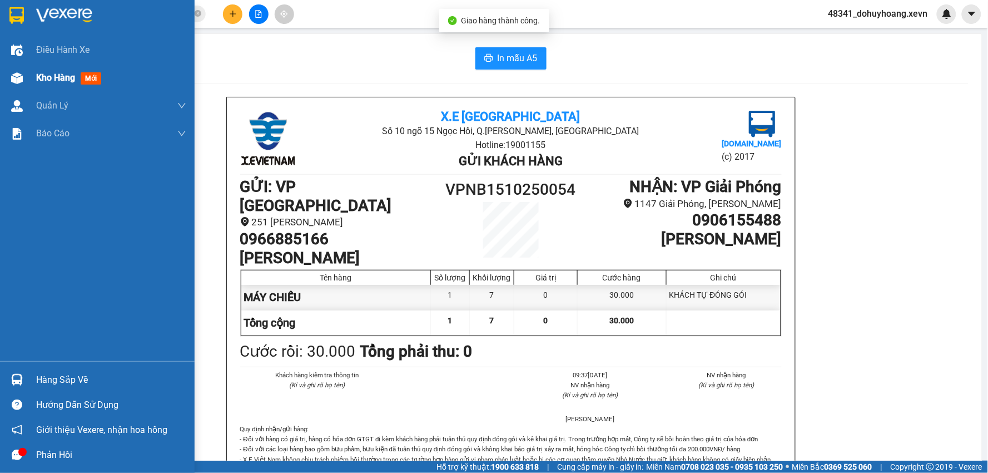
click at [31, 78] on div "Kho hàng mới" at bounding box center [97, 78] width 195 height 28
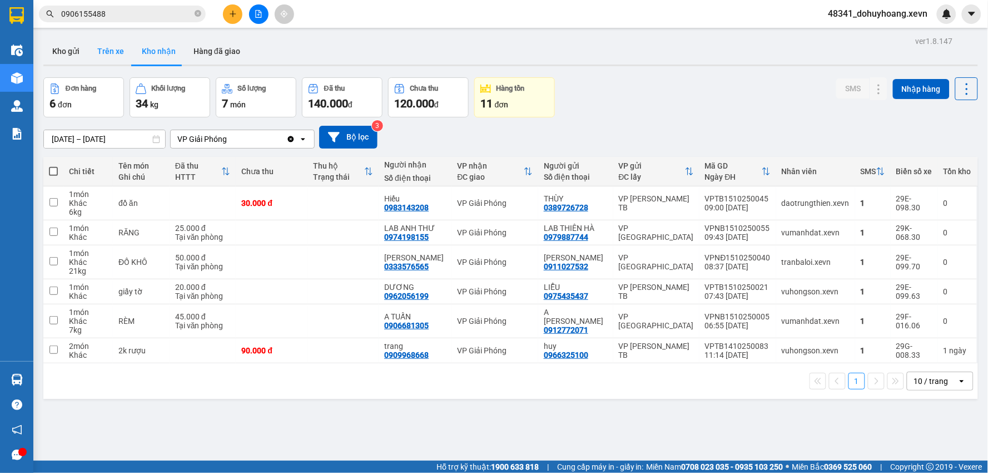
click at [120, 39] on button "Trên xe" at bounding box center [110, 51] width 45 height 27
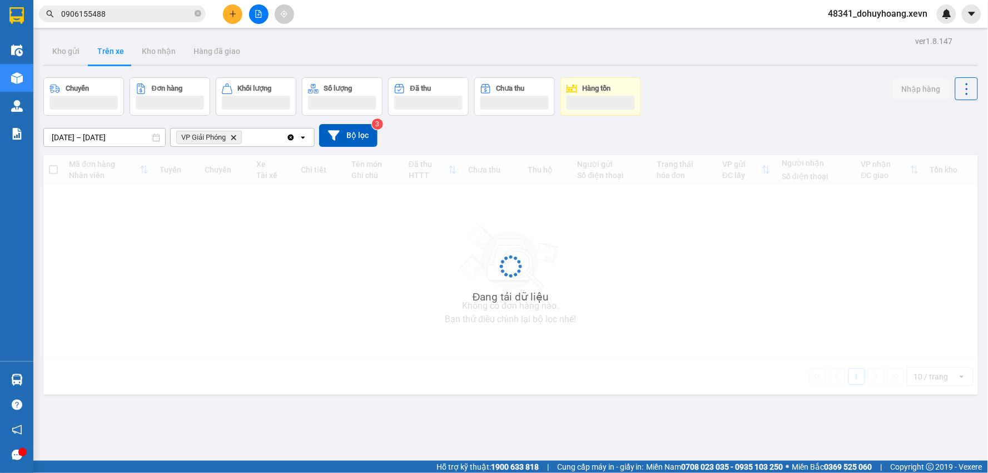
click at [120, 39] on button "Trên xe" at bounding box center [110, 51] width 45 height 27
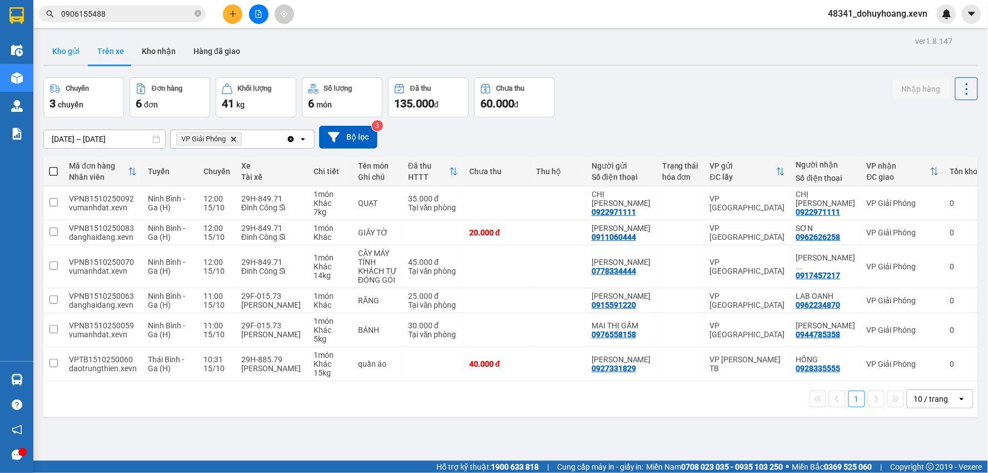
click at [77, 55] on button "Kho gửi" at bounding box center [65, 51] width 45 height 27
click at [70, 53] on button "Kho gửi" at bounding box center [65, 51] width 45 height 27
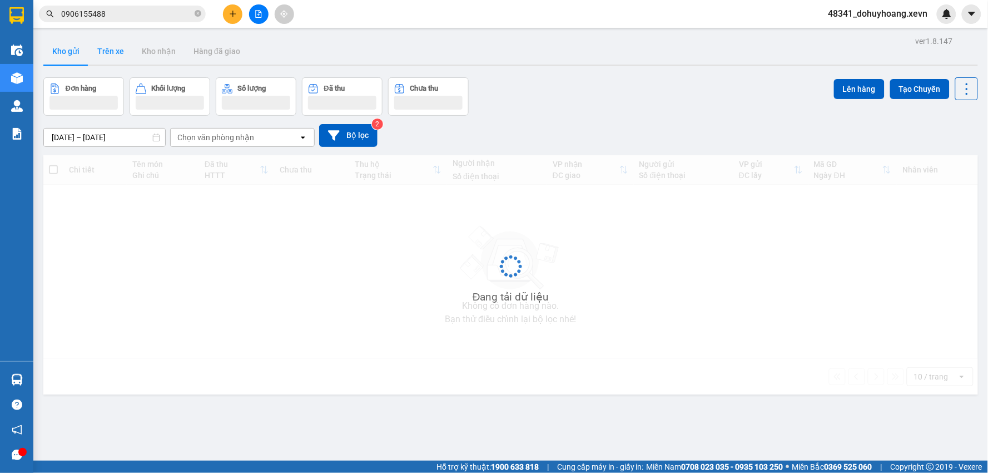
click at [105, 58] on button "Trên xe" at bounding box center [110, 51] width 45 height 27
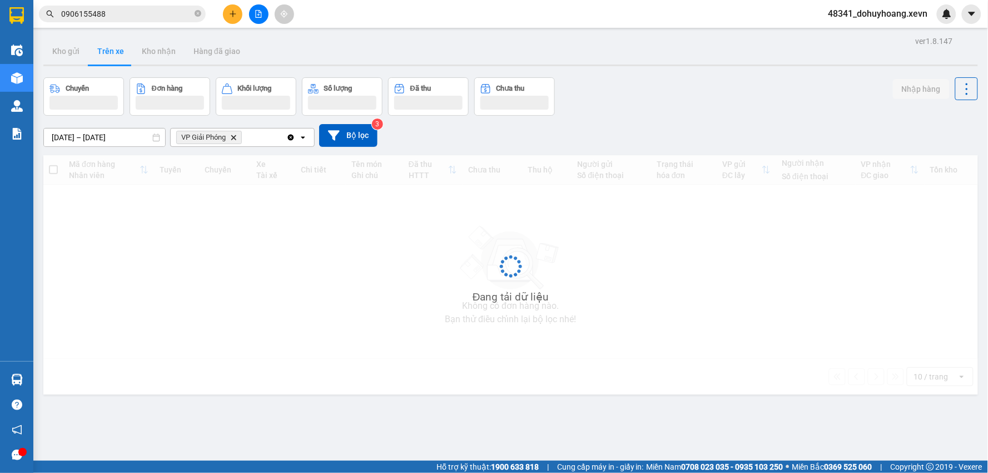
click at [105, 58] on button "Trên xe" at bounding box center [110, 51] width 45 height 27
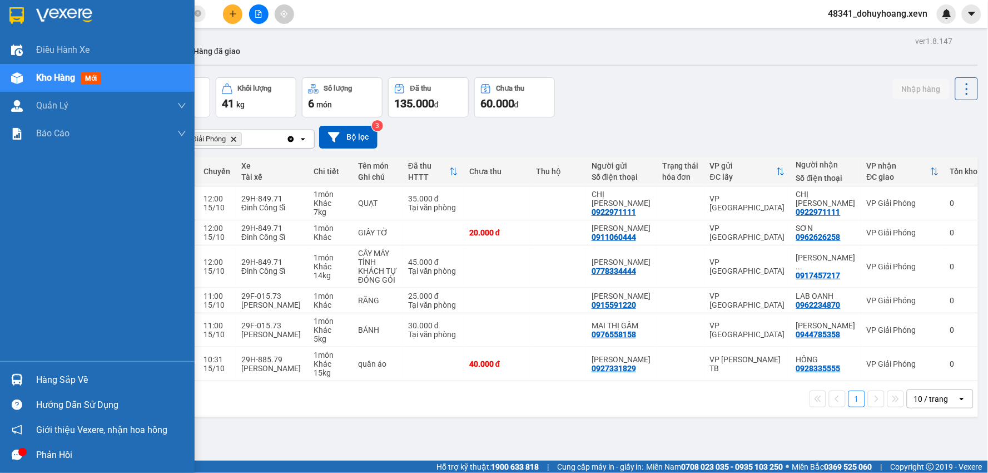
click at [14, 375] on img at bounding box center [17, 380] width 12 height 12
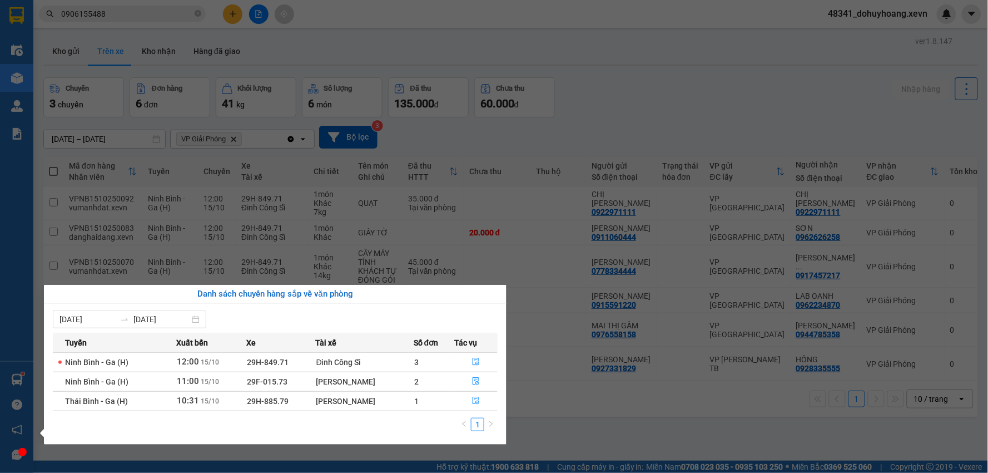
click at [631, 408] on section "Kết quả tìm kiếm ( 85 ) Bộ lọc Mã ĐH Trạng thái Món hàng Thu hộ Tổng cước Chưa …" at bounding box center [494, 236] width 988 height 473
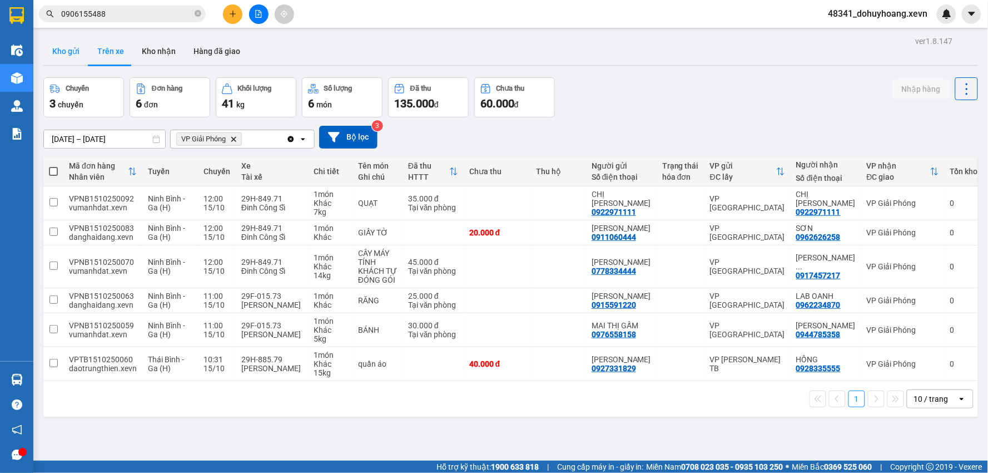
click at [78, 52] on button "Kho gửi" at bounding box center [65, 51] width 45 height 27
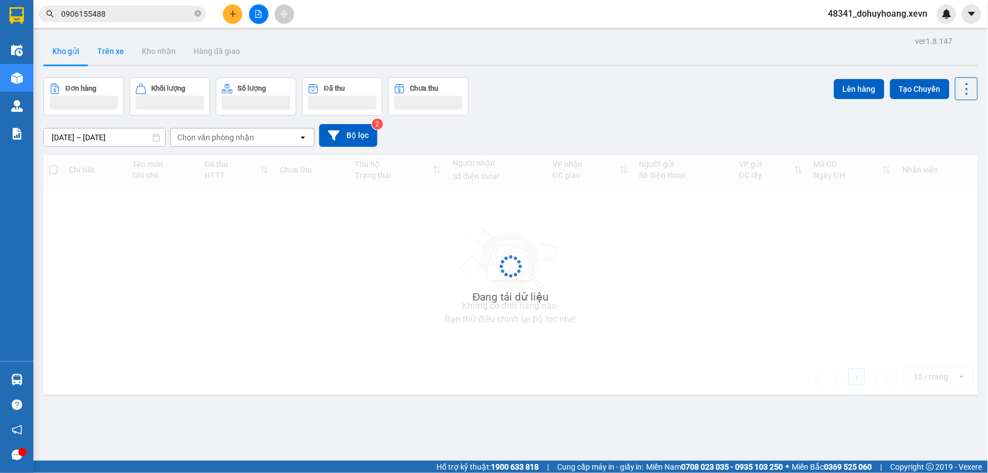
click at [122, 55] on button "Trên xe" at bounding box center [110, 51] width 45 height 27
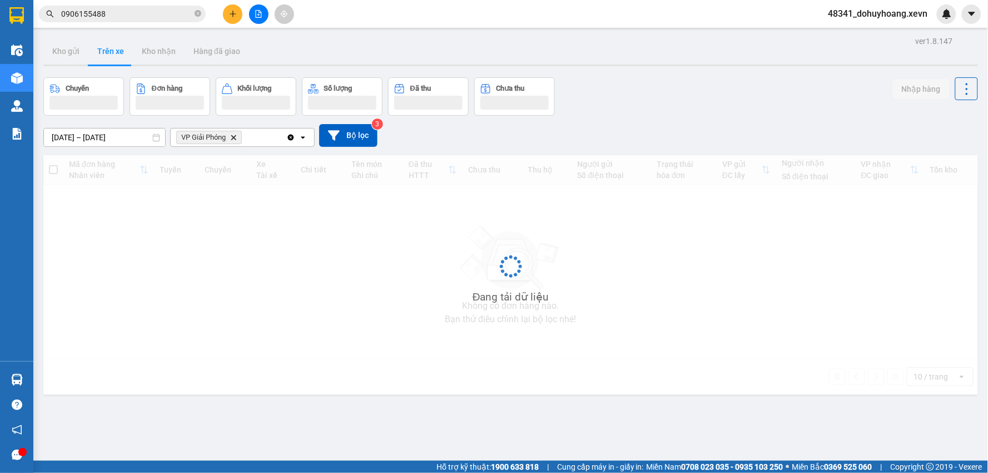
click at [122, 55] on button "Trên xe" at bounding box center [110, 51] width 45 height 27
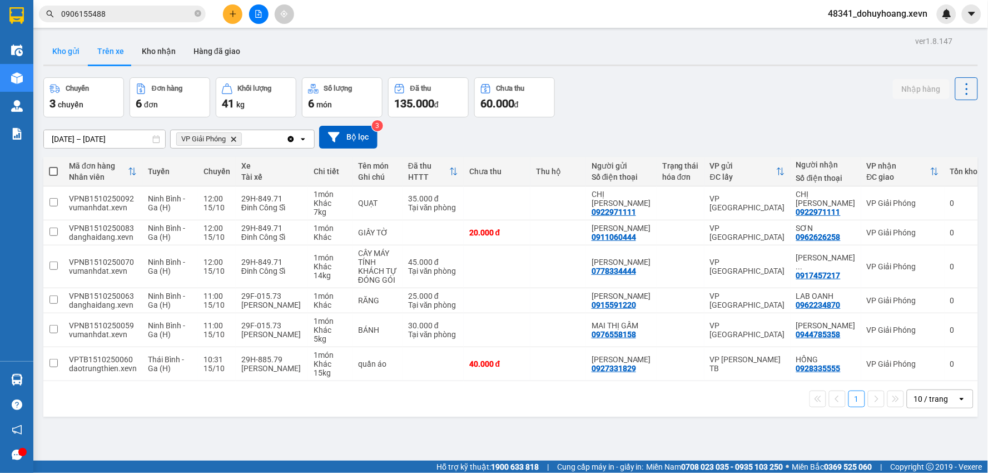
click at [45, 57] on button "Kho gửi" at bounding box center [65, 51] width 45 height 27
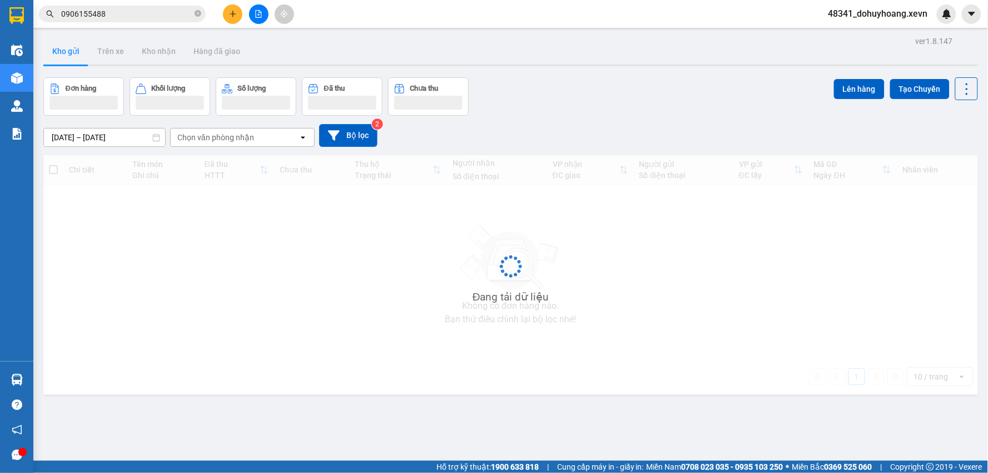
click at [82, 56] on button "Kho gửi" at bounding box center [65, 51] width 45 height 27
click at [108, 52] on button "Trên xe" at bounding box center [110, 51] width 45 height 27
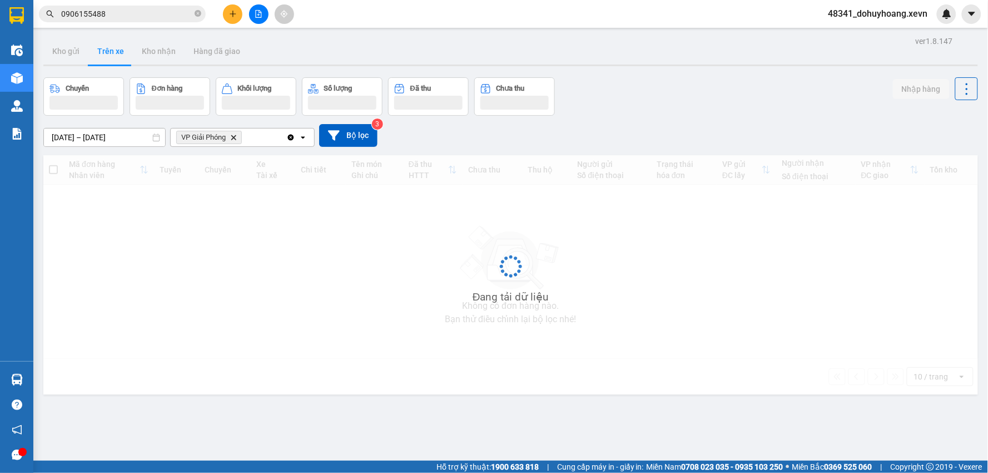
click at [108, 52] on button "Trên xe" at bounding box center [110, 51] width 45 height 27
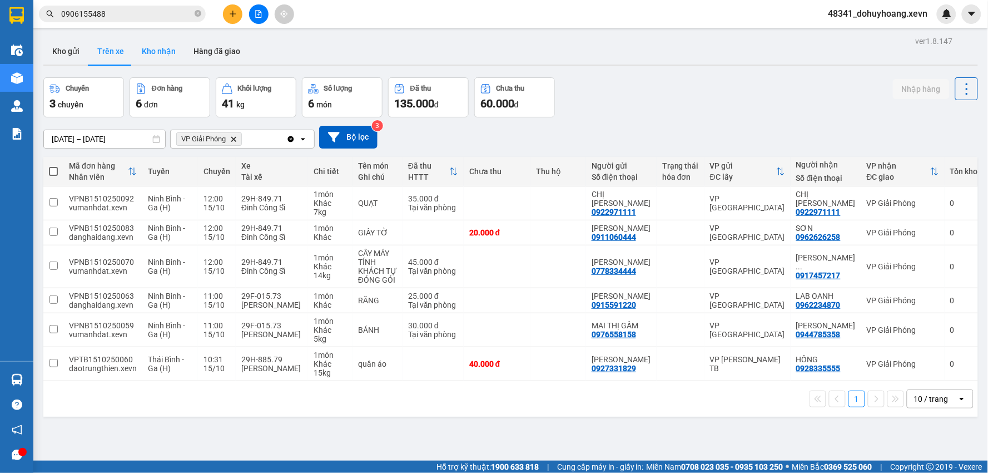
click at [152, 54] on button "Kho nhận" at bounding box center [159, 51] width 52 height 27
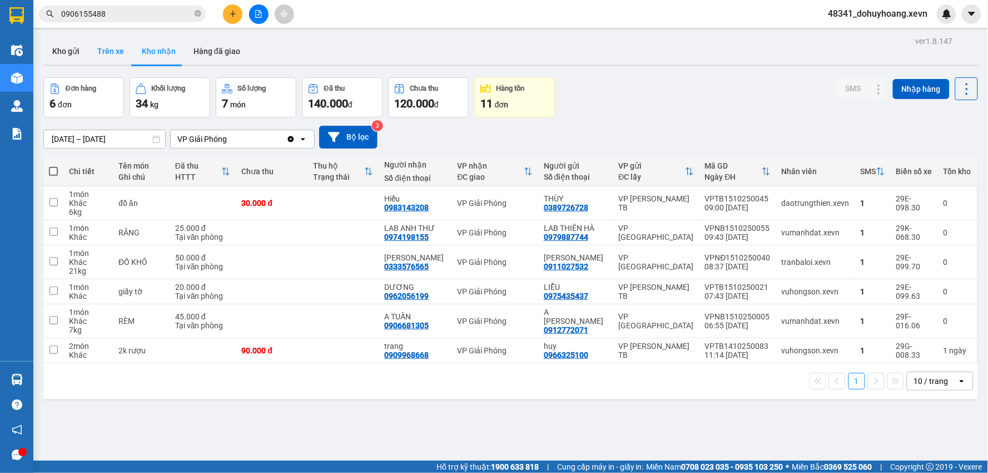
click at [128, 56] on button "Trên xe" at bounding box center [110, 51] width 45 height 27
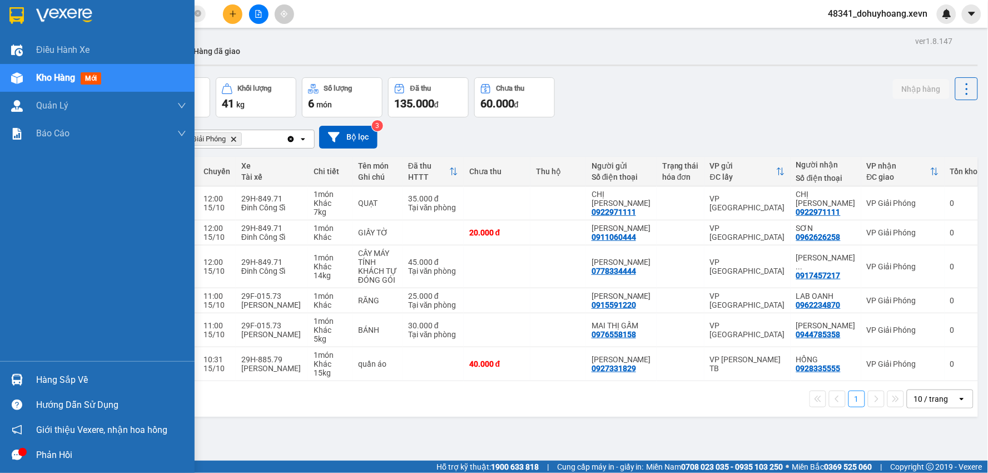
click at [18, 360] on div "Điều hành xe Kho hàng mới Quản [PERSON_NAME] lý chuyến Quản lý giao nhận mới Qu…" at bounding box center [97, 198] width 195 height 325
click at [22, 382] on img at bounding box center [17, 380] width 12 height 12
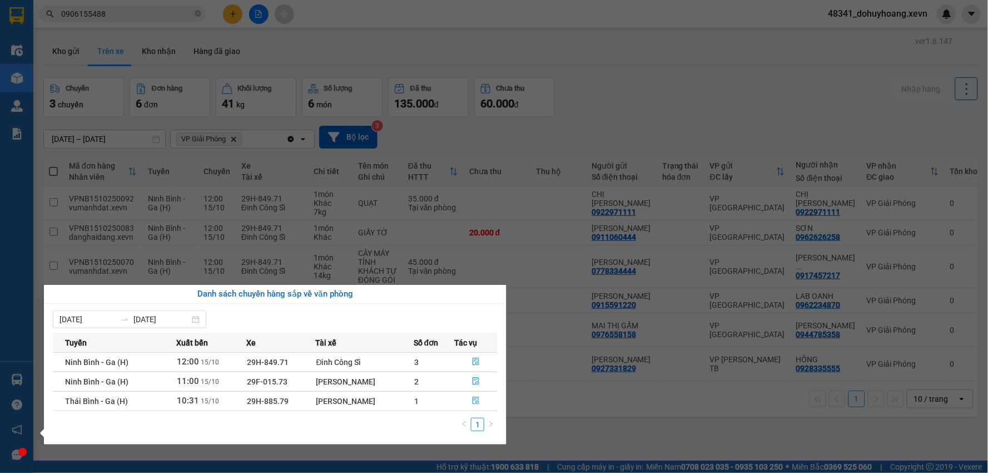
click at [626, 409] on section "Kết quả tìm kiếm ( 85 ) Bộ lọc Mã ĐH Trạng thái Món hàng Thu hộ Tổng cước Chưa …" at bounding box center [494, 236] width 988 height 473
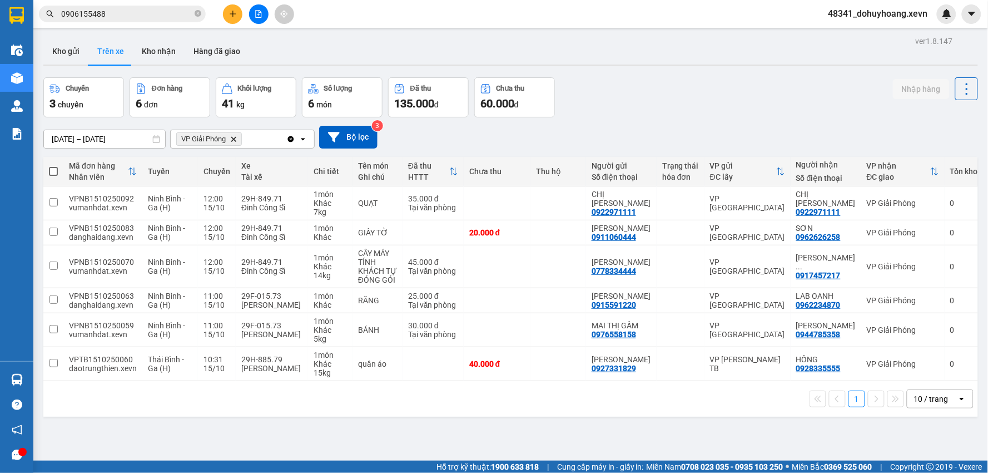
click at [66, 28] on main "ver 1.8.147 Kho gửi Trên xe Kho nhận Hàng đã giao Chuyến 3 chuyến Đơn hàng 6 đơ…" at bounding box center [494, 230] width 988 height 461
click at [73, 35] on div "ver 1.8.147 Kho gửi Trên xe Kho nhận Hàng đã giao Chuyến 3 chuyến Đơn hàng 6 đơ…" at bounding box center [511, 269] width 944 height 473
click at [79, 38] on button "Kho gửi" at bounding box center [65, 51] width 45 height 27
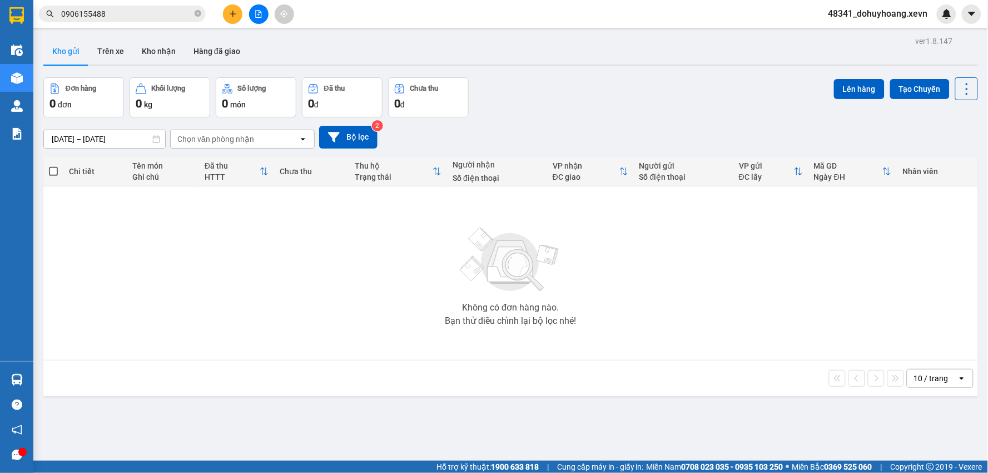
drag, startPoint x: 101, startPoint y: 45, endPoint x: 74, endPoint y: 59, distance: 30.9
click at [76, 56] on div "Kho gửi Trên xe Kho nhận Hàng đã giao" at bounding box center [510, 52] width 935 height 29
click at [136, 48] on button "Kho nhận" at bounding box center [159, 51] width 52 height 27
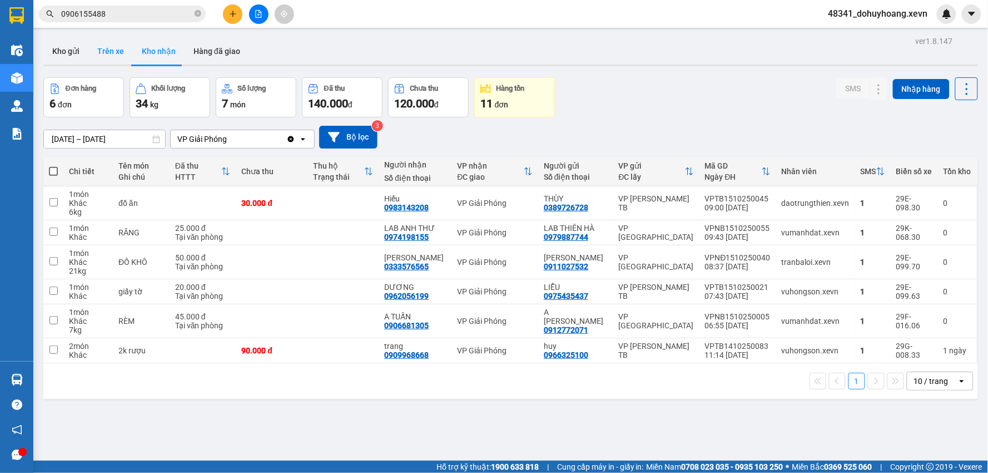
click at [112, 46] on button "Trên xe" at bounding box center [110, 51] width 45 height 27
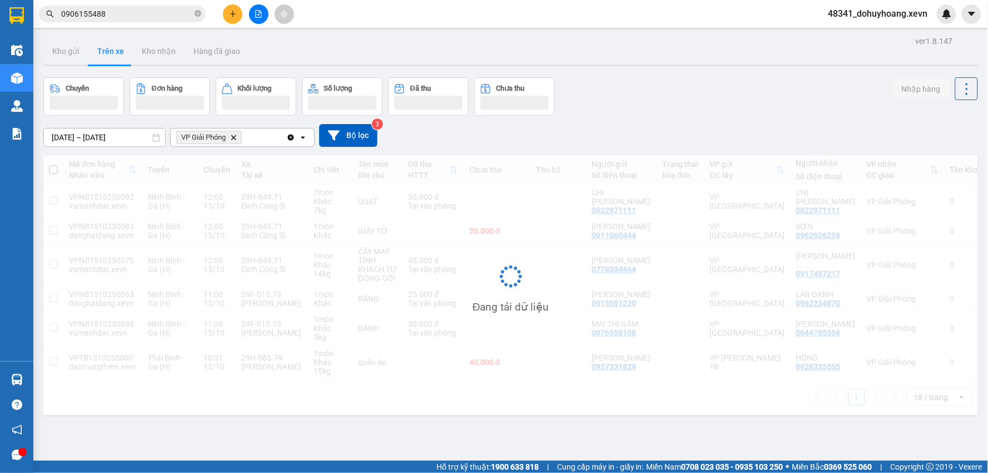
click at [112, 46] on button "Trên xe" at bounding box center [110, 51] width 45 height 27
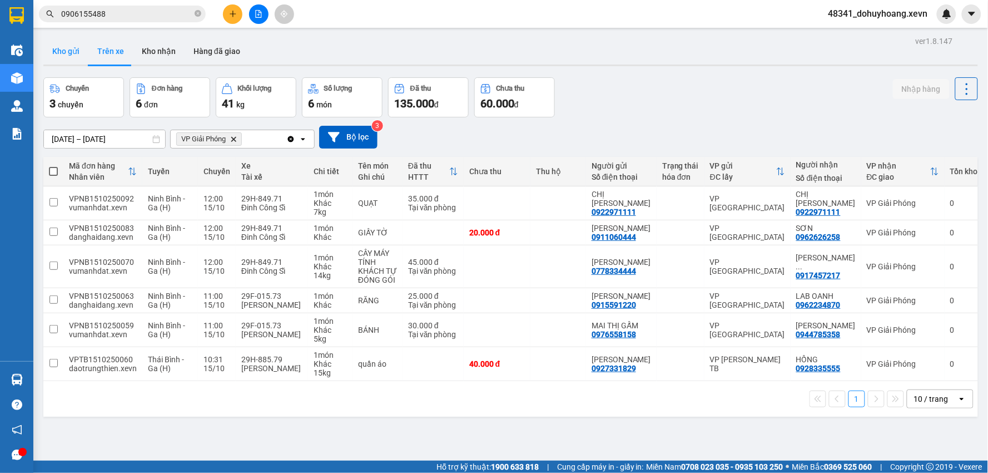
click at [81, 40] on button "Kho gửi" at bounding box center [65, 51] width 45 height 27
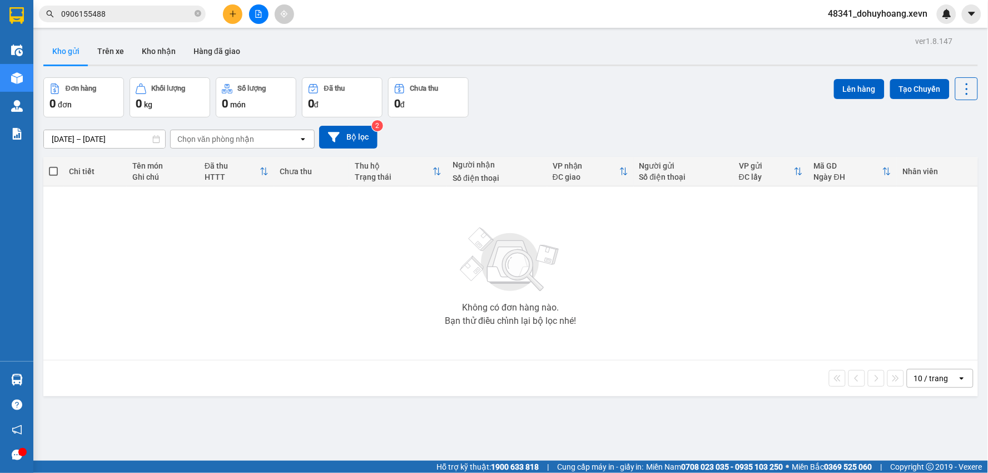
click at [103, 65] on div at bounding box center [510, 66] width 935 height 2
click at [117, 52] on button "Trên xe" at bounding box center [110, 51] width 45 height 27
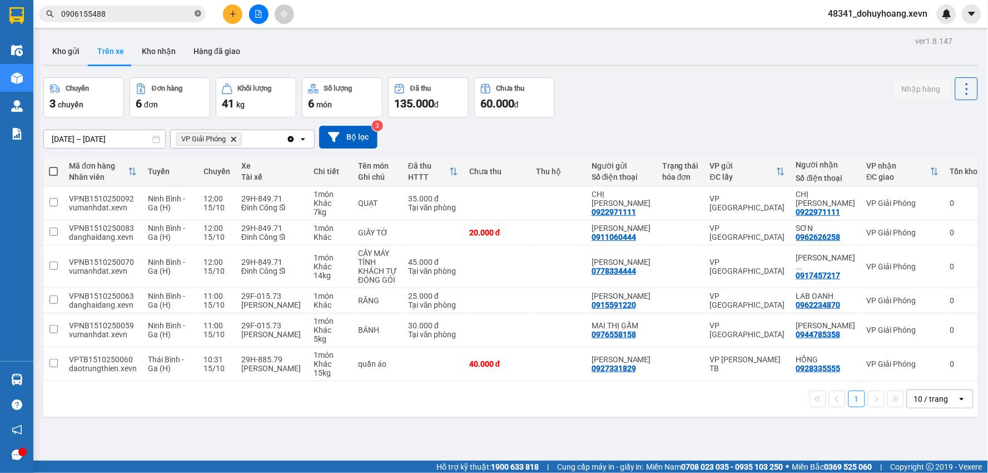
click at [197, 11] on icon "close-circle" at bounding box center [198, 13] width 7 height 7
click at [151, 65] on div at bounding box center [510, 66] width 935 height 2
click at [151, 58] on button "Kho nhận" at bounding box center [159, 51] width 52 height 27
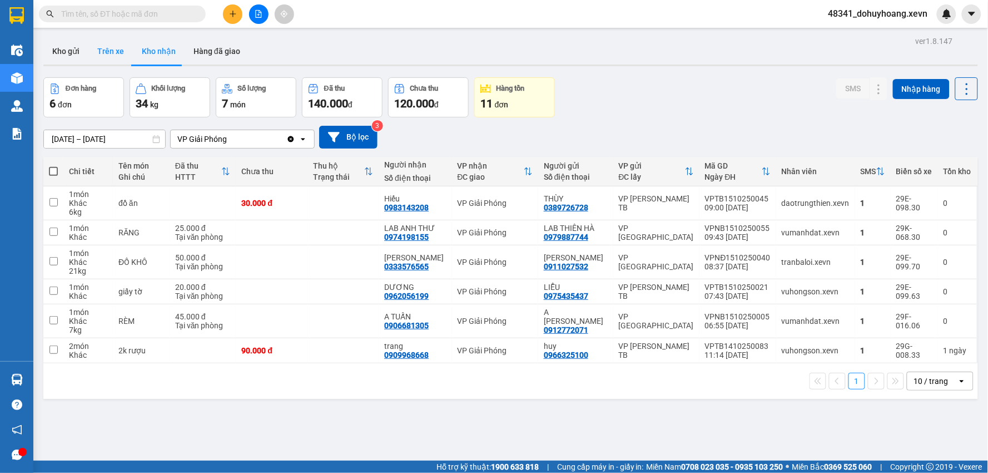
click at [107, 52] on button "Trên xe" at bounding box center [110, 51] width 45 height 27
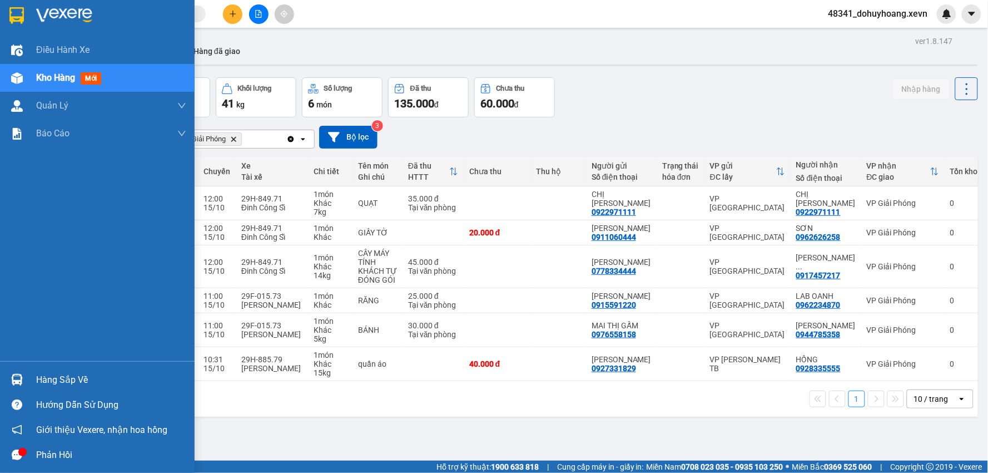
click at [36, 382] on div "Hàng sắp về" at bounding box center [111, 380] width 150 height 17
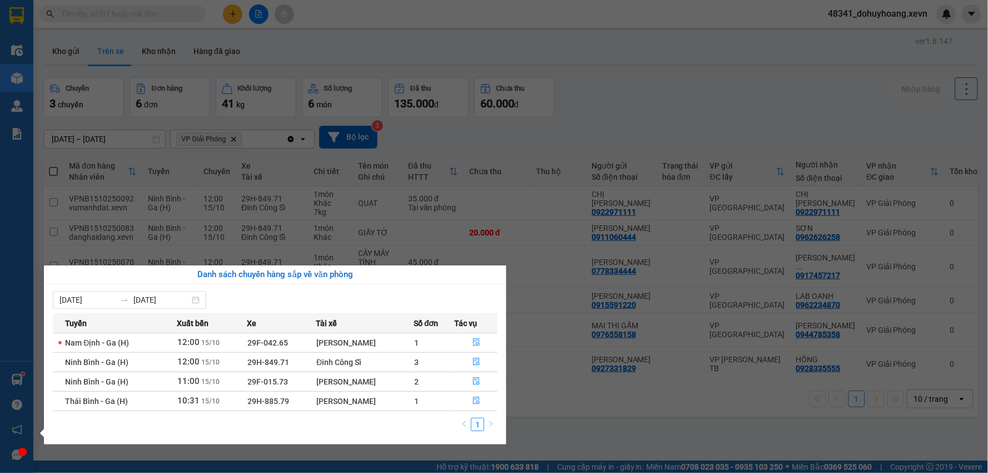
click at [668, 416] on section "Kết quả tìm kiếm ( 85 ) Bộ lọc Mã ĐH Trạng thái Món hàng Thu hộ Tổng cước Chưa …" at bounding box center [494, 236] width 988 height 473
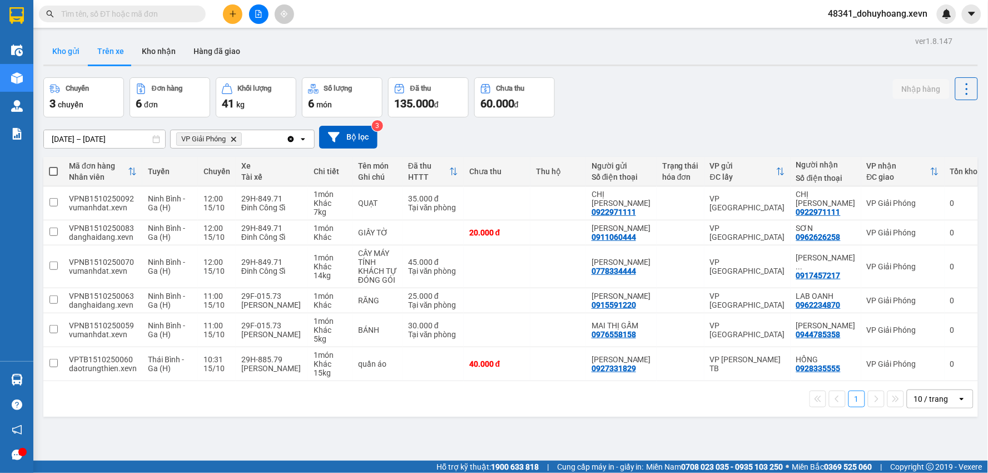
click at [64, 46] on button "Kho gửi" at bounding box center [65, 51] width 45 height 27
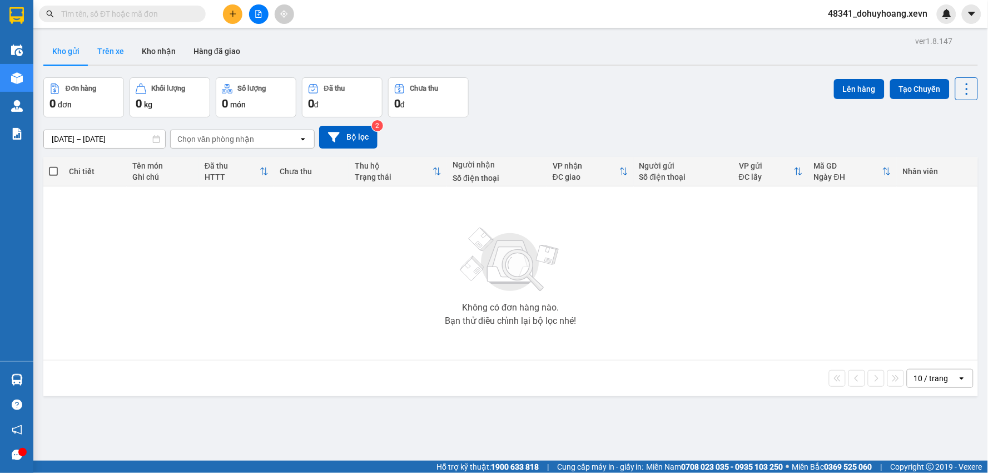
click at [103, 55] on button "Trên xe" at bounding box center [110, 51] width 45 height 27
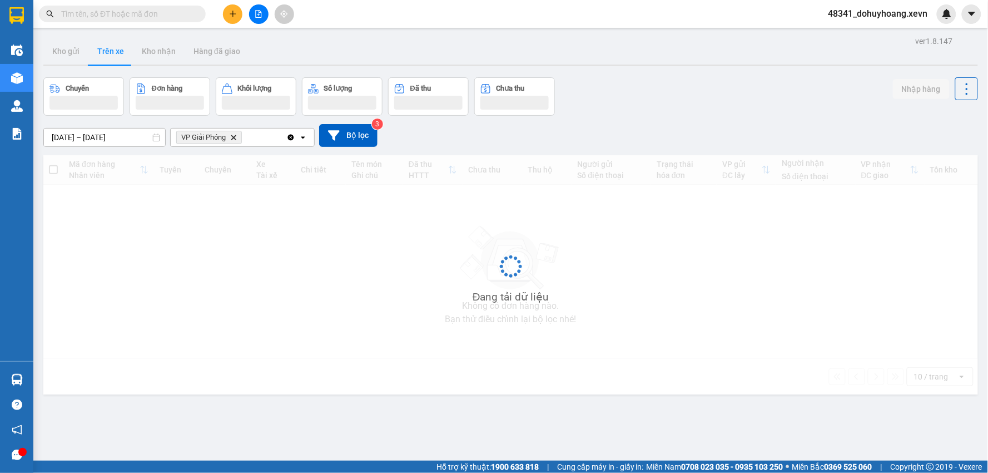
click at [103, 55] on button "Trên xe" at bounding box center [110, 51] width 45 height 27
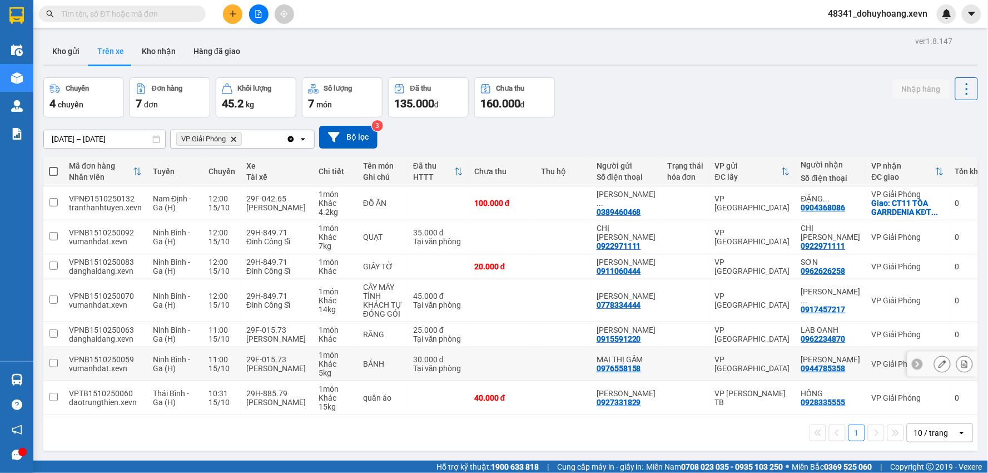
click at [294, 373] on div "[PERSON_NAME]" at bounding box center [276, 368] width 61 height 9
checkbox input "true"
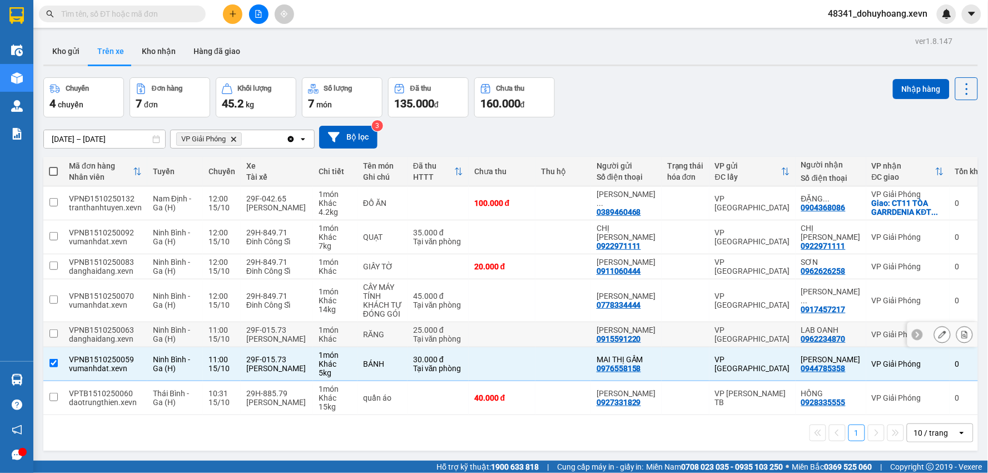
click at [299, 347] on td "29F-015.73 [PERSON_NAME]" at bounding box center [277, 334] width 72 height 25
checkbox input "true"
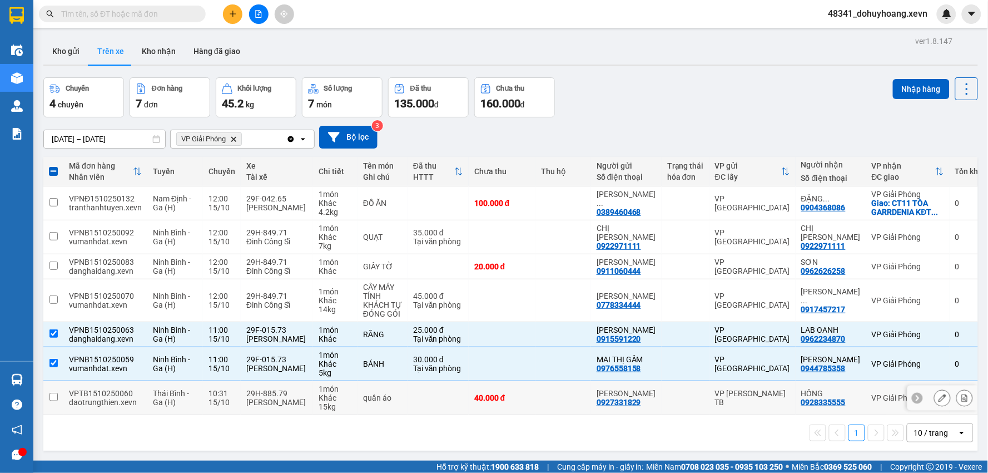
click at [335, 411] on div "15 kg" at bounding box center [335, 406] width 33 height 9
checkbox input "true"
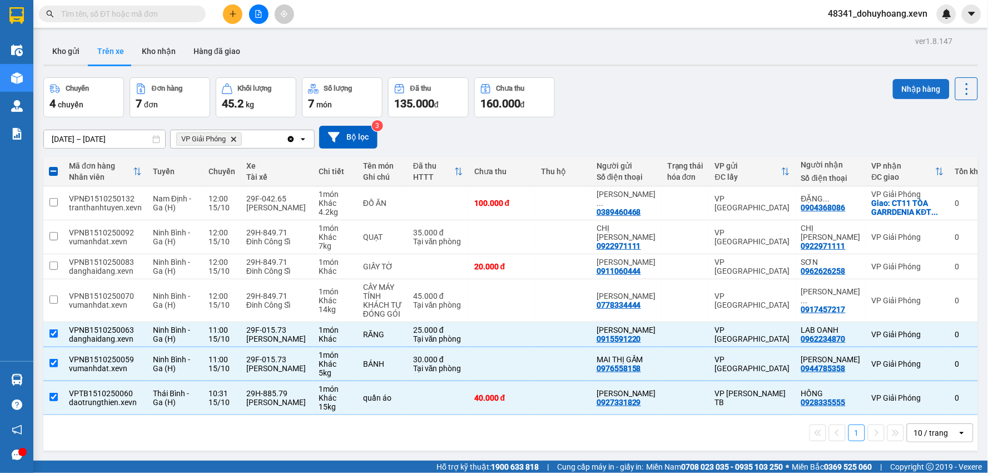
click at [899, 93] on button "Nhập hàng" at bounding box center [921, 89] width 57 height 20
click at [159, 48] on button "Kho nhận" at bounding box center [159, 51] width 52 height 27
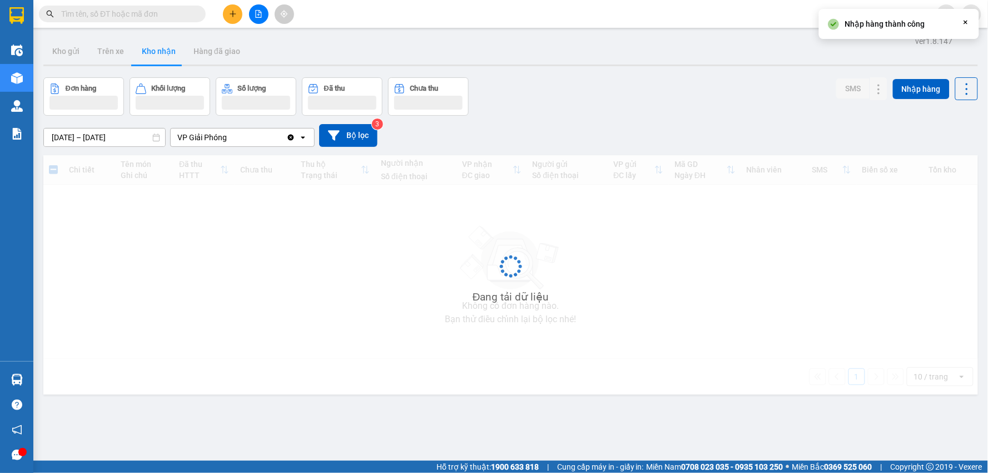
click at [159, 48] on button "Kho nhận" at bounding box center [159, 51] width 52 height 27
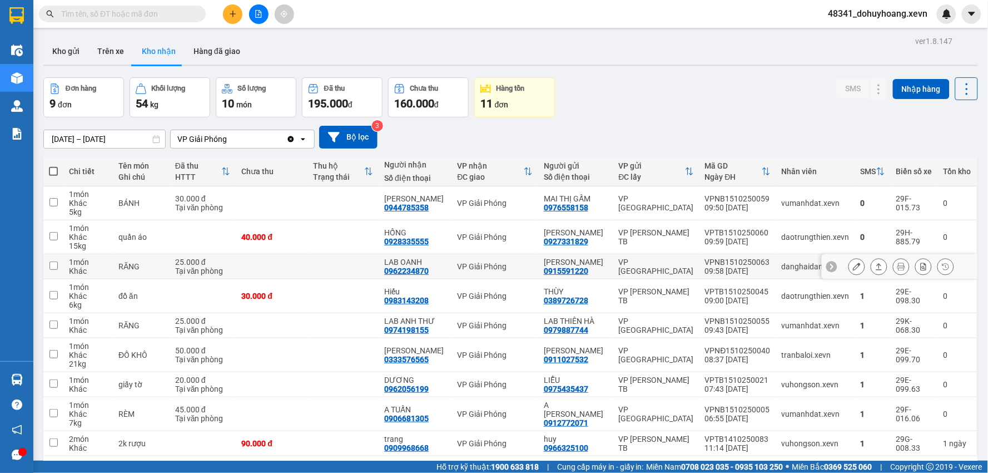
drag, startPoint x: 753, startPoint y: 262, endPoint x: 752, endPoint y: 256, distance: 6.1
click at [752, 262] on div "VPNB1510250063" at bounding box center [738, 262] width 66 height 9
checkbox input "true"
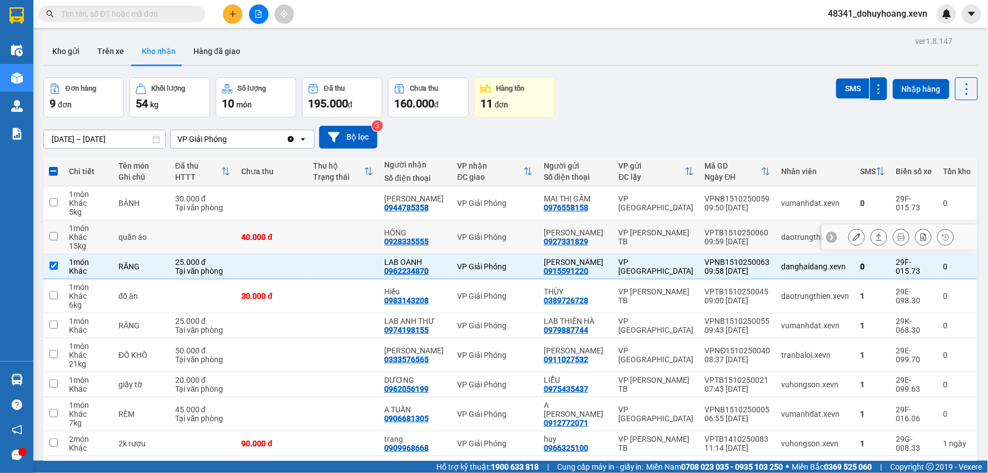
click at [747, 235] on div "VPTB1510250060" at bounding box center [738, 232] width 66 height 9
checkbox input "true"
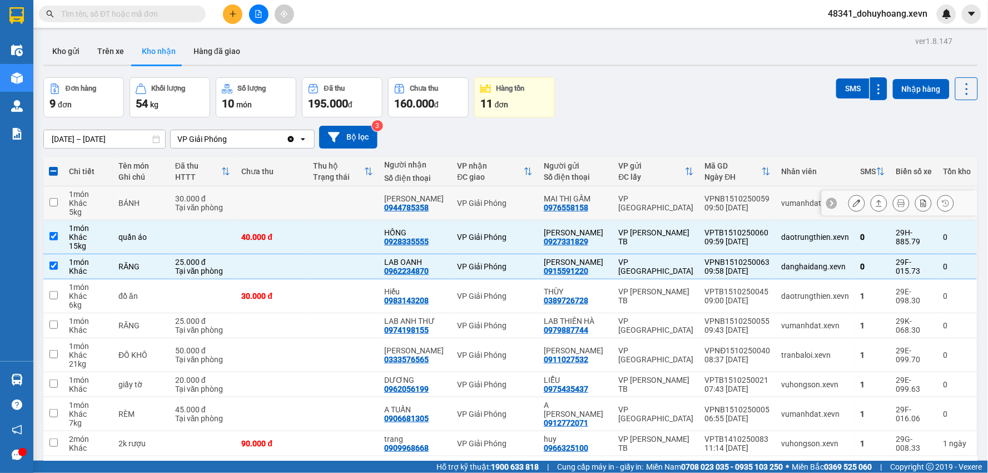
click at [746, 210] on div "09:50 [DATE]" at bounding box center [738, 207] width 66 height 9
checkbox input "true"
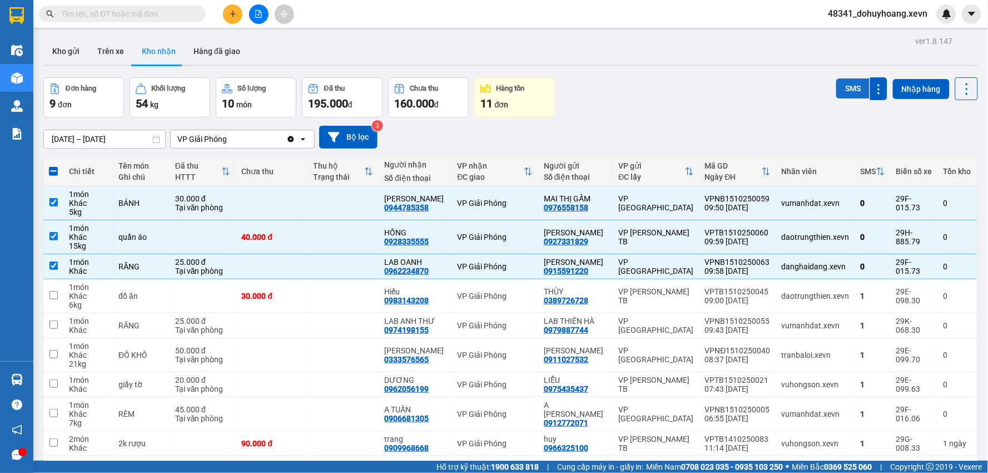
click at [846, 82] on button "SMS" at bounding box center [853, 88] width 33 height 20
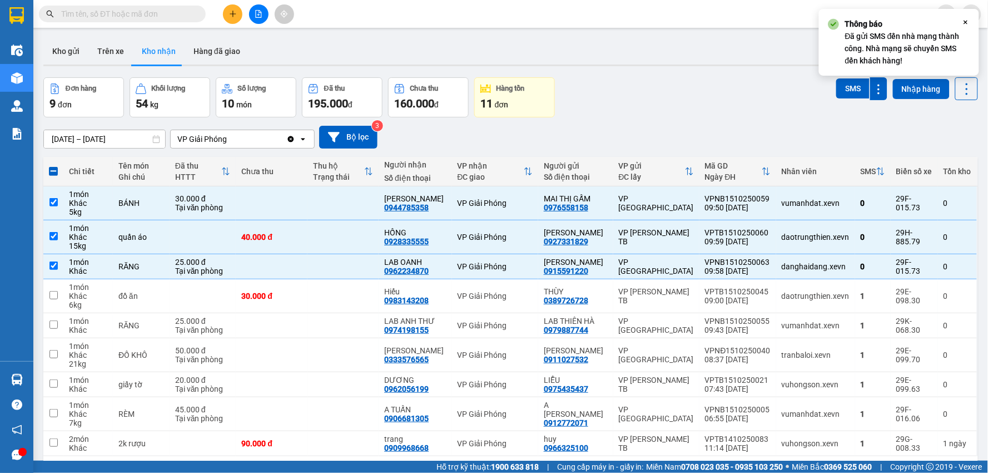
click at [109, 70] on div "ver 1.8.147 Kho gửi Trên xe Kho nhận Hàng đã giao Đơn hàng 9 đơn Khối lượng 54 …" at bounding box center [511, 269] width 944 height 473
click at [119, 56] on button "Trên xe" at bounding box center [110, 51] width 45 height 27
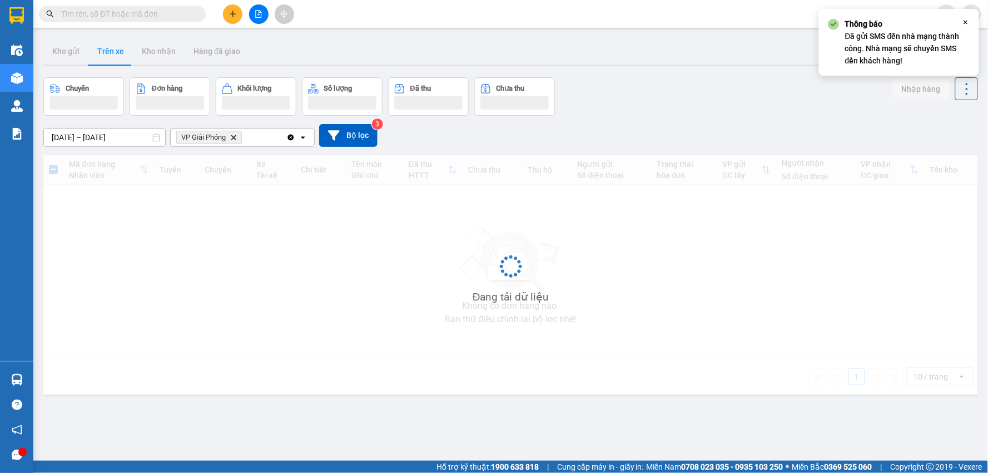
click at [119, 56] on button "Trên xe" at bounding box center [110, 51] width 45 height 27
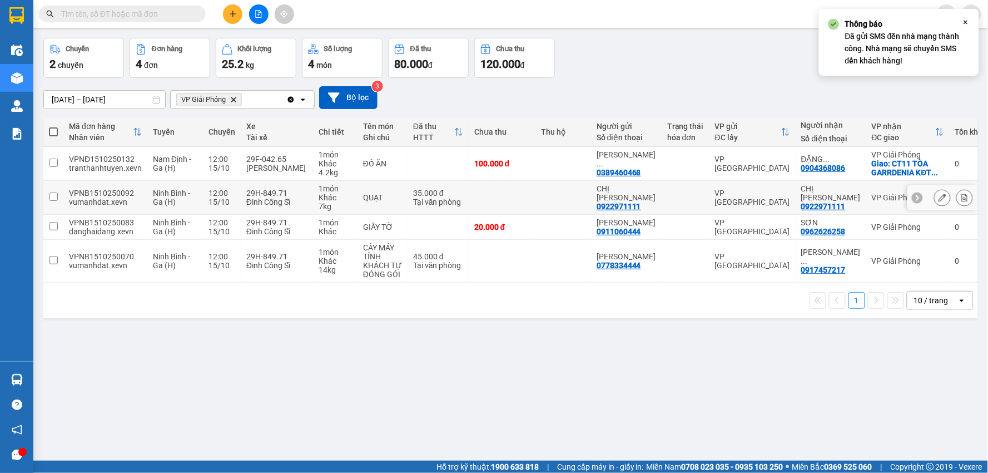
scroll to position [51, 0]
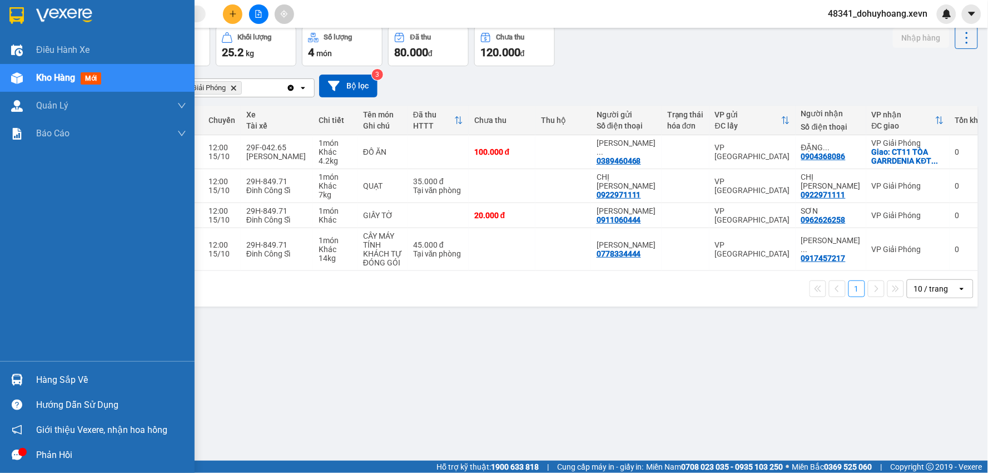
click at [18, 372] on div at bounding box center [16, 379] width 19 height 19
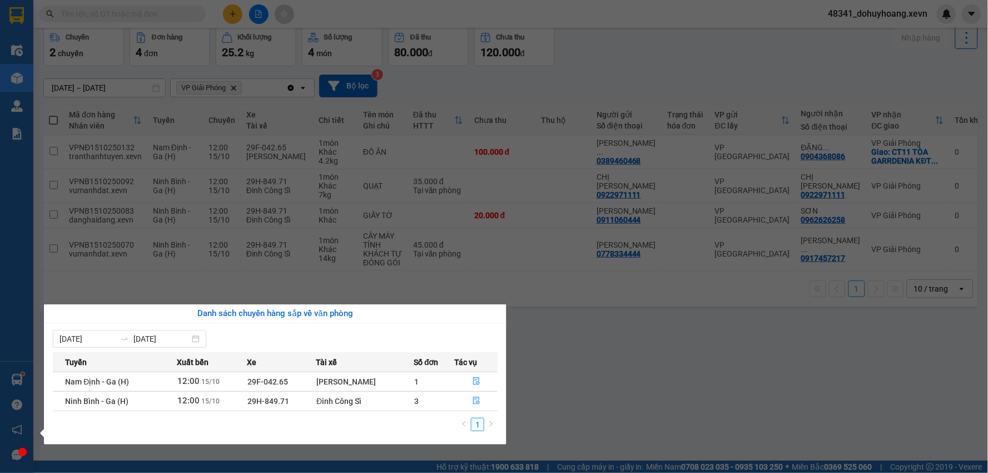
click at [596, 287] on section "Kết quả tìm kiếm ( 85 ) Bộ lọc Mã ĐH Trạng thái Món hàng Thu hộ Tổng cước Chưa …" at bounding box center [494, 236] width 988 height 473
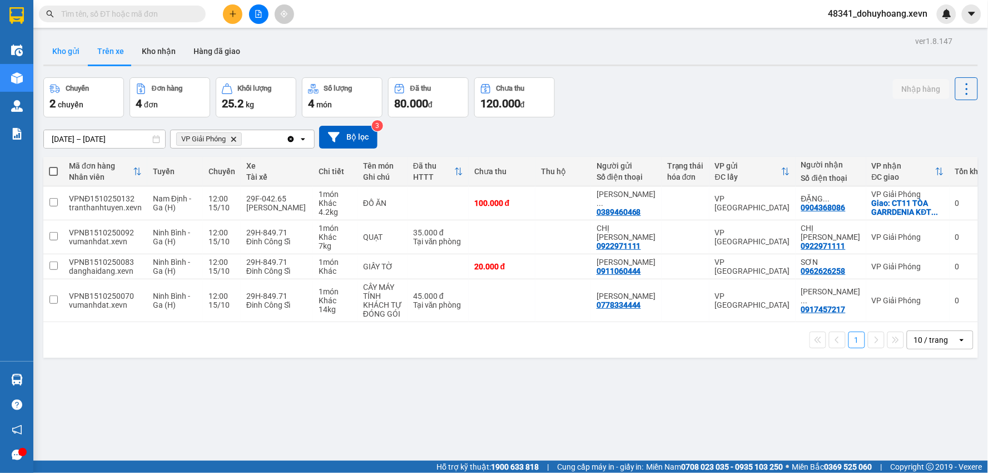
click at [62, 45] on button "Kho gửi" at bounding box center [65, 51] width 45 height 27
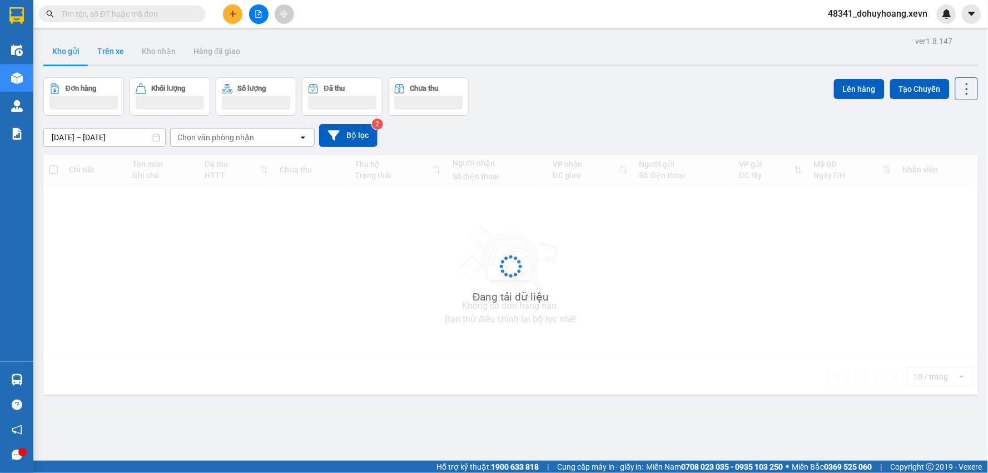
click at [117, 59] on button "Trên xe" at bounding box center [110, 51] width 45 height 27
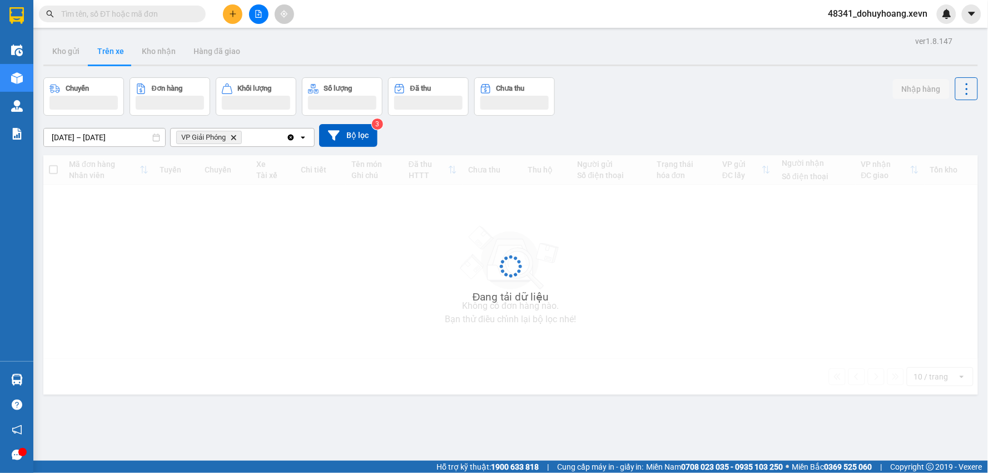
click at [117, 59] on button "Trên xe" at bounding box center [110, 51] width 45 height 27
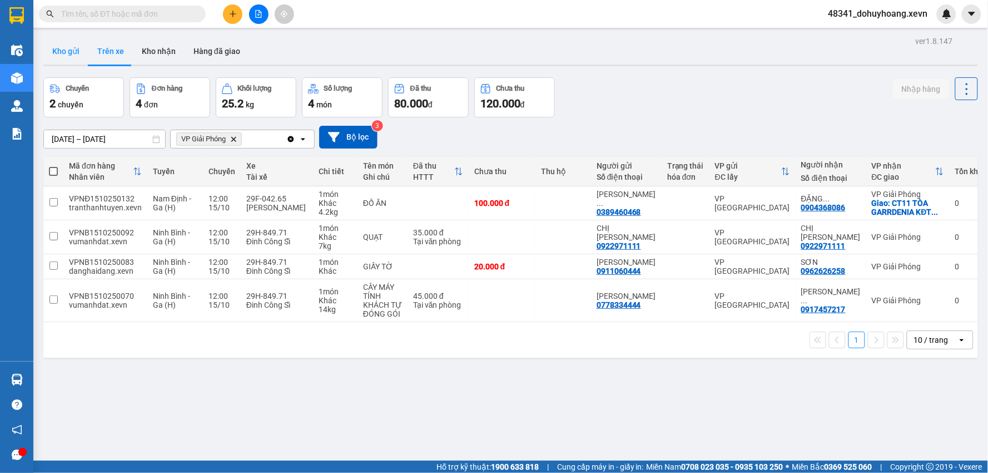
click at [78, 52] on button "Kho gửi" at bounding box center [65, 51] width 45 height 27
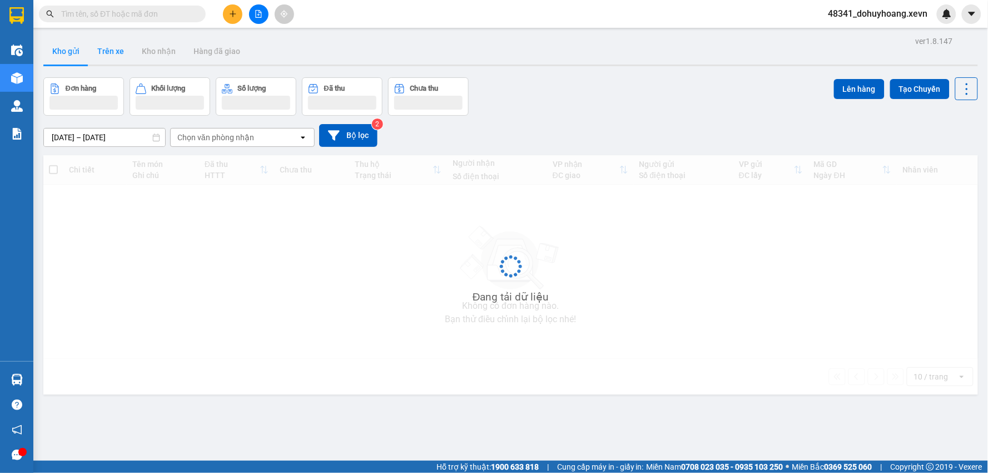
click at [108, 56] on button "Trên xe" at bounding box center [110, 51] width 45 height 27
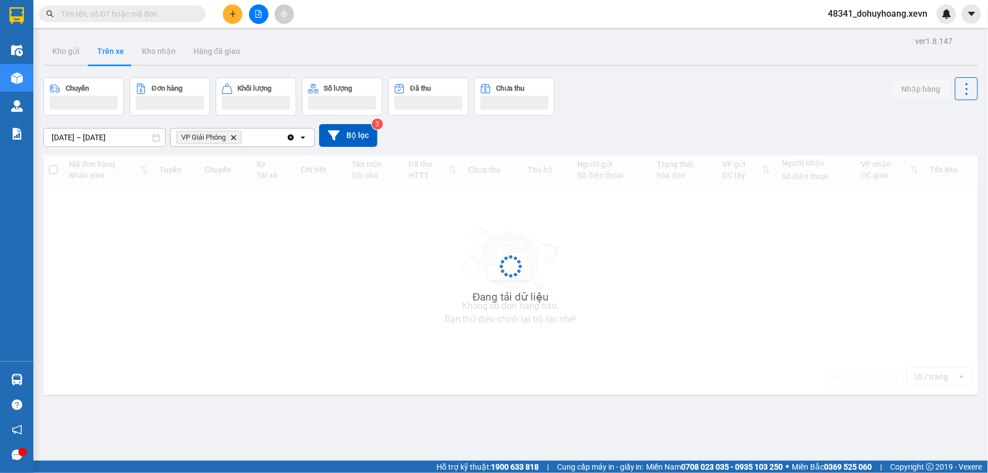
click at [108, 56] on button "Trên xe" at bounding box center [110, 51] width 45 height 27
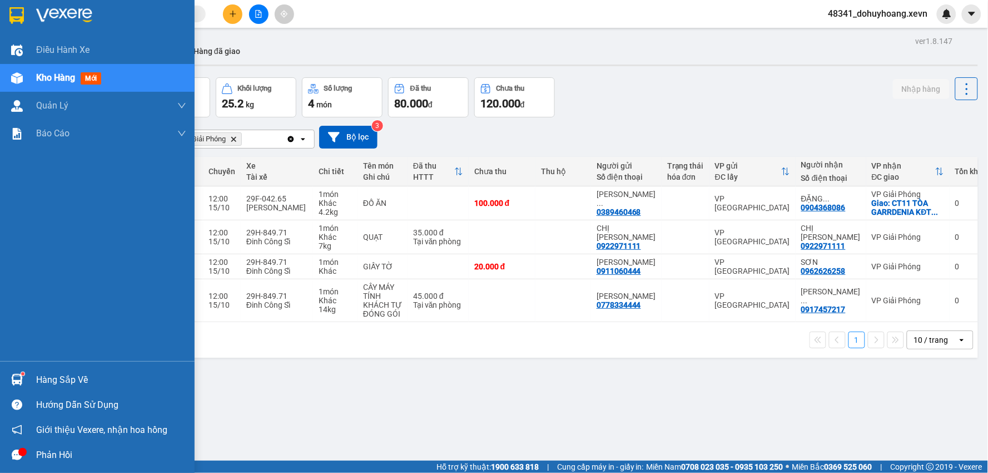
click at [14, 382] on img at bounding box center [17, 380] width 12 height 12
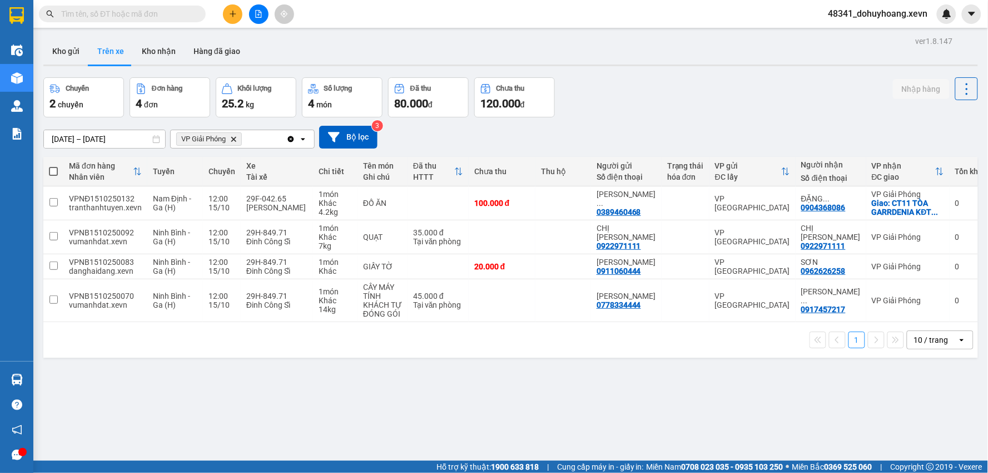
click at [635, 398] on section "Kết quả tìm kiếm ( 85 ) Bộ lọc Mã ĐH Trạng thái Món hàng Thu hộ Tổng cước Chưa …" at bounding box center [494, 236] width 988 height 473
click at [75, 49] on button "Kho gửi" at bounding box center [65, 51] width 45 height 27
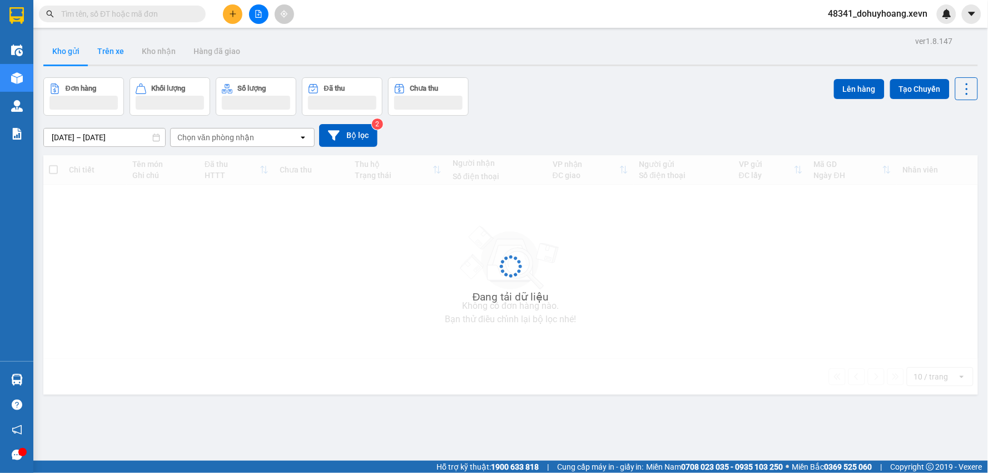
click at [90, 53] on button "Trên xe" at bounding box center [110, 51] width 45 height 27
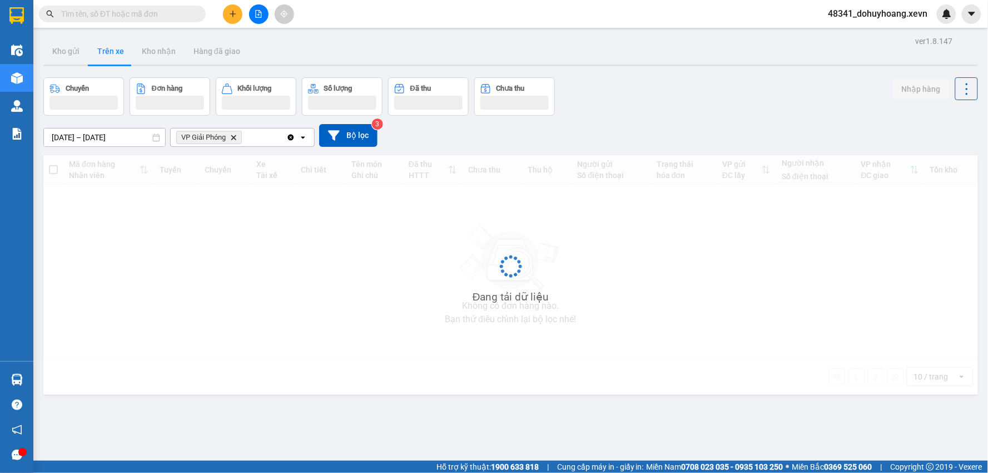
click at [90, 53] on button "Trên xe" at bounding box center [110, 51] width 45 height 27
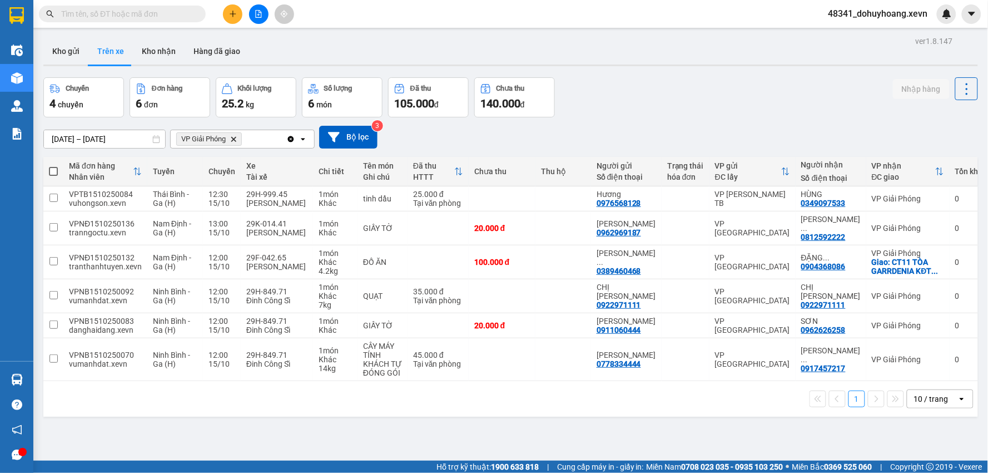
click at [111, 17] on input "text" at bounding box center [126, 14] width 131 height 12
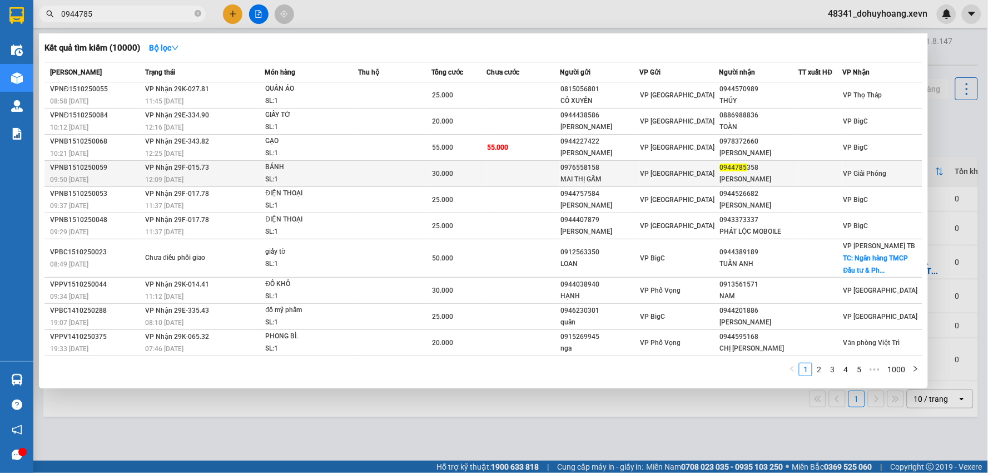
type input "0944785"
click at [568, 174] on div "MAI THỊ GẤM" at bounding box center [600, 180] width 78 height 12
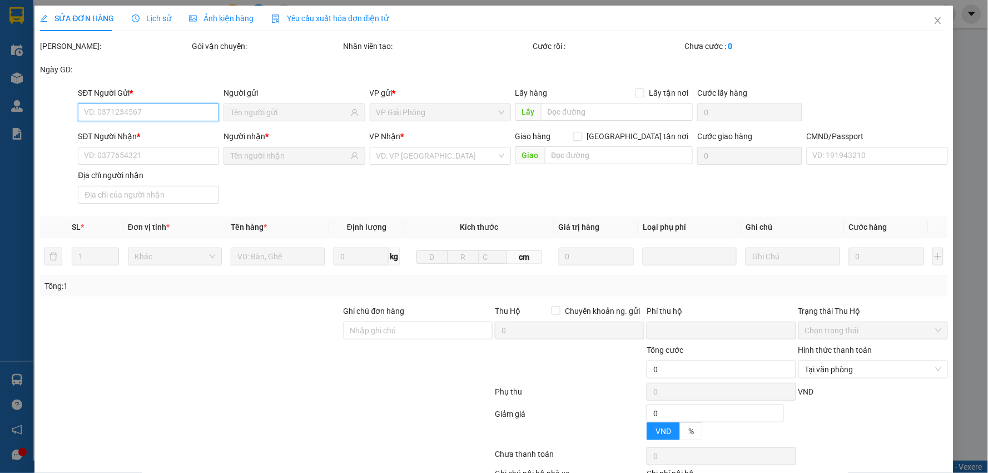
type input "0976558158"
type input "MAI THỊ GẤM"
type input "0944785358"
type input "[PERSON_NAME]"
type input "012282497 Trịnh Thị Thuỳ Linh"
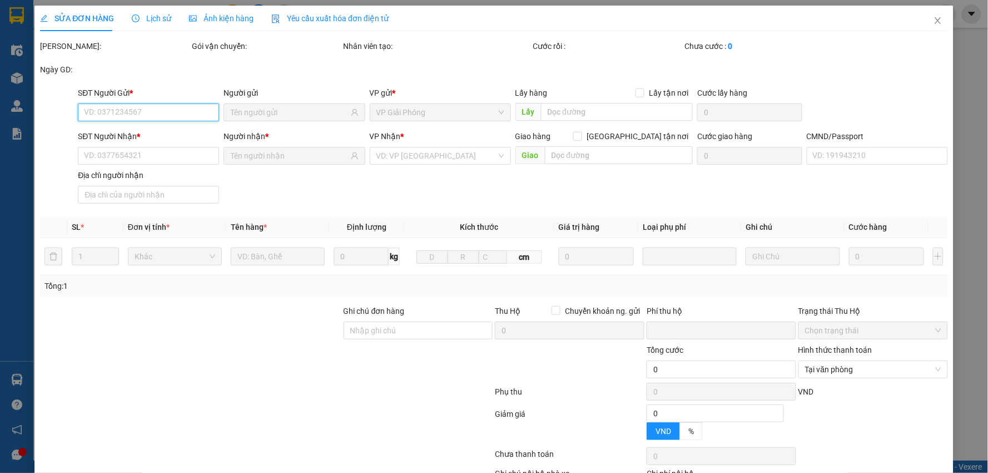
type input "0"
type input "30.000"
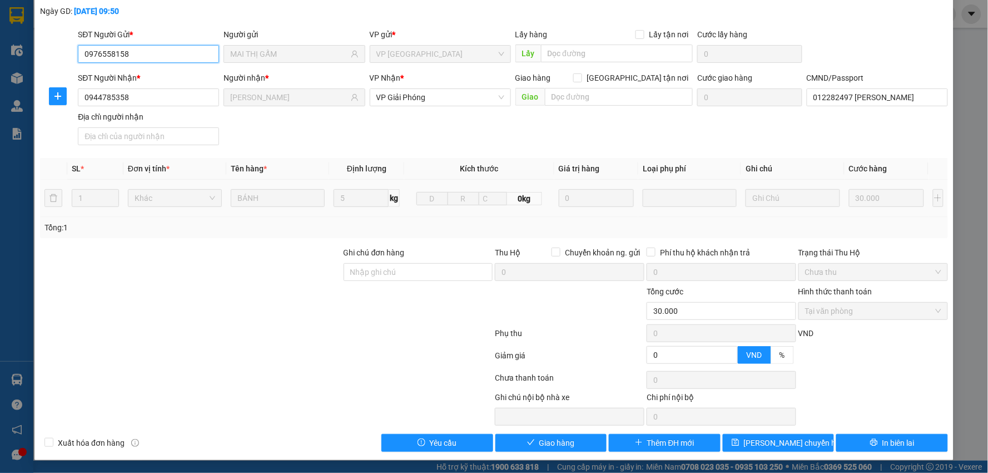
scroll to position [59, 0]
click at [540, 449] on button "Giao hàng" at bounding box center [552, 442] width 112 height 18
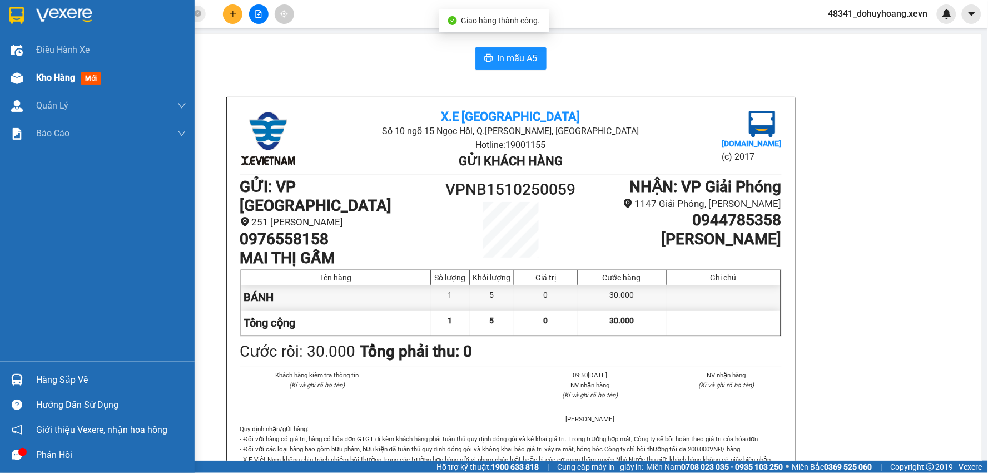
click at [48, 73] on span "Kho hàng" at bounding box center [55, 77] width 39 height 11
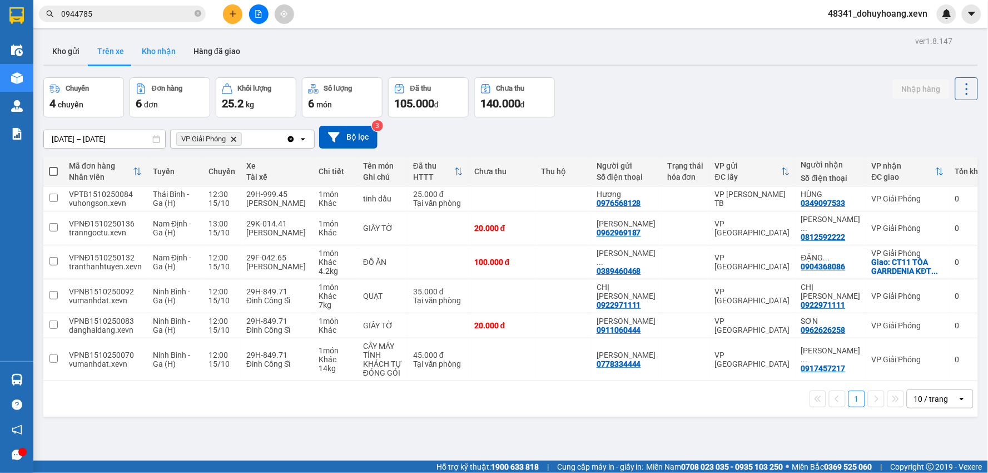
click at [140, 54] on button "Kho nhận" at bounding box center [159, 51] width 52 height 27
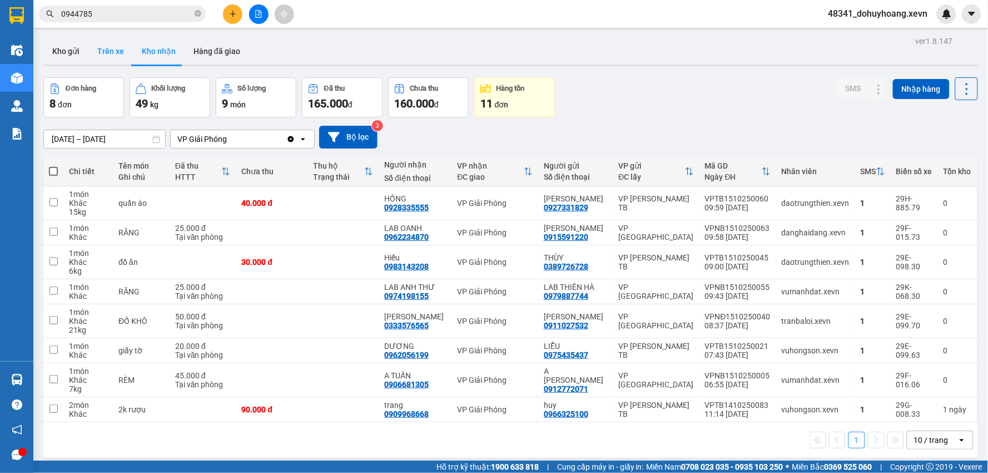
click at [113, 41] on button "Trên xe" at bounding box center [110, 51] width 45 height 27
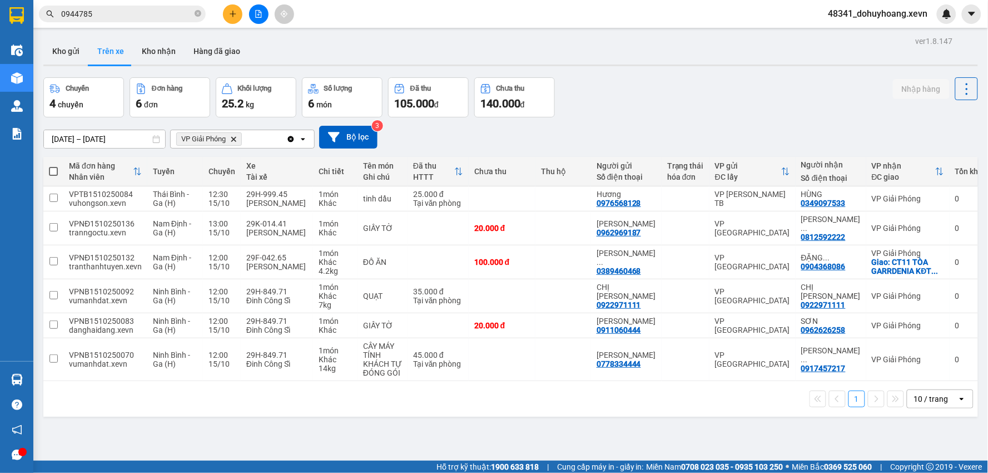
click at [135, 12] on input "0944785" at bounding box center [126, 14] width 131 height 12
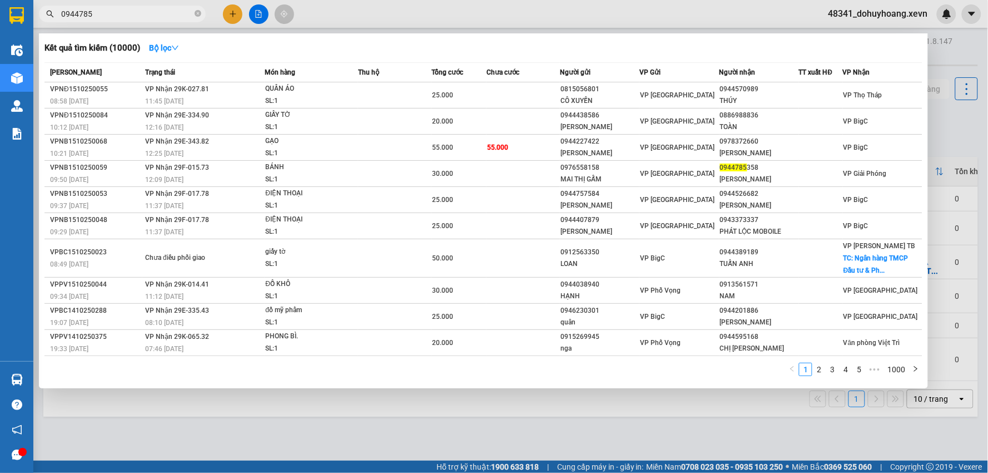
click at [135, 12] on input "0944785" at bounding box center [126, 14] width 131 height 12
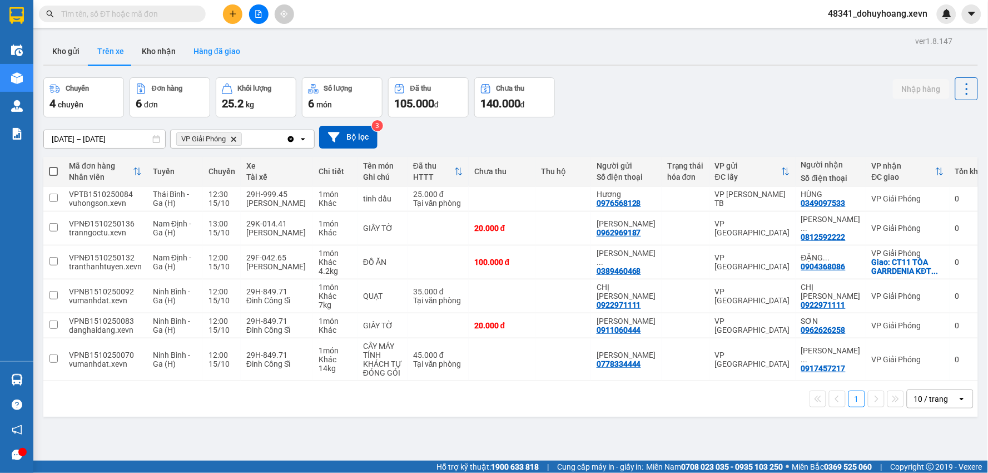
click at [187, 60] on button "Hàng đã giao" at bounding box center [217, 51] width 65 height 27
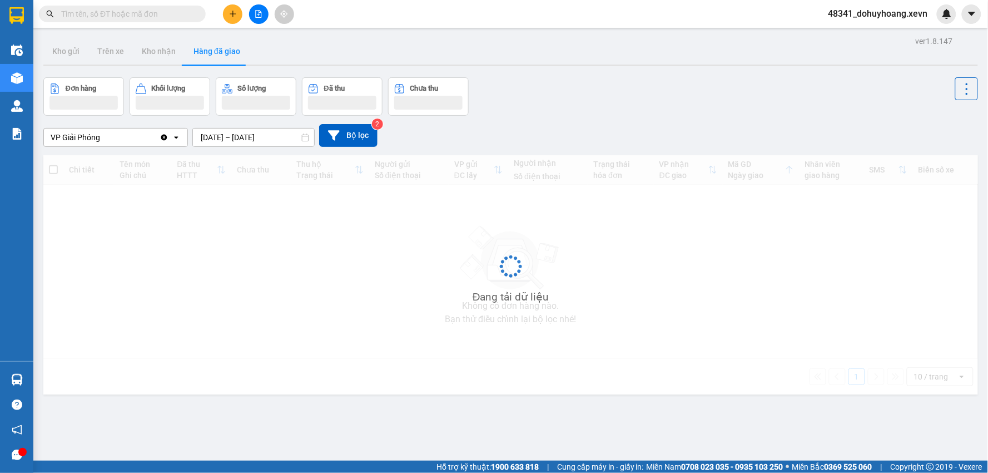
click at [136, 8] on input "text" at bounding box center [126, 14] width 131 height 12
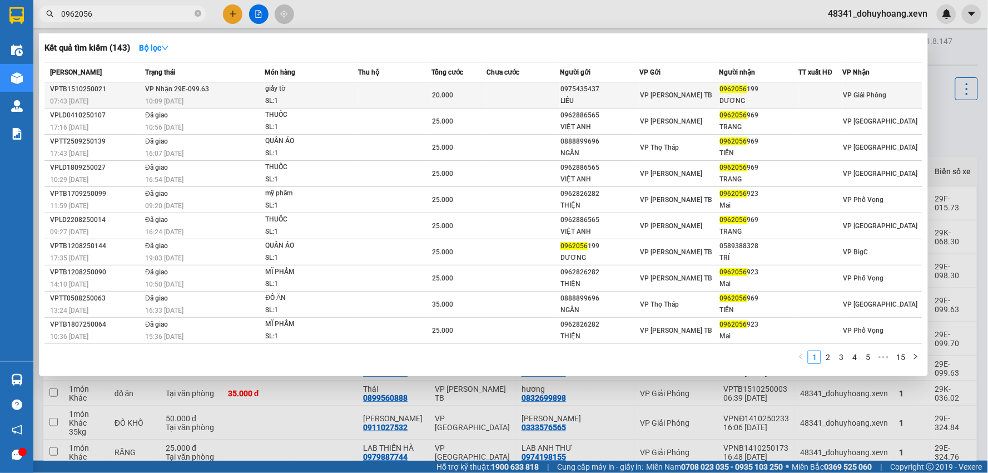
type input "0962056"
click at [690, 91] on div "VP [PERSON_NAME] TB" at bounding box center [679, 95] width 78 height 12
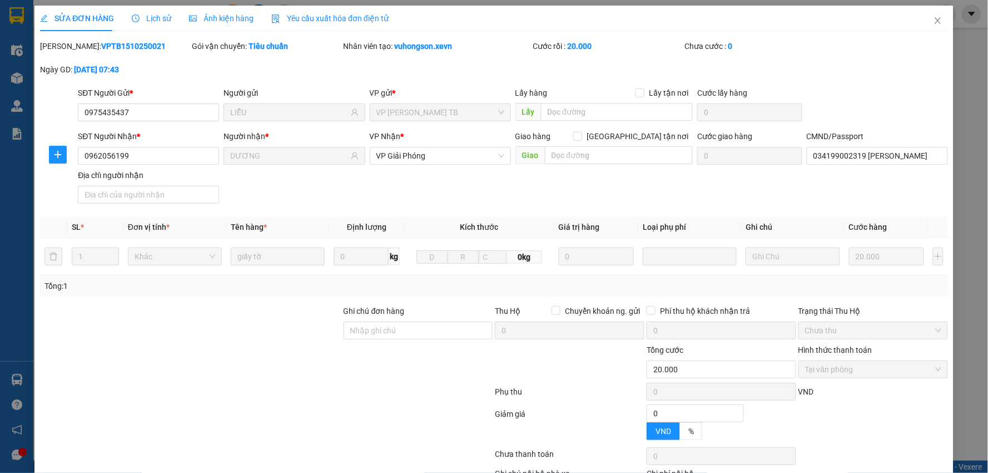
type input "0975435437"
type input "LIỄU"
type input "0962056199"
type input "DƯƠNG"
type input "034199002319 VŨ THUÝ DƯƠNG"
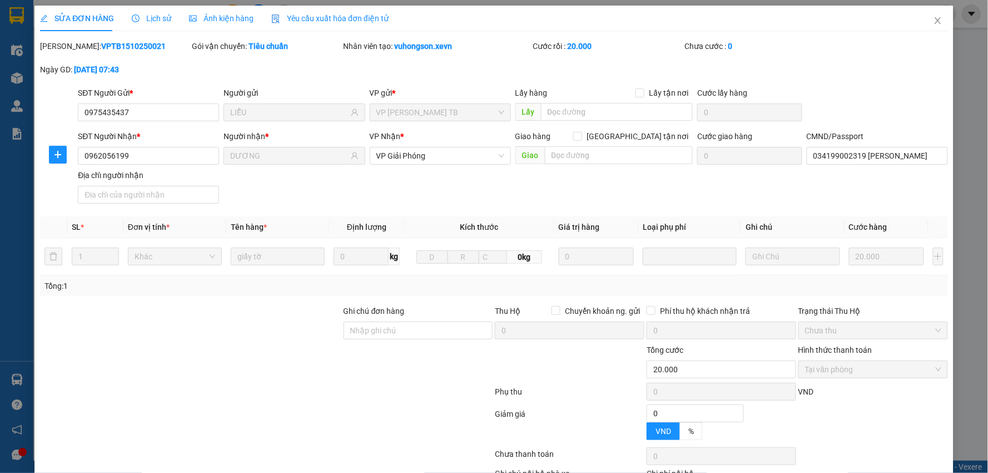
type input "0"
type input "20.000"
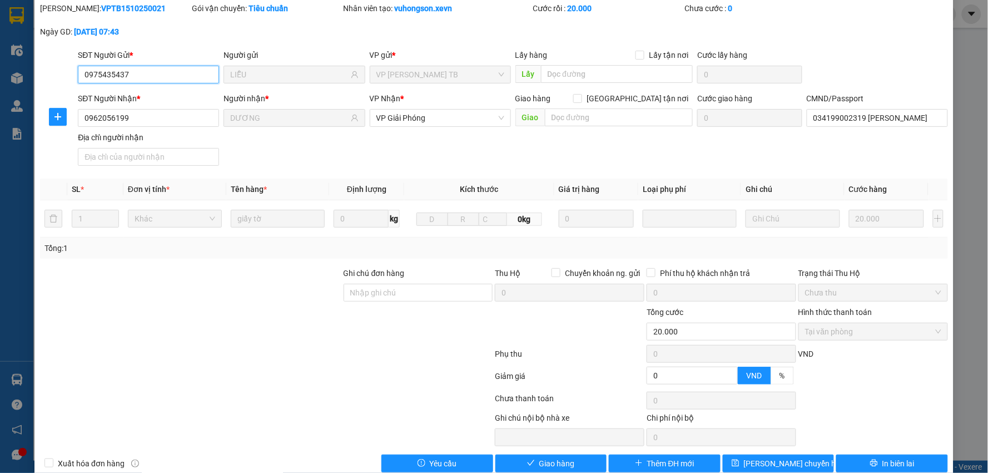
scroll to position [59, 0]
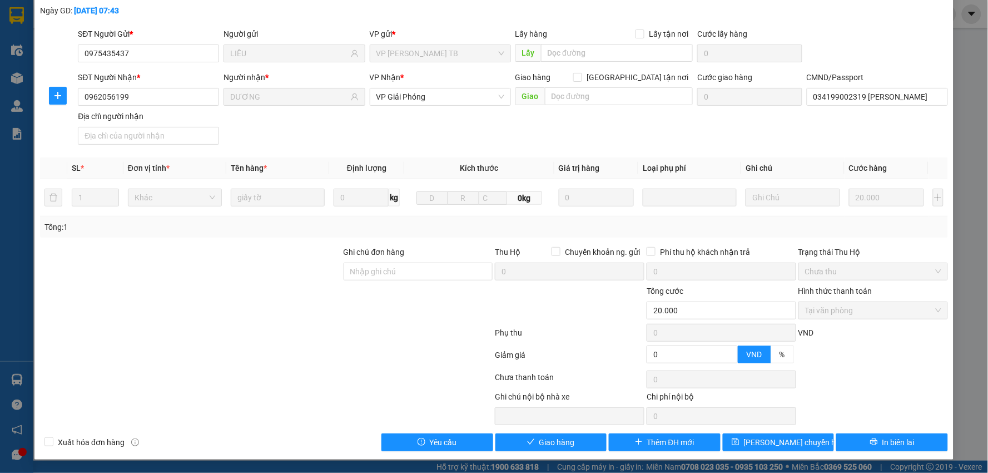
click at [572, 454] on div "SỬA ĐƠN HÀNG Lịch sử Ảnh kiện hàng Yêu cầu xuất hóa đơn điện tử Total Paid Fee …" at bounding box center [493, 203] width 919 height 513
click at [553, 437] on span "Giao hàng" at bounding box center [558, 442] width 36 height 12
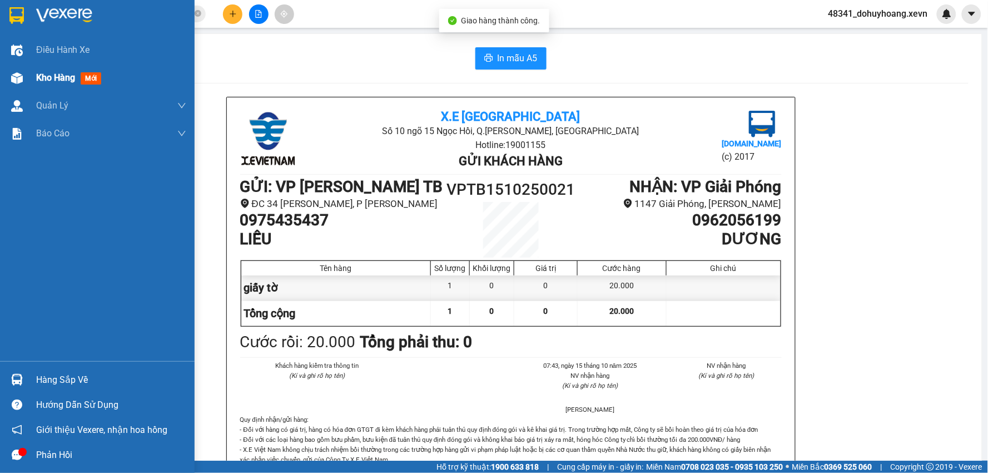
click at [27, 88] on div "Kho hàng mới" at bounding box center [97, 78] width 195 height 28
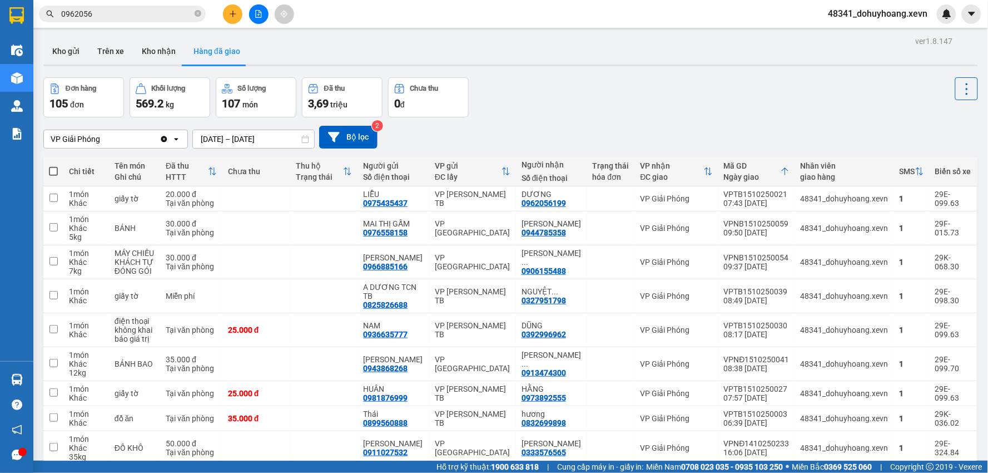
click at [170, 13] on input "0962056" at bounding box center [126, 14] width 131 height 12
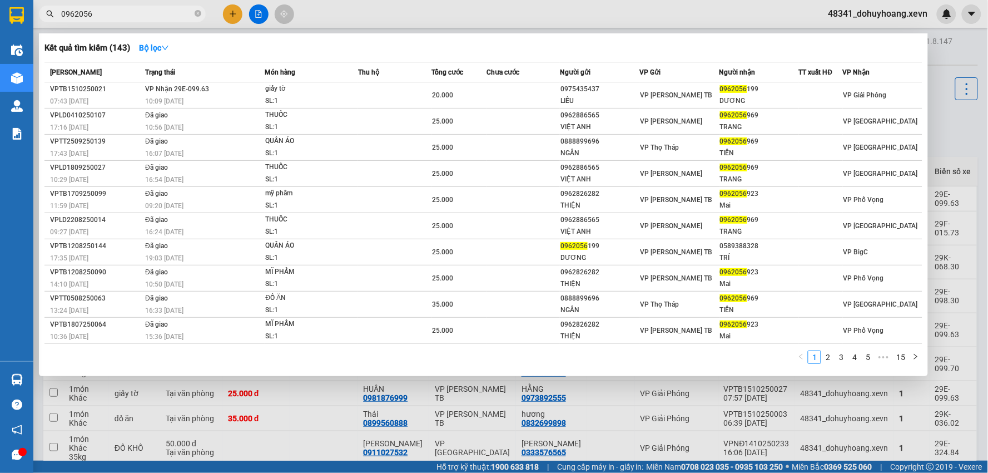
click at [170, 13] on input "0962056" at bounding box center [126, 14] width 131 height 12
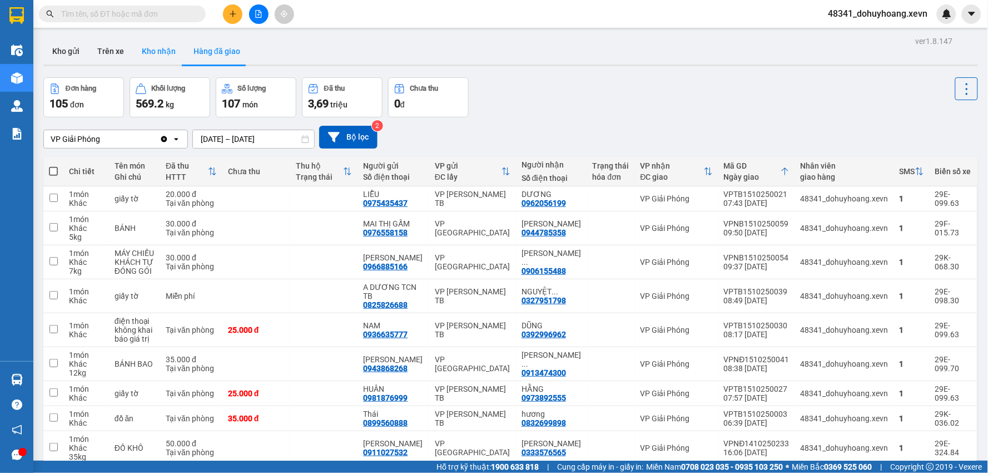
click at [147, 56] on button "Kho nhận" at bounding box center [159, 51] width 52 height 27
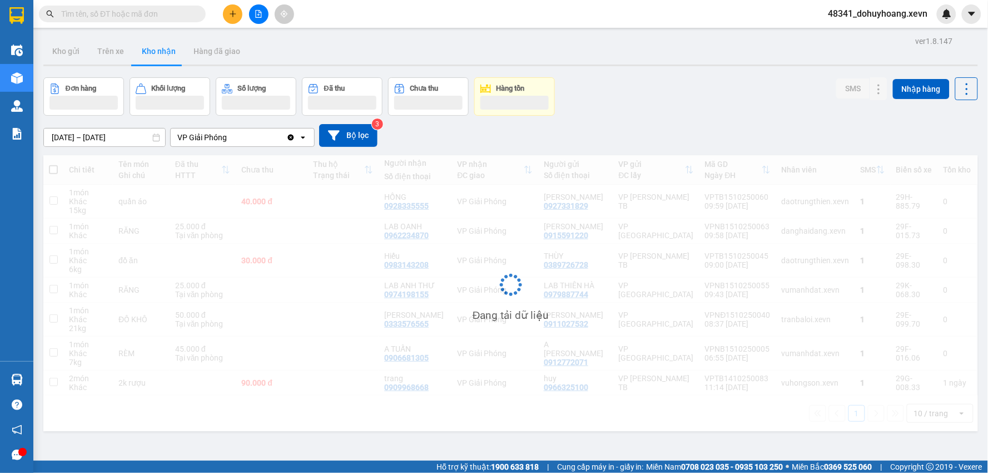
scroll to position [51, 0]
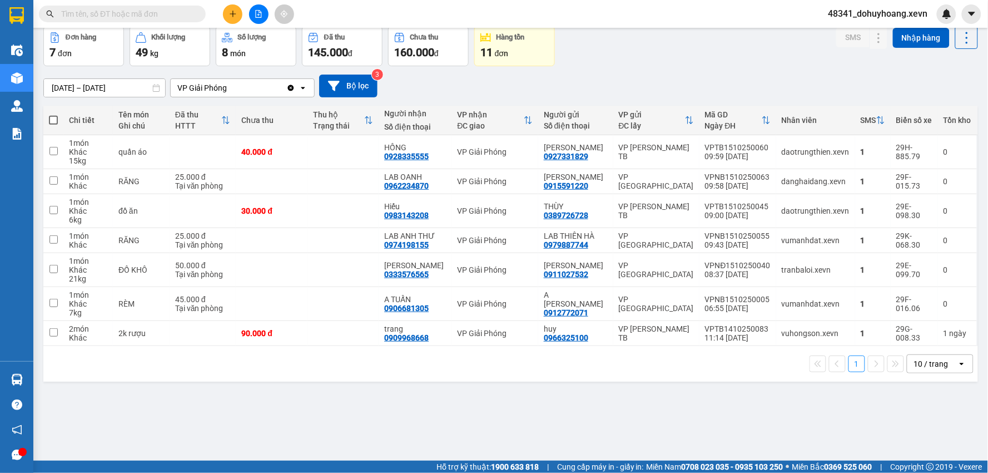
click at [138, 23] on div "Kết quả tìm kiếm ( 143 ) Bộ lọc Mã ĐH Trạng thái Món hàng Thu hộ Tổng cước Chưa…" at bounding box center [108, 13] width 217 height 19
click at [136, 18] on input "text" at bounding box center [126, 14] width 131 height 12
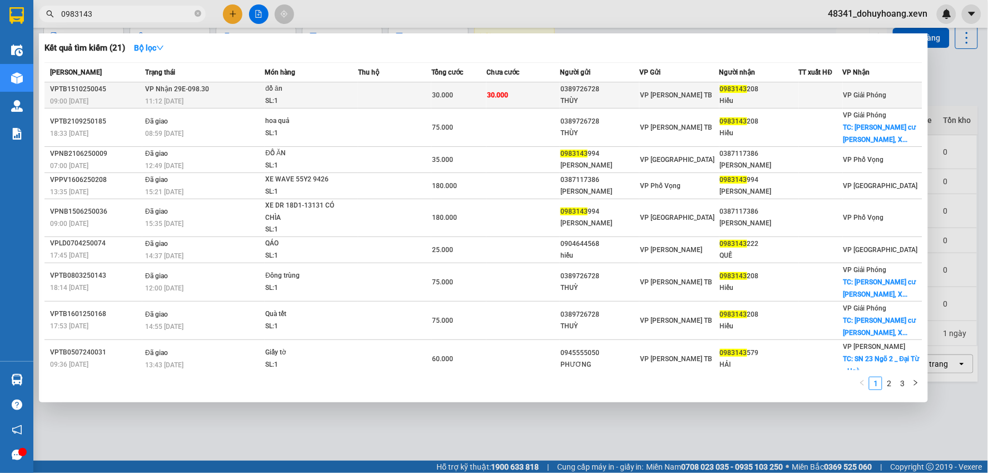
type input "0983143"
click at [441, 96] on span "30.000" at bounding box center [442, 95] width 21 height 8
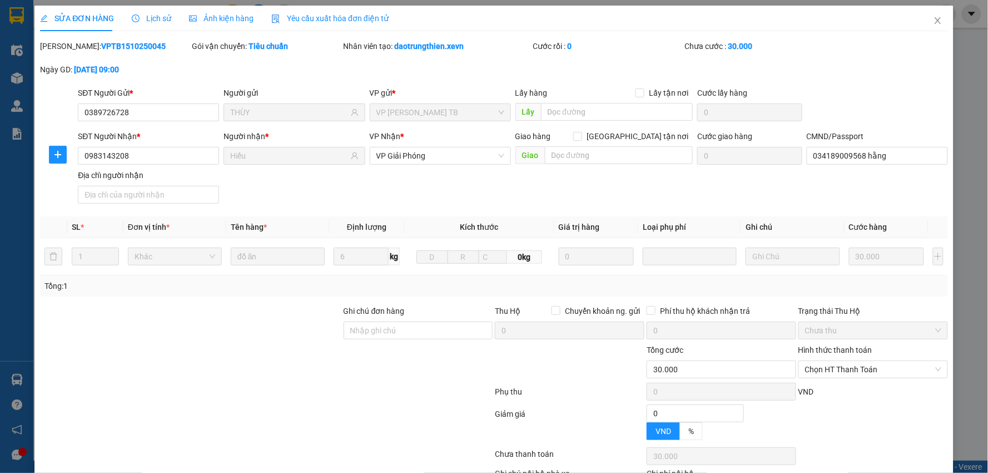
type input "0389726728"
type input "THÙY"
type input "0983143208"
type input "Hiếu"
type input "034189009568 hằng"
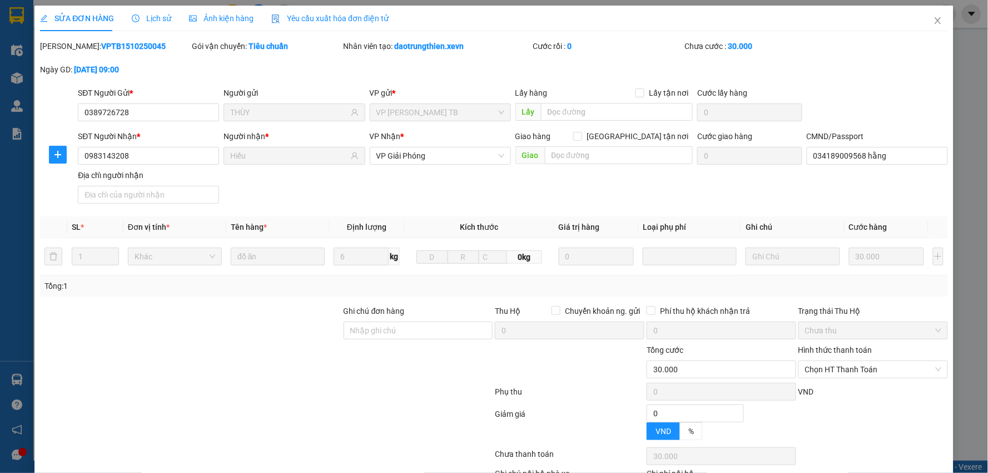
type input "0"
type input "30.000"
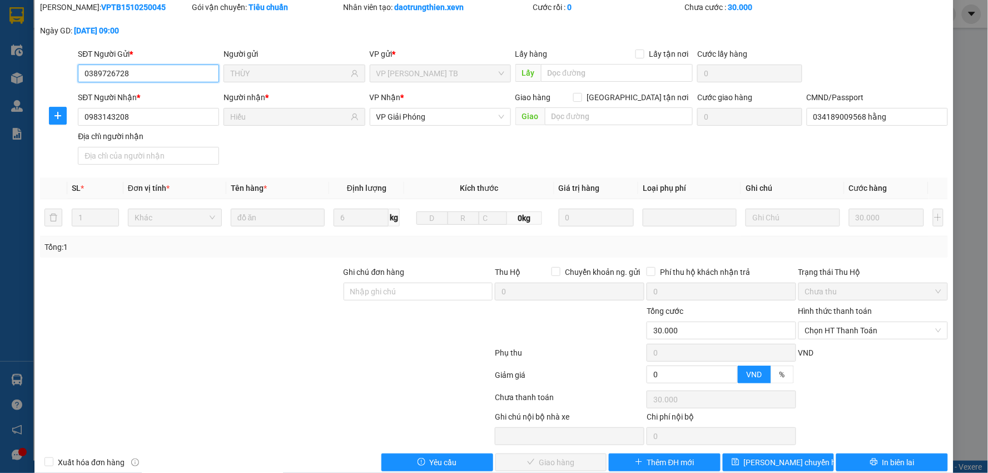
scroll to position [59, 0]
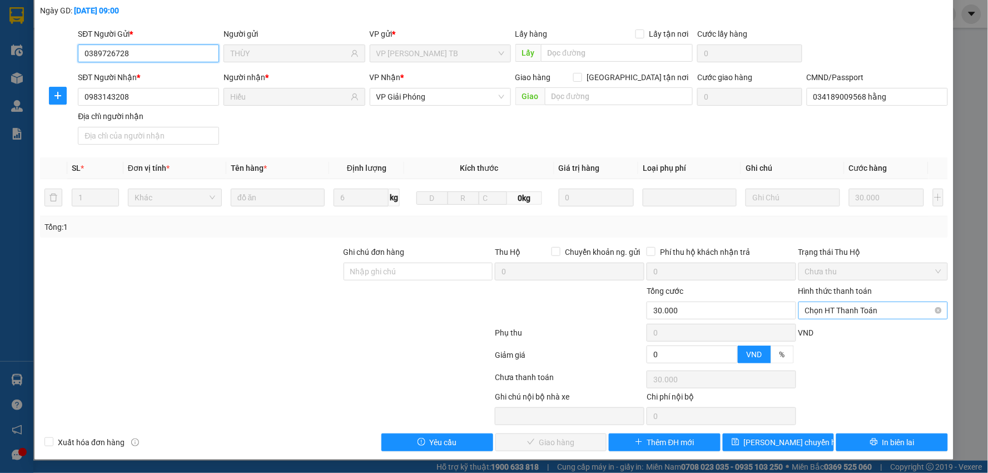
click at [861, 310] on span "Chọn HT Thanh Toán" at bounding box center [873, 310] width 136 height 17
click at [848, 336] on div "Tại văn phòng" at bounding box center [866, 333] width 135 height 12
type input "0"
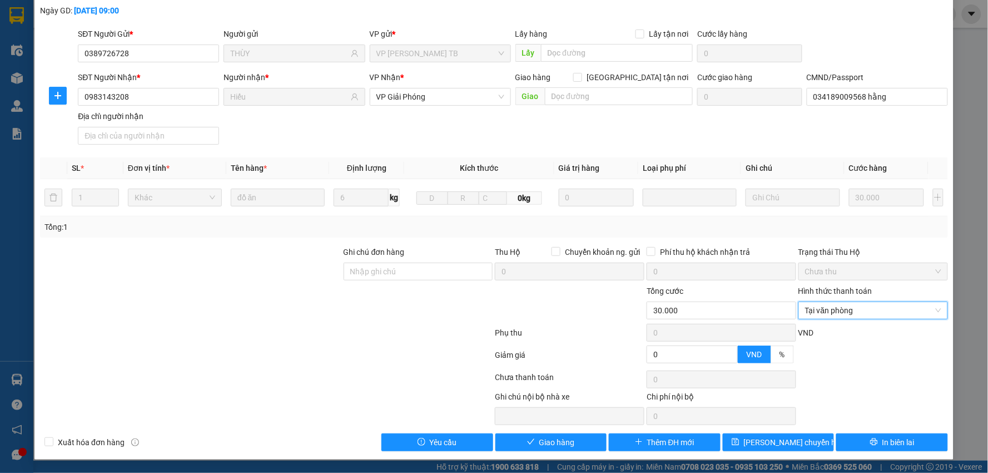
click at [546, 462] on div "SỬA ĐƠN HÀNG Lịch sử Ảnh kiện hàng Yêu cầu xuất hóa đơn điện tử Total Paid Fee …" at bounding box center [494, 236] width 988 height 473
click at [552, 443] on span "Giao hàng" at bounding box center [558, 442] width 36 height 12
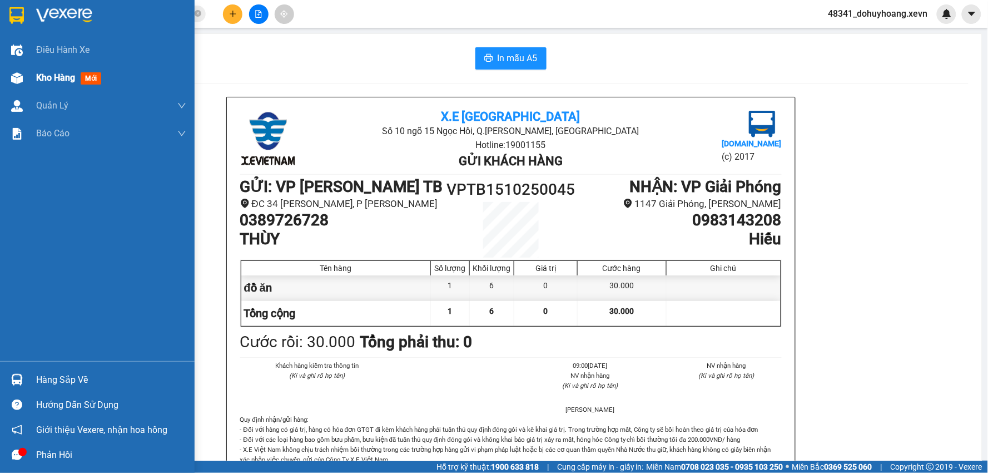
click at [3, 81] on div "Kho hàng mới" at bounding box center [97, 78] width 195 height 28
click at [2, 82] on div "Kho hàng mới" at bounding box center [97, 78] width 195 height 28
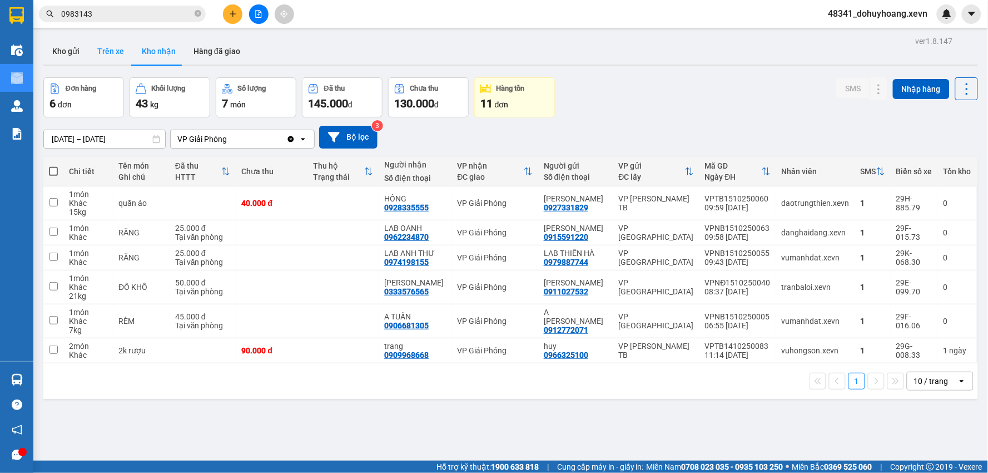
click at [98, 51] on button "Trên xe" at bounding box center [110, 51] width 45 height 27
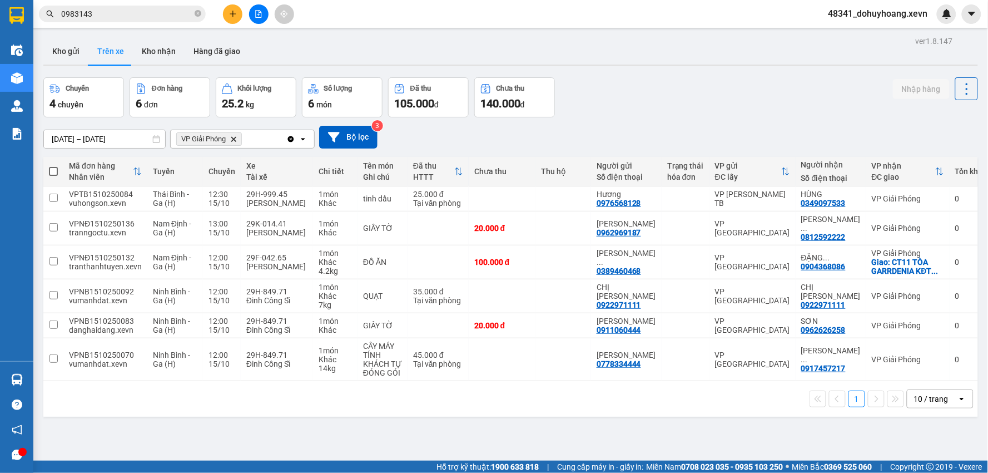
click at [160, 16] on input "0983143" at bounding box center [126, 14] width 131 height 12
click at [156, 51] on button "Kho nhận" at bounding box center [159, 51] width 52 height 27
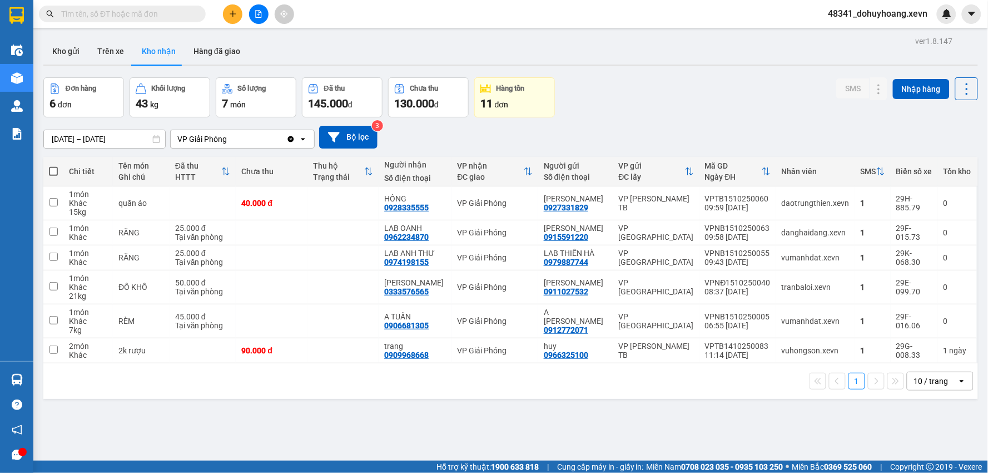
click at [136, 49] on button "Kho nhận" at bounding box center [159, 51] width 52 height 27
click at [123, 49] on button "Trên xe" at bounding box center [110, 51] width 45 height 27
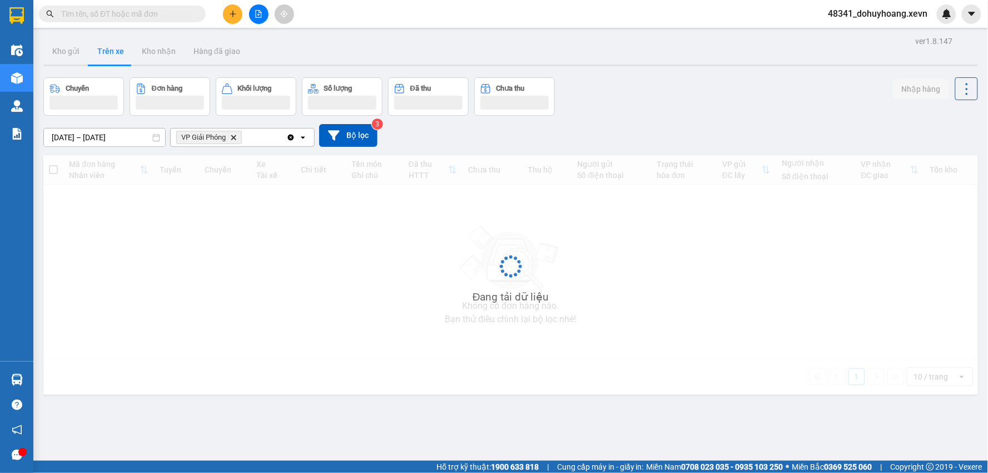
click at [123, 49] on button "Trên xe" at bounding box center [110, 51] width 45 height 27
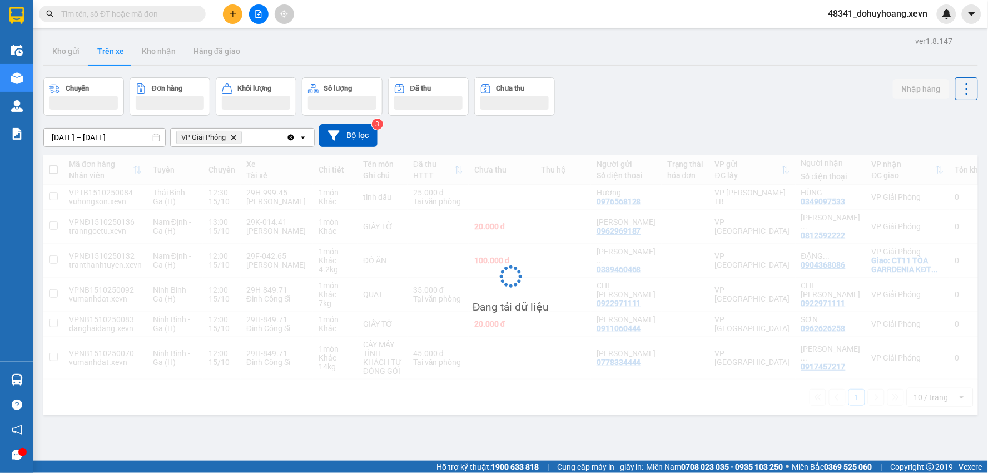
drag, startPoint x: 123, startPoint y: 49, endPoint x: 118, endPoint y: 52, distance: 6.0
click at [118, 52] on button "Trên xe" at bounding box center [110, 51] width 45 height 27
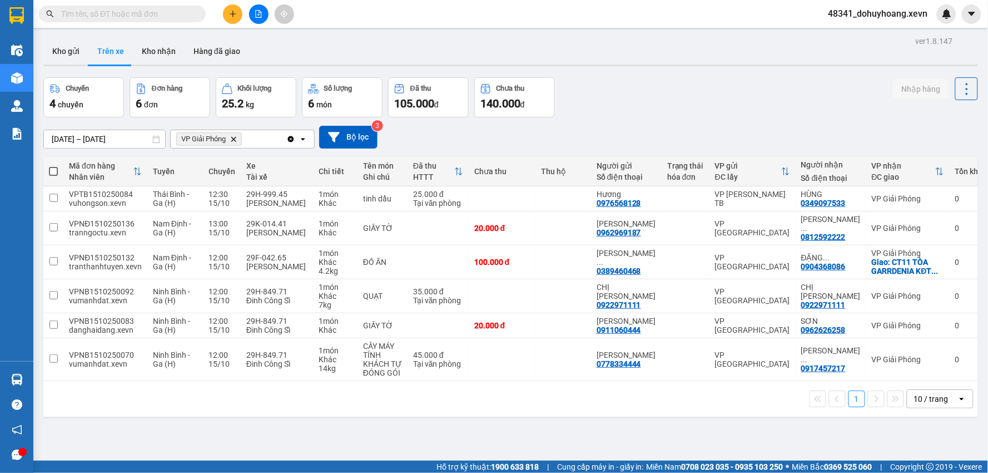
click at [118, 52] on button "Trên xe" at bounding box center [110, 51] width 45 height 27
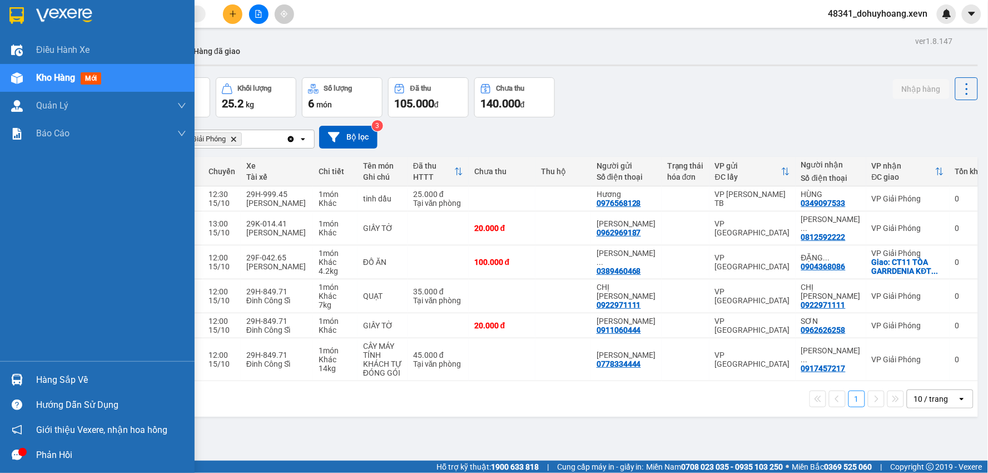
click at [55, 368] on div "Hàng sắp về" at bounding box center [97, 379] width 195 height 25
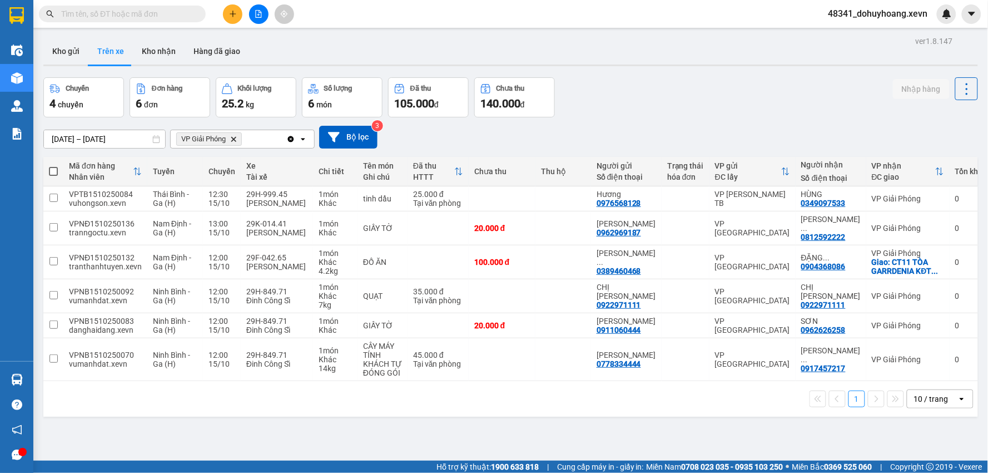
click at [637, 424] on section "Kết quả tìm kiếm ( 21 ) Bộ lọc Mã ĐH Trạng thái Món hàng Thu hộ Tổng cước Chưa …" at bounding box center [494, 236] width 988 height 473
click at [57, 43] on button "Kho gửi" at bounding box center [65, 51] width 45 height 27
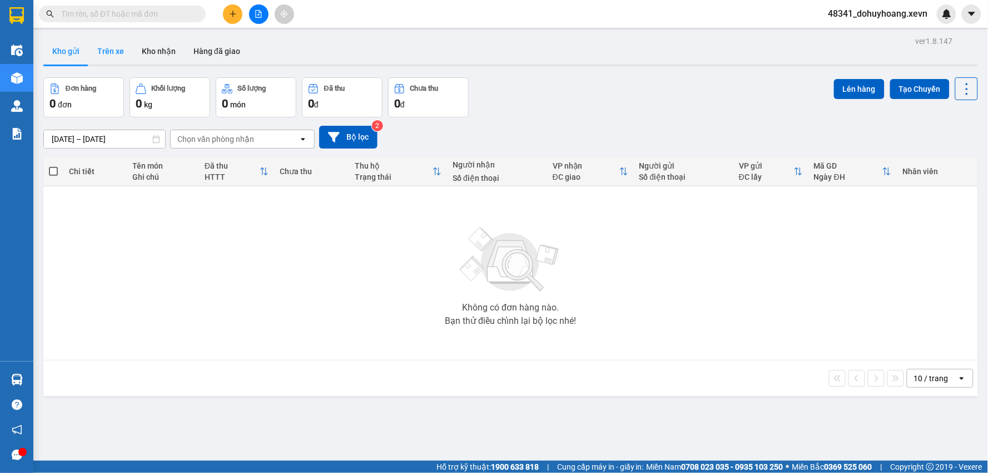
click at [102, 54] on button "Trên xe" at bounding box center [110, 51] width 45 height 27
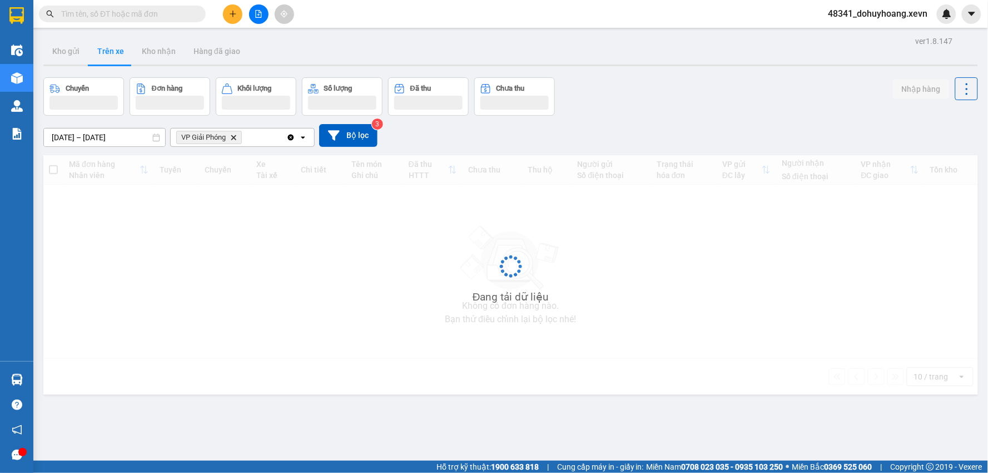
click at [102, 54] on button "Trên xe" at bounding box center [110, 51] width 45 height 27
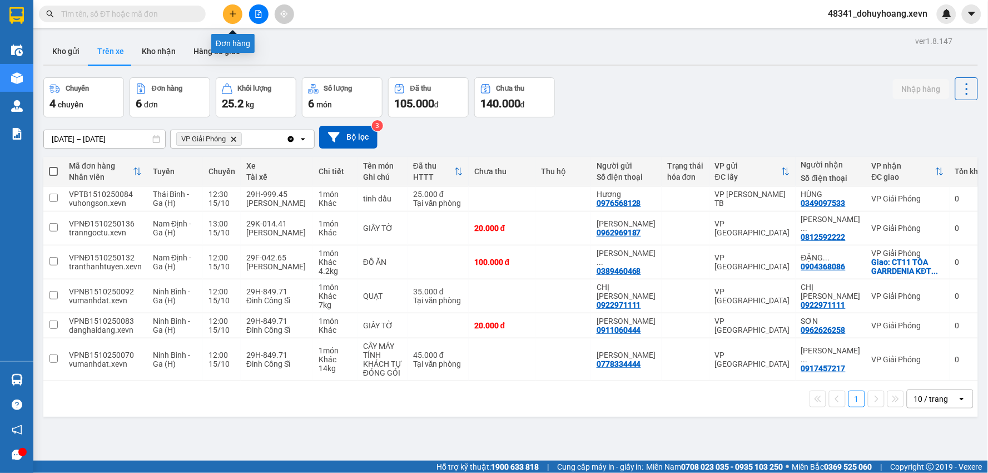
click at [231, 6] on button at bounding box center [232, 13] width 19 height 19
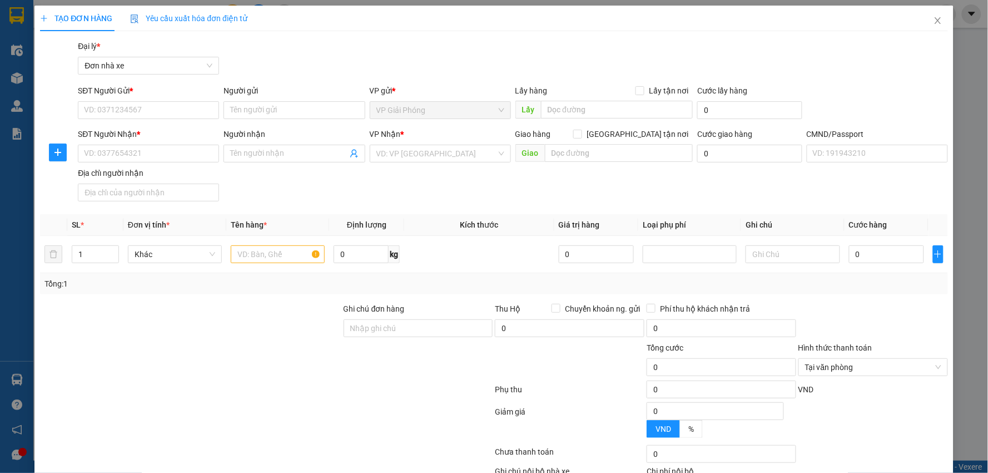
click at [246, 100] on div "Người gửi" at bounding box center [294, 93] width 141 height 17
click at [246, 106] on input "Người gửi" at bounding box center [294, 110] width 141 height 18
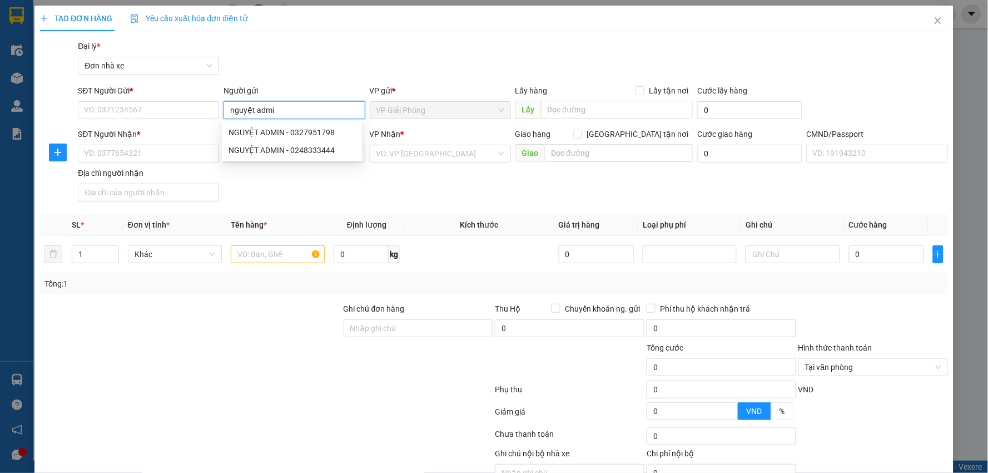
type input "nguyệt admin"
click at [281, 128] on div "NGUYỆT ADMIN - 0327951798" at bounding box center [292, 132] width 127 height 12
type input "0327951798"
type input "NGUYỆT ADMIN"
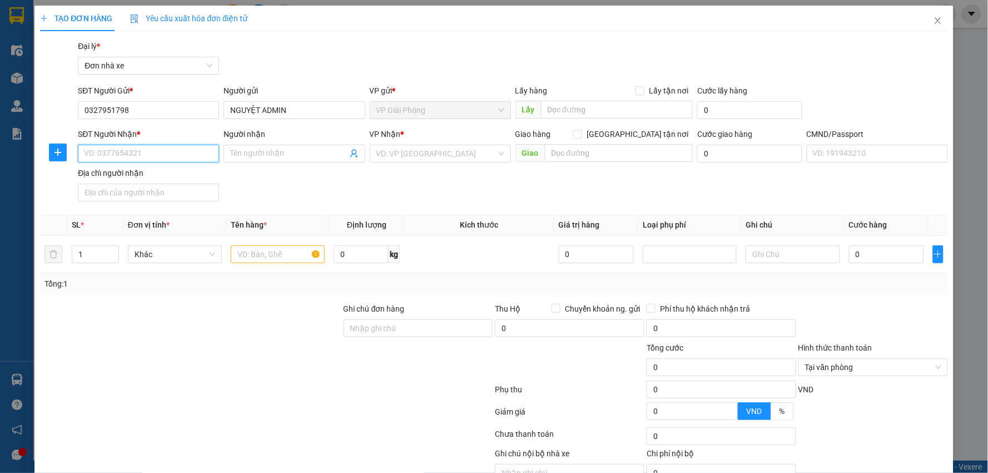
click at [140, 146] on input "SĐT Người Nhận *" at bounding box center [148, 154] width 141 height 18
click at [283, 157] on input "Người nhận" at bounding box center [288, 153] width 117 height 12
type input "a"
click at [350, 153] on icon "user-add" at bounding box center [354, 153] width 9 height 9
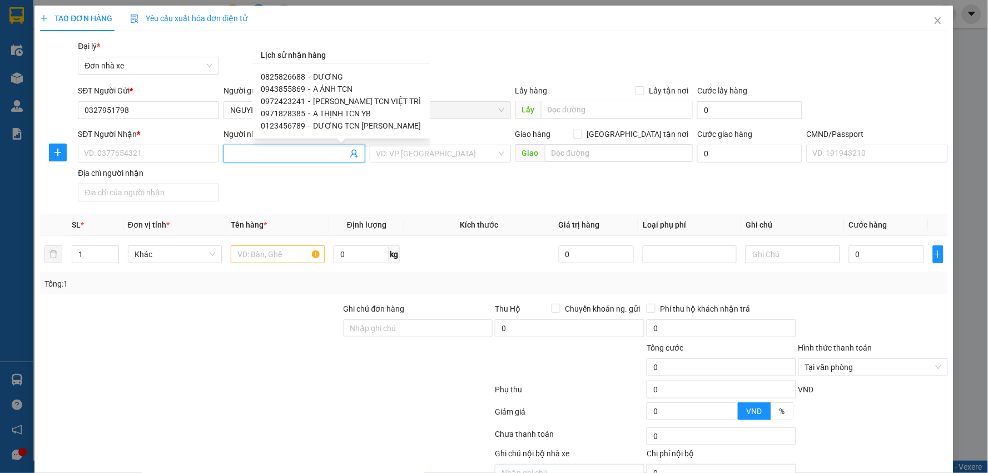
click at [337, 127] on span "DƯƠNG TCN THÁI BÌNH" at bounding box center [368, 125] width 108 height 9
type input "0123456789"
type input "DƯƠNG TCN THÁI BÌNH"
type input "cc"
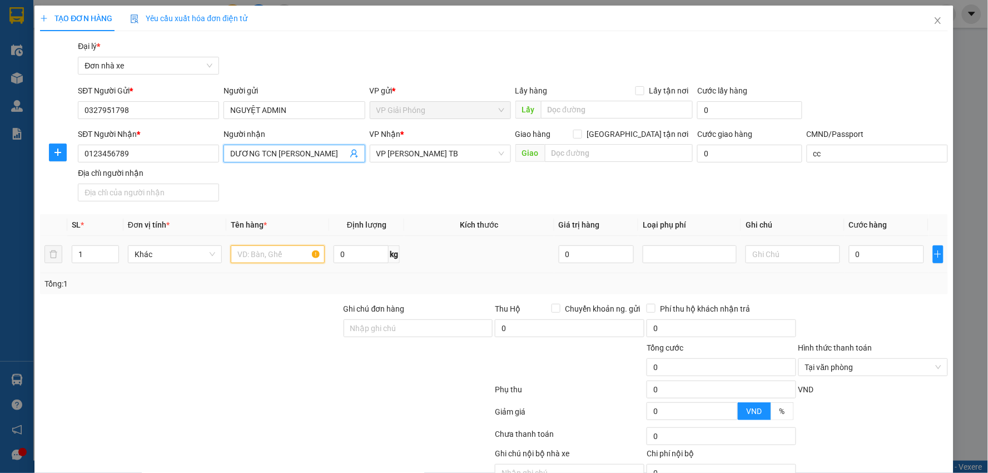
click at [253, 256] on input "text" at bounding box center [278, 254] width 94 height 18
type input "g"
type input "n"
type input "nội bộ"
click at [849, 261] on input "0" at bounding box center [887, 254] width 76 height 18
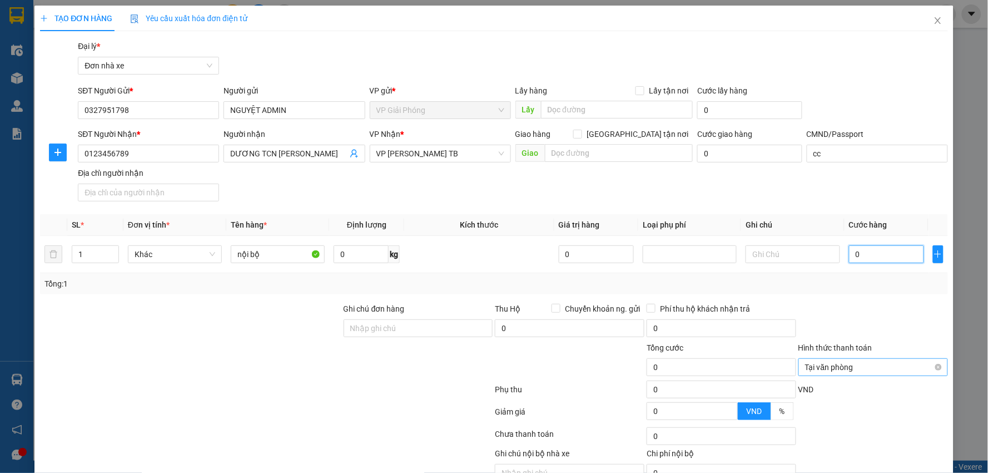
click at [853, 365] on span "Tại văn phòng" at bounding box center [873, 367] width 136 height 17
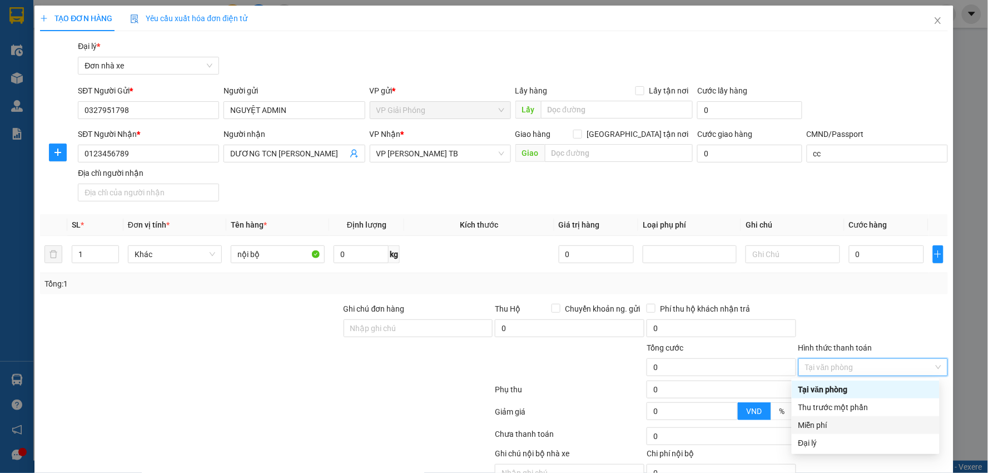
click at [813, 421] on div "Miễn phí" at bounding box center [866, 425] width 135 height 12
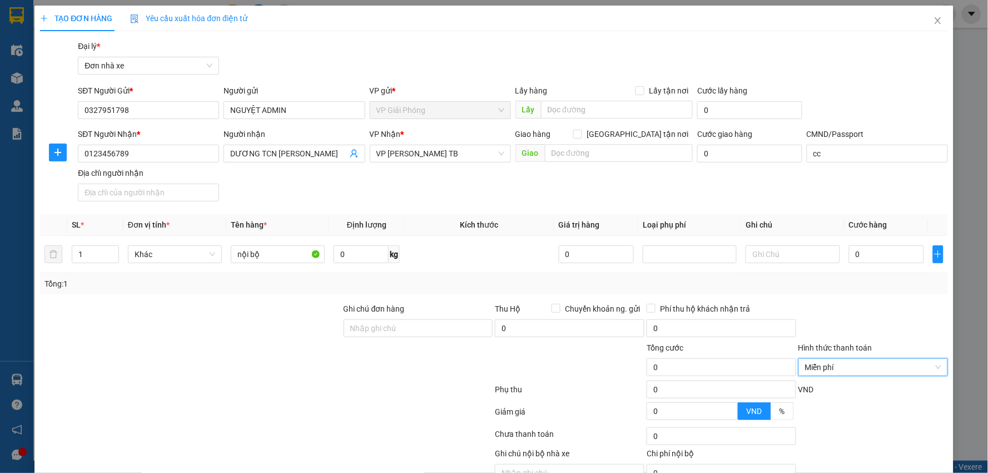
scroll to position [57, 0]
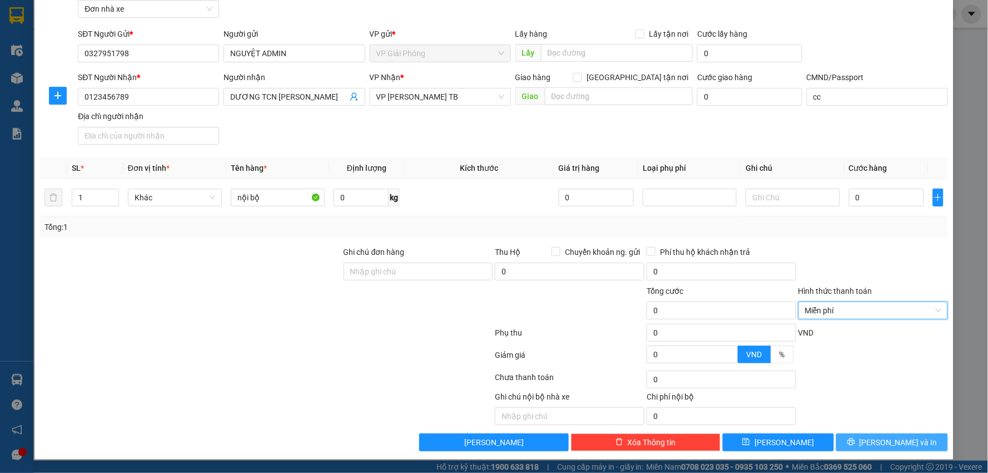
click at [923, 435] on button "[PERSON_NAME] và In" at bounding box center [893, 442] width 112 height 18
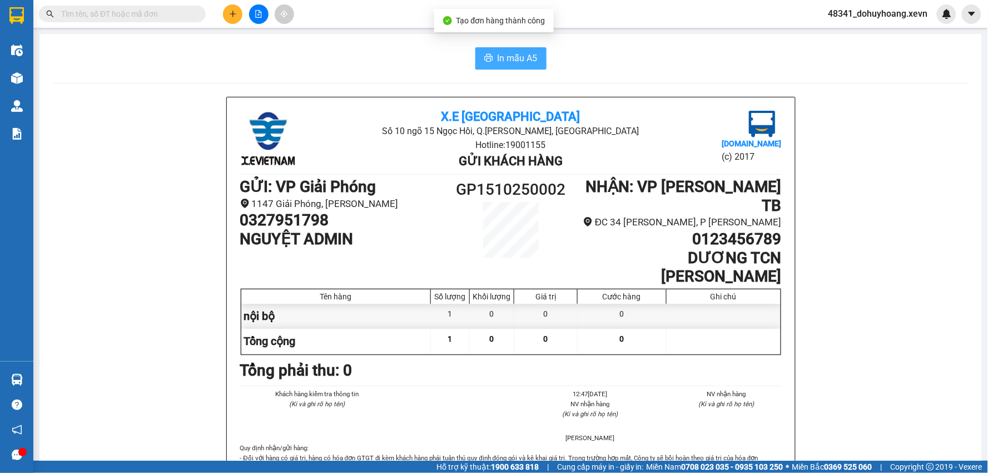
click at [503, 56] on span "In mẫu A5" at bounding box center [518, 58] width 40 height 14
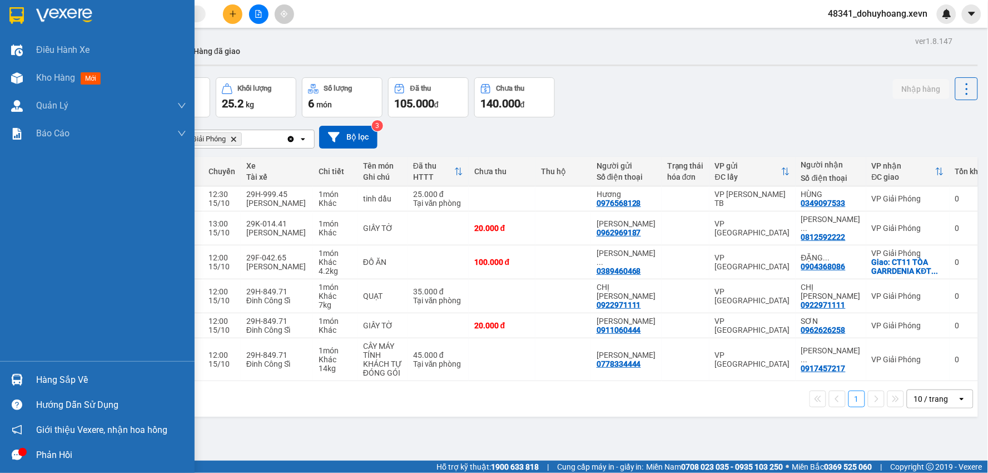
click at [14, 375] on img at bounding box center [17, 380] width 12 height 12
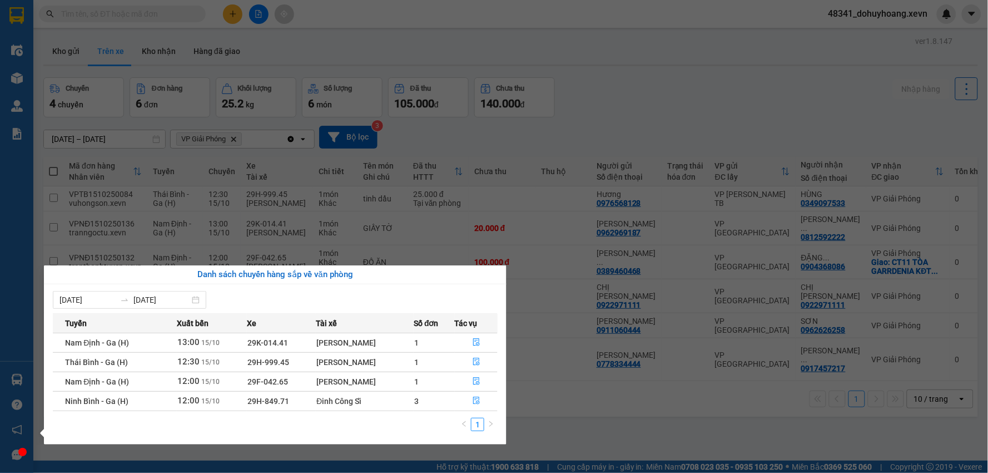
click at [248, 159] on section "Kết quả tìm kiếm ( 21 ) Bộ lọc Mã ĐH Trạng thái Món hàng Thu hộ Tổng cước Chưa …" at bounding box center [494, 236] width 988 height 473
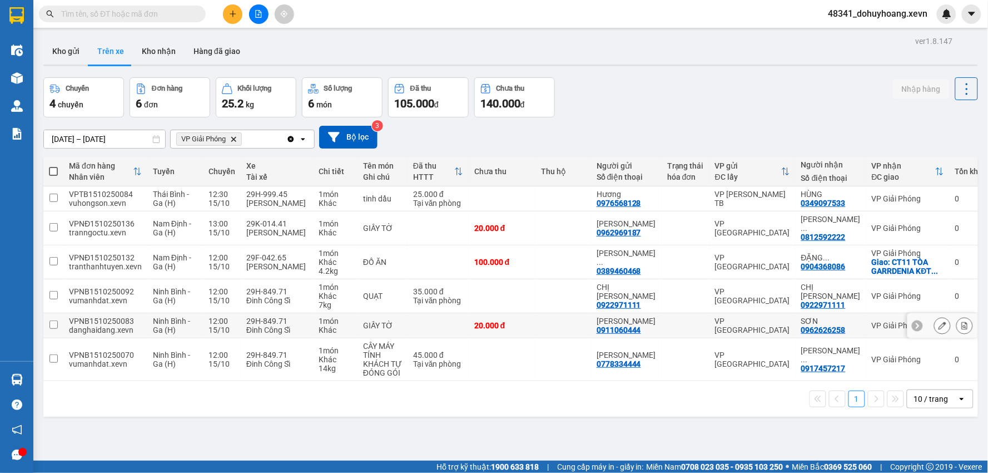
click at [301, 331] on div "Đinh Công Sĩ" at bounding box center [276, 329] width 61 height 9
checkbox input "true"
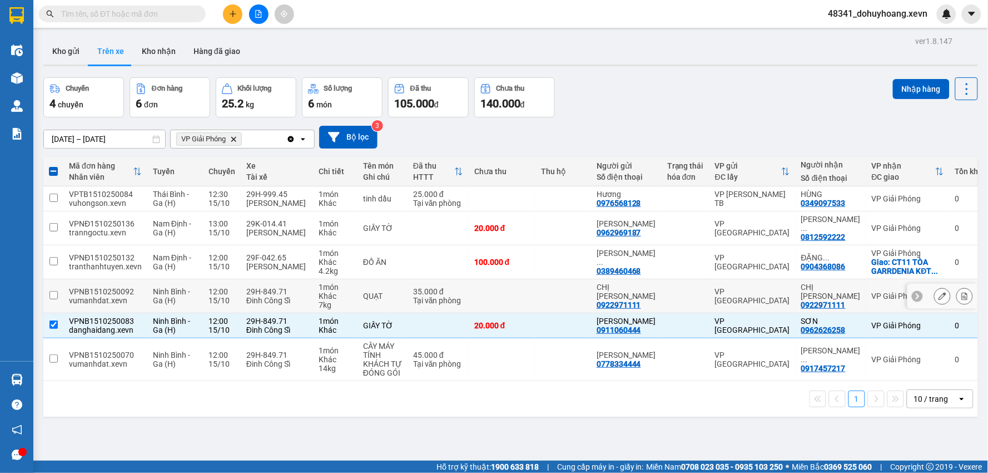
click at [294, 310] on td "29H-849.71 Đinh Công Sĩ" at bounding box center [277, 296] width 72 height 34
checkbox input "true"
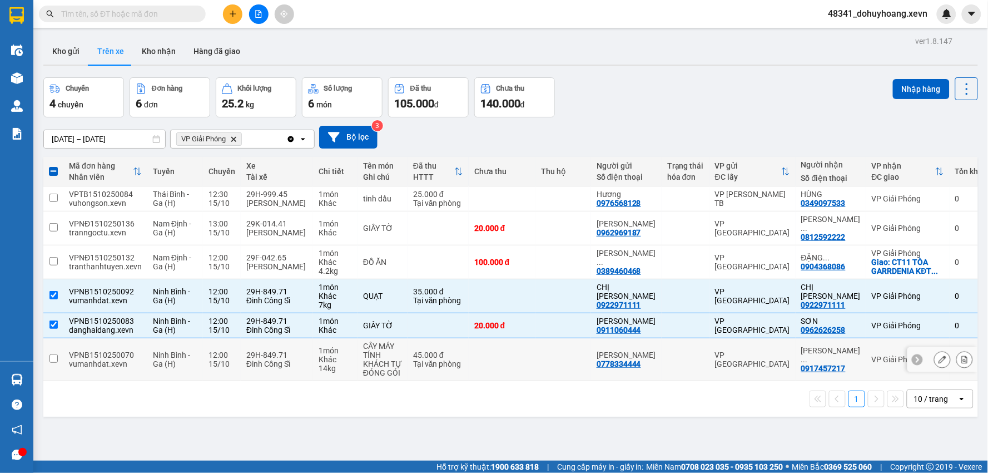
click at [335, 373] on div "14 kg" at bounding box center [335, 368] width 33 height 9
checkbox input "true"
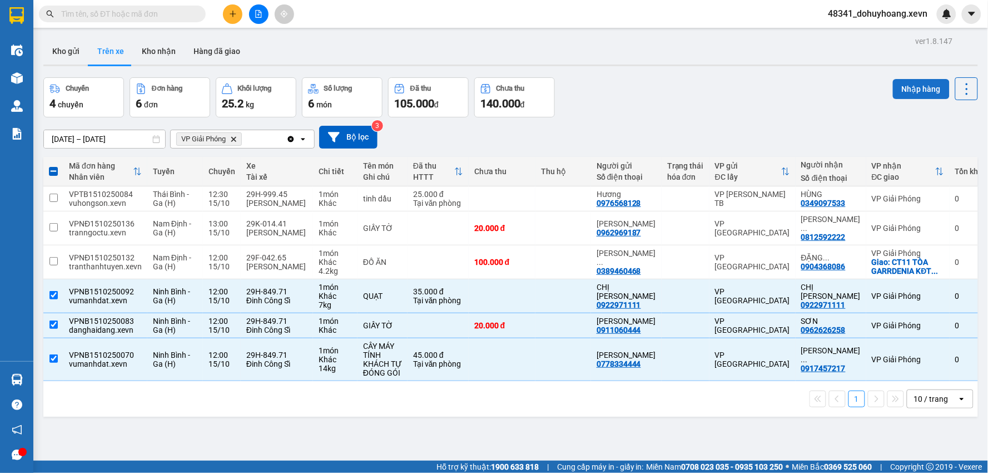
click at [897, 92] on button "Nhập hàng" at bounding box center [921, 89] width 57 height 20
click at [148, 46] on button "Kho nhận" at bounding box center [159, 51] width 52 height 27
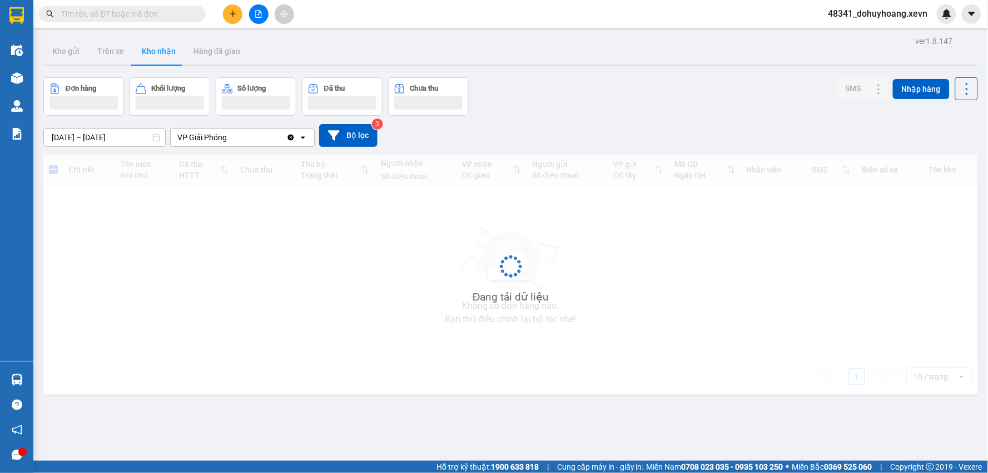
click at [147, 46] on button "Kho nhận" at bounding box center [159, 51] width 52 height 27
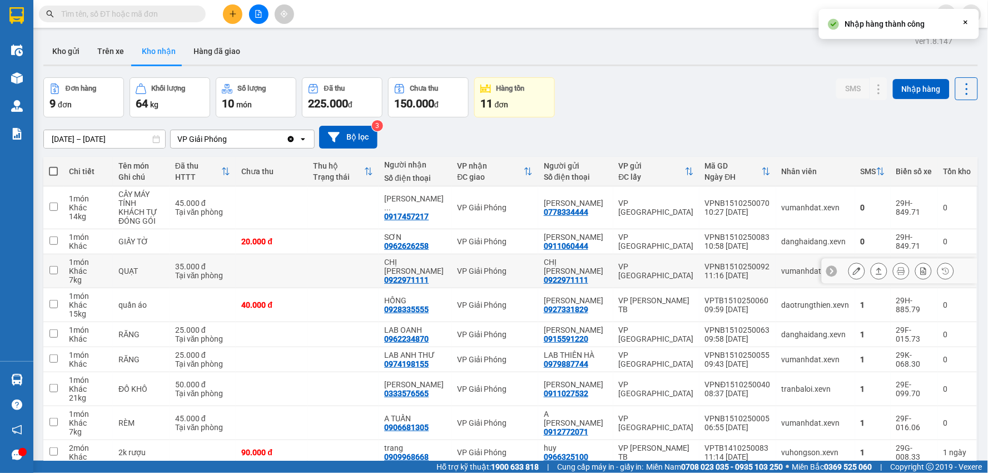
click at [715, 270] on div "VPNB1510250092" at bounding box center [738, 266] width 66 height 9
checkbox input "true"
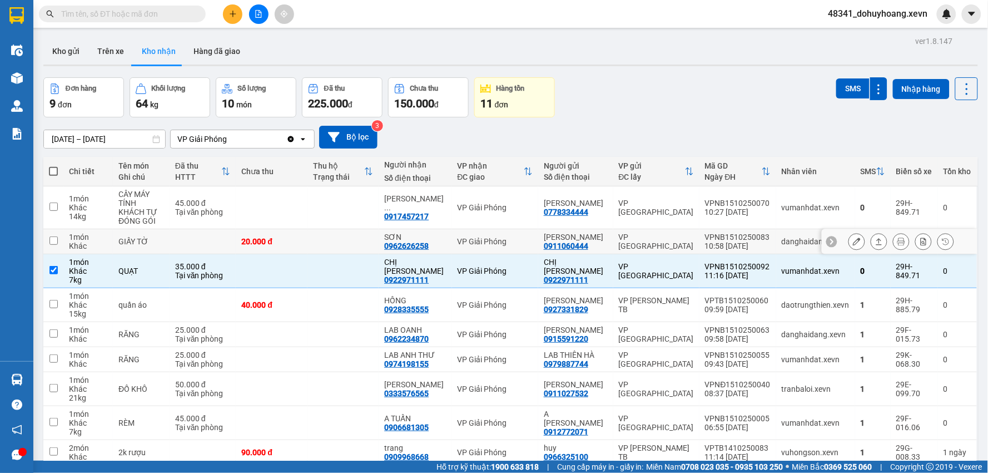
click at [715, 250] on div "10:58 15/10" at bounding box center [738, 245] width 66 height 9
checkbox input "true"
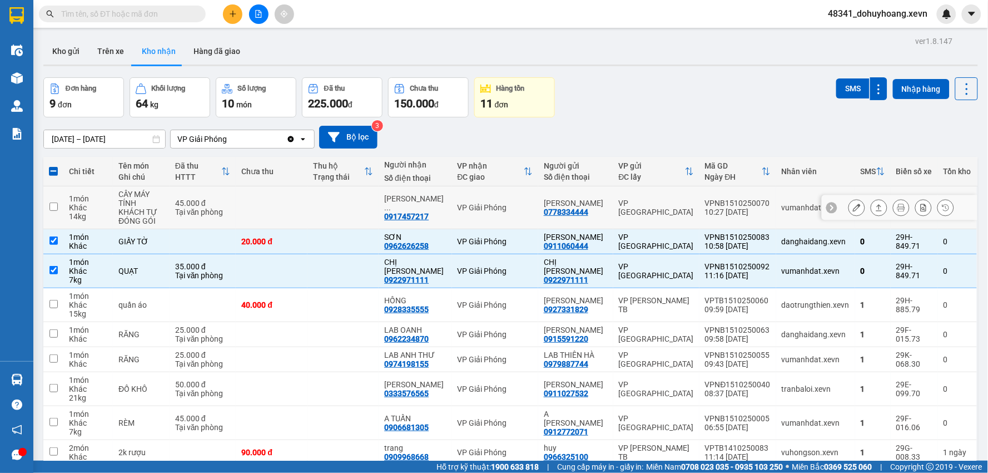
click at [718, 220] on td "VPNB1510250070 10:27 15/10" at bounding box center [738, 207] width 77 height 43
checkbox input "true"
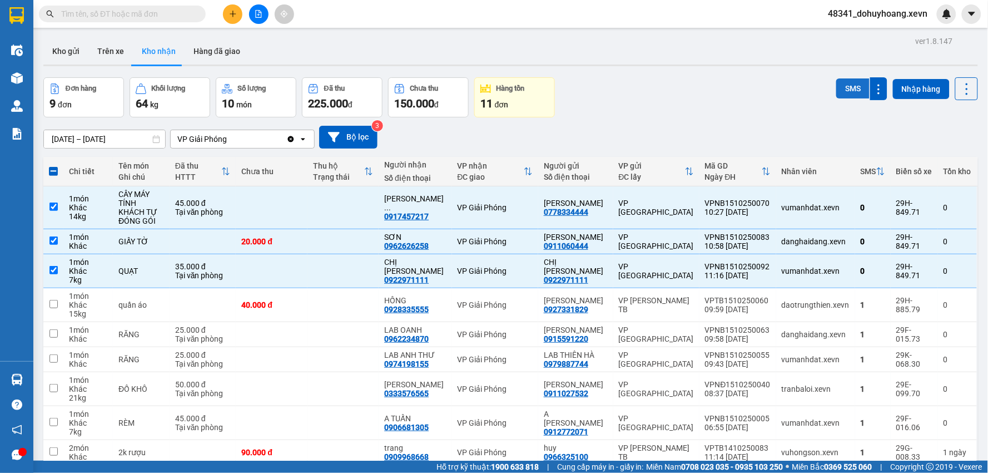
click at [840, 90] on button "SMS" at bounding box center [853, 88] width 33 height 20
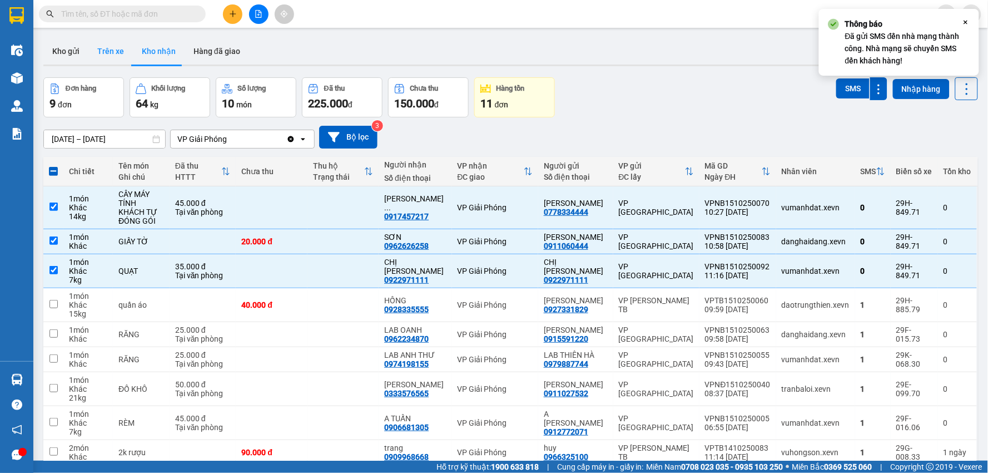
click at [108, 56] on button "Trên xe" at bounding box center [110, 51] width 45 height 27
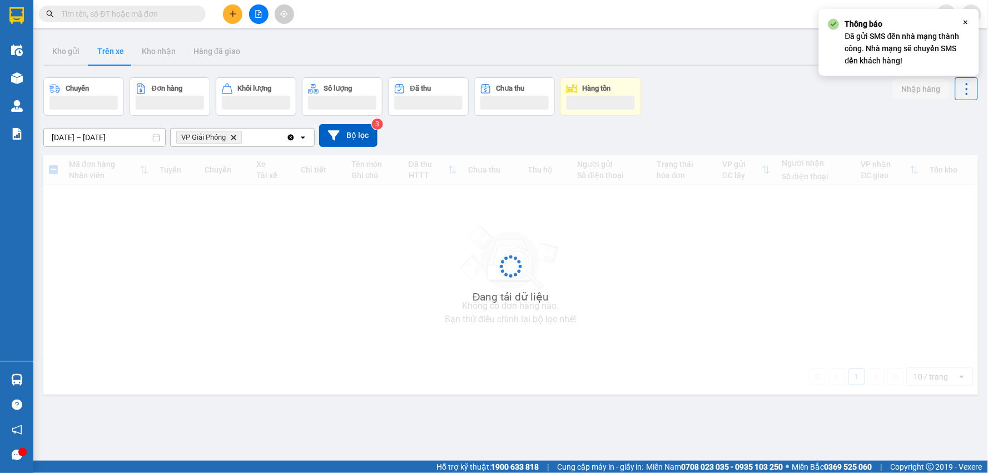
click at [107, 56] on button "Trên xe" at bounding box center [110, 51] width 45 height 27
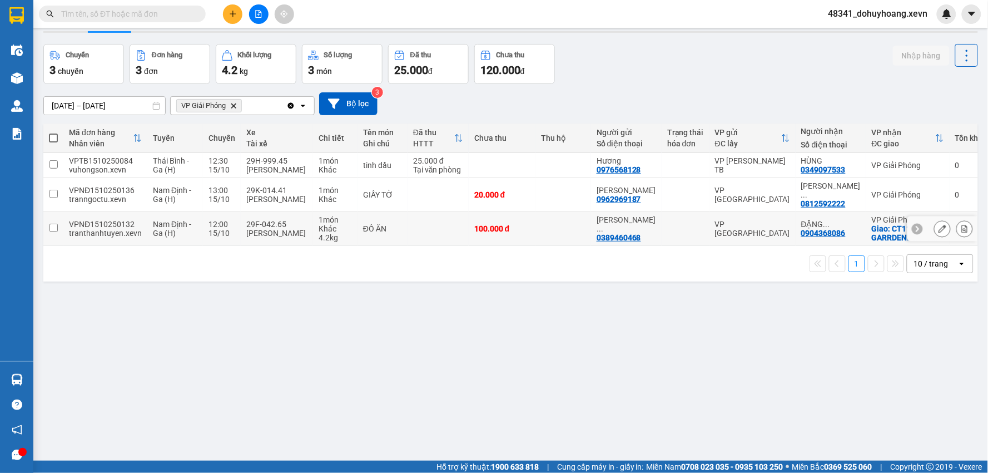
scroll to position [51, 0]
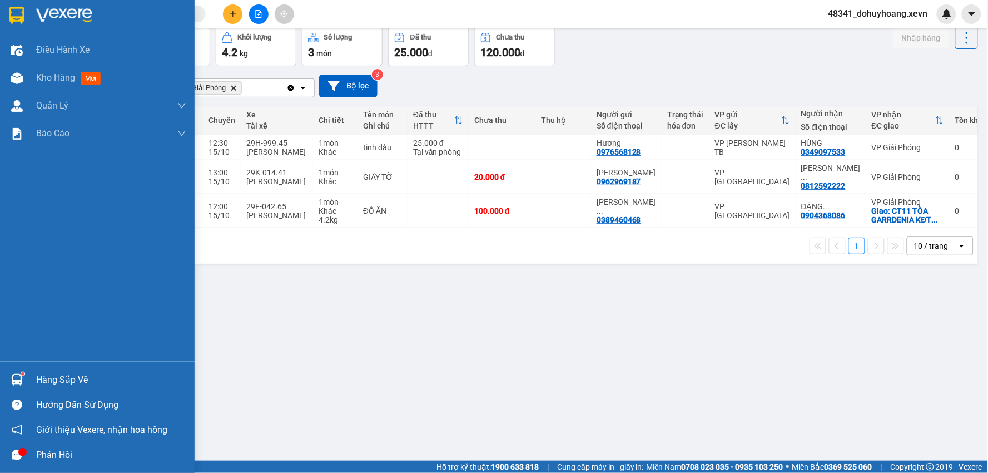
click at [28, 372] on div "Hàng sắp về" at bounding box center [97, 379] width 195 height 25
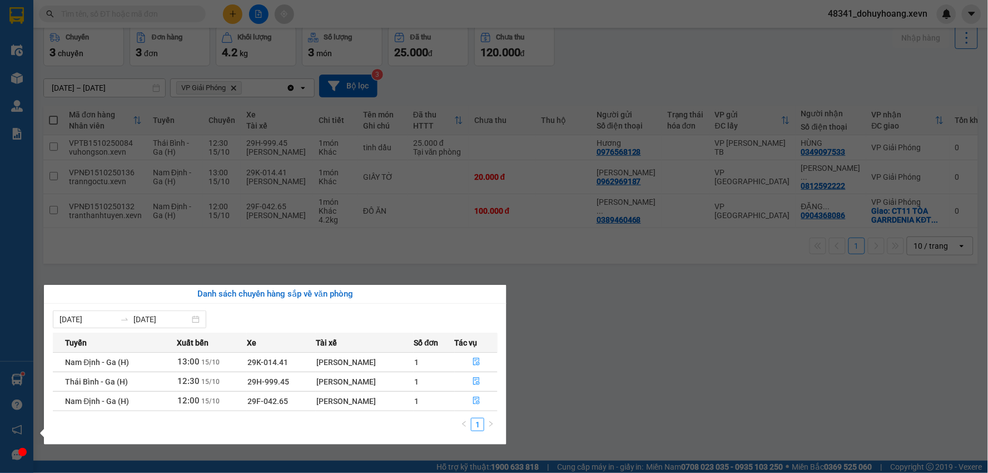
click at [676, 381] on section "Kết quả tìm kiếm ( 21 ) Bộ lọc Mã ĐH Trạng thái Món hàng Thu hộ Tổng cước Chưa …" at bounding box center [494, 236] width 988 height 473
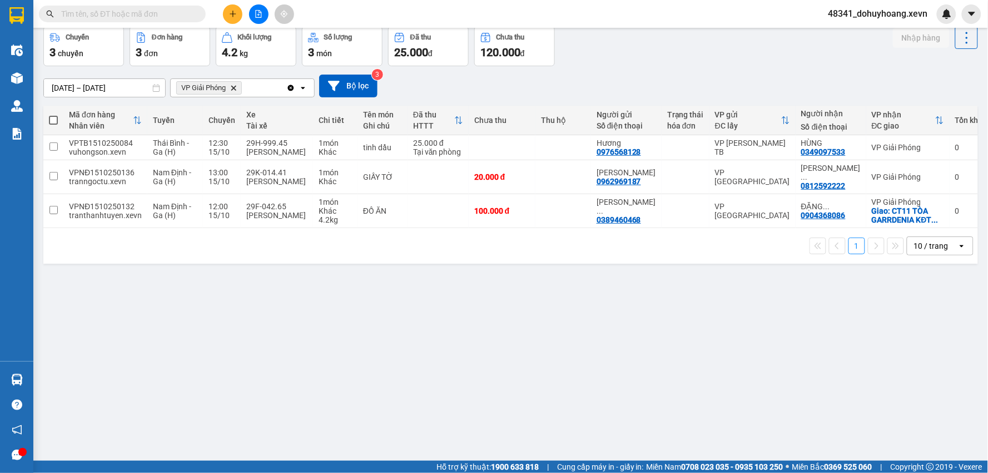
click at [388, 224] on td "ĐỒ ĂN" at bounding box center [383, 211] width 50 height 34
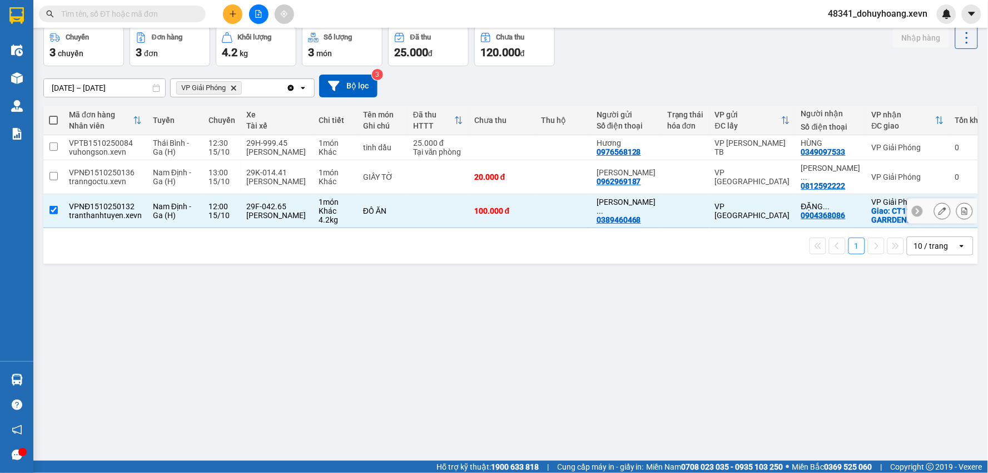
checkbox input "true"
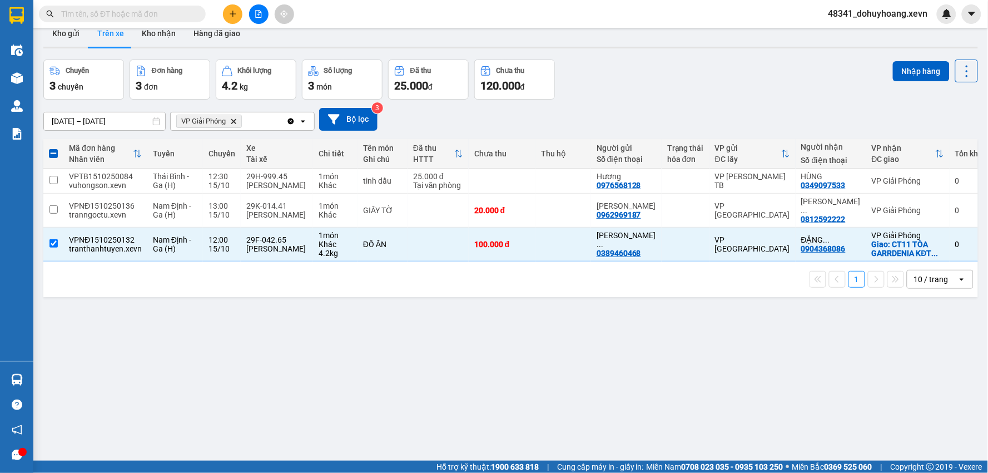
scroll to position [0, 0]
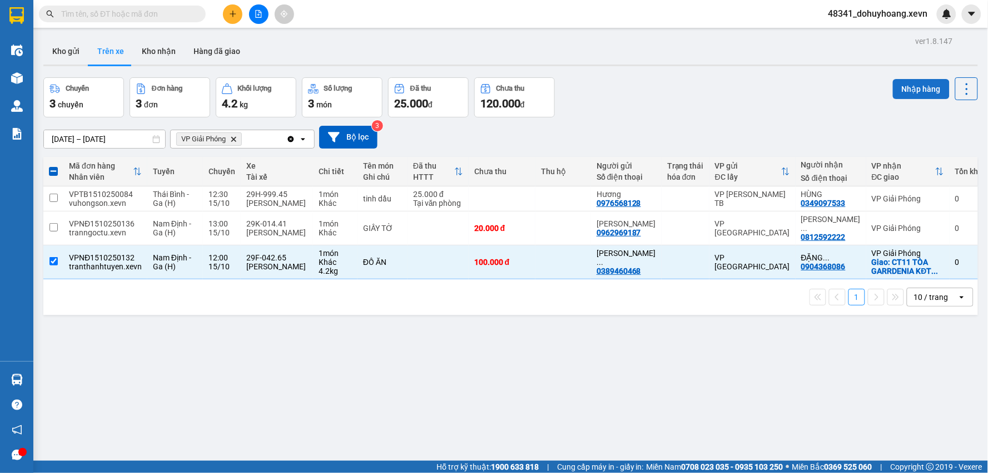
click at [922, 92] on button "Nhập hàng" at bounding box center [921, 89] width 57 height 20
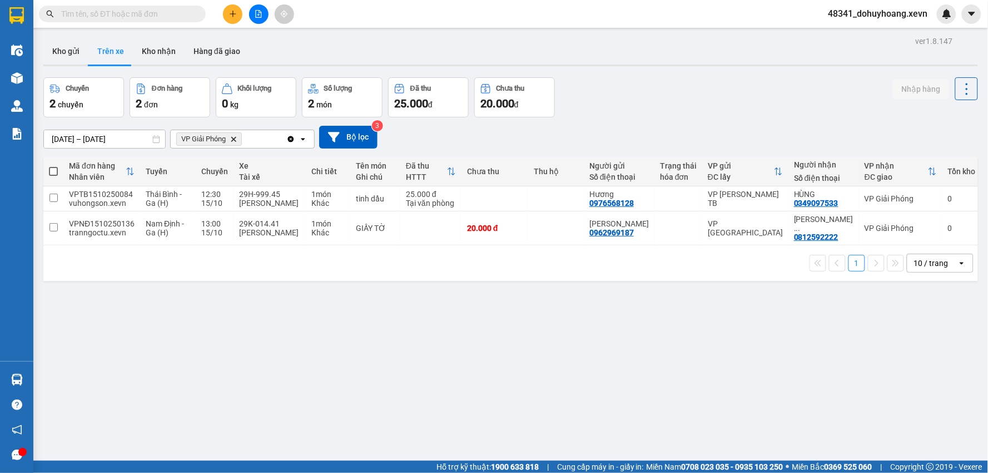
click at [41, 46] on div "ver 1.8.147 Kho gửi Trên xe Kho nhận Hàng đã giao Chuyến 2 chuyến Đơn hàng 2 đơ…" at bounding box center [511, 269] width 944 height 473
click at [80, 58] on button "Kho gửi" at bounding box center [65, 51] width 45 height 27
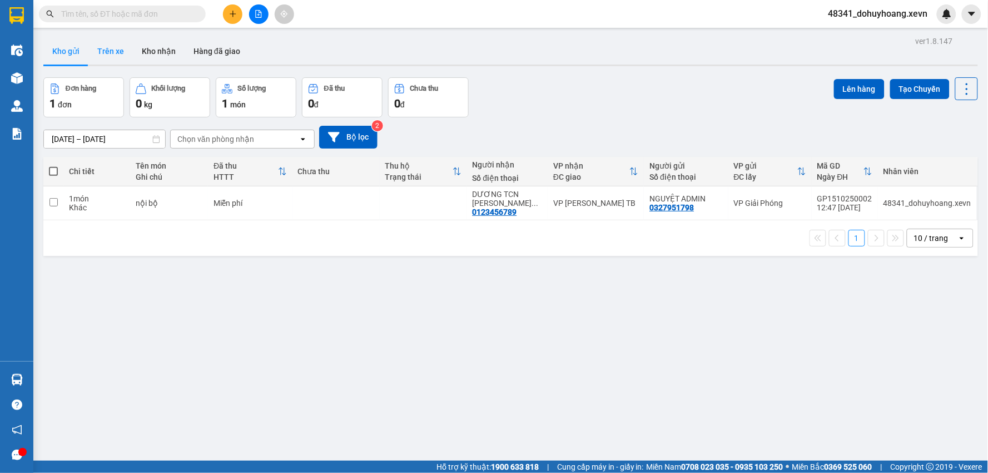
click at [125, 50] on button "Trên xe" at bounding box center [110, 51] width 45 height 27
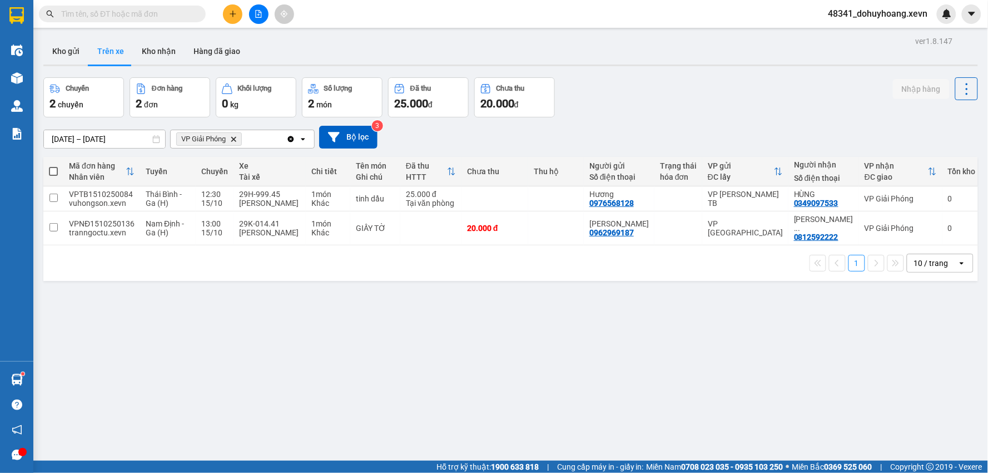
click at [162, 66] on div at bounding box center [510, 66] width 935 height 2
click at [165, 46] on button "Kho nhận" at bounding box center [159, 51] width 52 height 27
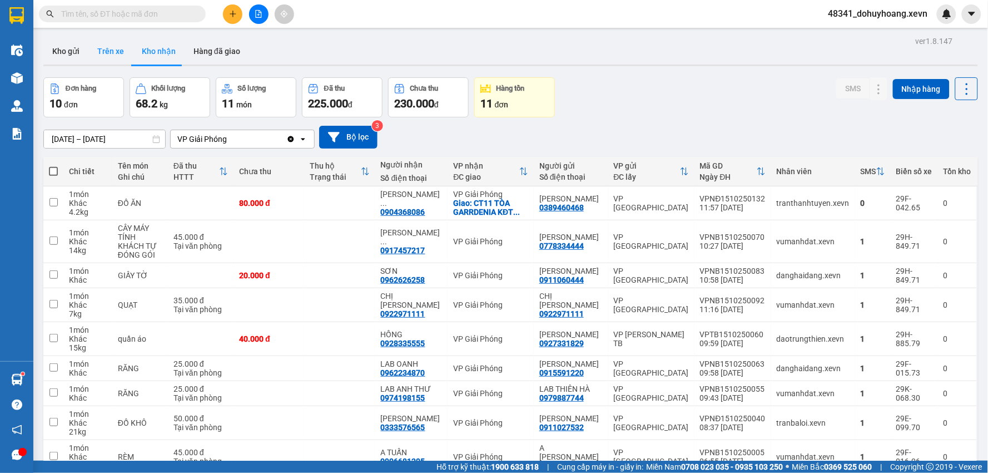
click at [121, 55] on button "Trên xe" at bounding box center [110, 51] width 45 height 27
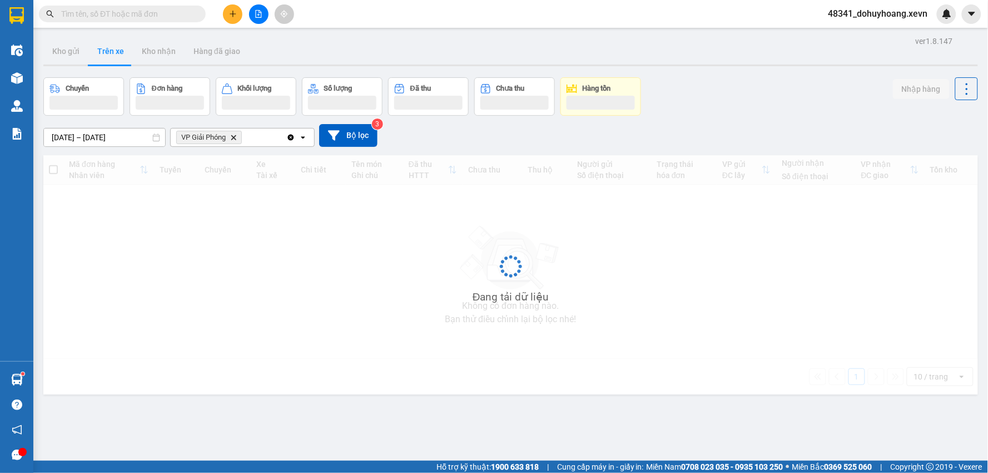
click at [121, 55] on button "Trên xe" at bounding box center [110, 51] width 45 height 27
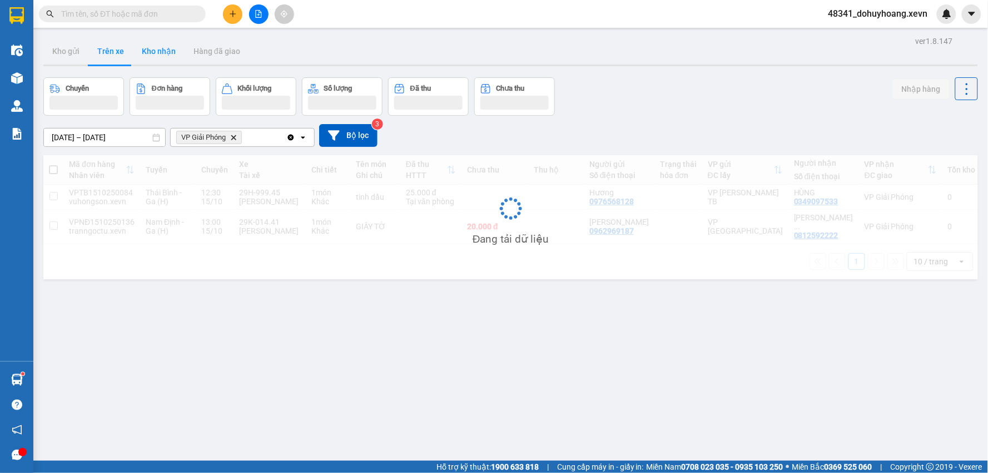
click at [166, 62] on button "Kho nhận" at bounding box center [159, 51] width 52 height 27
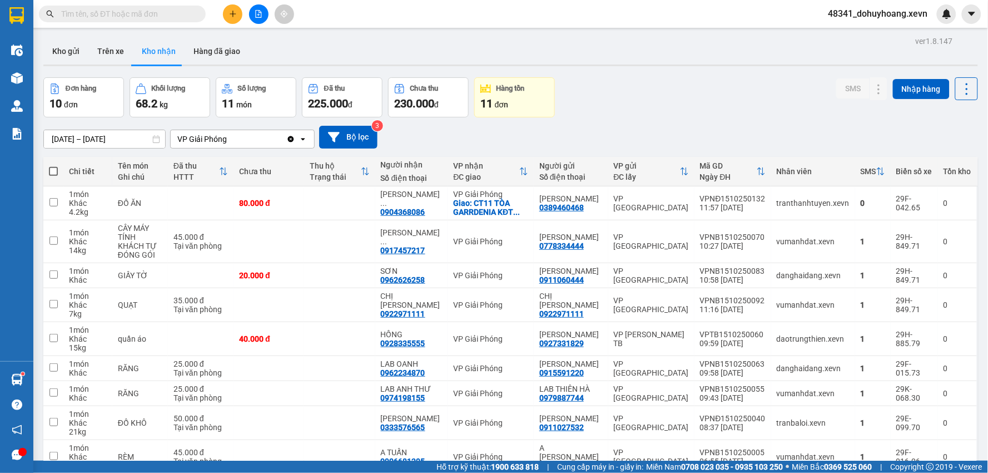
click at [115, 67] on div "Kho gửi Trên xe Kho nhận Hàng đã giao" at bounding box center [510, 52] width 935 height 29
click at [121, 49] on button "Trên xe" at bounding box center [110, 51] width 45 height 27
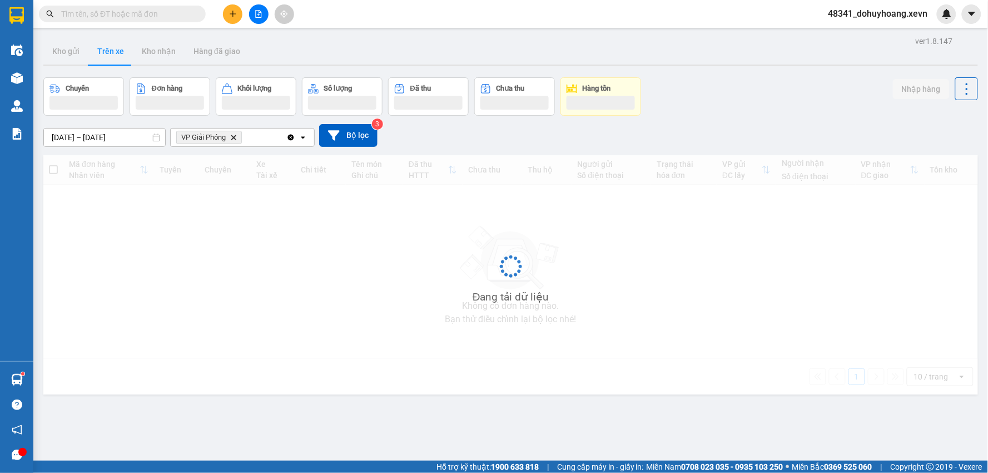
scroll to position [51, 0]
